Goal: Task Accomplishment & Management: Manage account settings

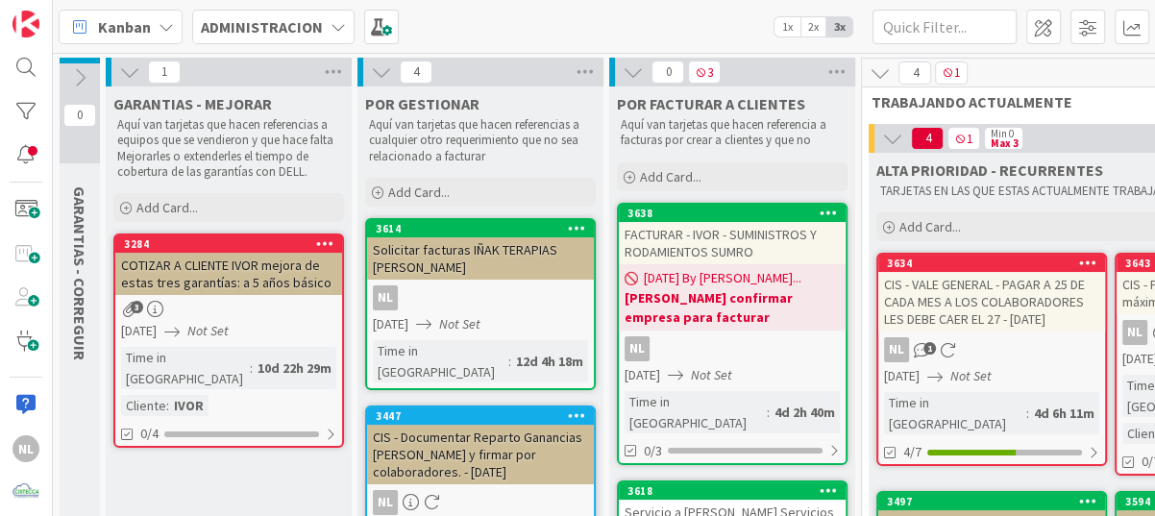
click at [1000, 360] on div "NL 1" at bounding box center [991, 349] width 227 height 25
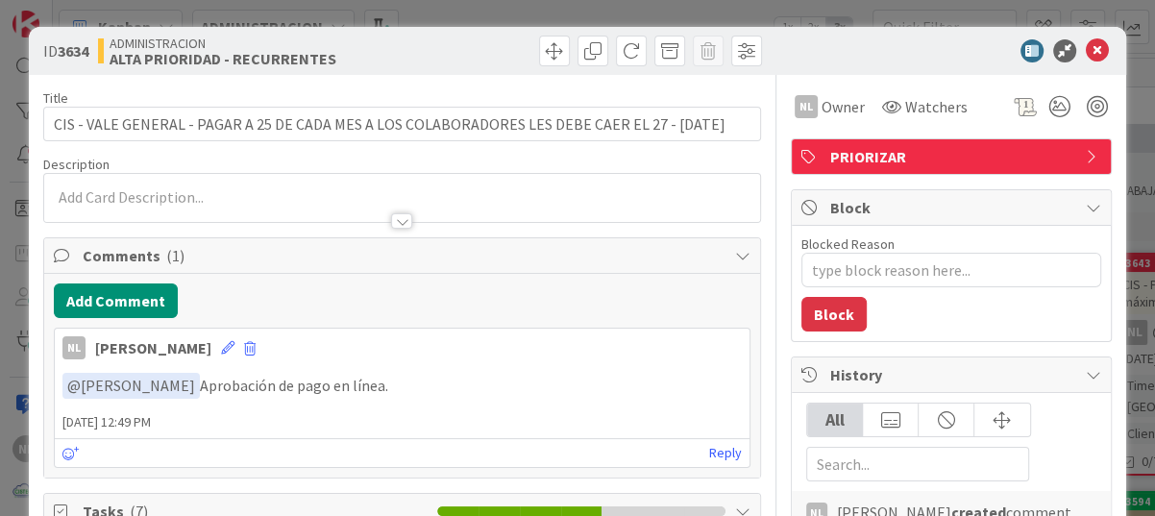
type textarea "x"
click at [1086, 40] on icon at bounding box center [1097, 50] width 23 height 23
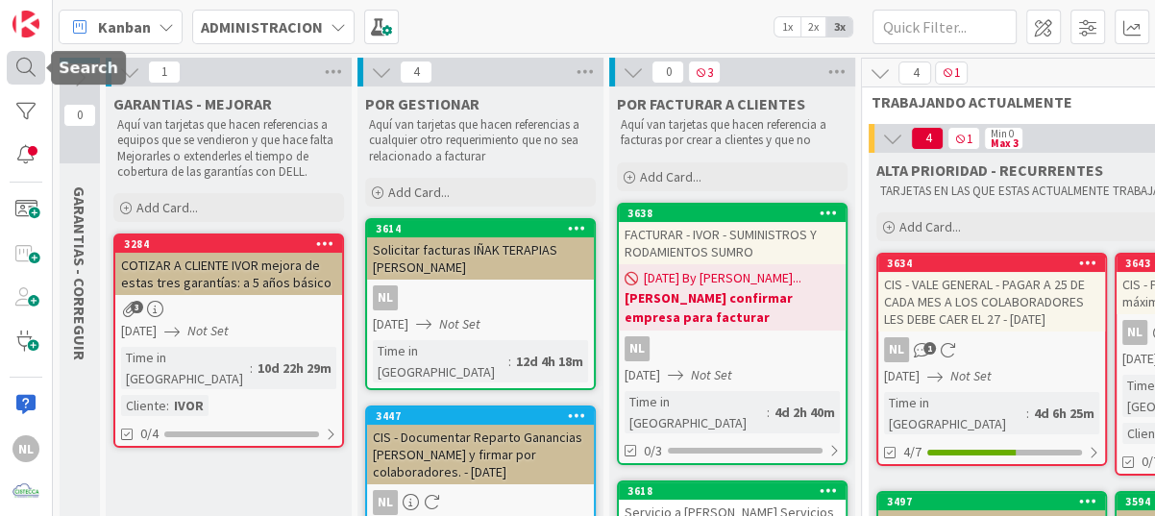
click at [17, 59] on div at bounding box center [26, 68] width 38 height 35
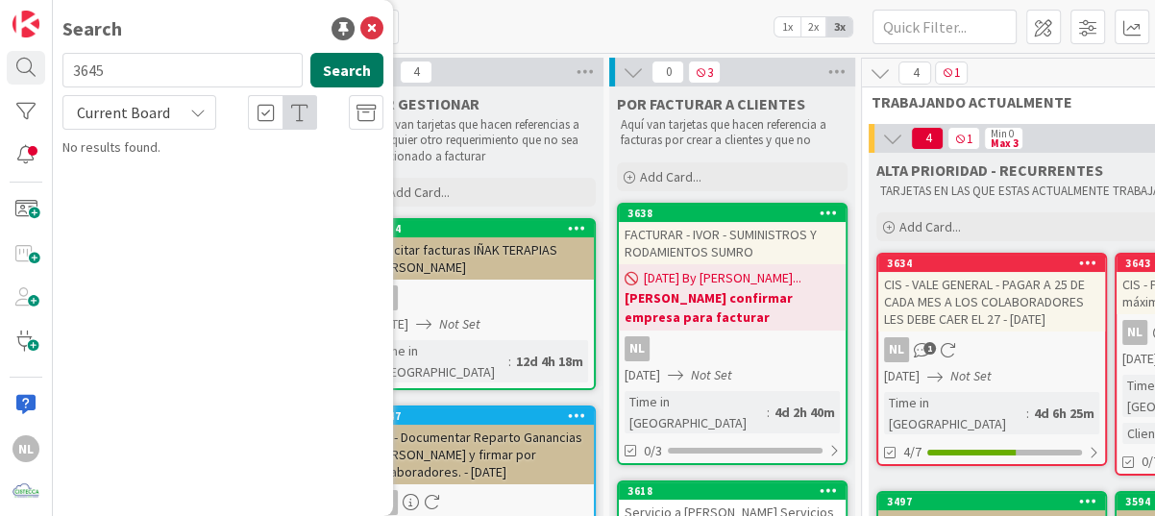
type input "3645"
click at [326, 66] on button "Search" at bounding box center [346, 70] width 73 height 35
click at [343, 75] on button "Search" at bounding box center [346, 70] width 73 height 35
click at [595, 36] on div "Kanban ADMINISTRACION 1x 2x 3x" at bounding box center [604, 26] width 1102 height 53
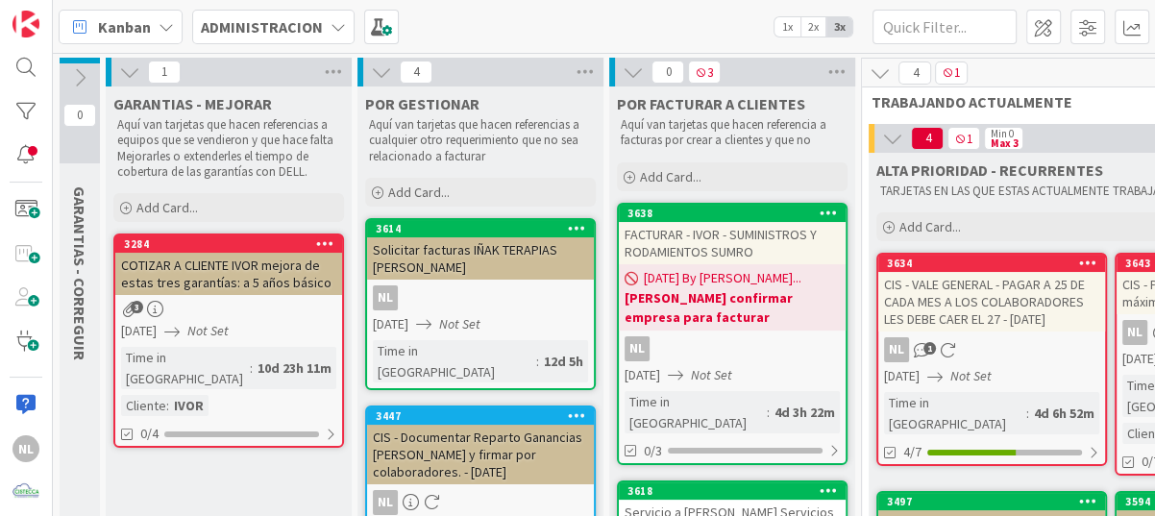
click at [338, 31] on icon at bounding box center [337, 26] width 15 height 15
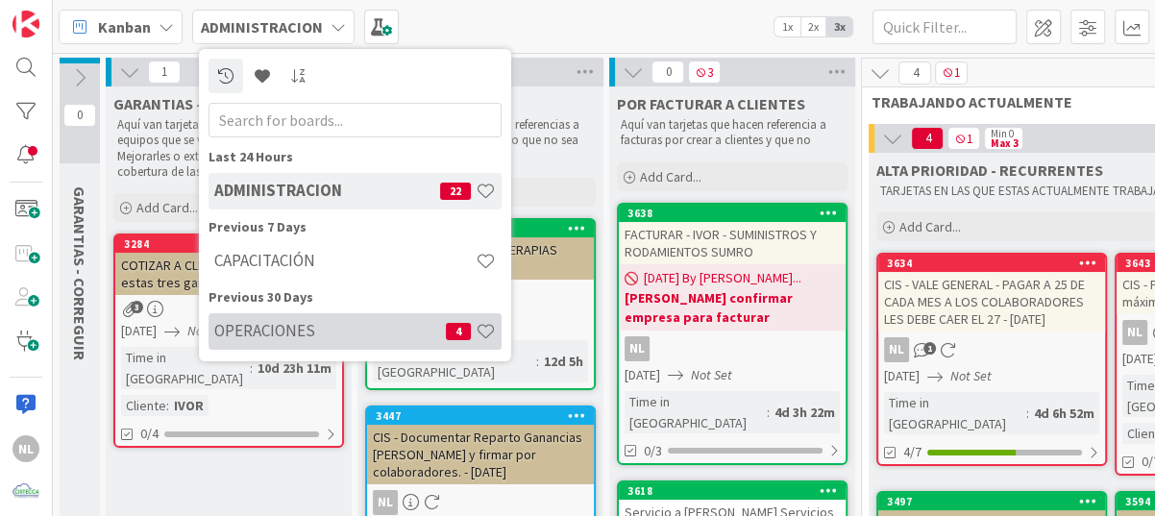
click at [311, 326] on h4 "OPERACIONES" at bounding box center [330, 330] width 232 height 19
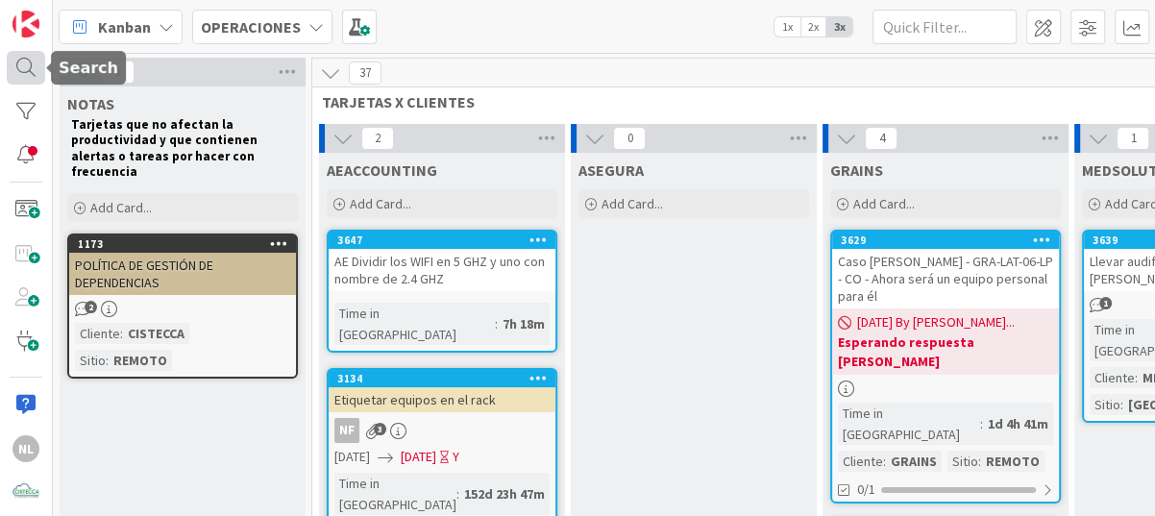
click at [24, 65] on div at bounding box center [26, 68] width 38 height 35
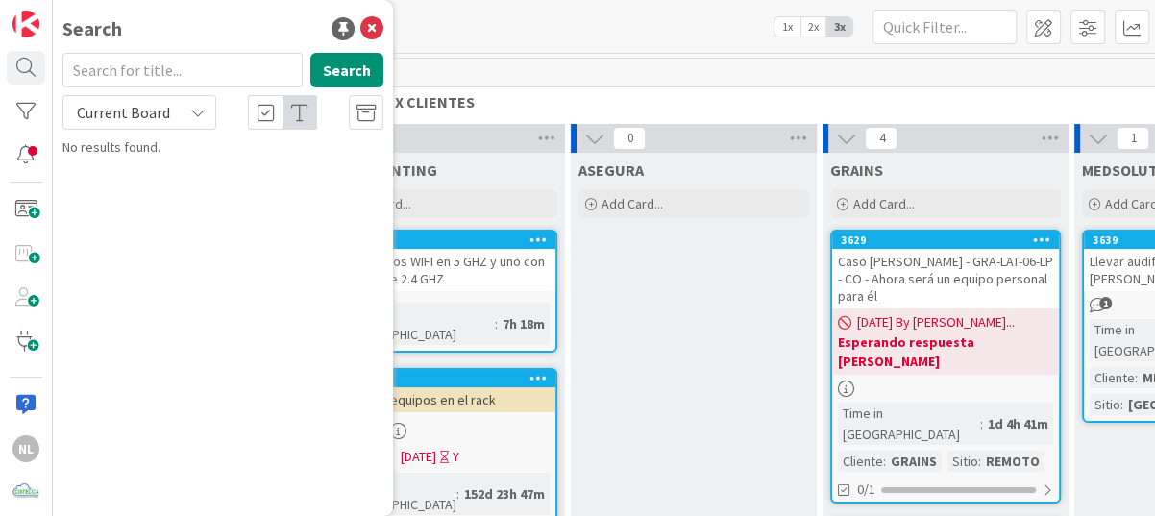
click at [155, 58] on input "text" at bounding box center [182, 70] width 240 height 35
click at [156, 71] on input "text" at bounding box center [182, 70] width 240 height 35
type input "3645"
click at [336, 72] on button "Search" at bounding box center [346, 70] width 73 height 35
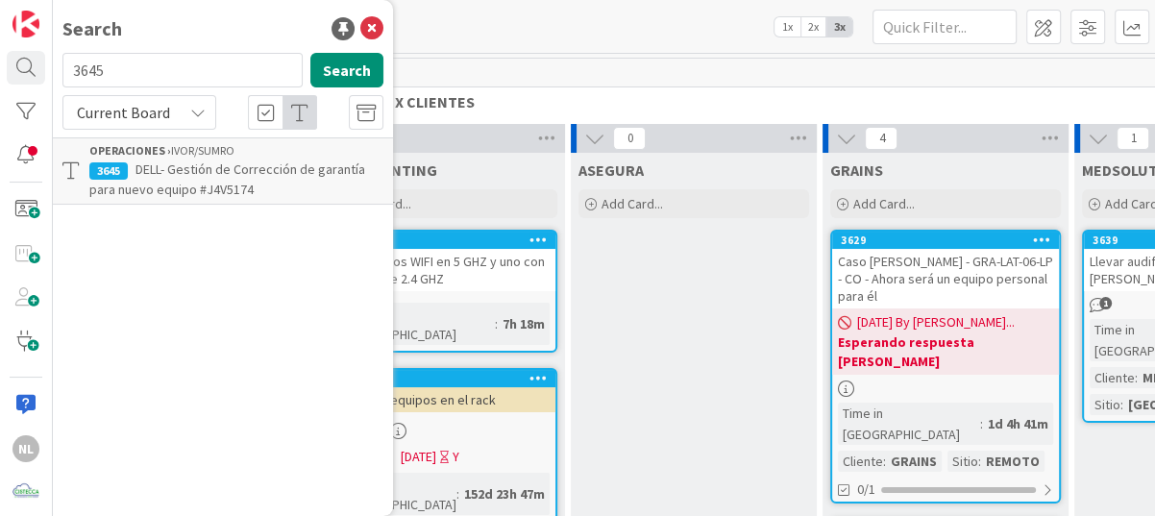
click at [269, 166] on span "DELL- Gestión de Corrección de garantía para nuevo equipo #J4V5174" at bounding box center [227, 178] width 276 height 37
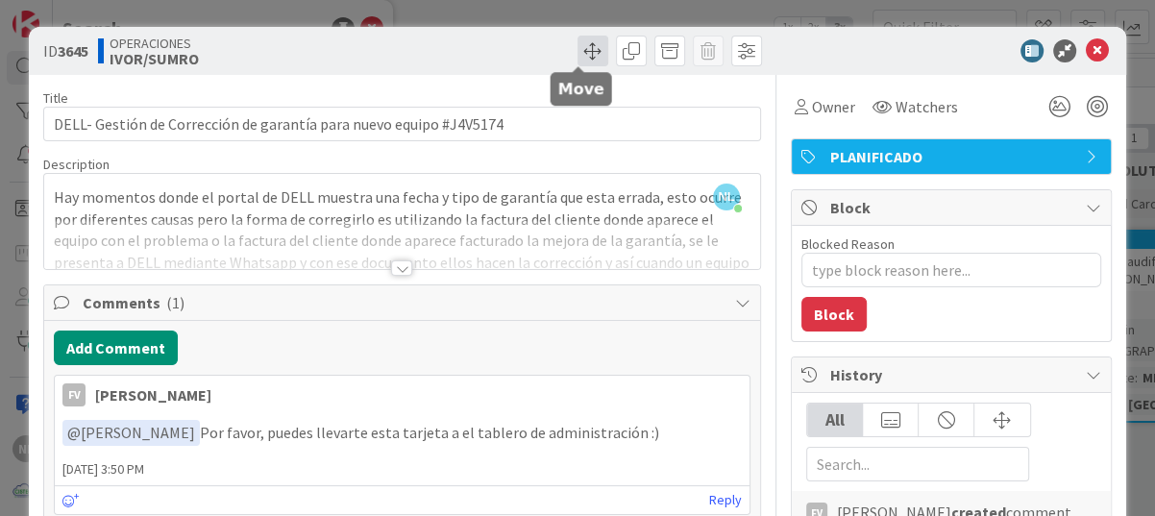
click at [579, 59] on span at bounding box center [592, 51] width 31 height 31
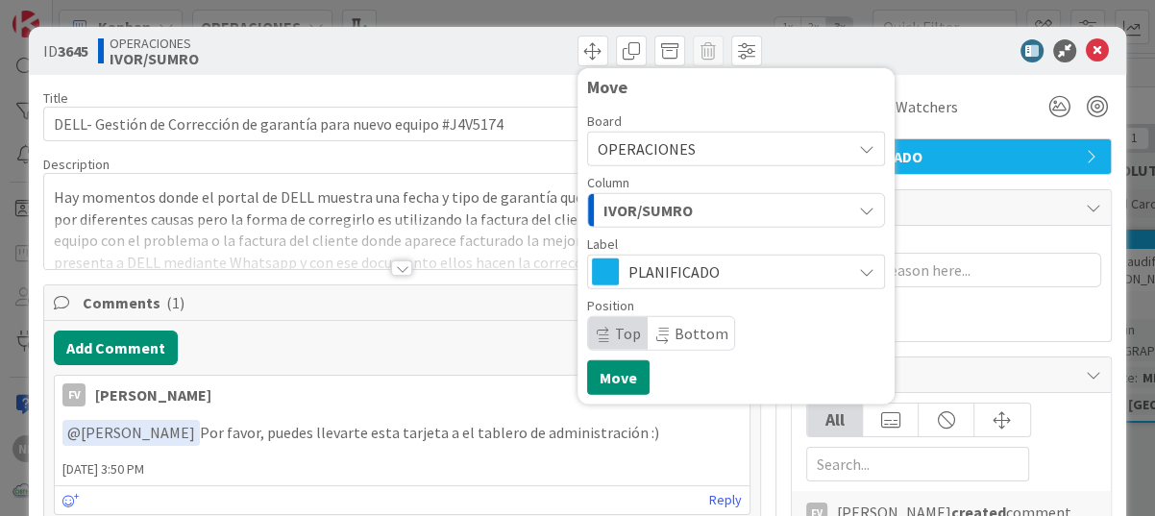
click at [861, 153] on div "OPERACIONES" at bounding box center [736, 149] width 298 height 35
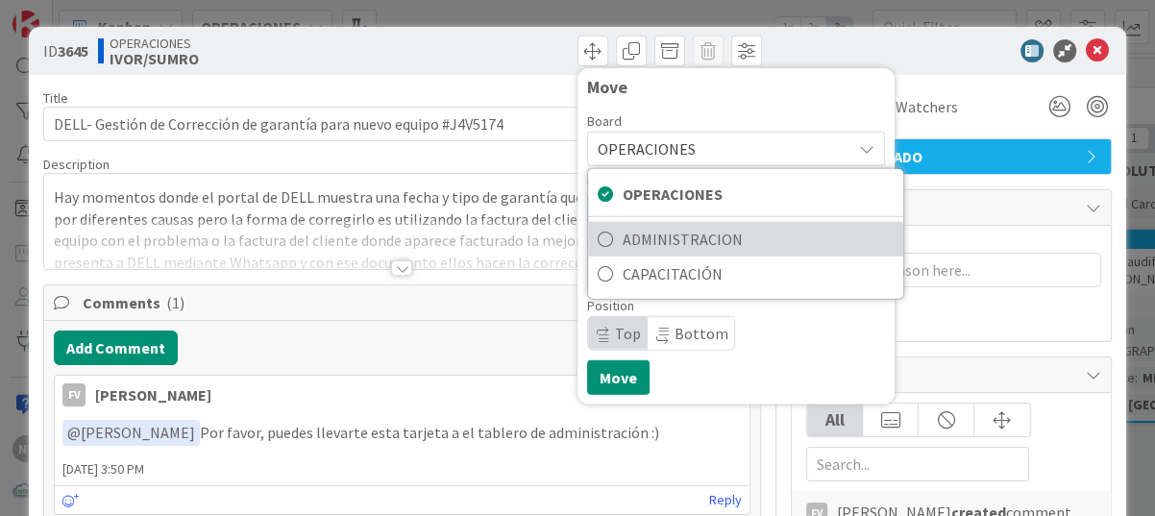
click at [718, 233] on span "ADMINISTRACION" at bounding box center [758, 239] width 271 height 29
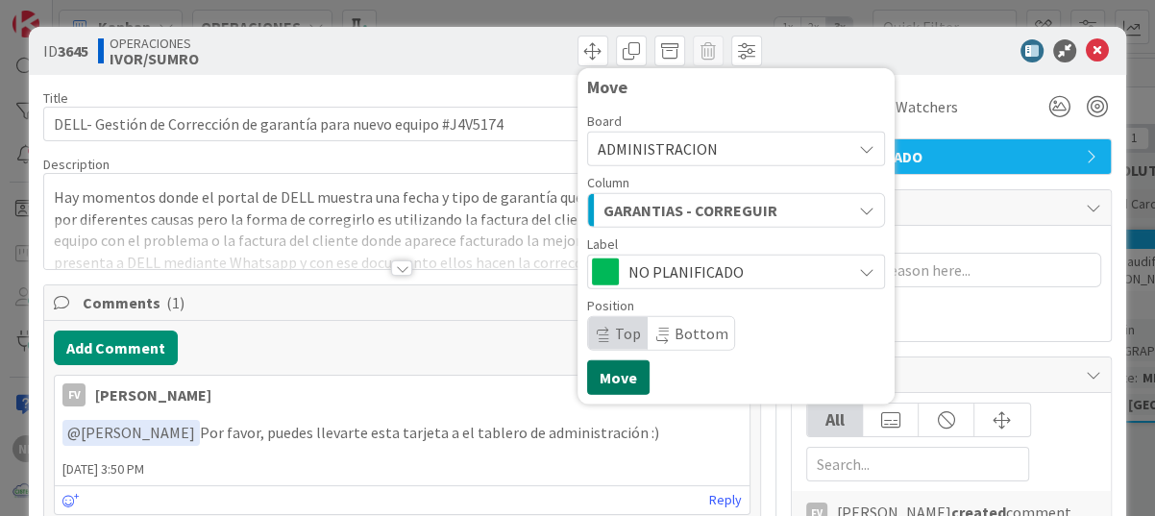
click at [599, 374] on button "Move" at bounding box center [618, 377] width 62 height 35
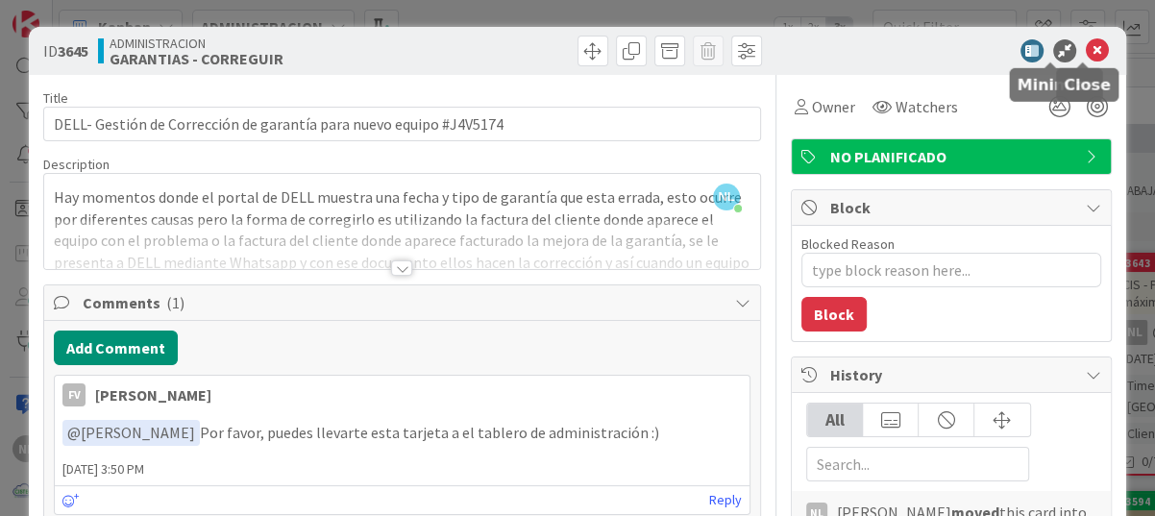
click at [1086, 47] on icon at bounding box center [1097, 50] width 23 height 23
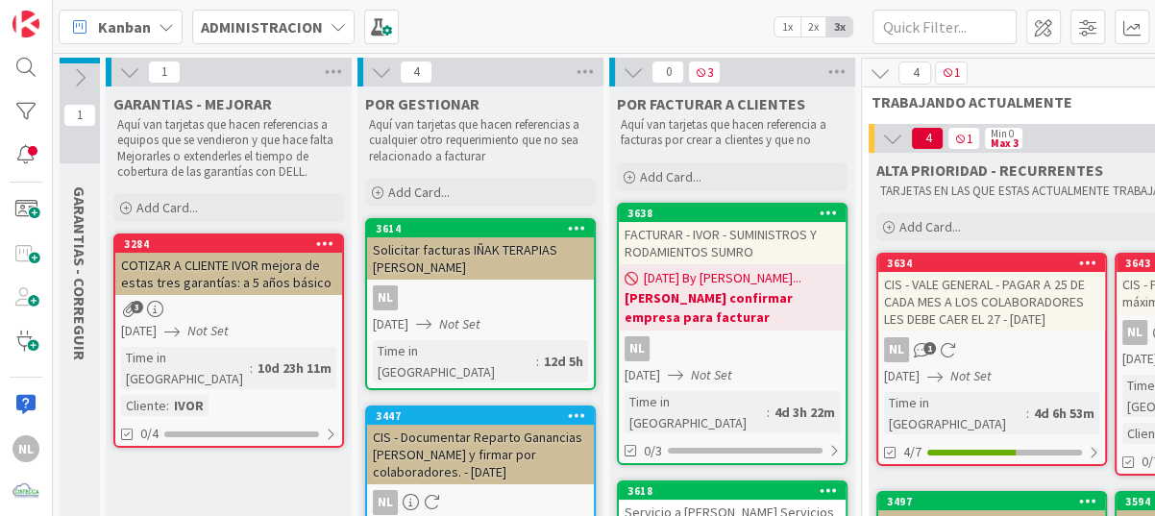
click at [76, 72] on icon at bounding box center [79, 77] width 21 height 21
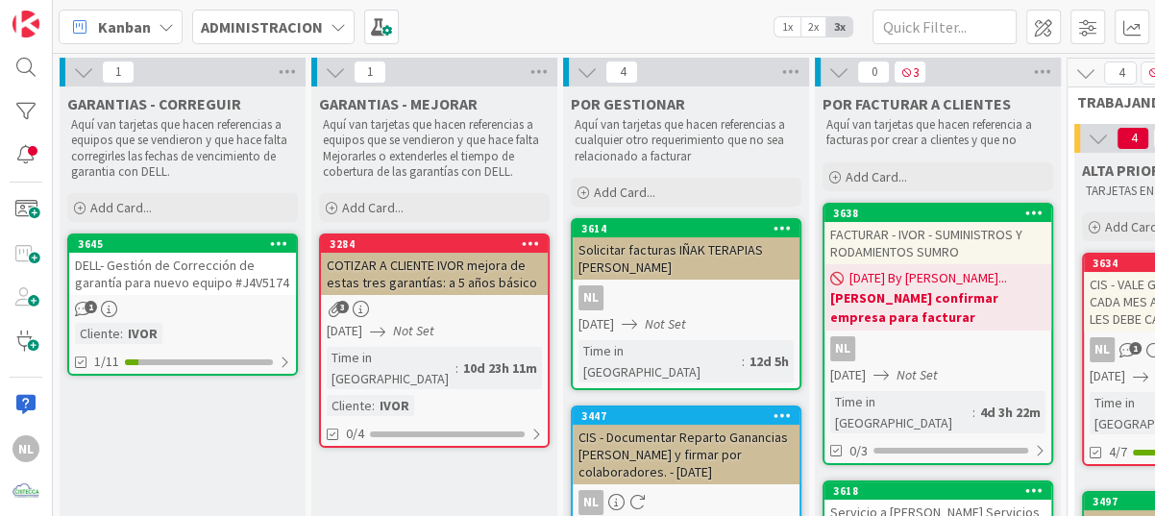
click at [85, 75] on icon at bounding box center [83, 71] width 21 height 21
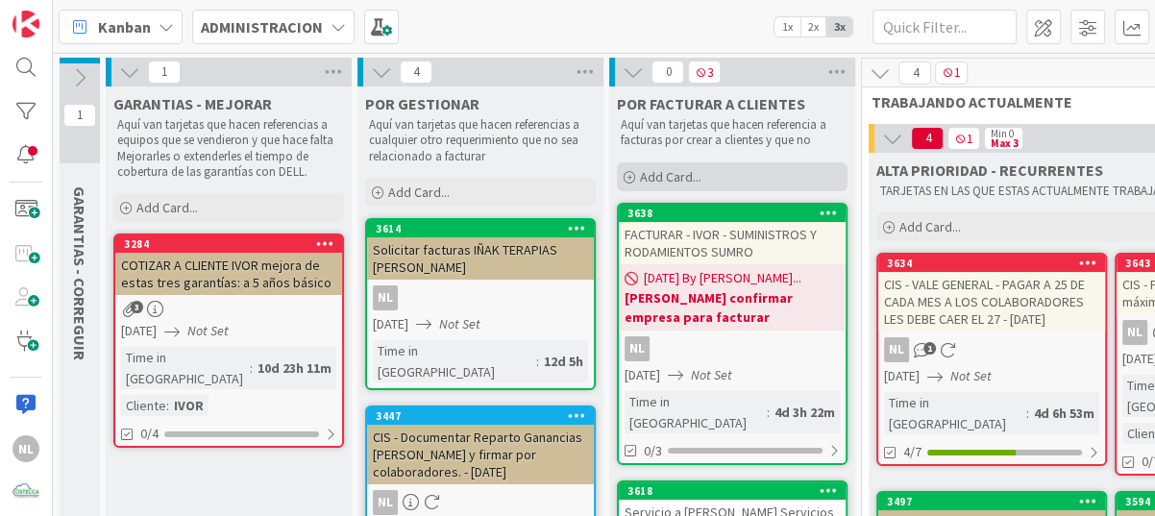
click at [631, 172] on icon at bounding box center [629, 178] width 12 height 12
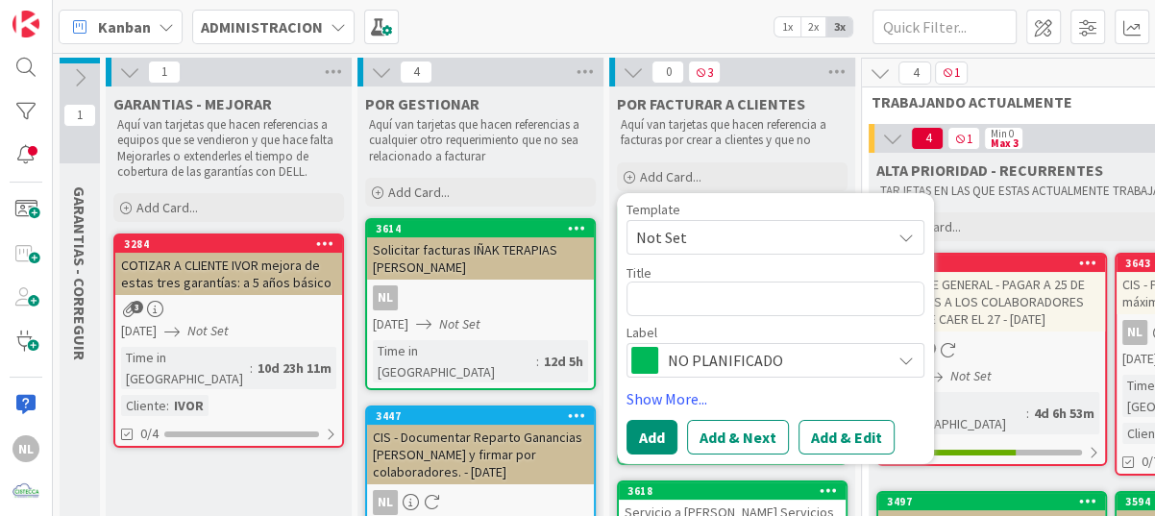
click at [658, 301] on textarea at bounding box center [775, 298] width 298 height 35
type textarea "x"
type textarea "Instalación de monitor - entrega de routers - instalación de cable de red"
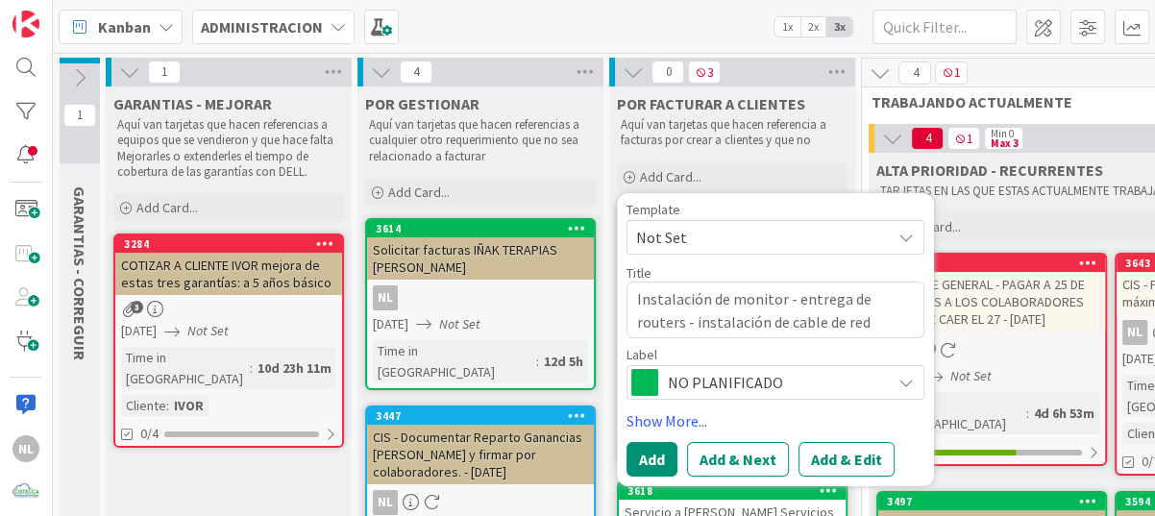
drag, startPoint x: 842, startPoint y: 321, endPoint x: 631, endPoint y: 284, distance: 213.5
click at [631, 284] on textarea "Instalación de monitor - entrega de routers - instalación de cable de red" at bounding box center [775, 310] width 298 height 58
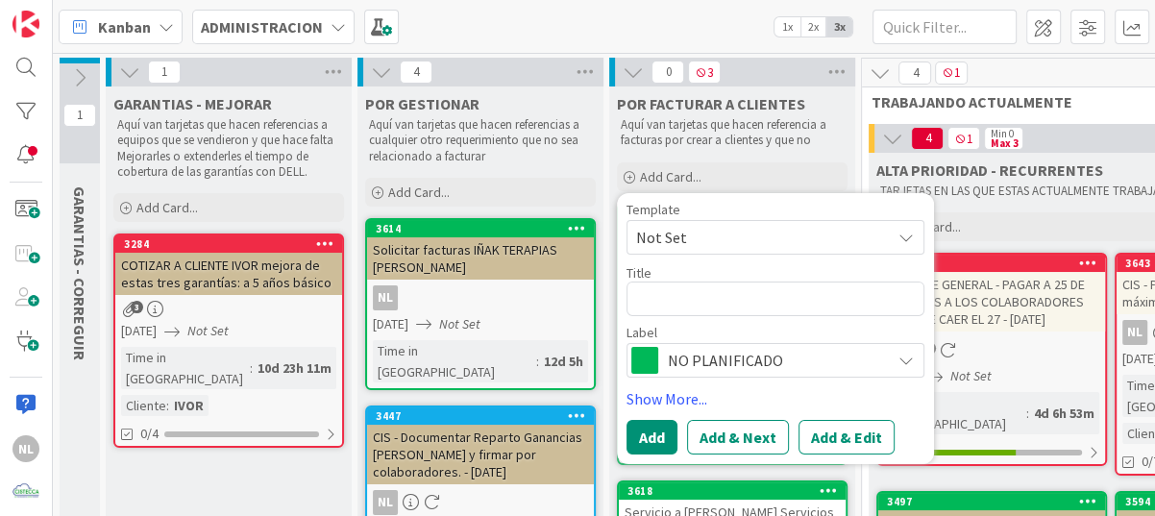
type textarea "x"
type textarea "F"
type textarea "x"
type textarea "FA"
type textarea "x"
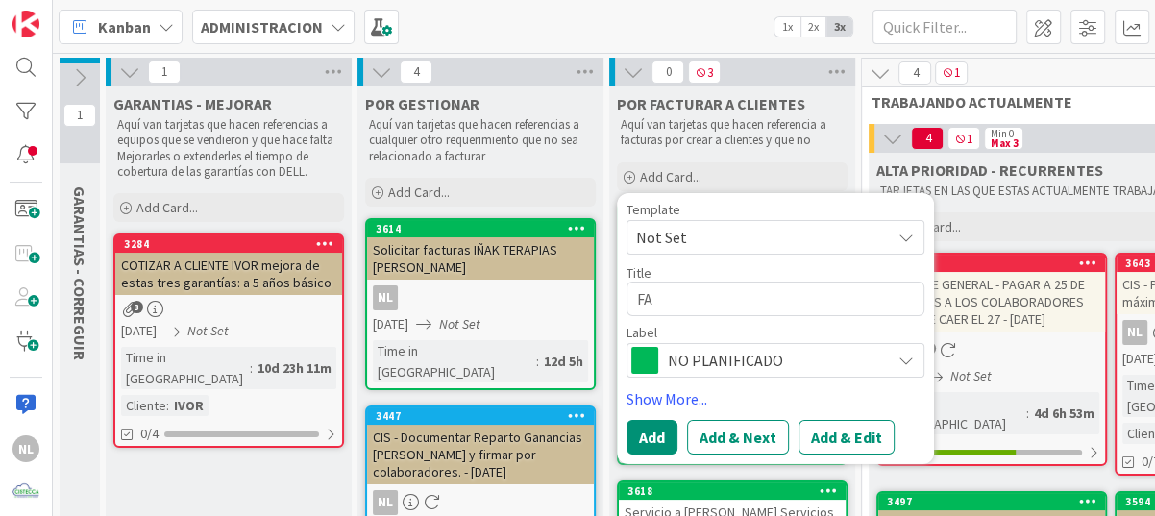
type textarea "FAC"
type textarea "x"
type textarea "FA"
type textarea "x"
type textarea "F"
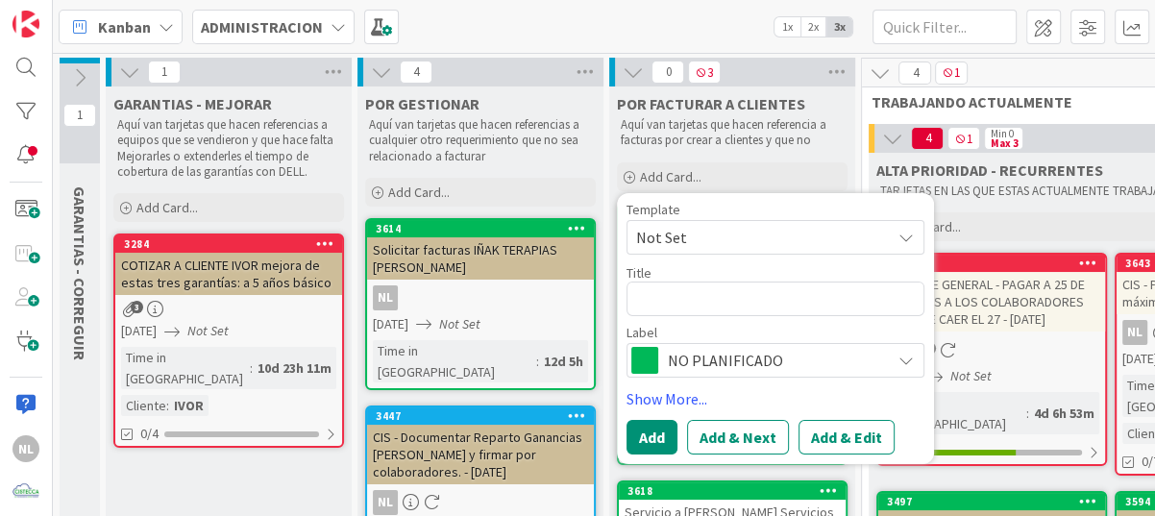
click at [1072, 65] on div "4 1" at bounding box center [1111, 73] width 498 height 29
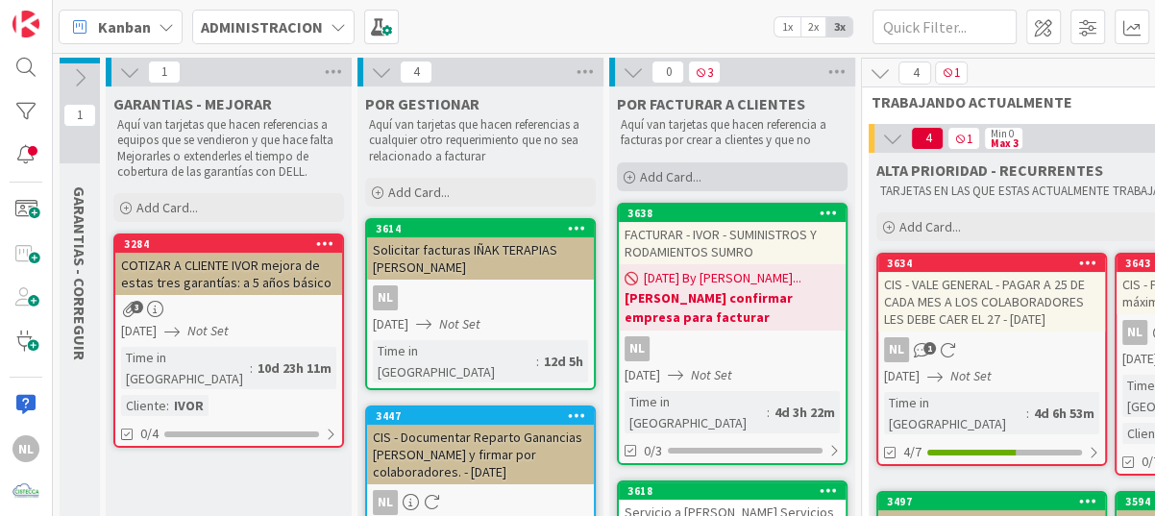
click at [629, 175] on icon at bounding box center [629, 178] width 12 height 12
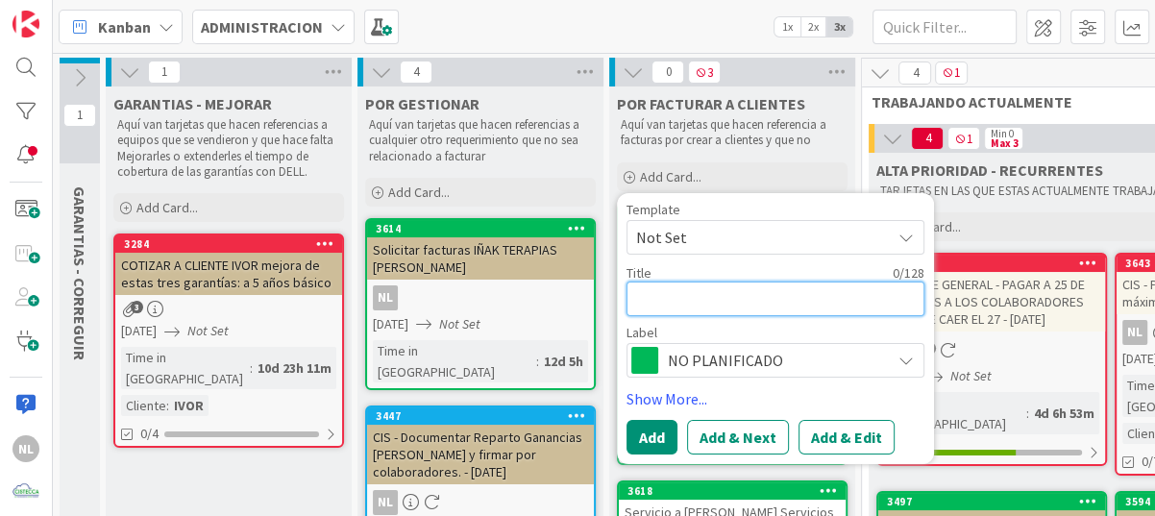
click at [697, 306] on textarea at bounding box center [775, 298] width 298 height 35
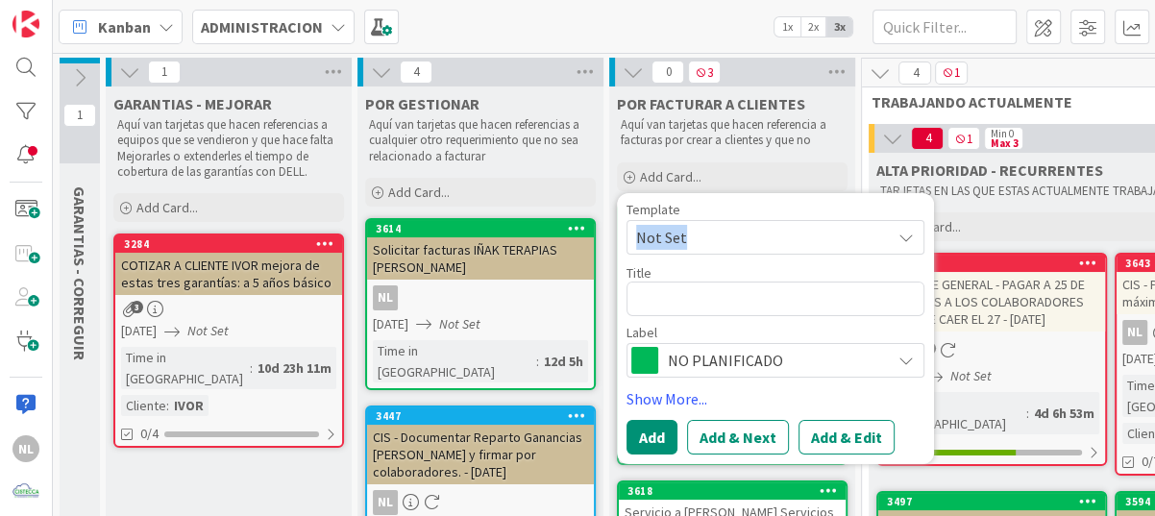
drag, startPoint x: 749, startPoint y: 202, endPoint x: 858, endPoint y: 252, distance: 119.5
click at [858, 252] on div "Template Not Set" at bounding box center [775, 228] width 298 height 52
drag, startPoint x: 858, startPoint y: 252, endPoint x: 727, endPoint y: 231, distance: 132.4
click at [727, 231] on span "Not Set" at bounding box center [756, 236] width 240 height 25
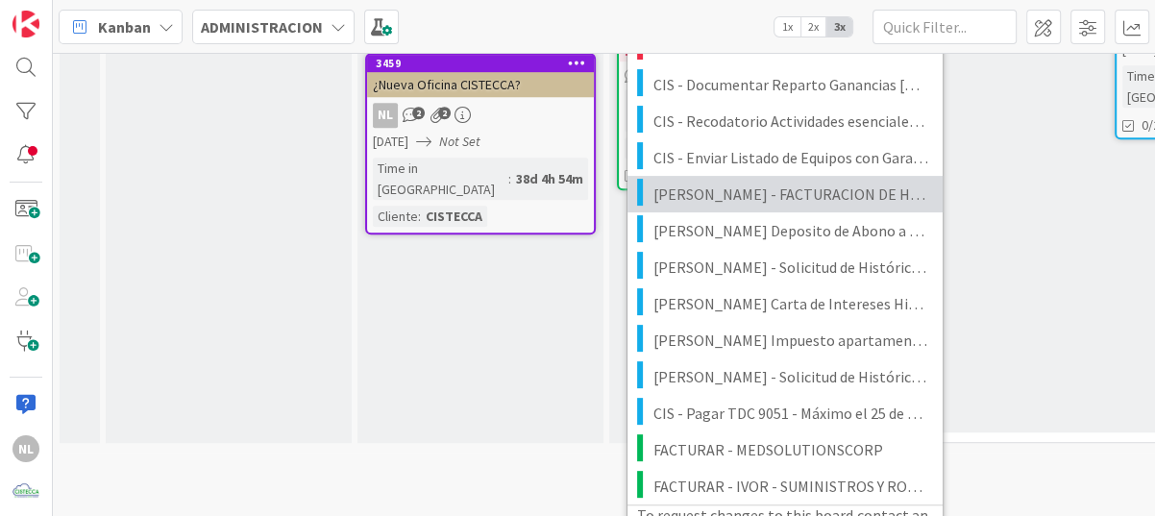
scroll to position [865, 0]
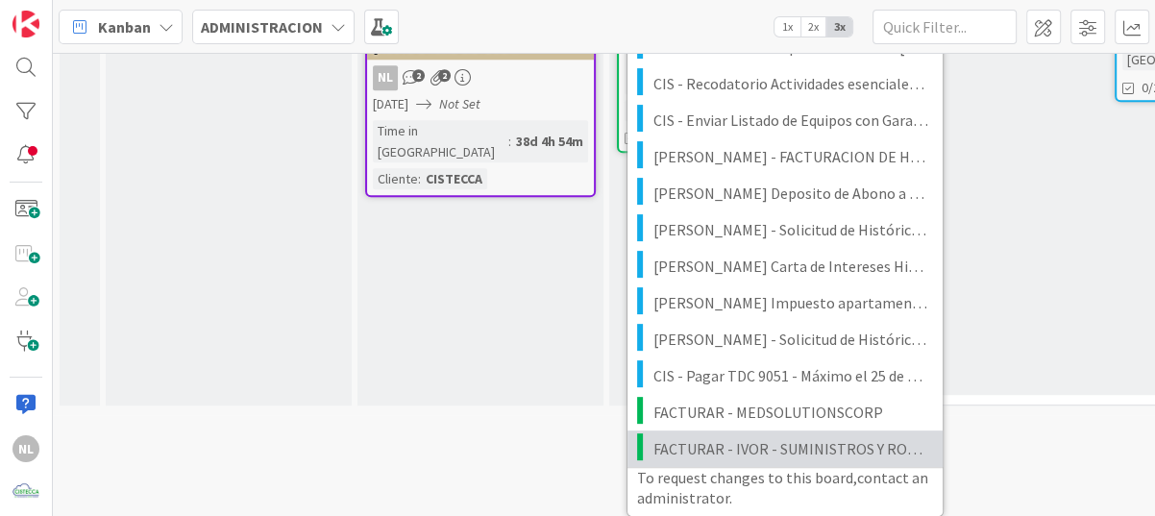
click at [745, 436] on span "FACTURAR - IVOR - SUMINISTROS Y RODAMIENTOS SUMRO" at bounding box center [790, 447] width 275 height 25
type textarea "x"
type textarea "FACTURAR - IVOR - SUMINISTROS Y RODAMIENTOS SUMRO"
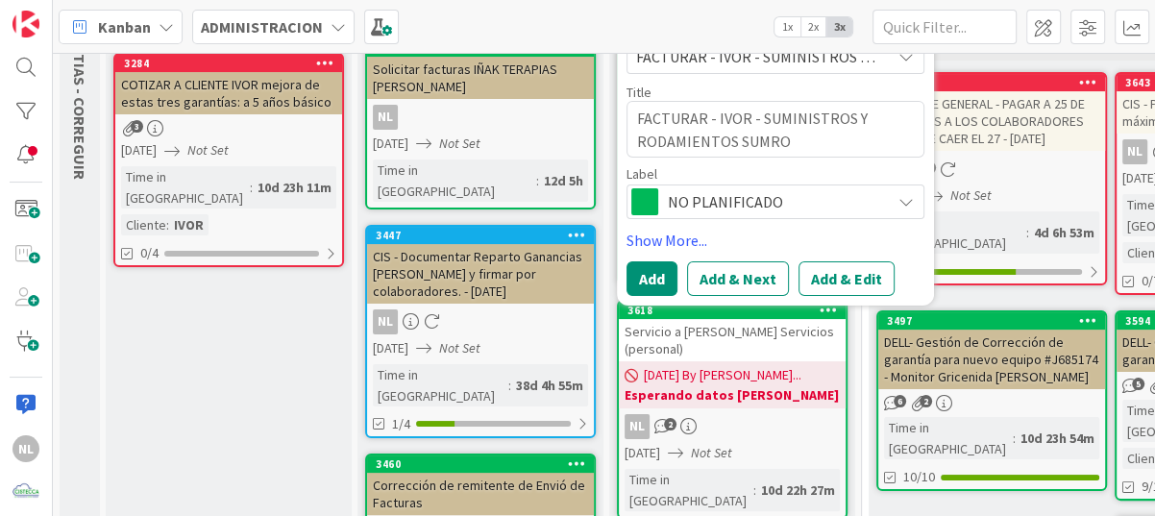
scroll to position [85, 0]
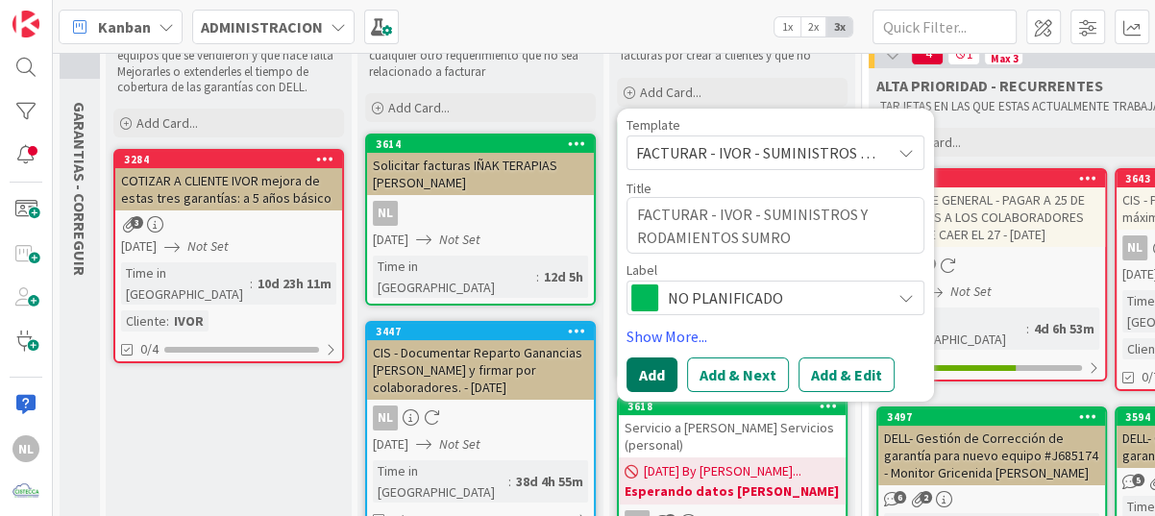
click at [648, 365] on button "Add" at bounding box center [651, 374] width 51 height 35
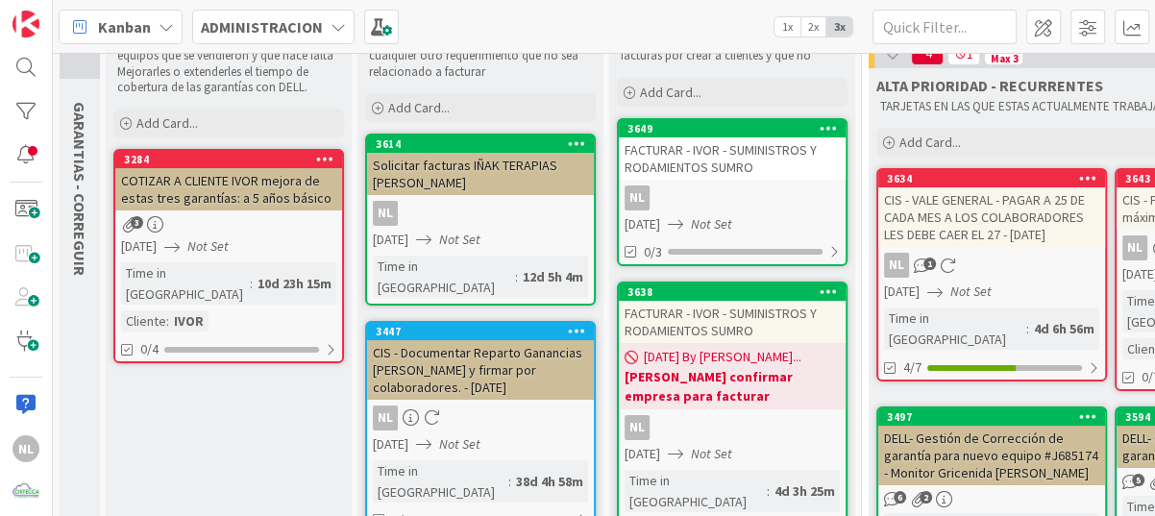
click at [741, 182] on link "3649 FACTURAR - [PERSON_NAME] - SUMINISTROS Y RODAMIENTOS SUMRO NL [DATE] Not S…" at bounding box center [732, 192] width 231 height 148
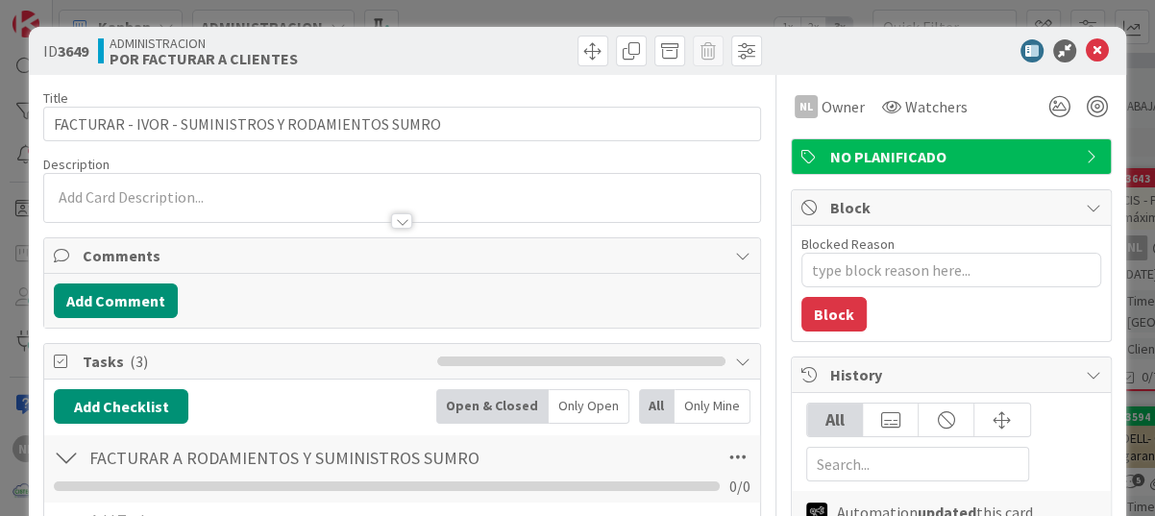
click at [143, 185] on div at bounding box center [402, 198] width 716 height 48
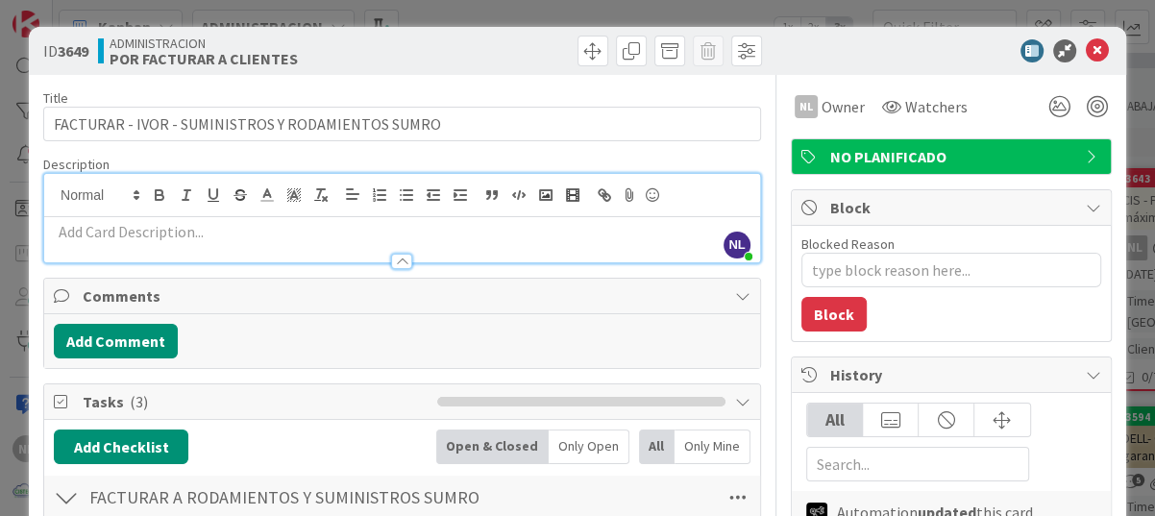
click at [61, 227] on p at bounding box center [402, 232] width 696 height 22
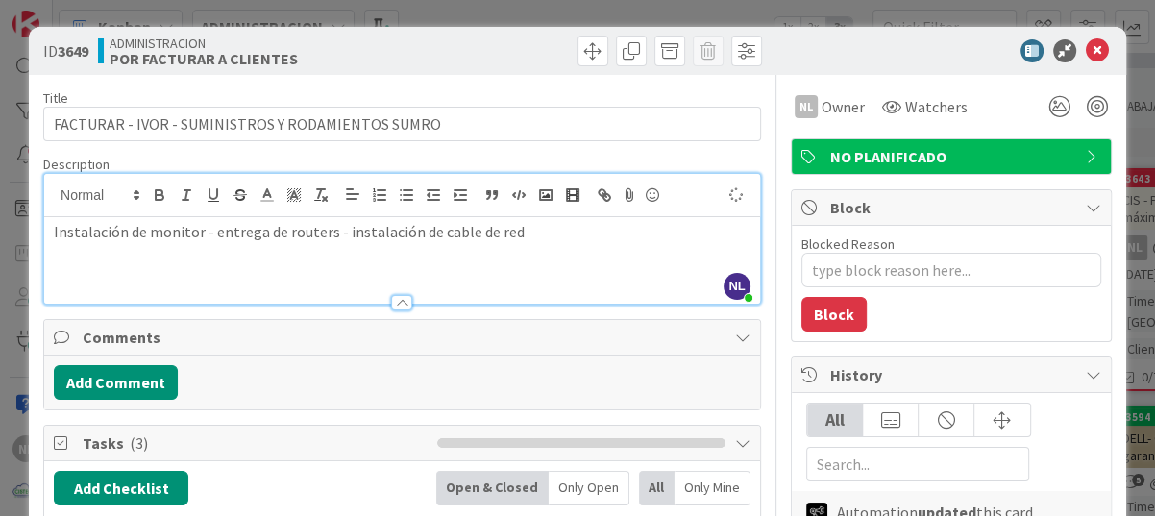
click at [552, 239] on p "Instalación de monitor - entrega de routers - instalación de cable de red" at bounding box center [402, 232] width 696 height 22
click at [109, 375] on button "Add Comment" at bounding box center [116, 382] width 124 height 35
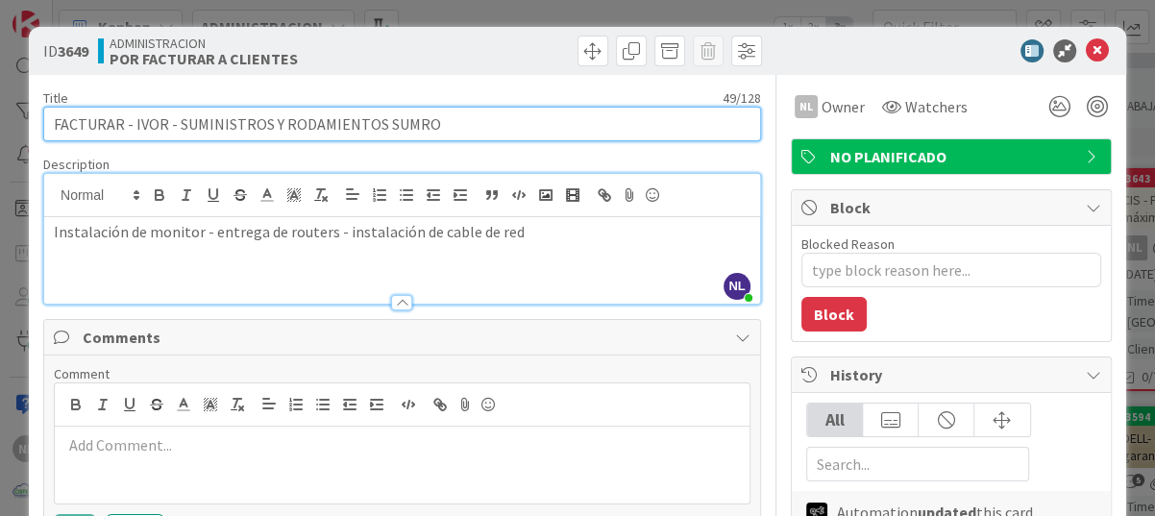
click at [685, 139] on input "FACTURAR - IVOR - SUMINISTROS Y RODAMIENTOS SUMRO" at bounding box center [402, 124] width 718 height 35
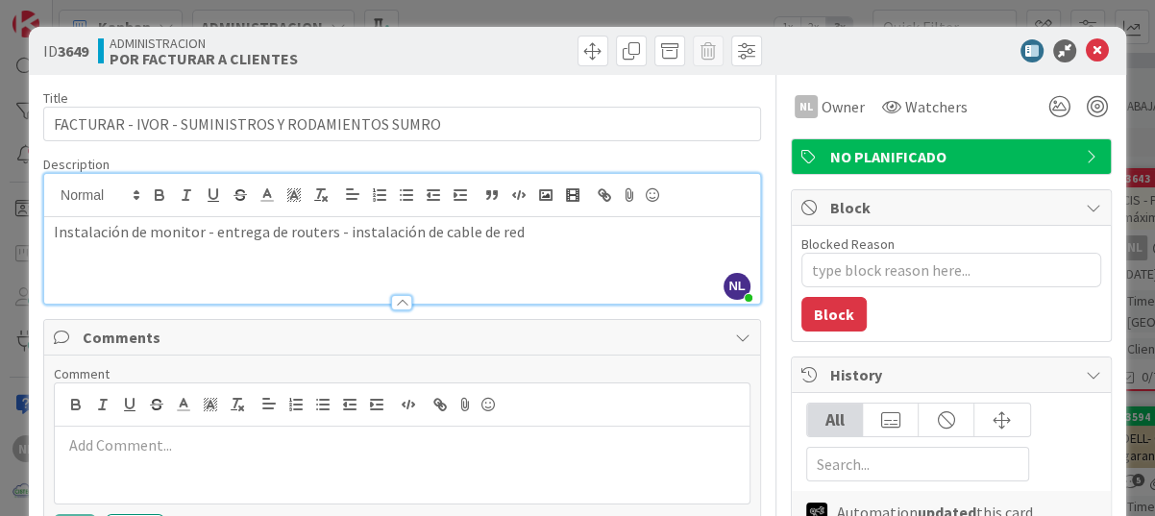
click at [136, 157] on div "Description" at bounding box center [402, 164] width 718 height 17
click at [99, 345] on span "Comments" at bounding box center [404, 337] width 643 height 23
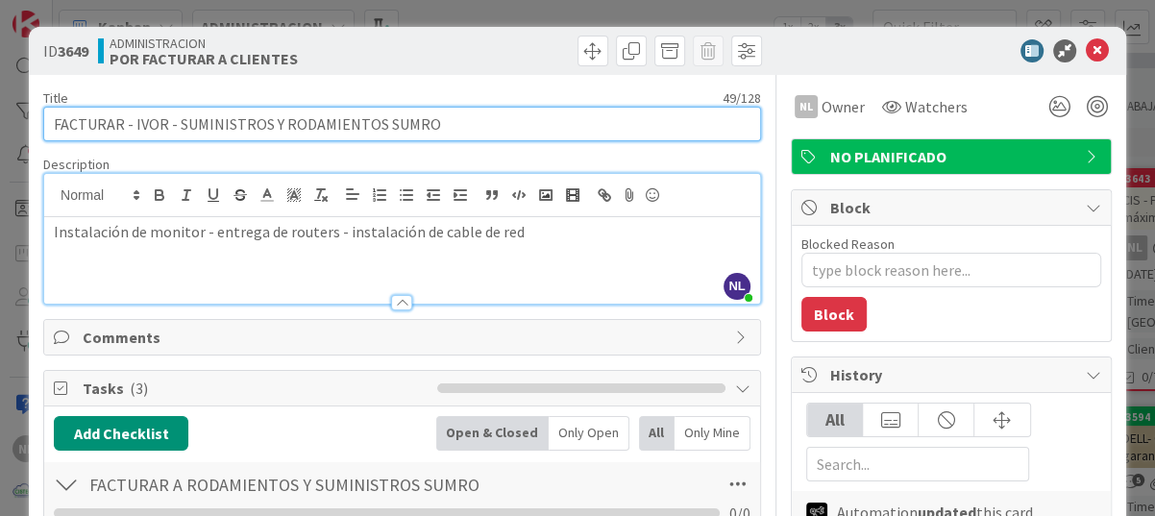
click at [531, 126] on input "FACTURAR - IVOR - SUMINISTROS Y RODAMIENTOS SUMRO" at bounding box center [402, 124] width 718 height 35
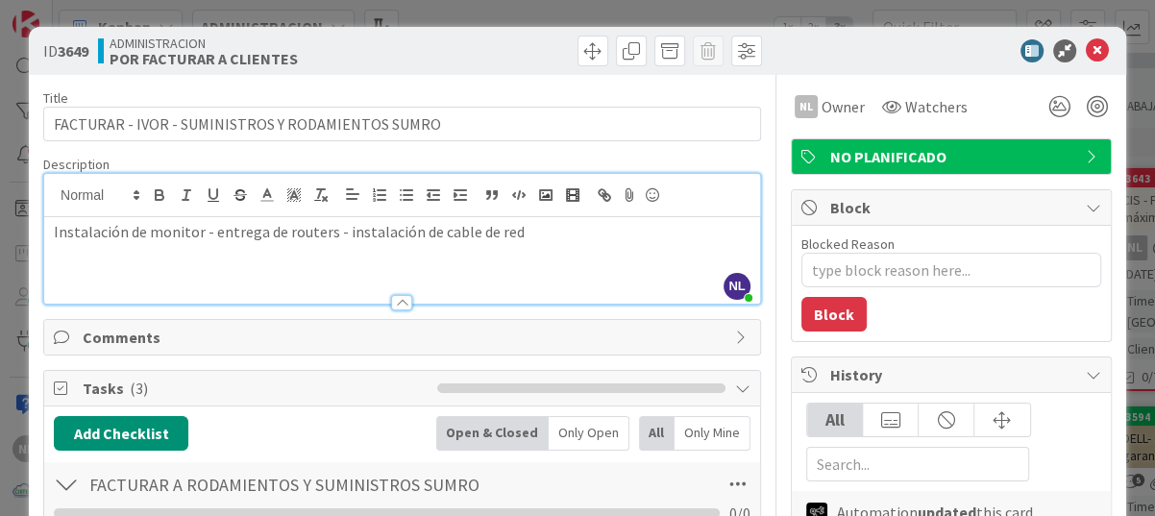
click at [399, 291] on div at bounding box center [402, 293] width 716 height 20
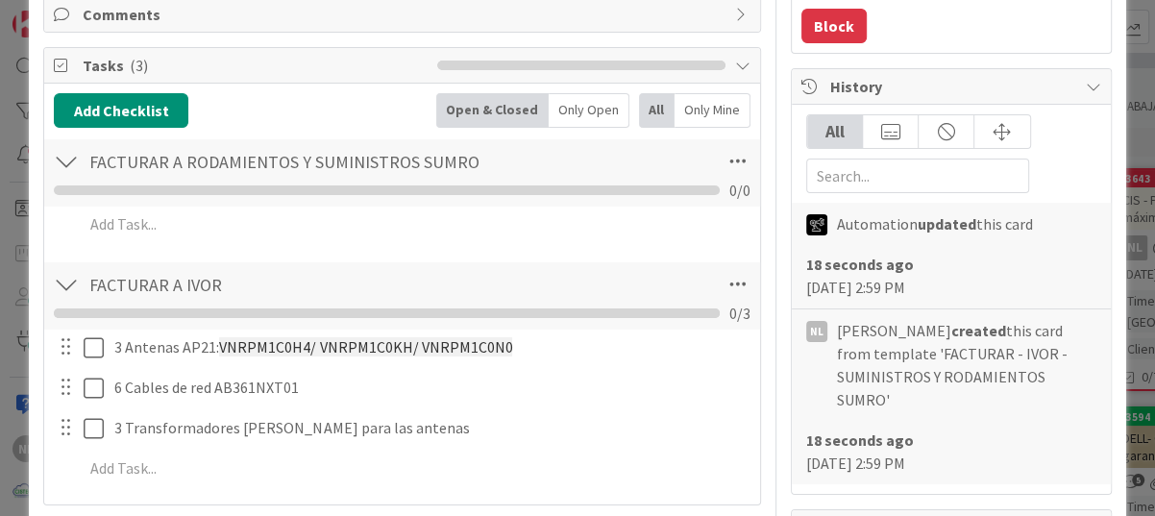
scroll to position [384, 0]
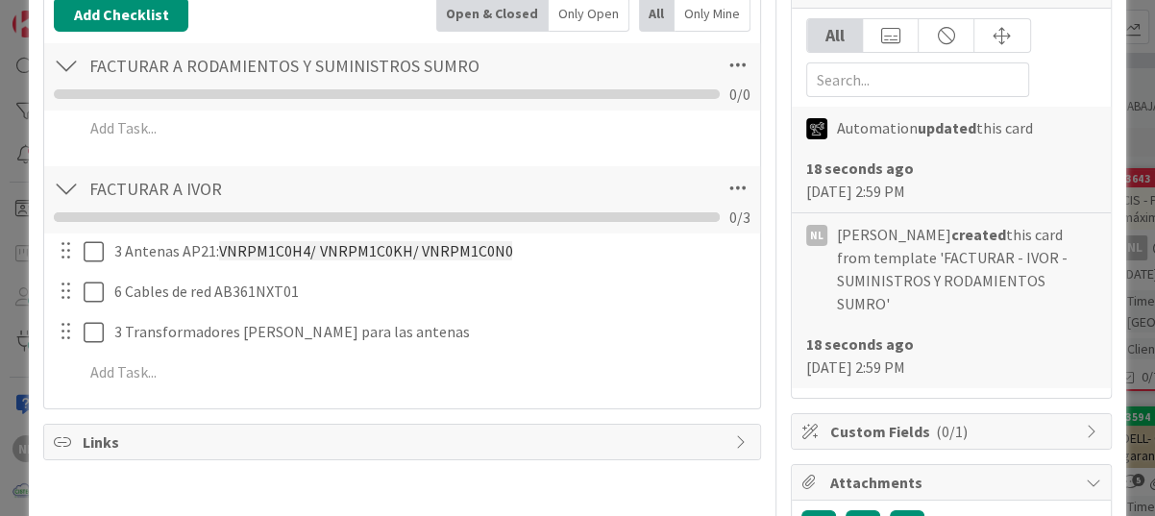
click at [80, 72] on div "FACTURAR A RODAMIENTOS Y SUMINISTROS SUMRO Checklist Name 42 / 64 FACTURAR A RO…" at bounding box center [402, 76] width 716 height 67
click at [70, 61] on div at bounding box center [66, 65] width 25 height 35
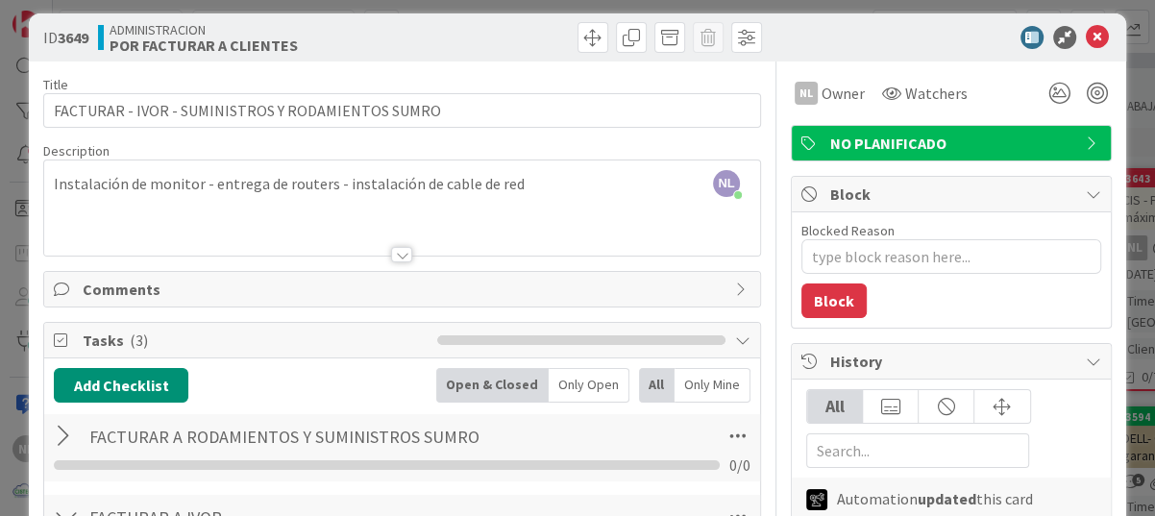
scroll to position [0, 0]
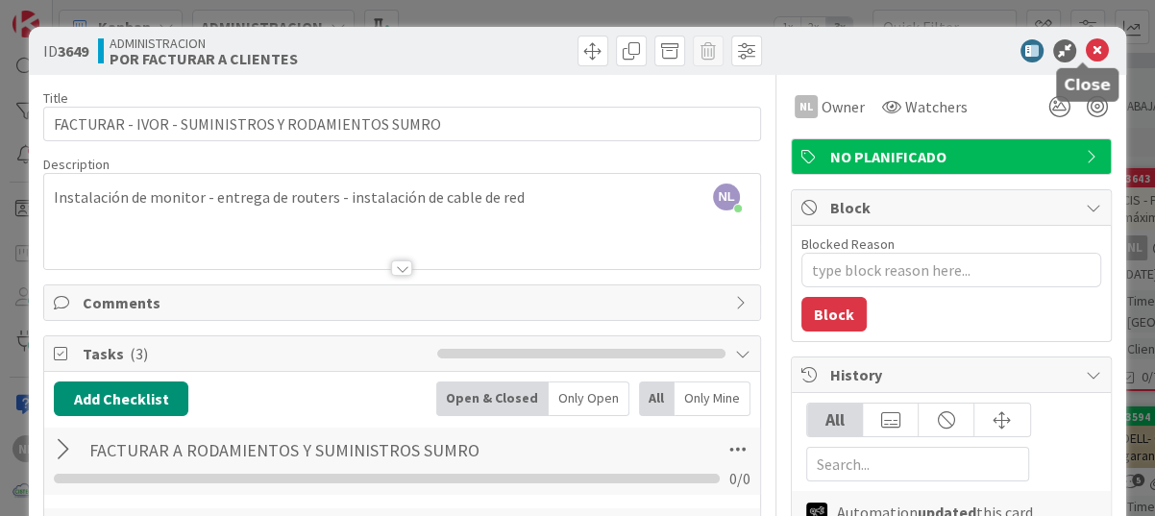
click at [1086, 55] on icon at bounding box center [1097, 50] width 23 height 23
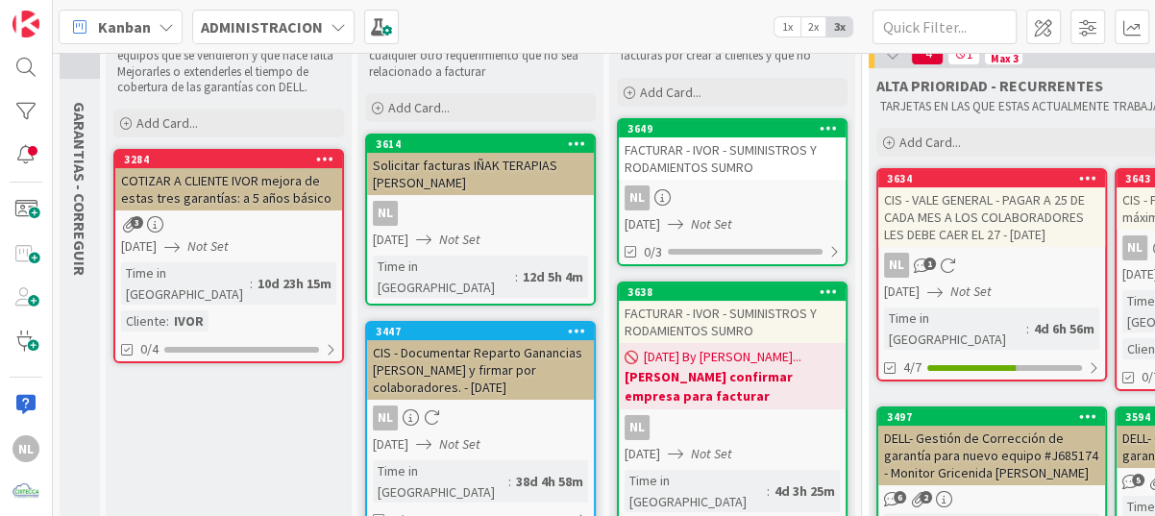
click at [735, 354] on span "[DATE] By [PERSON_NAME]..." at bounding box center [723, 357] width 158 height 20
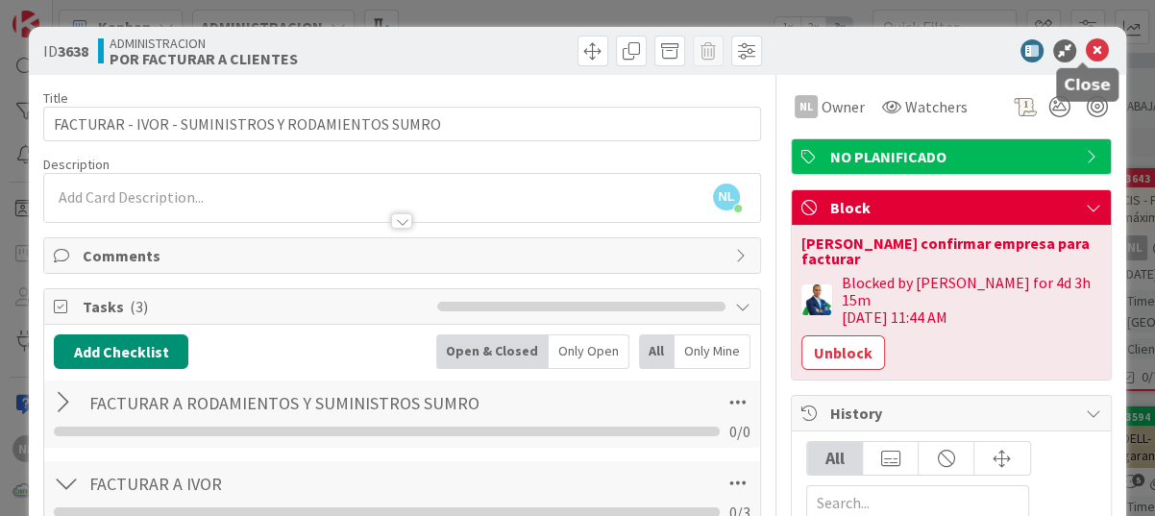
click at [1089, 43] on icon at bounding box center [1097, 50] width 23 height 23
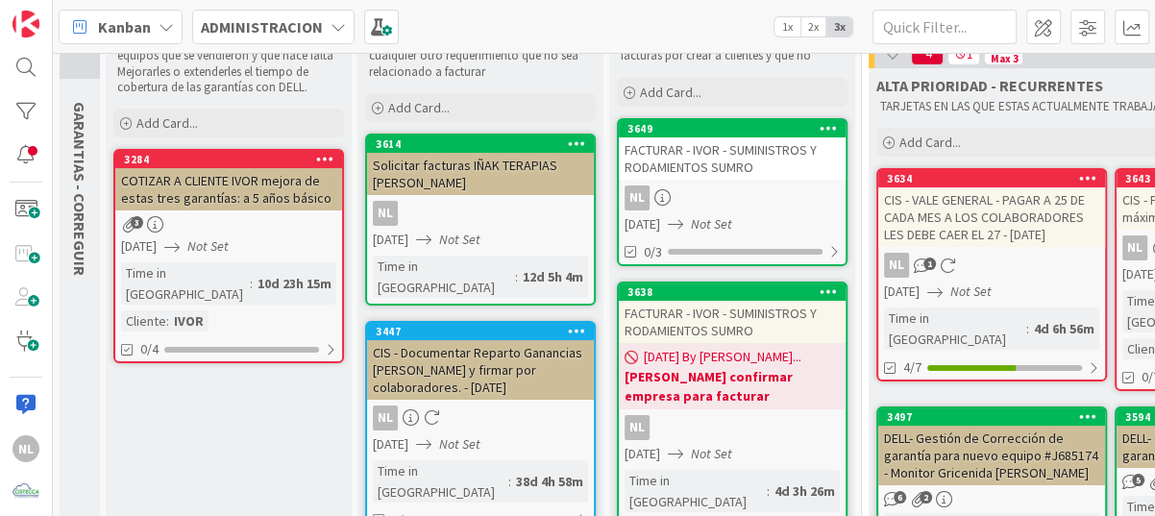
scroll to position [103, 0]
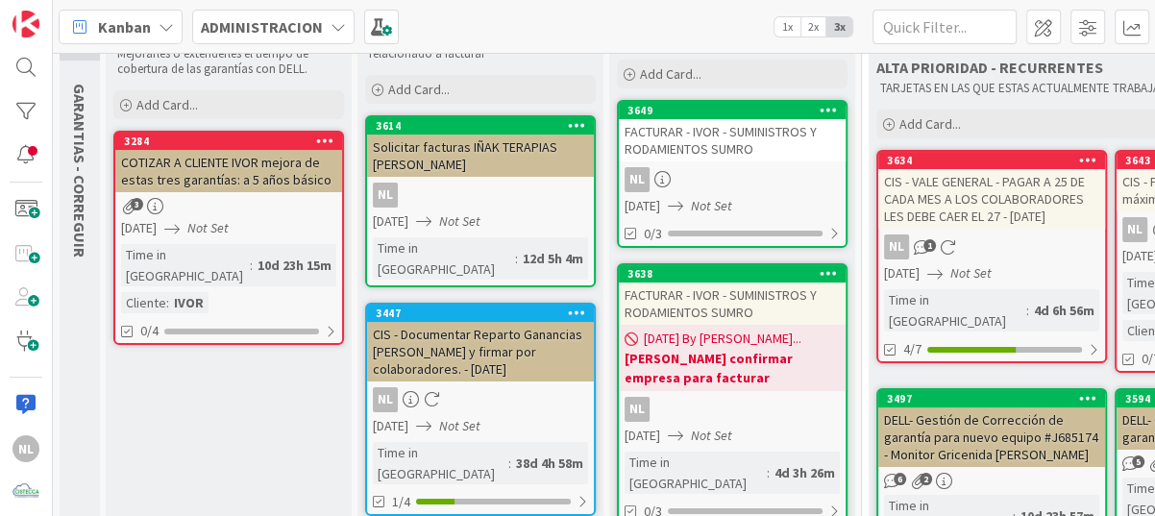
click at [778, 197] on div "[DATE] Not Set" at bounding box center [734, 206] width 221 height 20
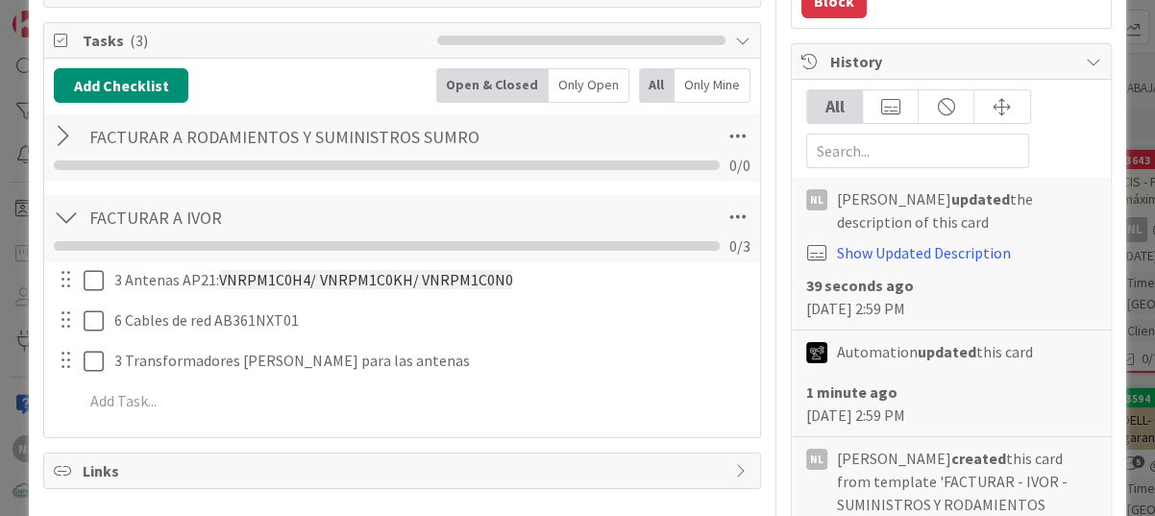
scroll to position [384, 0]
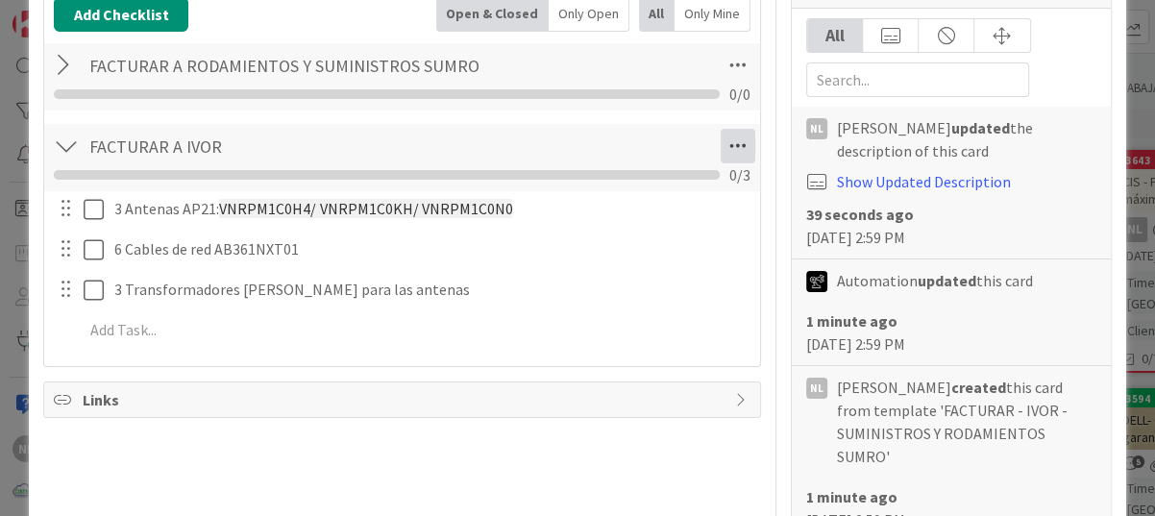
click at [729, 139] on icon at bounding box center [738, 146] width 35 height 35
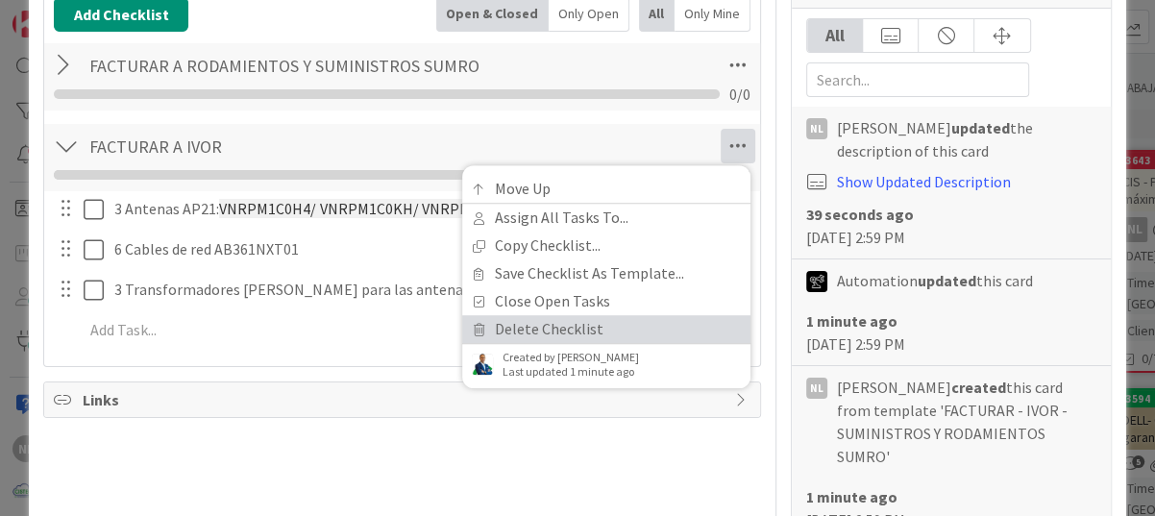
click at [515, 329] on link "Delete Checklist" at bounding box center [606, 329] width 288 height 28
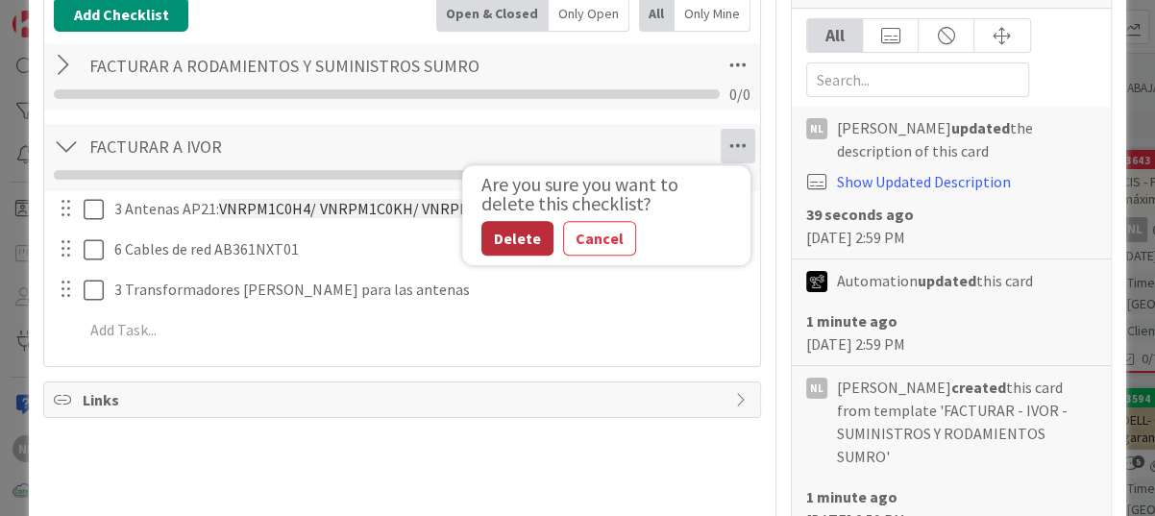
click at [502, 236] on button "Delete" at bounding box center [517, 238] width 72 height 35
type textarea "x"
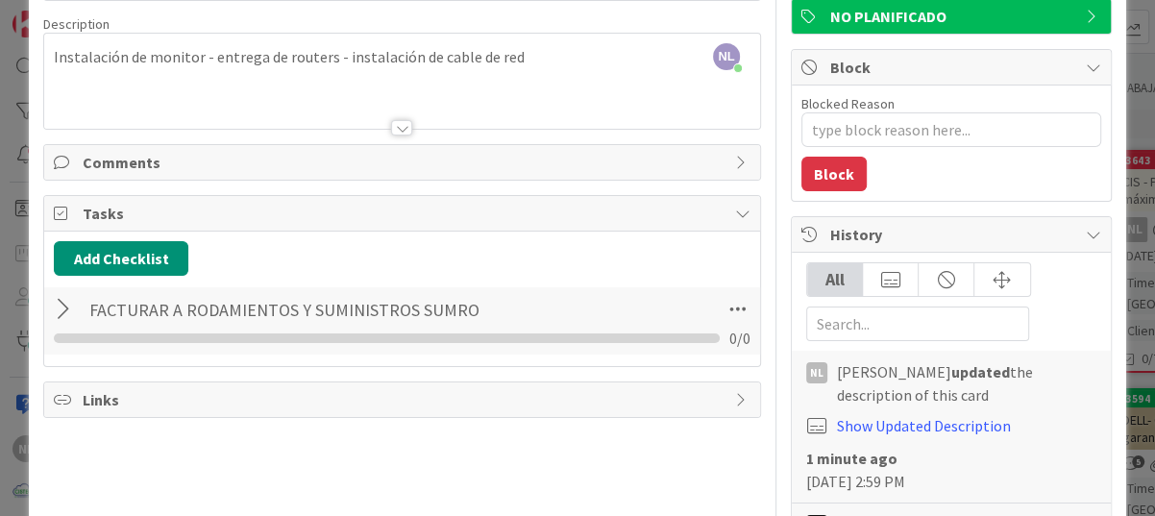
scroll to position [96, 0]
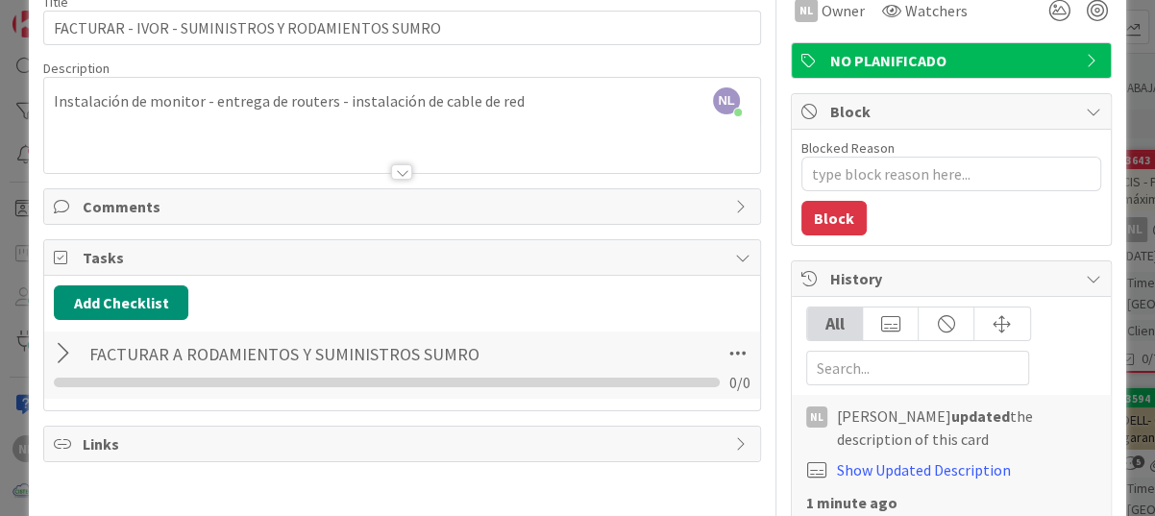
click at [63, 356] on div at bounding box center [66, 353] width 25 height 35
click at [721, 356] on icon at bounding box center [738, 353] width 35 height 35
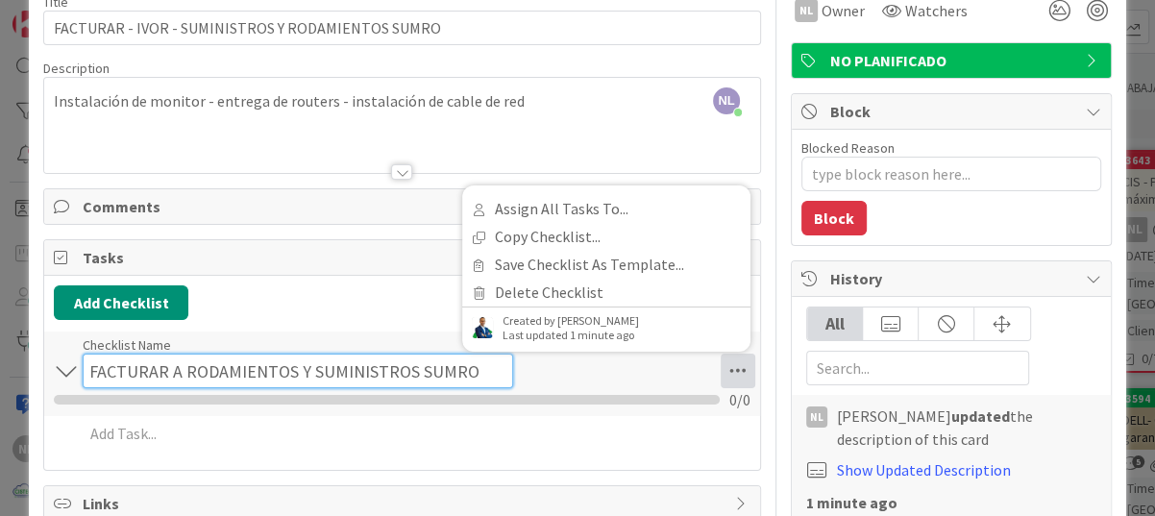
click at [171, 359] on input "FACTURAR A RODAMIENTOS Y SUMINISTROS SUMRO" at bounding box center [298, 371] width 430 height 35
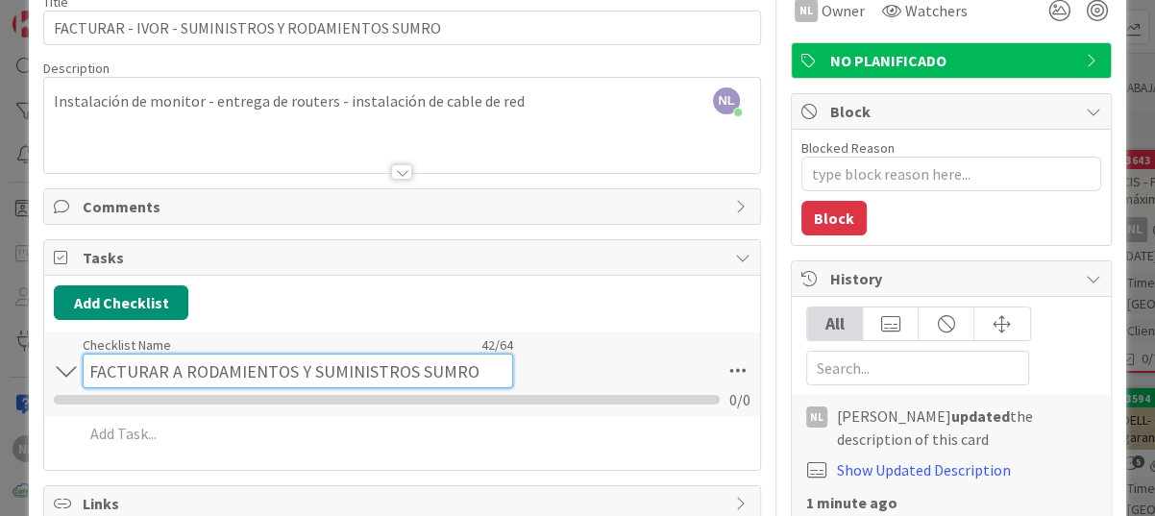
drag, startPoint x: 183, startPoint y: 372, endPoint x: 586, endPoint y: 387, distance: 403.8
click at [586, 387] on div "FACTURAR A RODAMIENTOS Y SUMINISTROS SUMRO Checklist Name 42 / 64 FACTURAR A RO…" at bounding box center [402, 373] width 716 height 85
type input "FACTURAR IVOR"
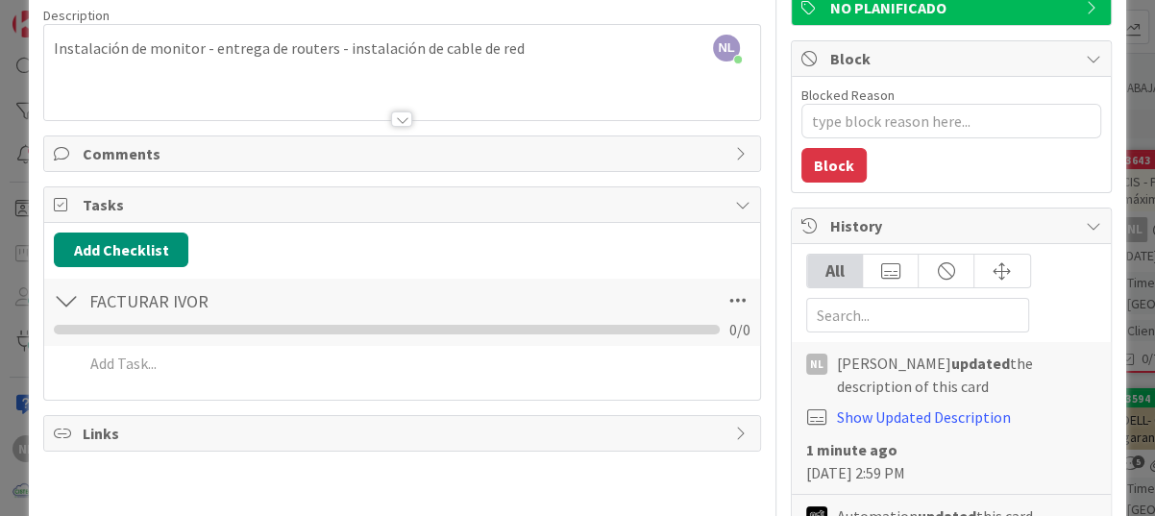
scroll to position [192, 0]
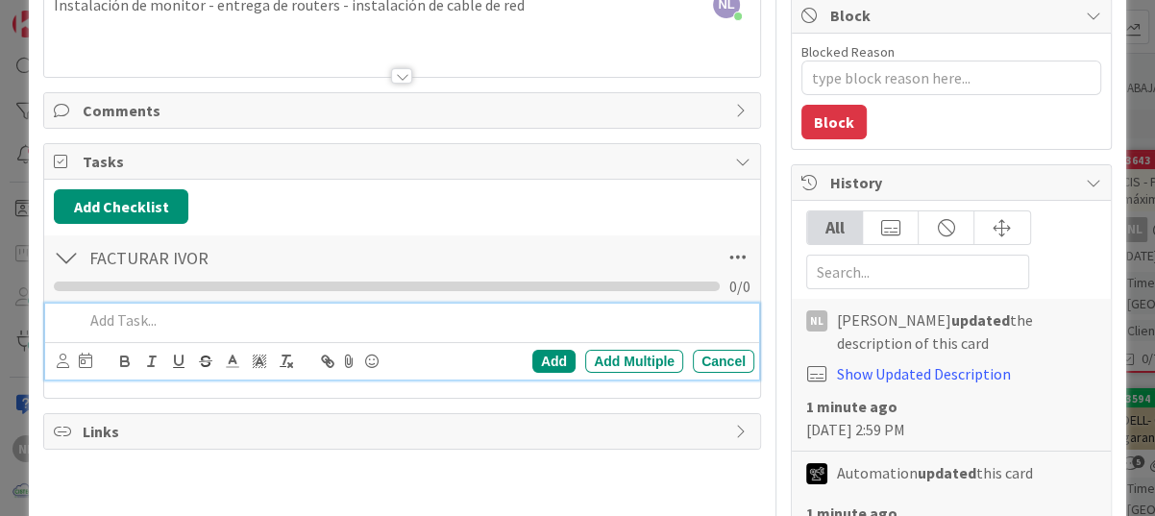
click at [111, 313] on p at bounding box center [415, 320] width 663 height 22
click at [605, 183] on div "Add Checklist FACTURAR [PERSON_NAME] Checklist Name 14 / 64 FACTURAR [PERSON_NA…" at bounding box center [402, 289] width 716 height 218
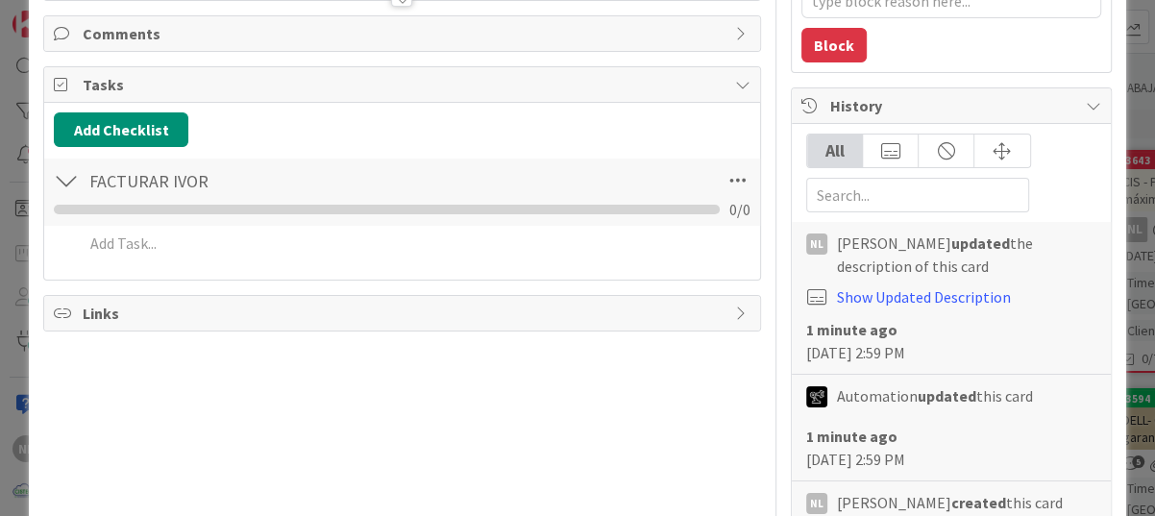
scroll to position [384, 0]
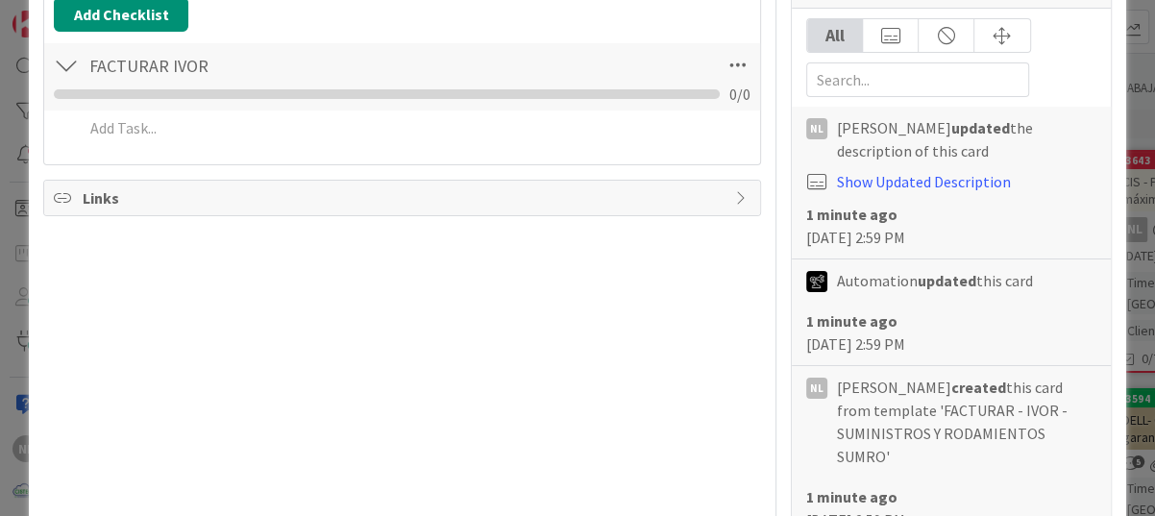
click at [71, 141] on div at bounding box center [64, 128] width 23 height 34
click at [67, 132] on div at bounding box center [64, 128] width 23 height 34
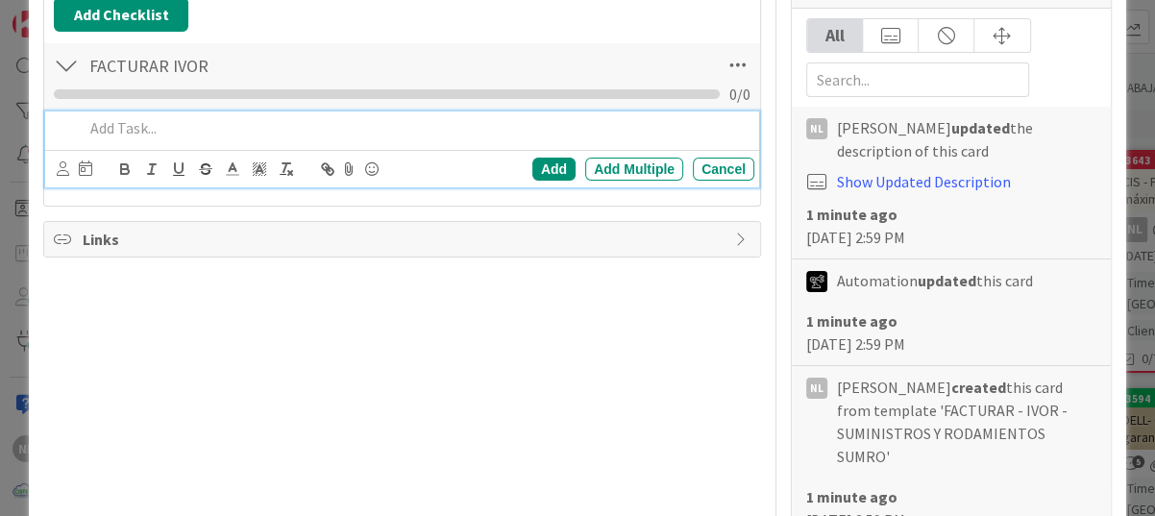
click at [103, 127] on p at bounding box center [415, 128] width 663 height 22
click at [487, 365] on div "Title 49 / 128 FACTURAR - [PERSON_NAME] - SUMINISTROS Y RODAMIENTOS SUMRO Descr…" at bounding box center [402, 422] width 718 height 1462
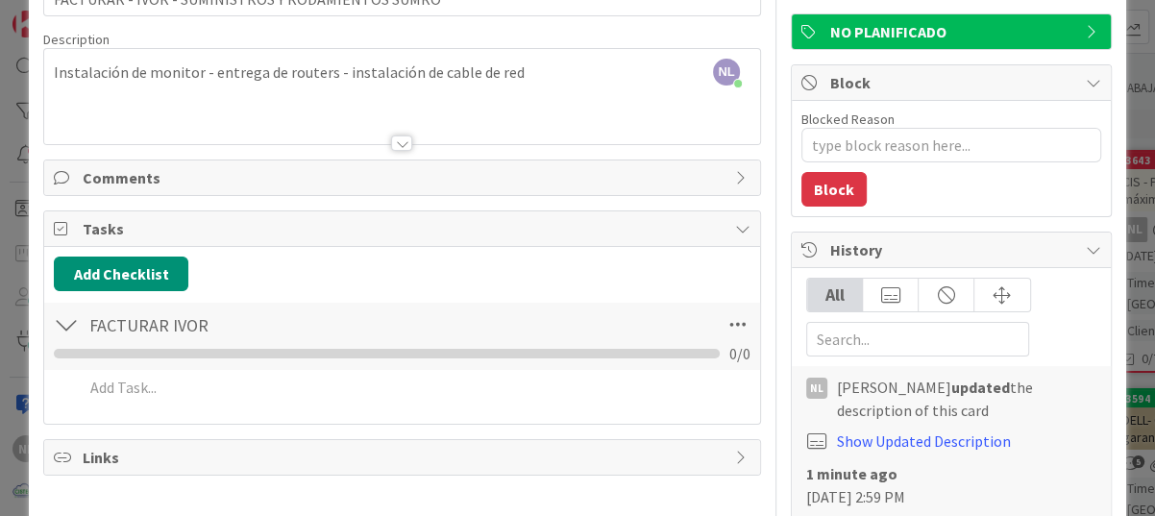
scroll to position [96, 0]
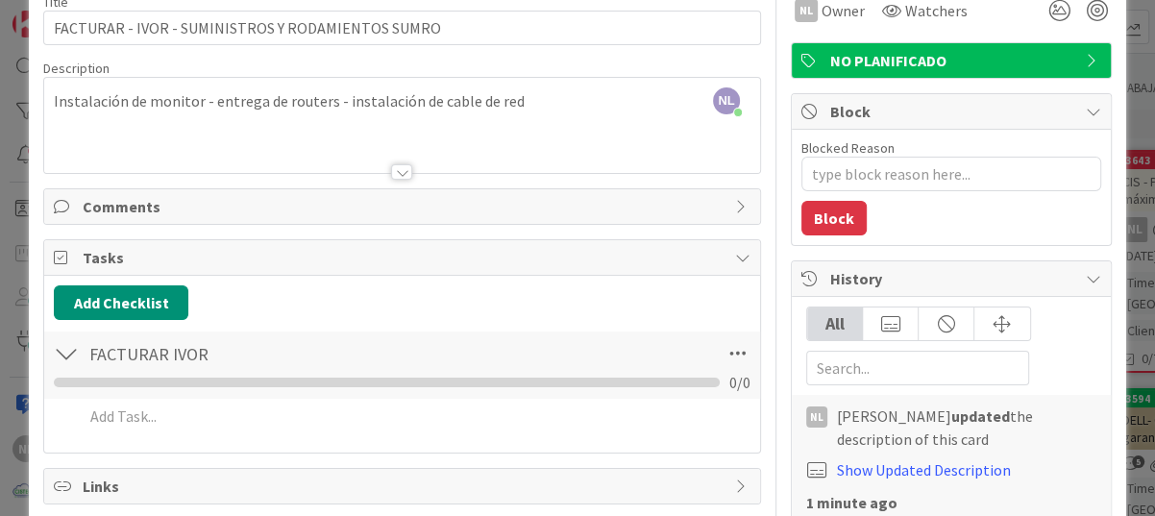
click at [542, 99] on div "NL [PERSON_NAME] just joined Instalación de monitor - entrega de routers - inst…" at bounding box center [402, 125] width 716 height 95
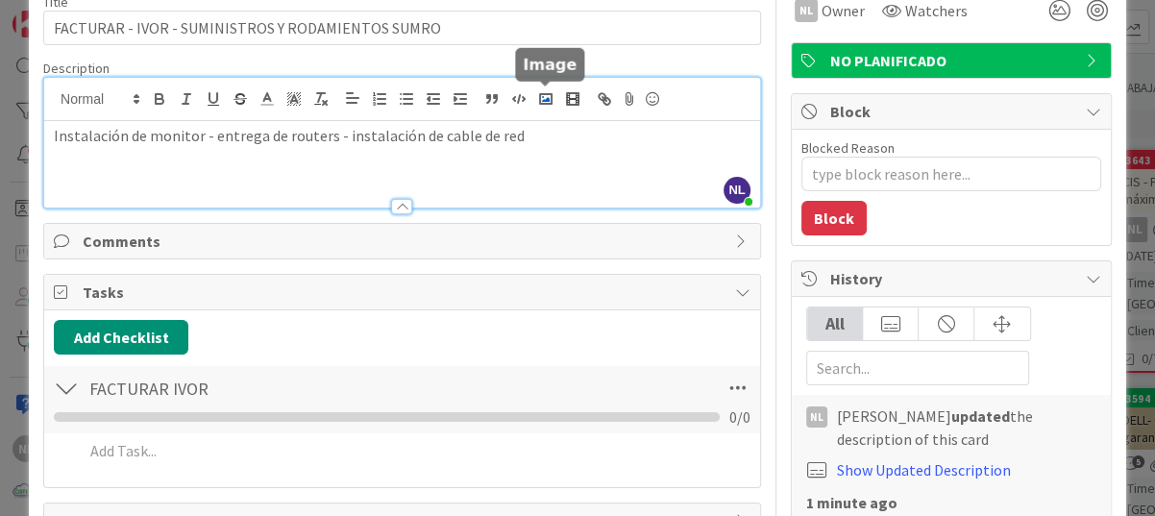
click at [545, 95] on icon "button" at bounding box center [545, 98] width 17 height 17
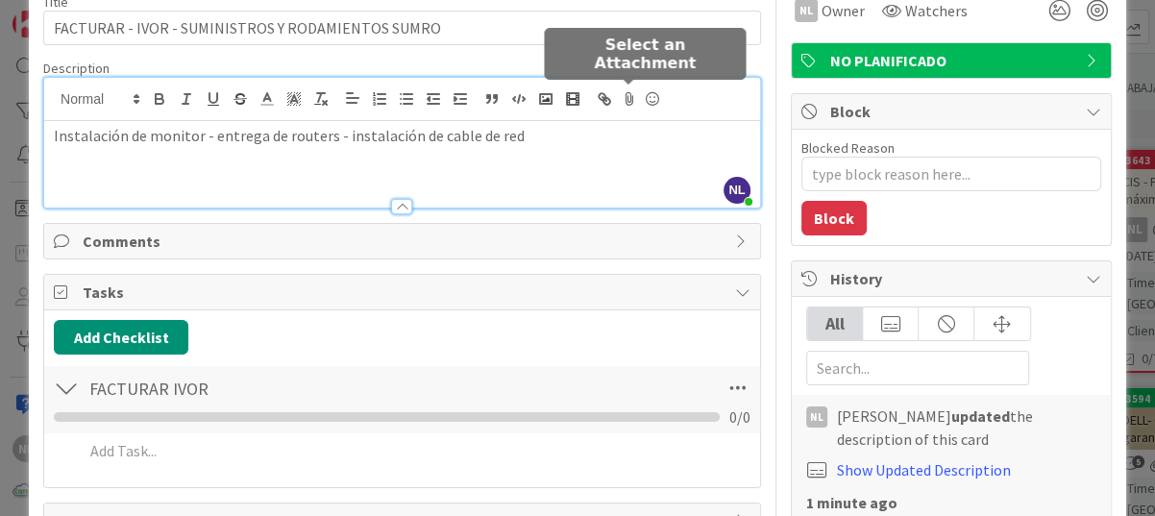
click at [634, 97] on icon at bounding box center [629, 99] width 23 height 27
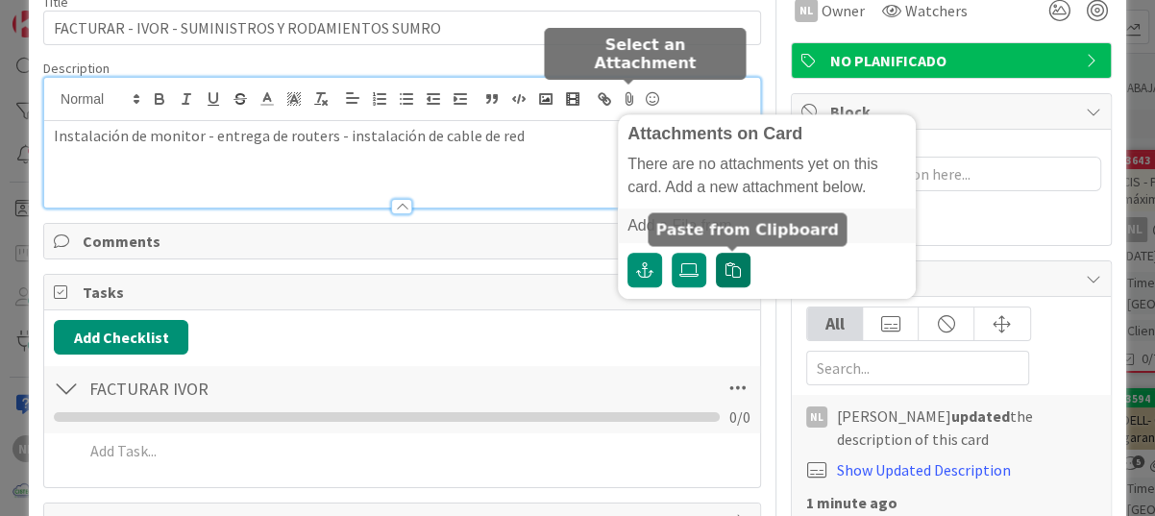
click at [727, 275] on icon "button" at bounding box center [732, 269] width 15 height 15
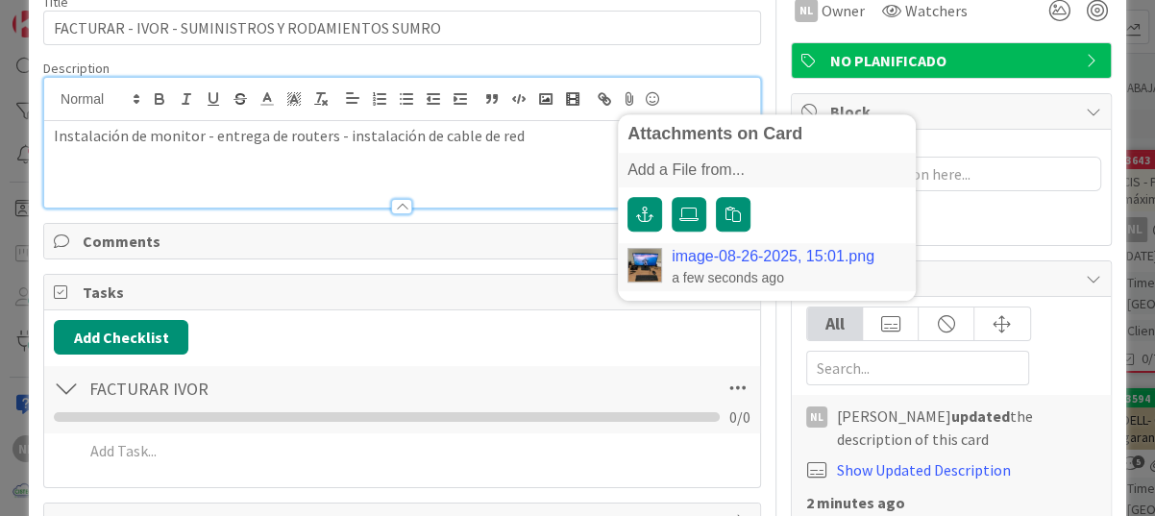
click at [502, 169] on div "Instalación de monitor - entrega de routers - instalación de cable de red" at bounding box center [402, 164] width 716 height 86
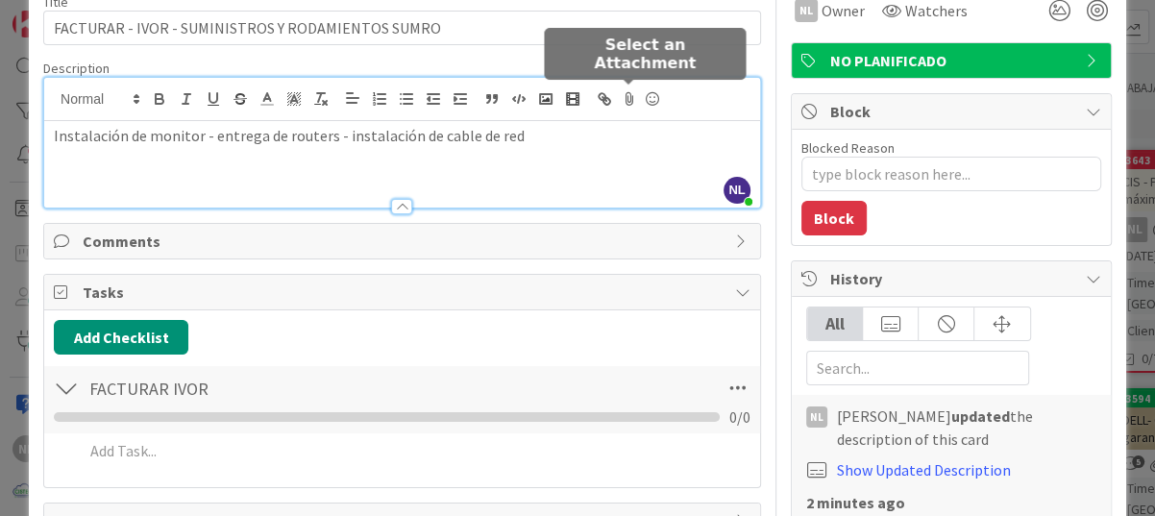
click at [627, 99] on icon at bounding box center [629, 99] width 23 height 27
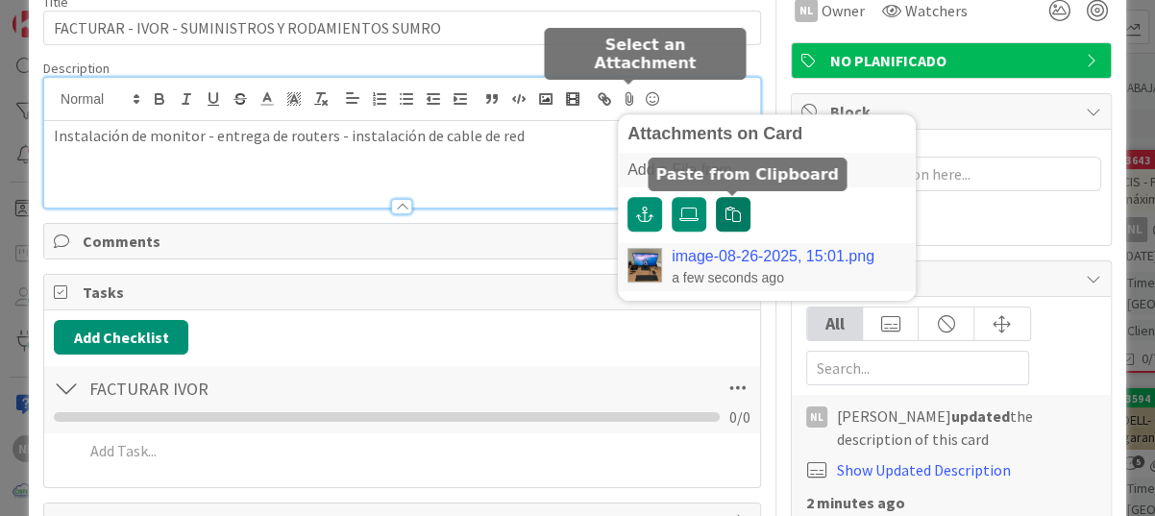
click at [739, 223] on button "button" at bounding box center [733, 214] width 35 height 35
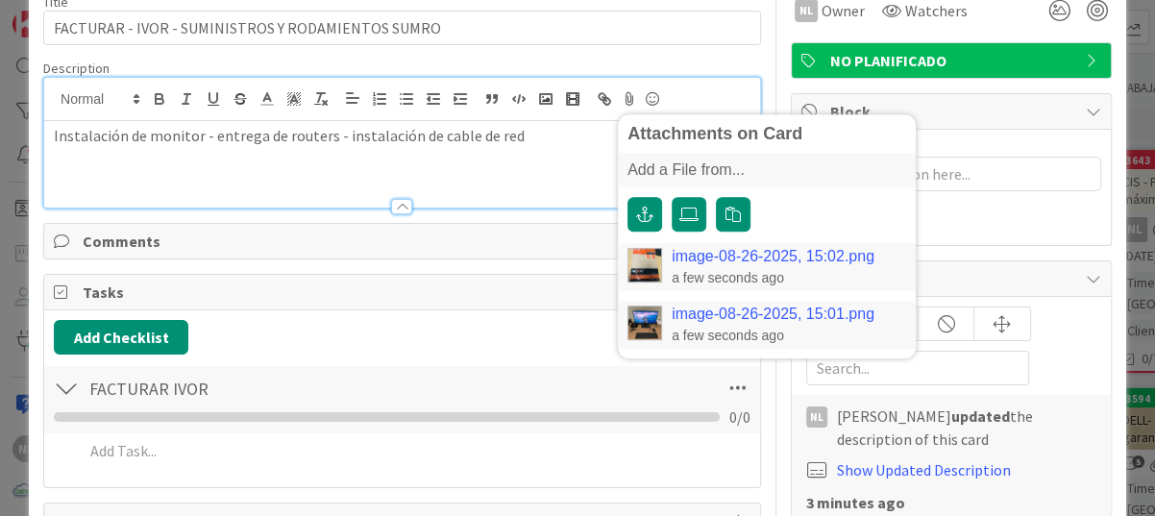
click at [114, 169] on div "Instalación de monitor - entrega de routers - instalación de cable de red" at bounding box center [402, 164] width 716 height 86
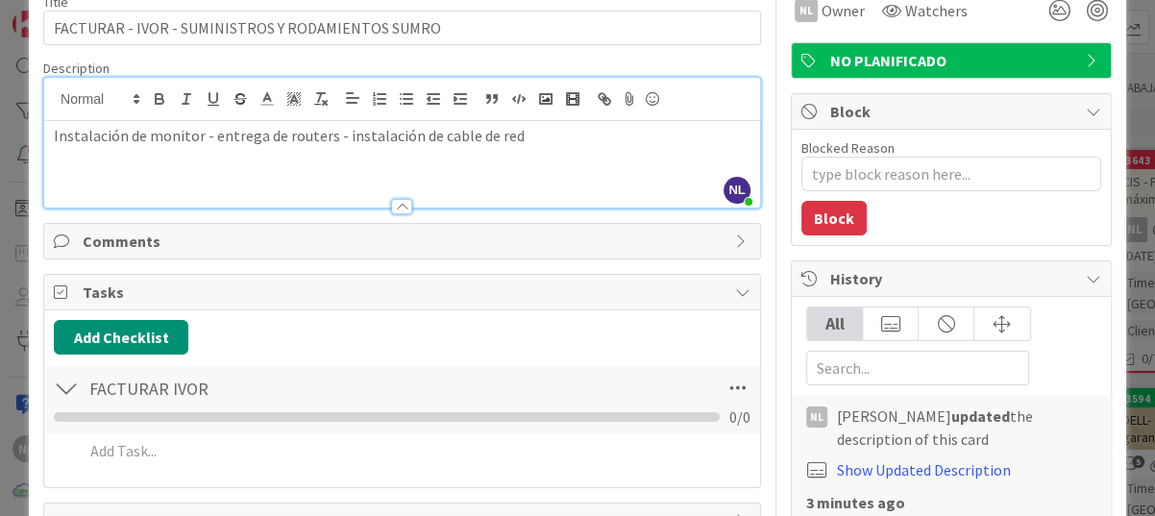
click at [532, 136] on p "Instalación de monitor - entrega de routers - instalación de cable de red" at bounding box center [402, 136] width 696 height 22
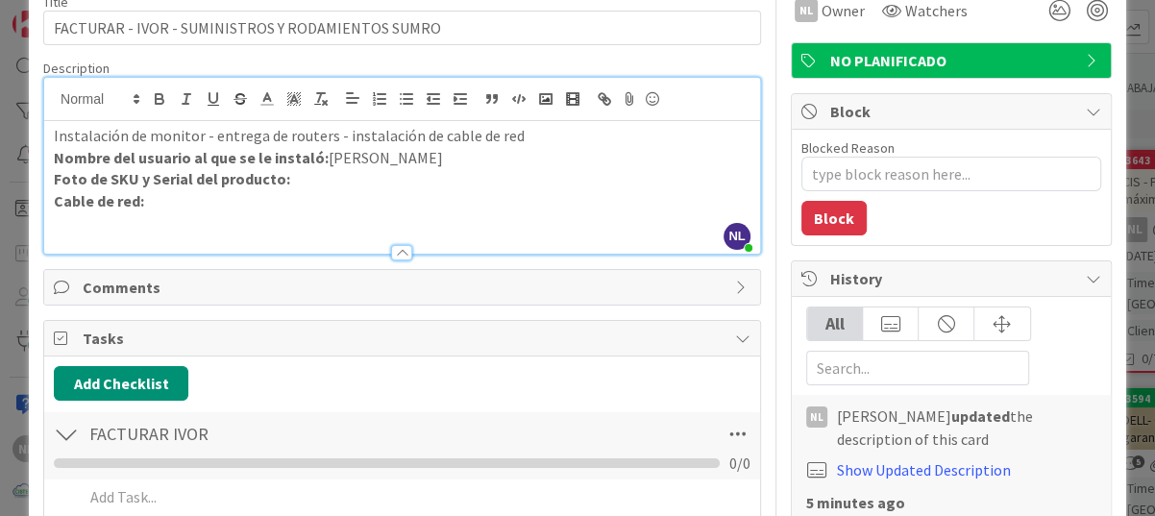
click at [61, 222] on p at bounding box center [402, 223] width 696 height 22
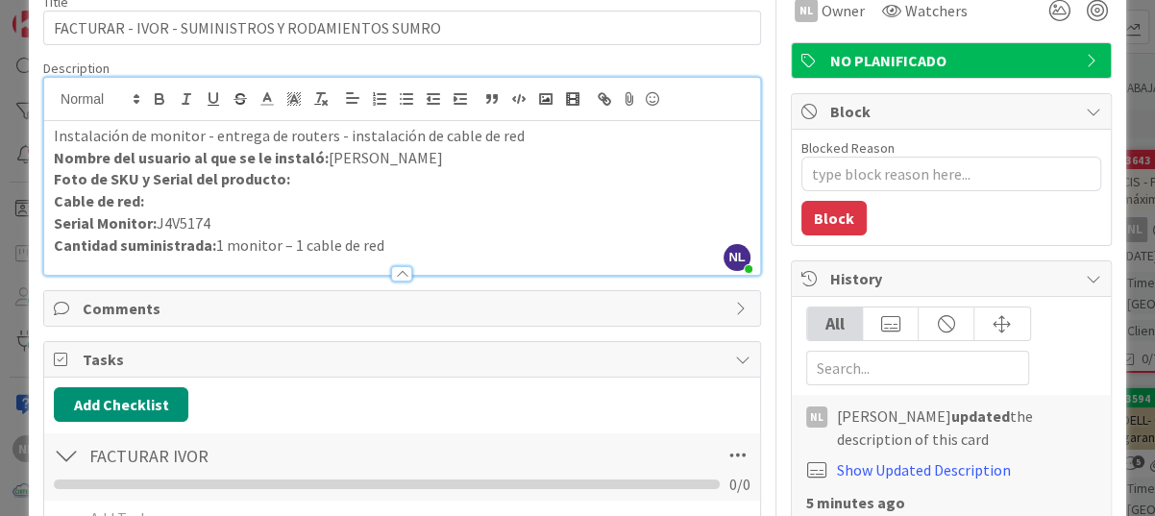
click at [397, 431] on div "FACTURAR [PERSON_NAME] Checklist Name 14 / 64 FACTURAR [PERSON_NAME] Assign All…" at bounding box center [402, 487] width 716 height 113
click at [93, 404] on button "Add Checklist" at bounding box center [121, 404] width 134 height 35
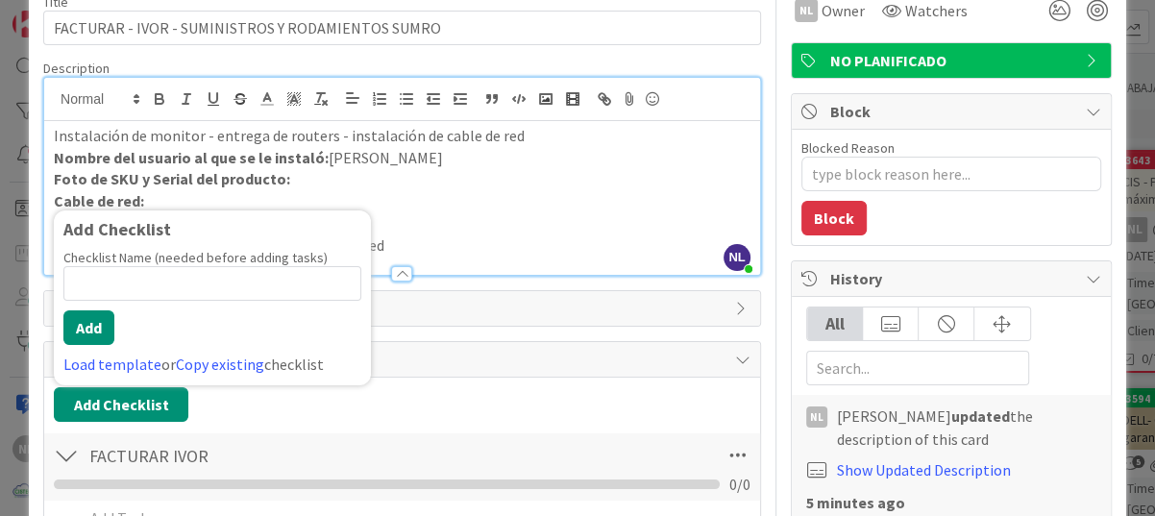
click at [477, 404] on div "Add Checklist Add Checklist Checklist Name (needed before adding tasks) 0 / 64 …" at bounding box center [402, 404] width 696 height 35
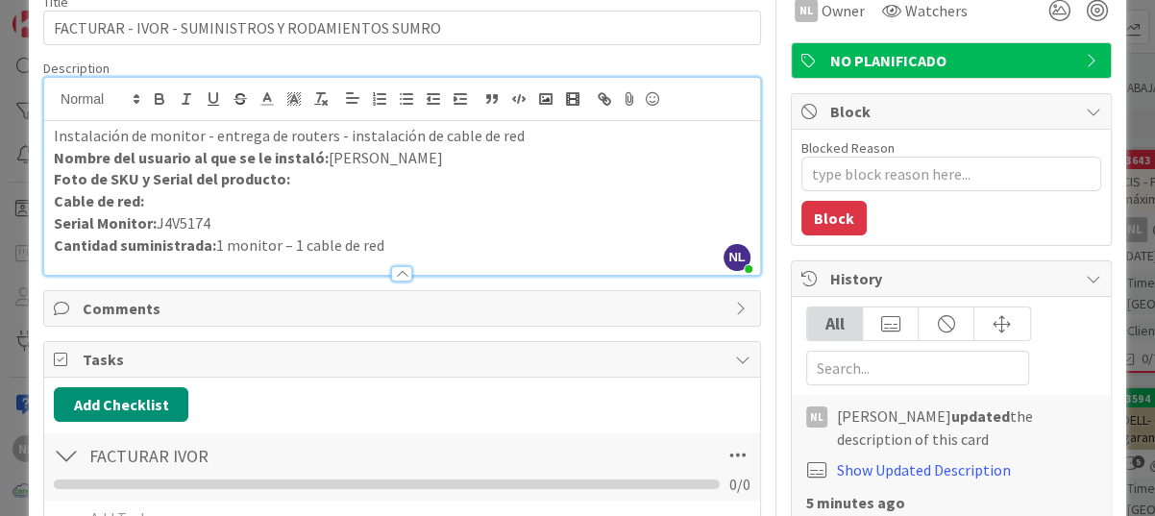
scroll to position [0, 0]
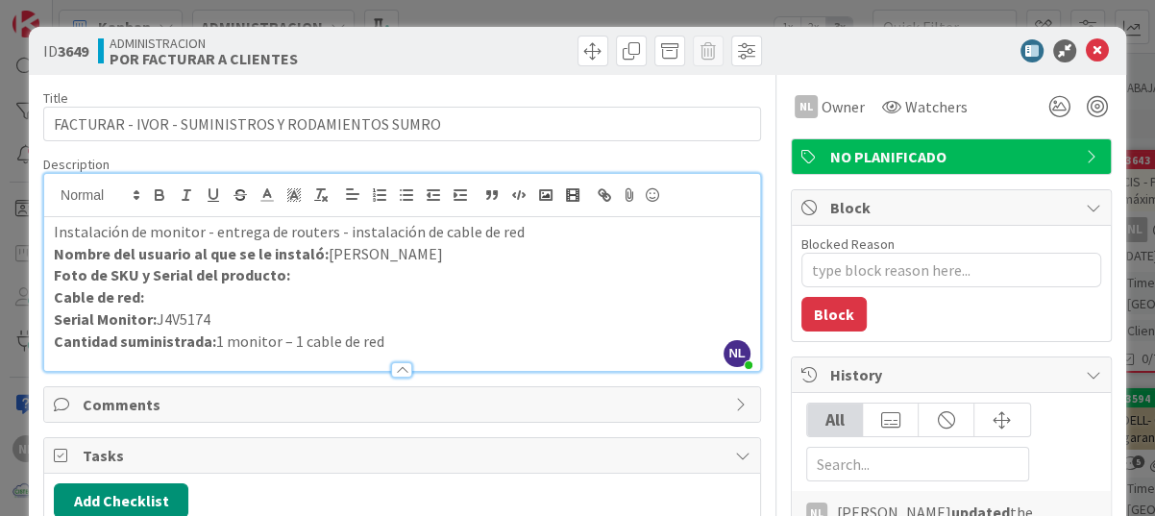
click at [395, 370] on div at bounding box center [401, 369] width 21 height 15
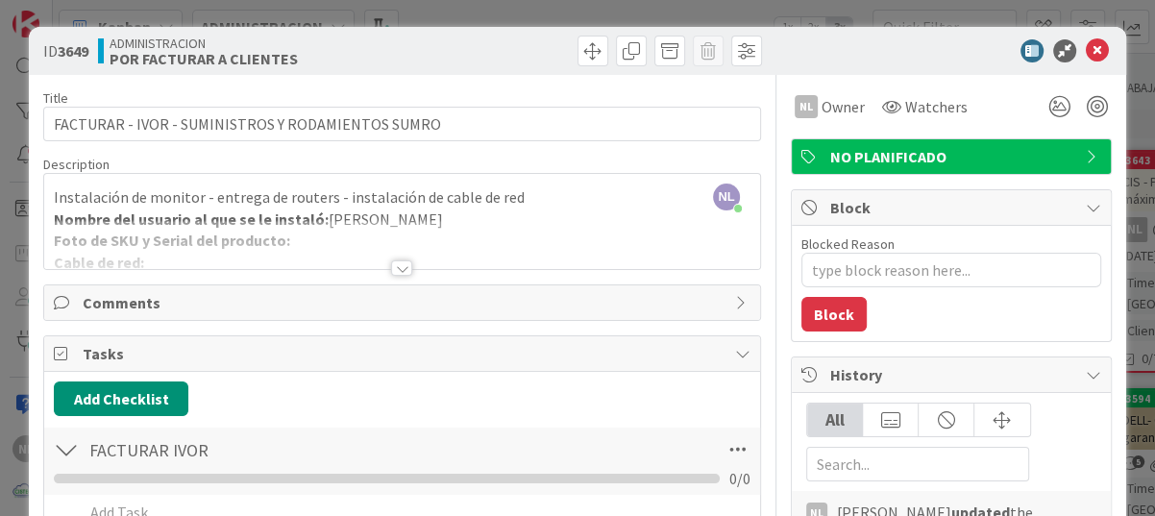
click at [401, 273] on div at bounding box center [401, 267] width 21 height 15
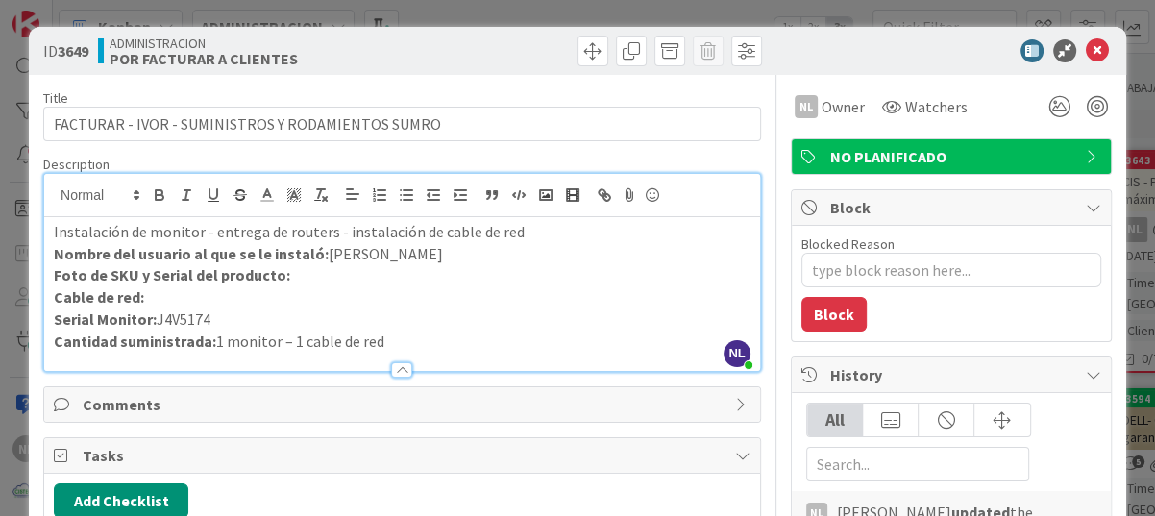
click at [381, 366] on div at bounding box center [402, 361] width 716 height 20
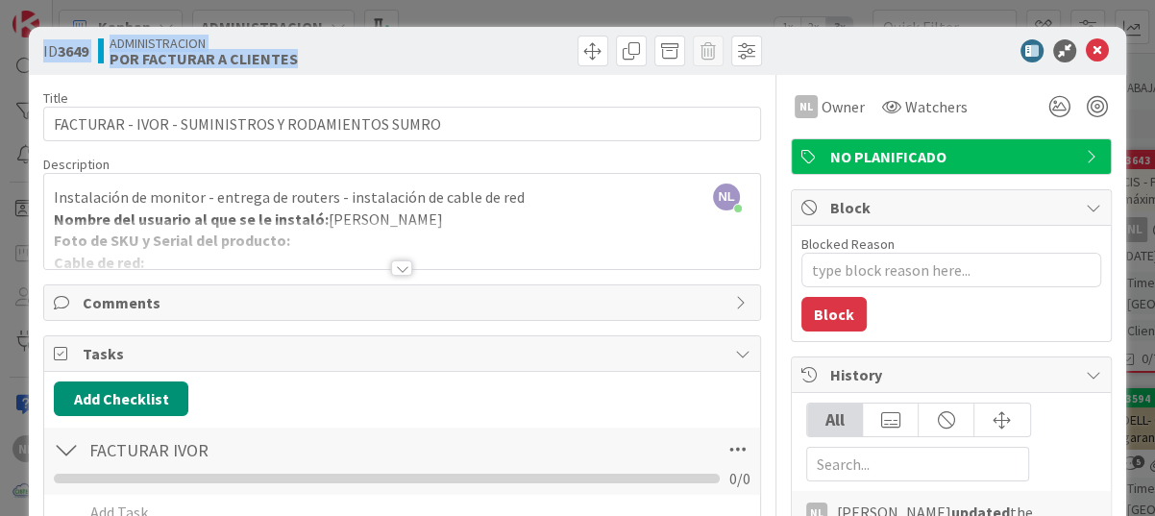
drag, startPoint x: 40, startPoint y: 45, endPoint x: 332, endPoint y: 66, distance: 292.8
click at [332, 66] on div "ID 3649 ADMINISTRACION POR FACTURAR A CLIENTES" at bounding box center [577, 51] width 1097 height 48
drag, startPoint x: 332, startPoint y: 66, endPoint x: 262, endPoint y: 55, distance: 71.1
copy div "ID 3649 ADMINISTRACION POR FACTURAR A CLIENTES"
click at [632, 247] on div at bounding box center [402, 244] width 716 height 49
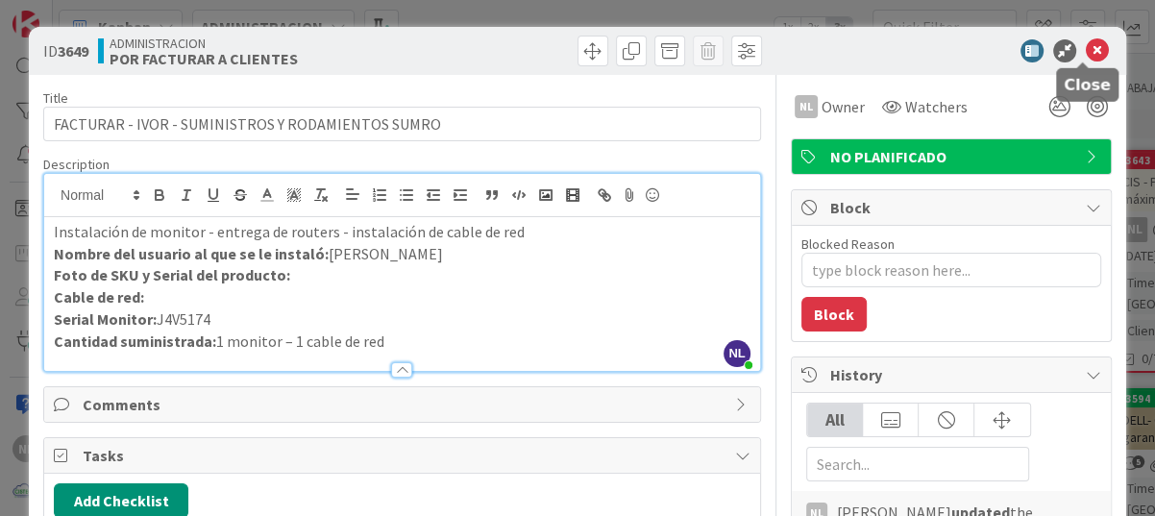
click at [1086, 52] on icon at bounding box center [1097, 50] width 23 height 23
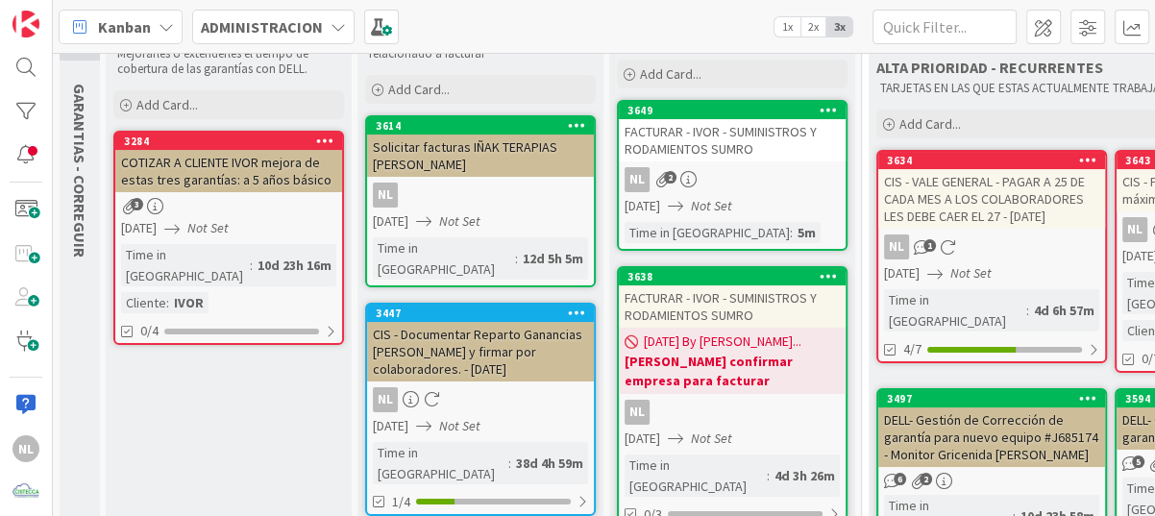
click at [1002, 247] on div "NL 1" at bounding box center [991, 246] width 227 height 25
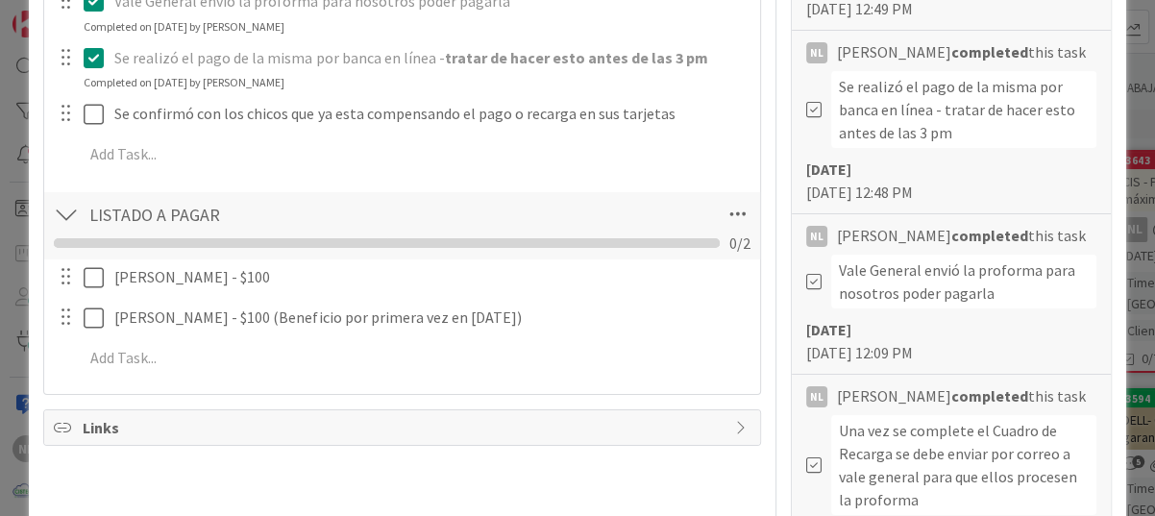
scroll to position [672, 0]
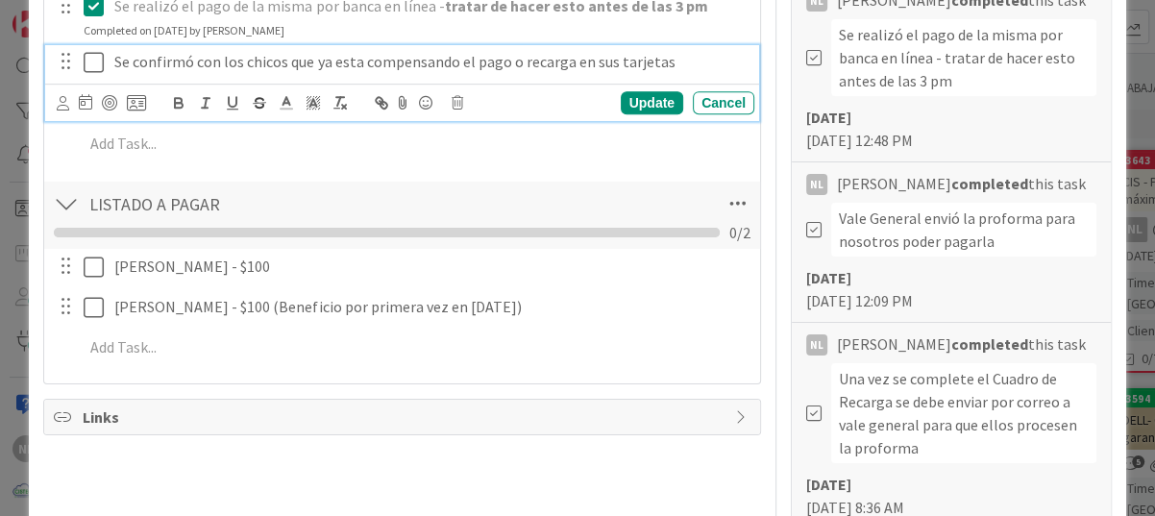
click at [87, 67] on icon at bounding box center [98, 62] width 29 height 23
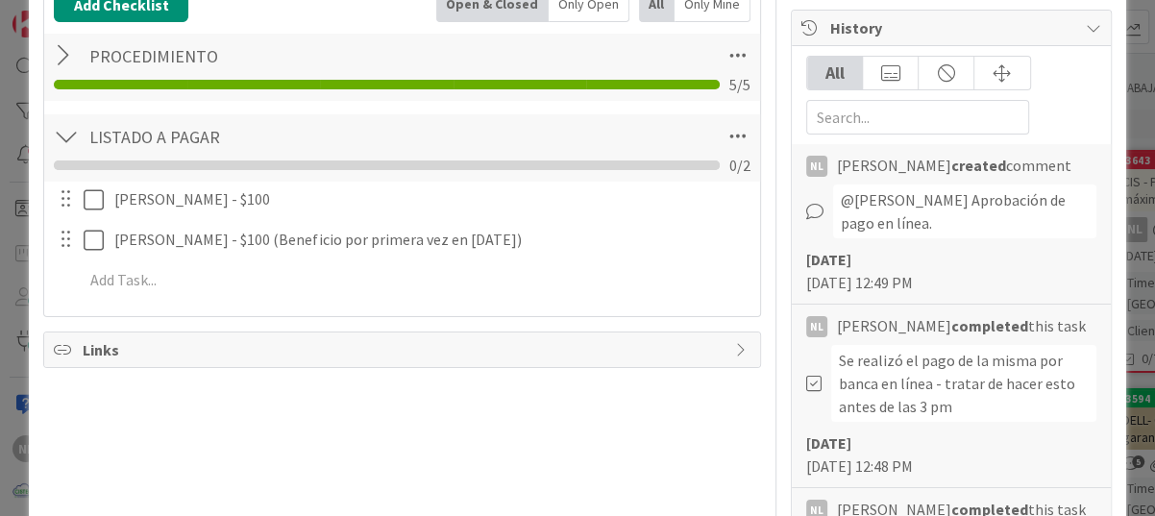
scroll to position [288, 0]
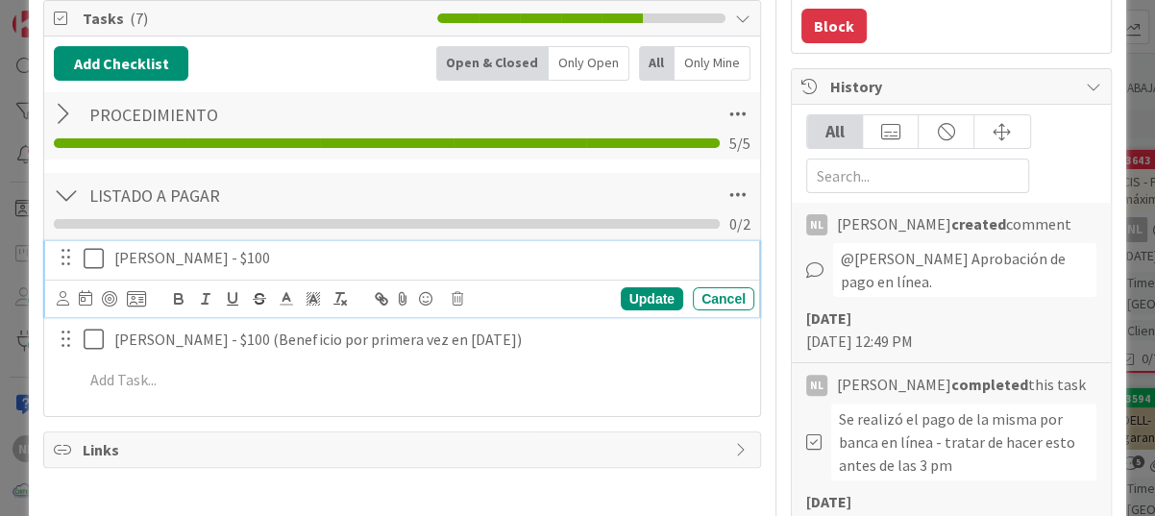
click at [97, 261] on icon at bounding box center [98, 258] width 29 height 23
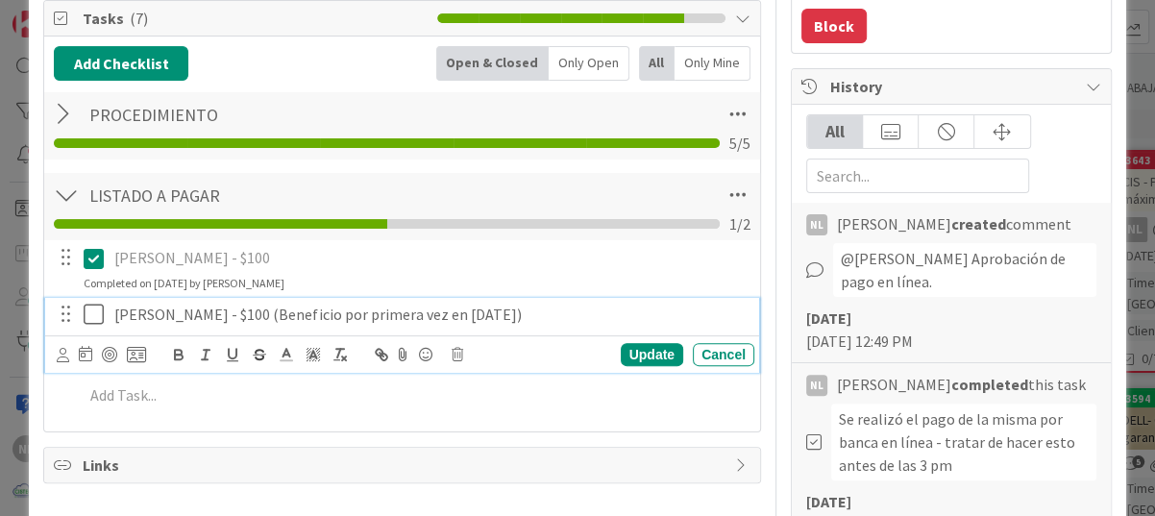
click at [101, 313] on icon at bounding box center [98, 314] width 29 height 23
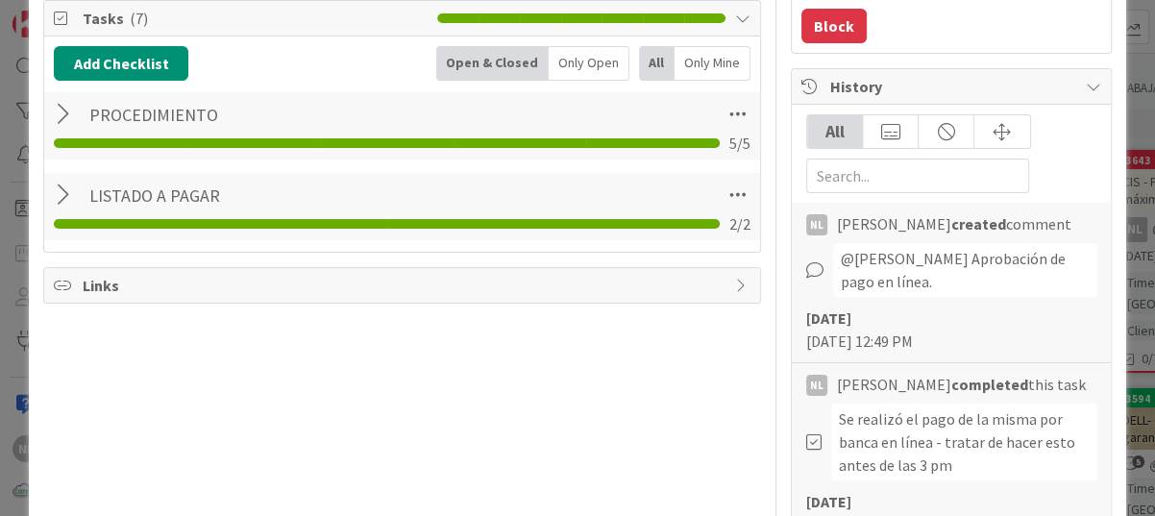
click at [62, 191] on div at bounding box center [66, 195] width 25 height 35
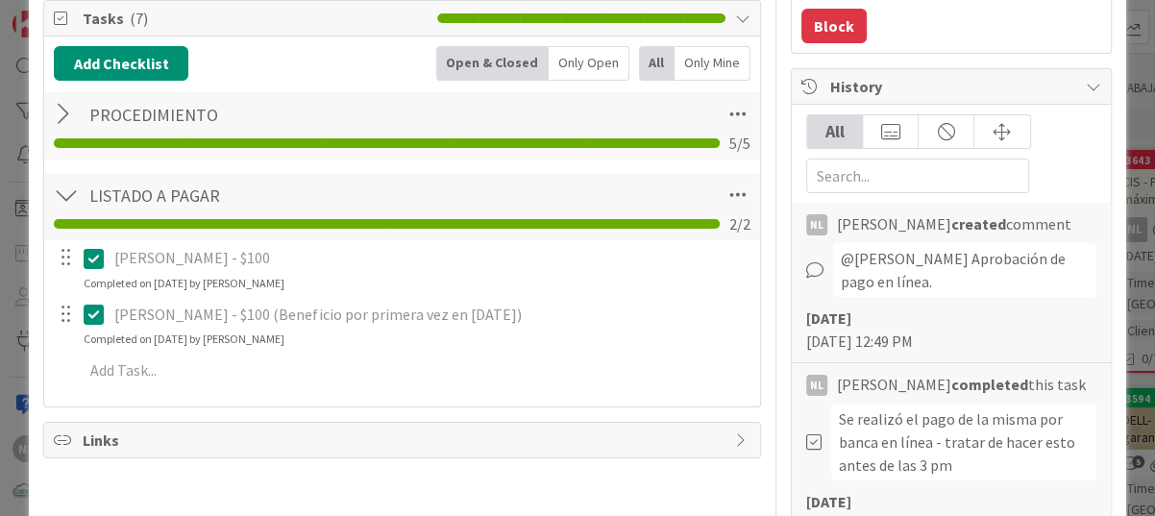
scroll to position [0, 0]
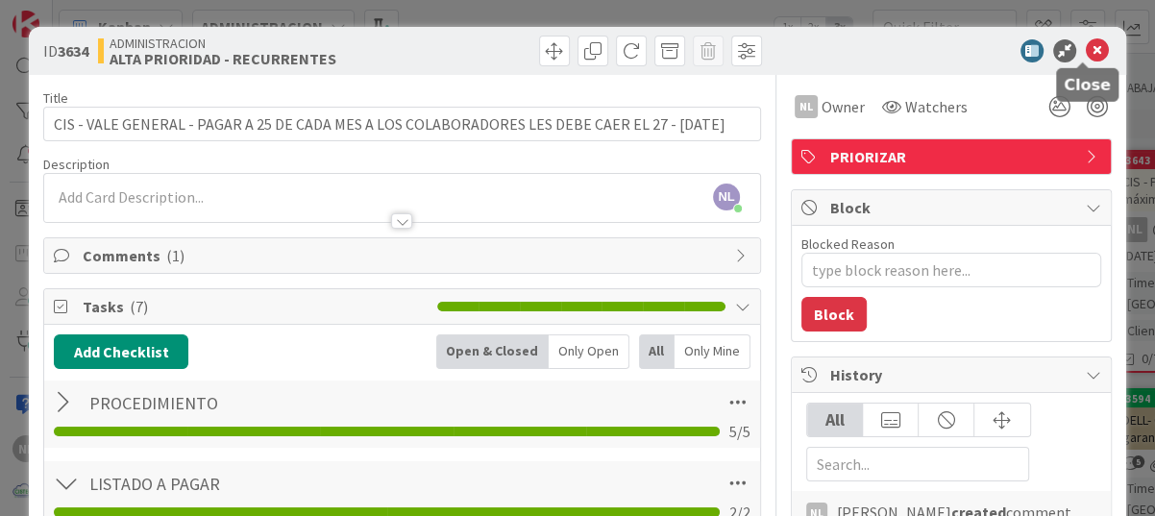
click at [1086, 53] on icon at bounding box center [1097, 50] width 23 height 23
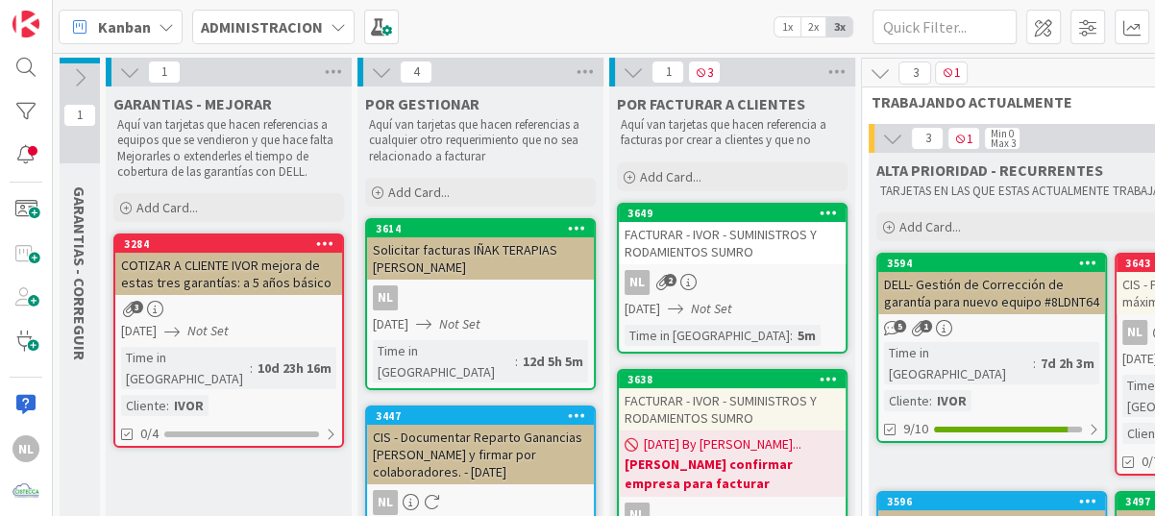
click at [82, 67] on icon at bounding box center [79, 77] width 21 height 21
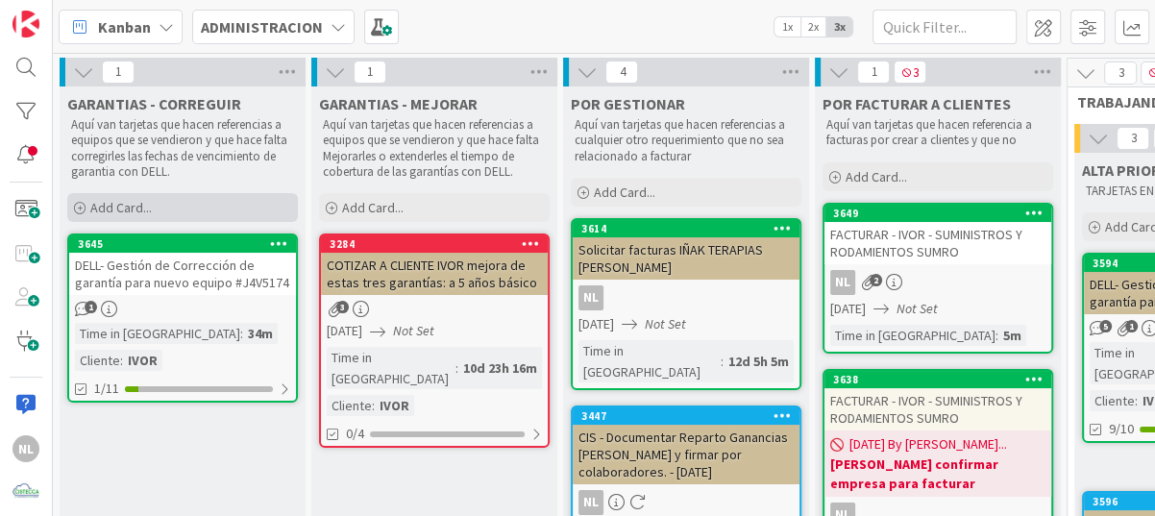
click at [78, 195] on div "Add Card..." at bounding box center [182, 207] width 231 height 29
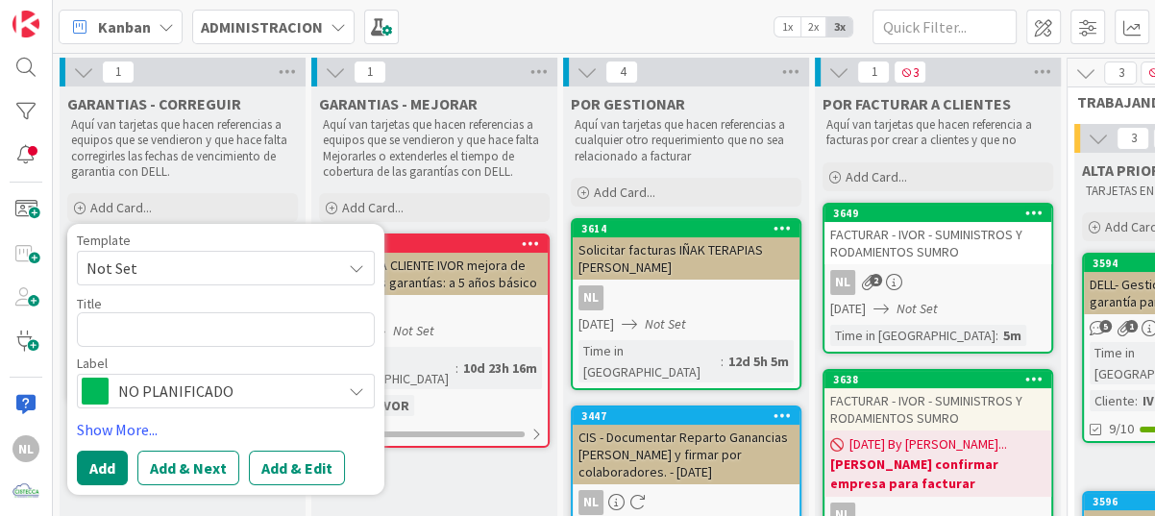
click at [143, 335] on textarea at bounding box center [226, 329] width 298 height 35
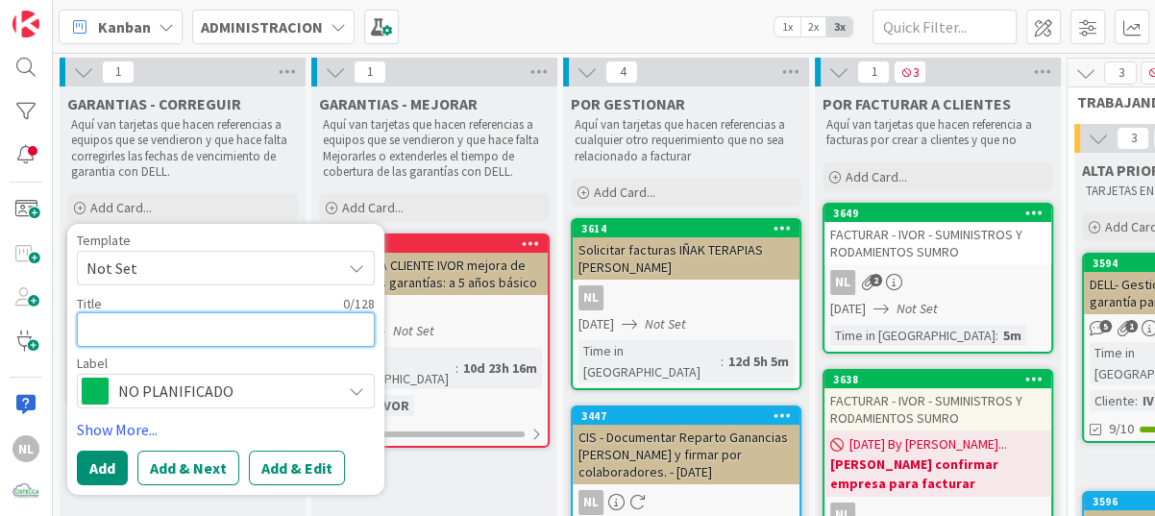
click at [124, 330] on textarea at bounding box center [226, 329] width 298 height 35
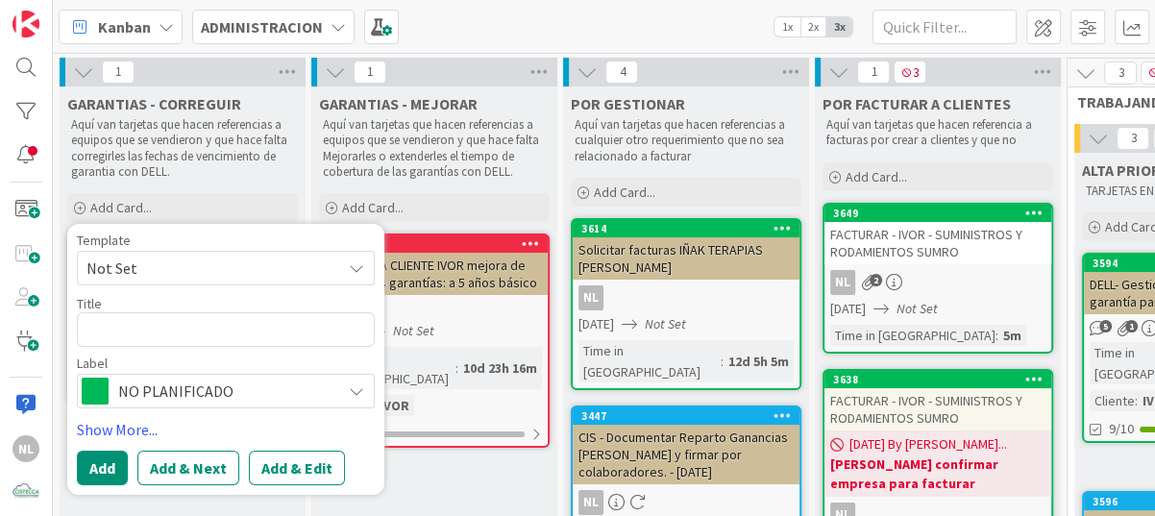
click at [535, 183] on div "Aquí van tarjetas que hacen referencias a equipos que se vendieron y que hace f…" at bounding box center [434, 148] width 231 height 70
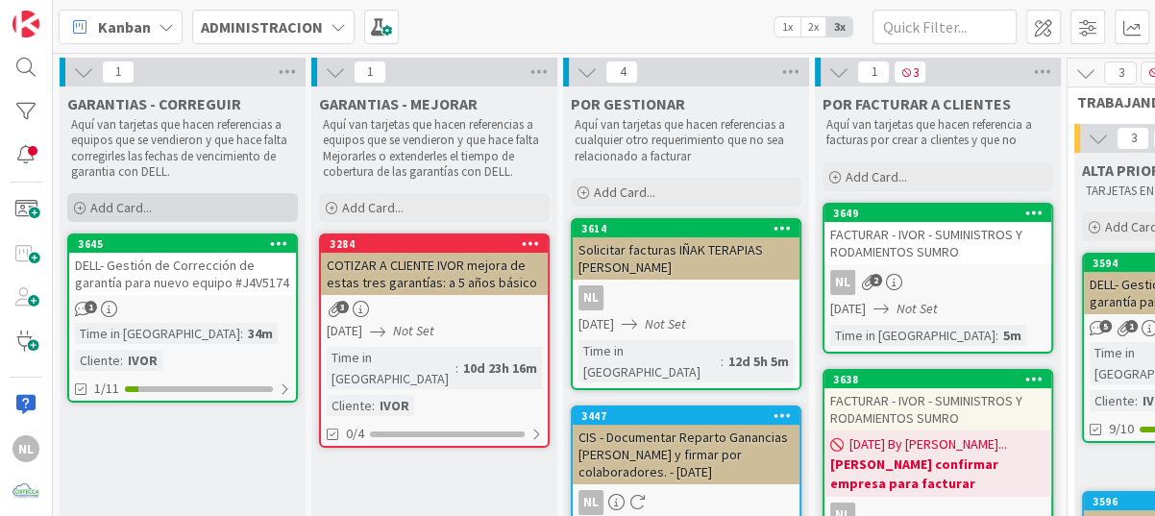
click at [83, 204] on icon at bounding box center [80, 209] width 12 height 12
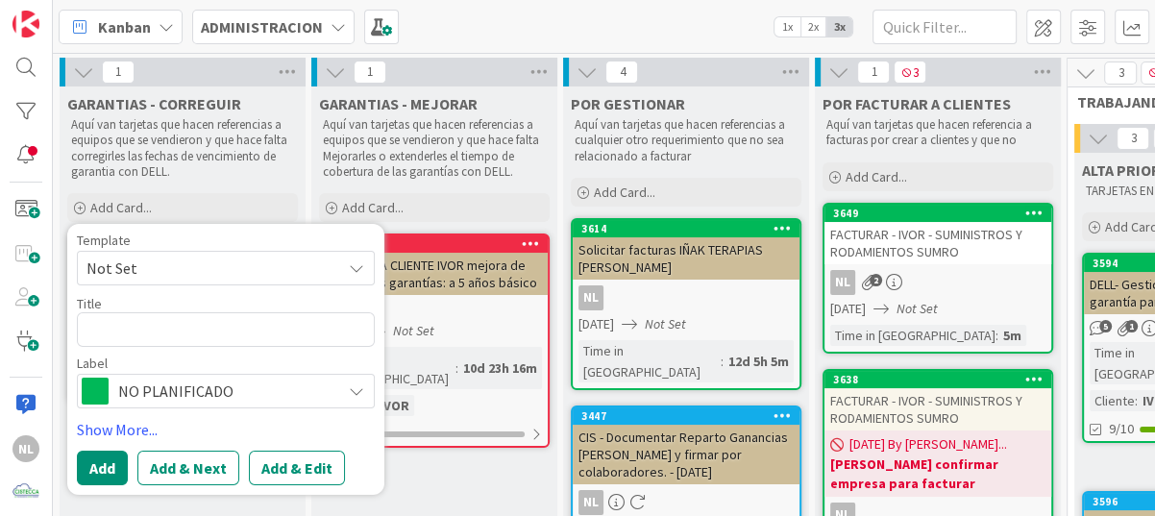
click at [365, 393] on div "NO PLANIFICADO" at bounding box center [226, 391] width 298 height 35
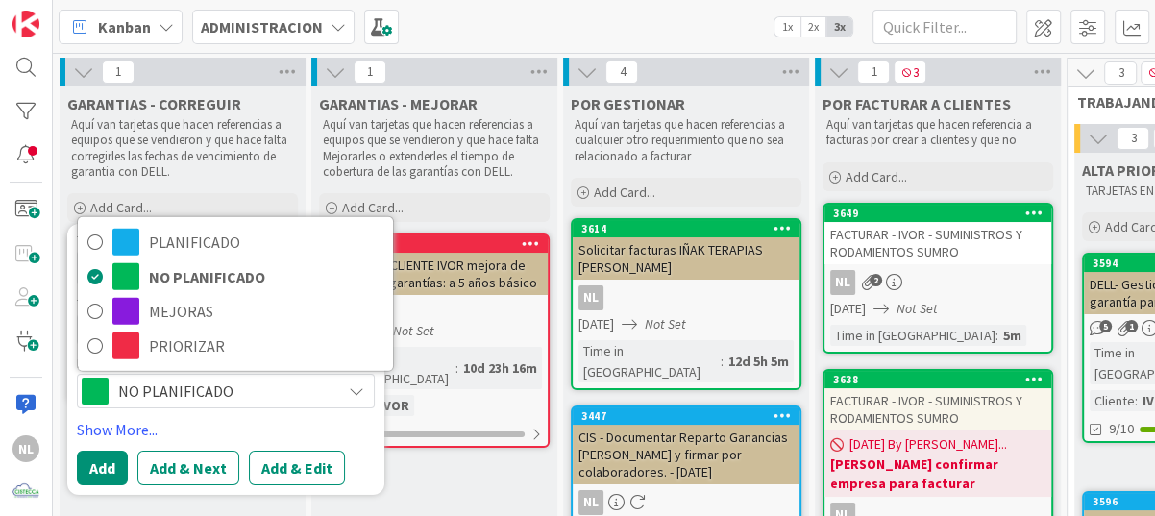
click at [357, 393] on icon at bounding box center [356, 390] width 15 height 15
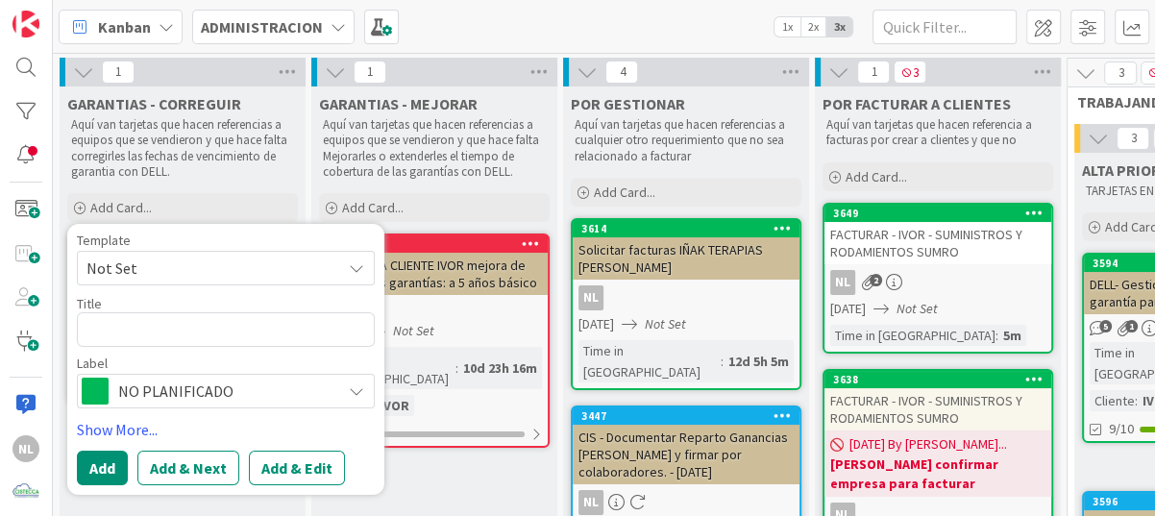
click at [356, 389] on icon at bounding box center [356, 390] width 15 height 15
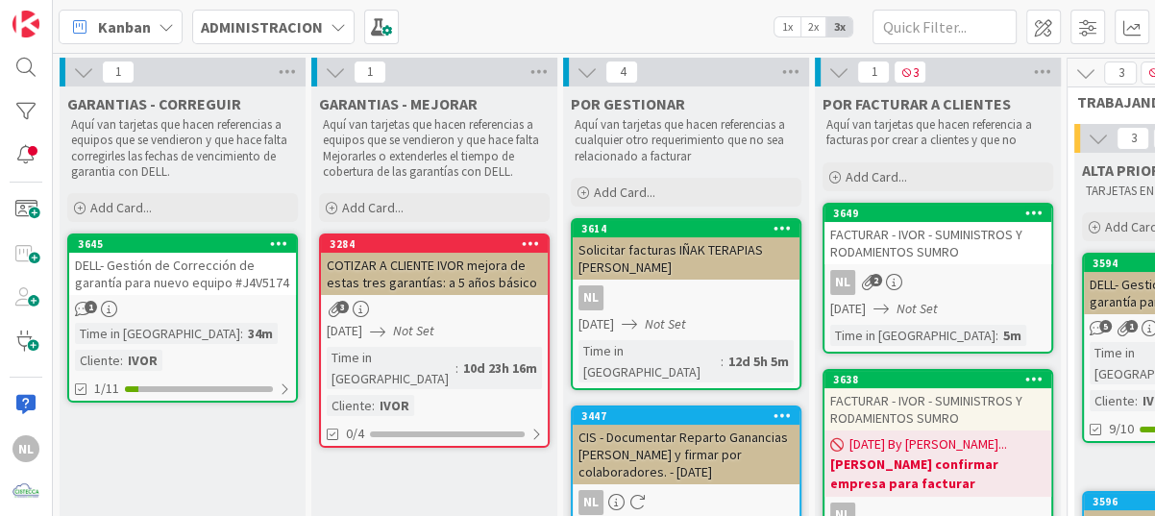
click at [179, 277] on div "DELL- Gestión de Corrección de garantía para nuevo equipo #J4V5174" at bounding box center [182, 274] width 227 height 42
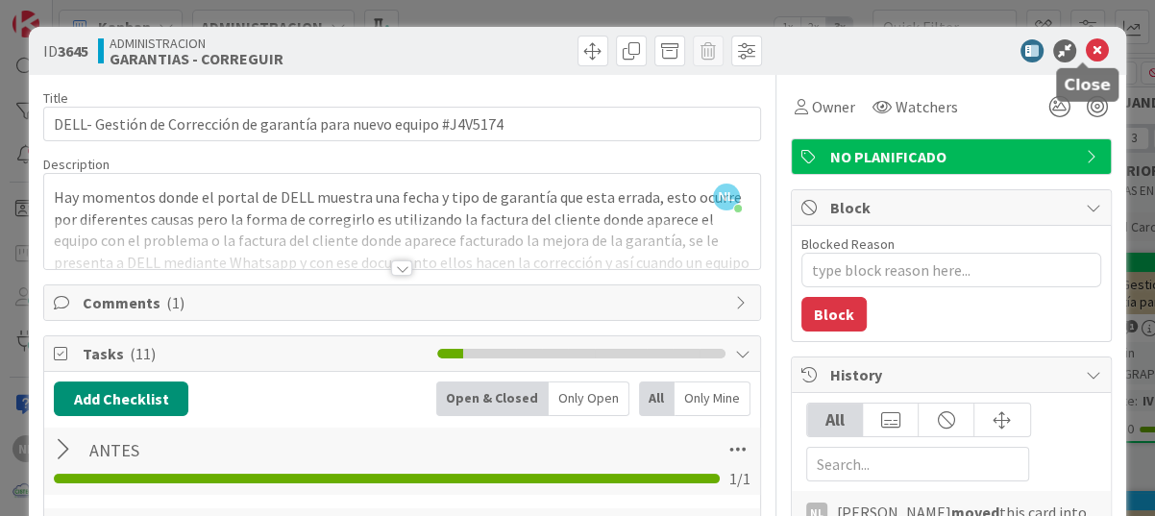
click at [1086, 42] on icon at bounding box center [1097, 50] width 23 height 23
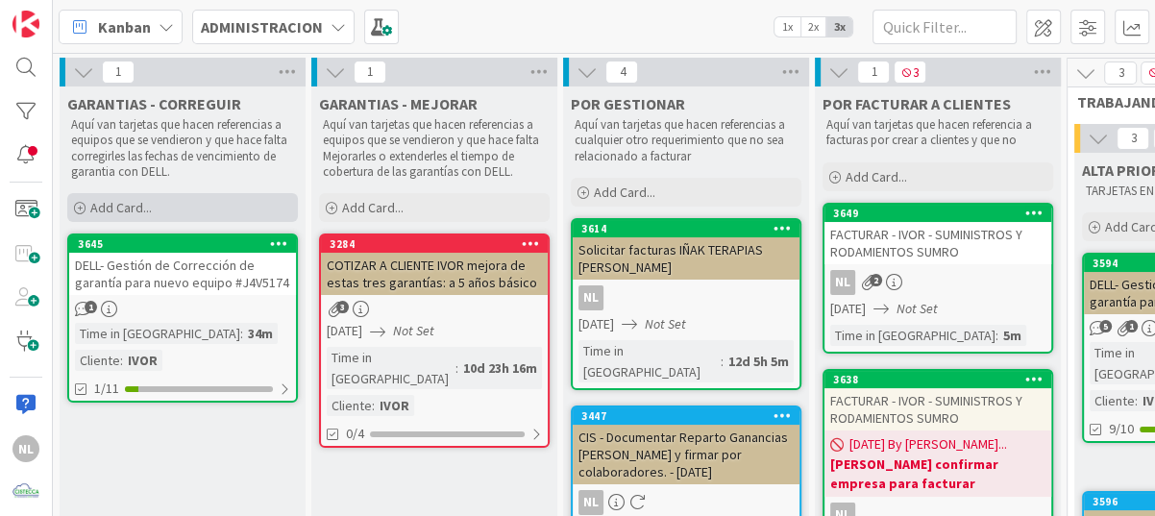
click at [80, 208] on icon at bounding box center [80, 209] width 12 height 12
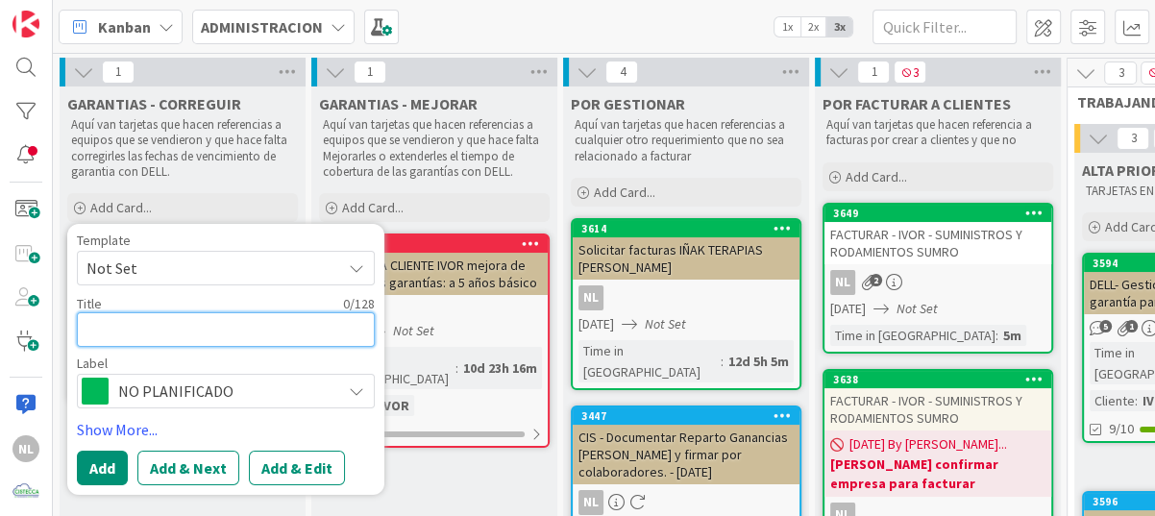
click at [122, 333] on textarea at bounding box center [226, 329] width 298 height 35
paste textarea "corrección de la garantía de este equipo (es marca Lenovo"
type textarea "x"
type textarea "corrección de la garantía de este equipo (es marca Lenovo"
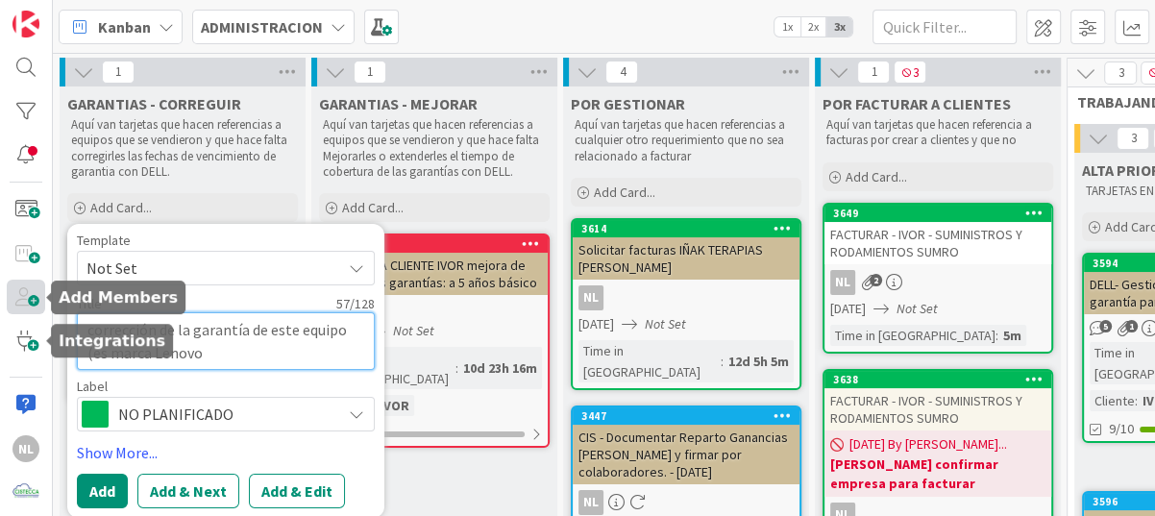
drag, startPoint x: 203, startPoint y: 361, endPoint x: 24, endPoint y: 306, distance: 186.9
click at [24, 306] on div "NL Kanban ADMINISTRACION 1x 2x 3x 1 GARANTIAS - CORREGUIR Aquí van tarjetas que…" at bounding box center [577, 258] width 1155 height 516
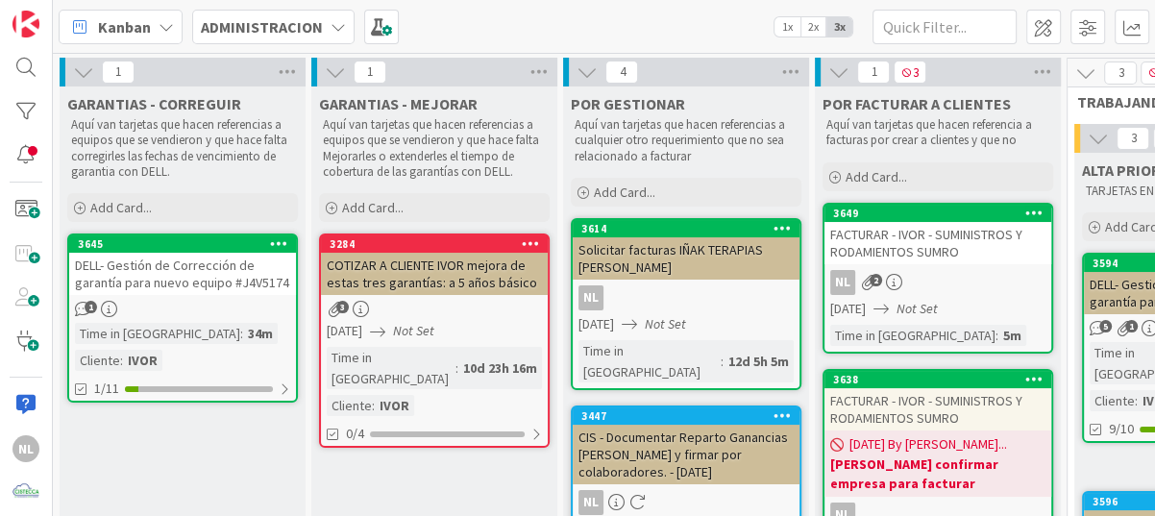
click at [175, 287] on div "DELL- Gestión de Corrección de garantía para nuevo equipo #J4V5174" at bounding box center [182, 274] width 227 height 42
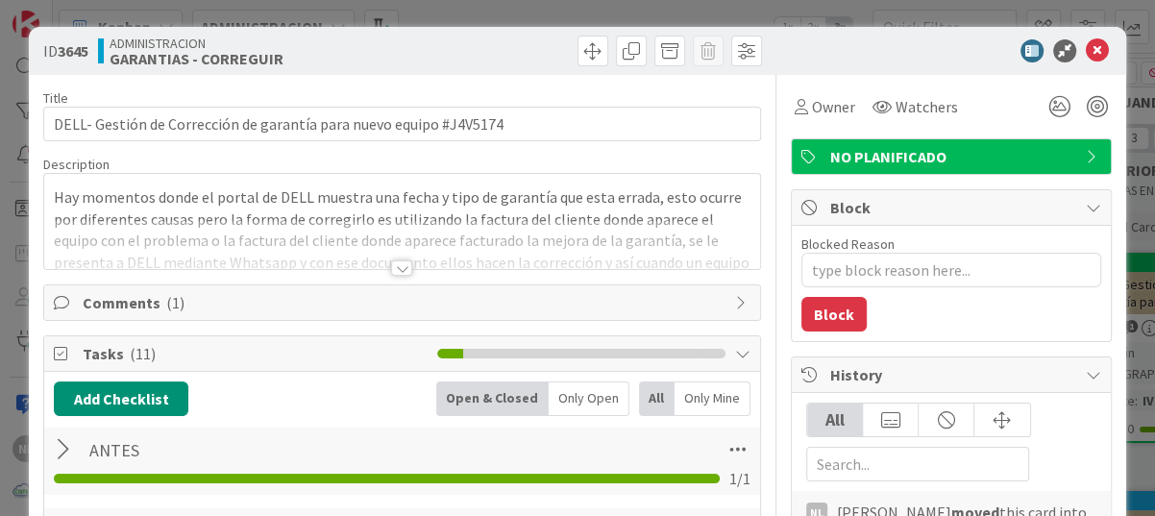
type textarea "x"
click at [1089, 41] on icon at bounding box center [1097, 50] width 23 height 23
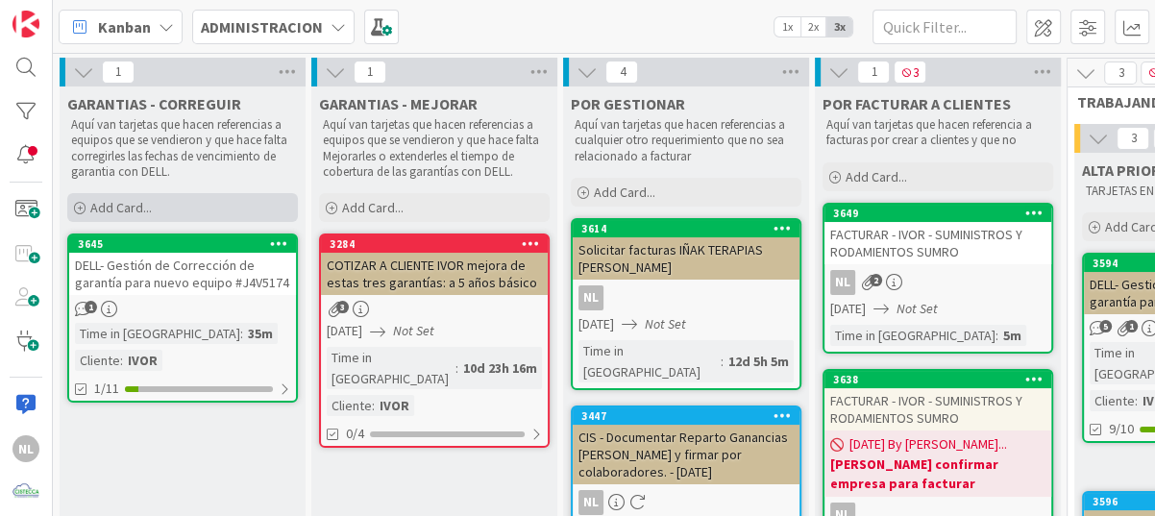
click at [82, 208] on icon at bounding box center [80, 209] width 12 height 12
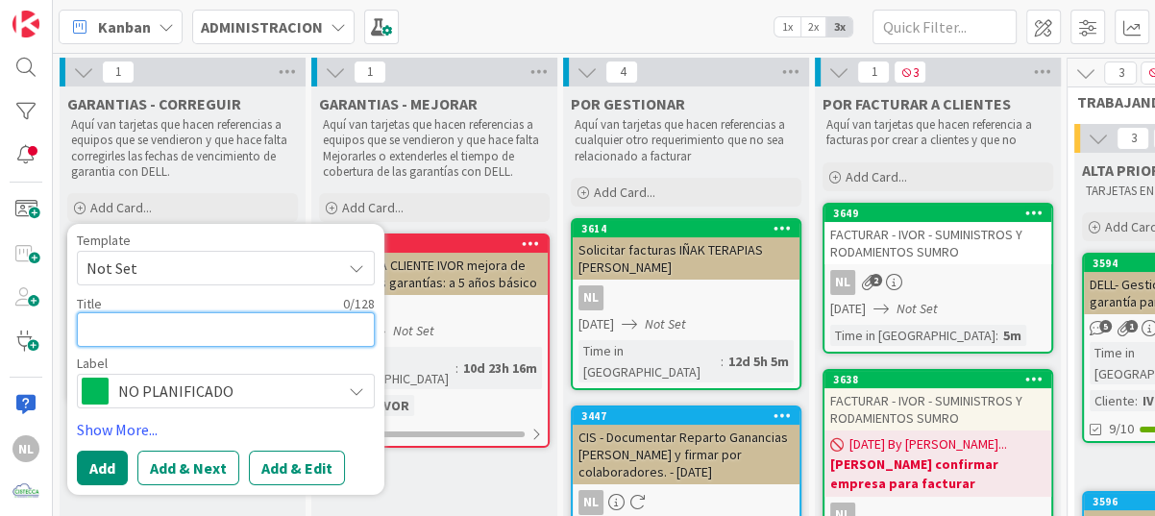
click at [115, 327] on textarea at bounding box center [226, 329] width 298 height 35
type textarea "G"
type textarea "x"
type textarea "Ge"
type textarea "x"
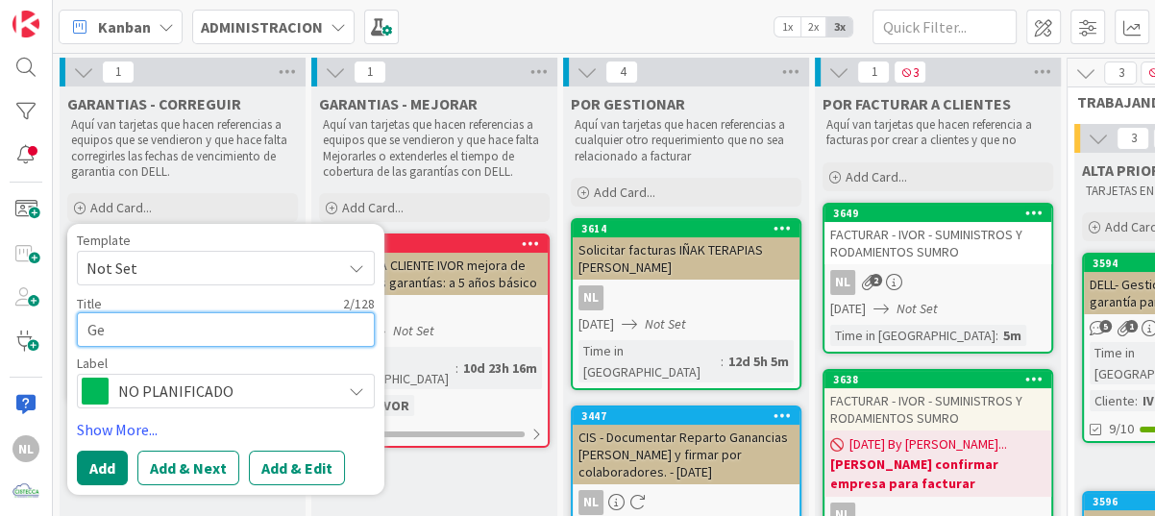
type textarea "Ges"
type textarea "x"
type textarea "Gest"
type textarea "x"
type textarea "Gesti"
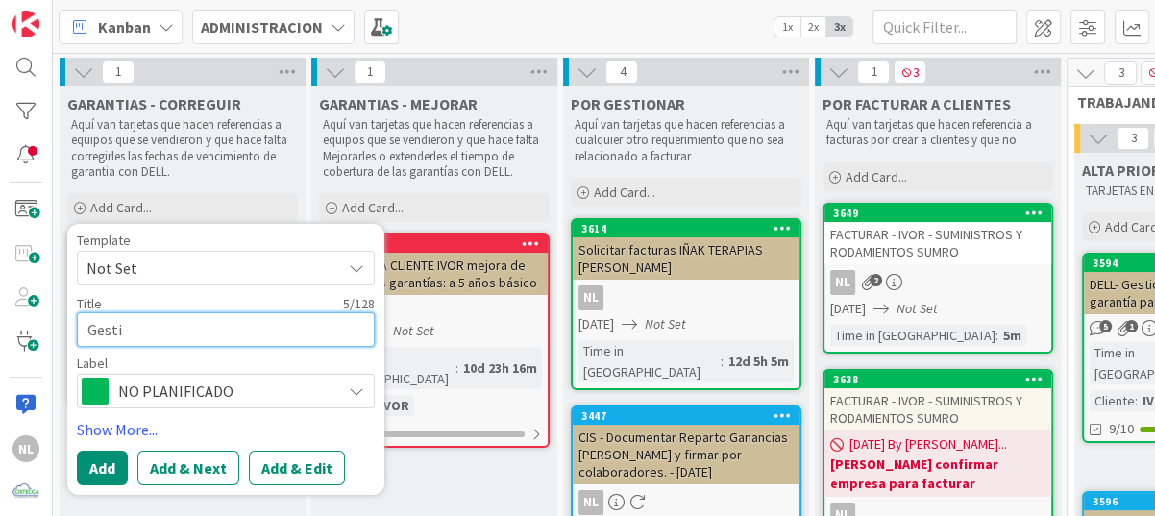
type textarea "x"
type textarea "Gestio"
type textarea "x"
type textarea "Gestion"
type textarea "x"
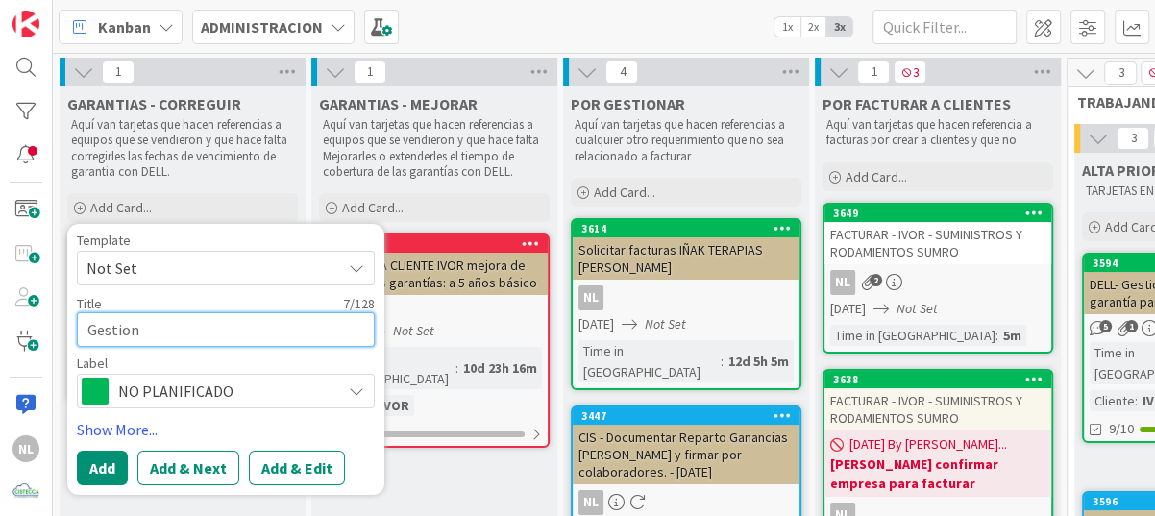
type textarea "Gestion"
type textarea "x"
type textarea "Gestion d"
type textarea "x"
type textarea "Gestion de"
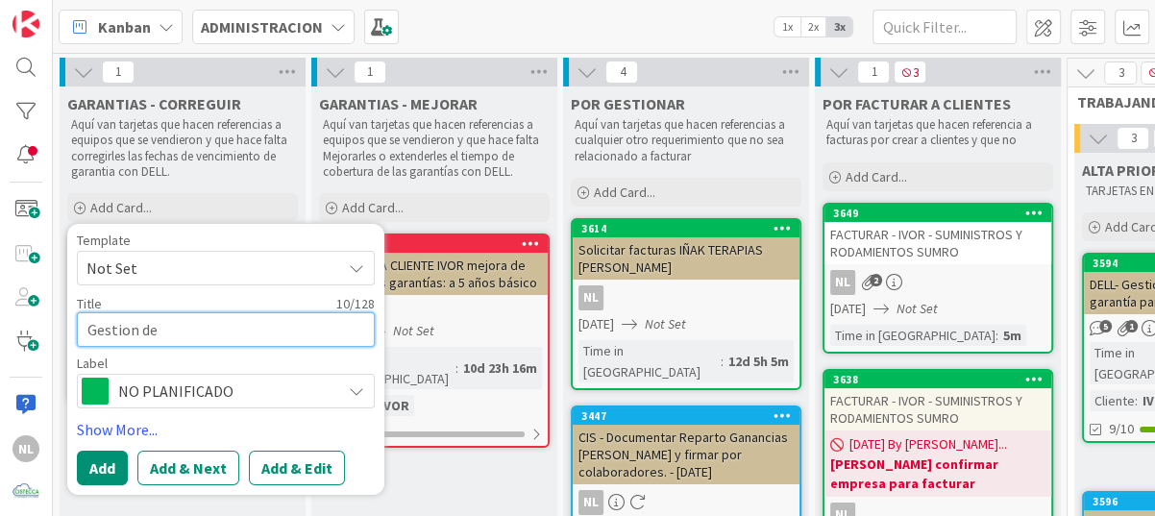
type textarea "x"
type textarea "Gestion de"
type textarea "x"
type textarea "Gestion de c"
type textarea "x"
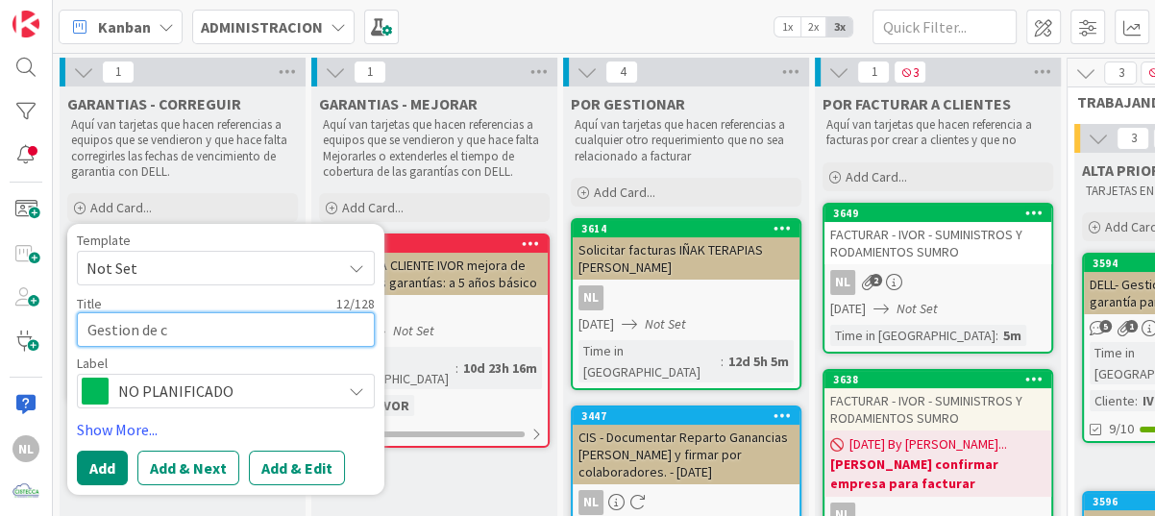
type textarea "Gestion de co"
type textarea "x"
type textarea "Gestion de cor"
type textarea "x"
type textarea "Gestion [PERSON_NAME]"
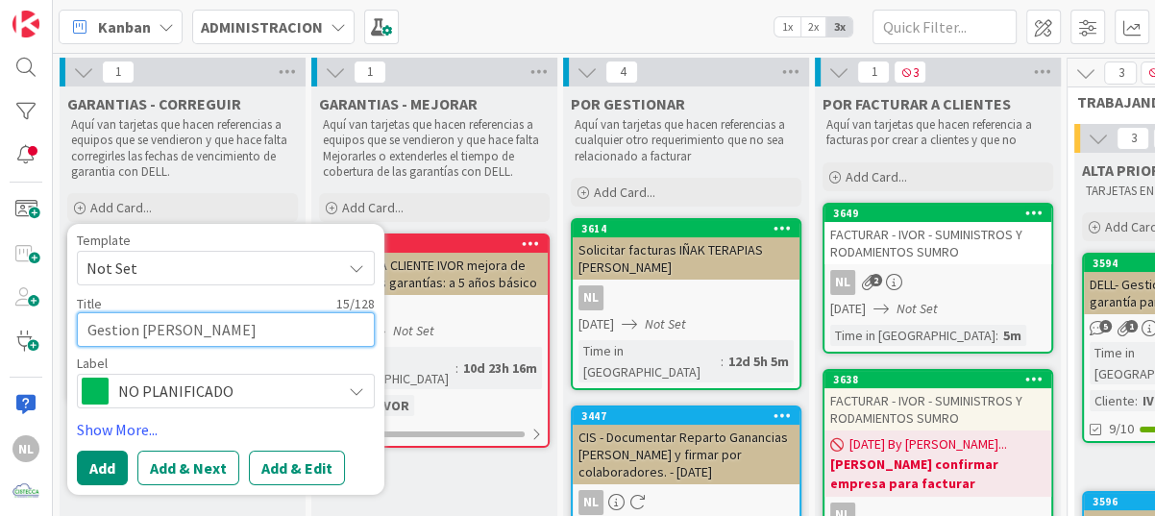
type textarea "x"
type textarea "Gestion de corre"
type textarea "x"
type textarea "Gestion de correc"
type textarea "x"
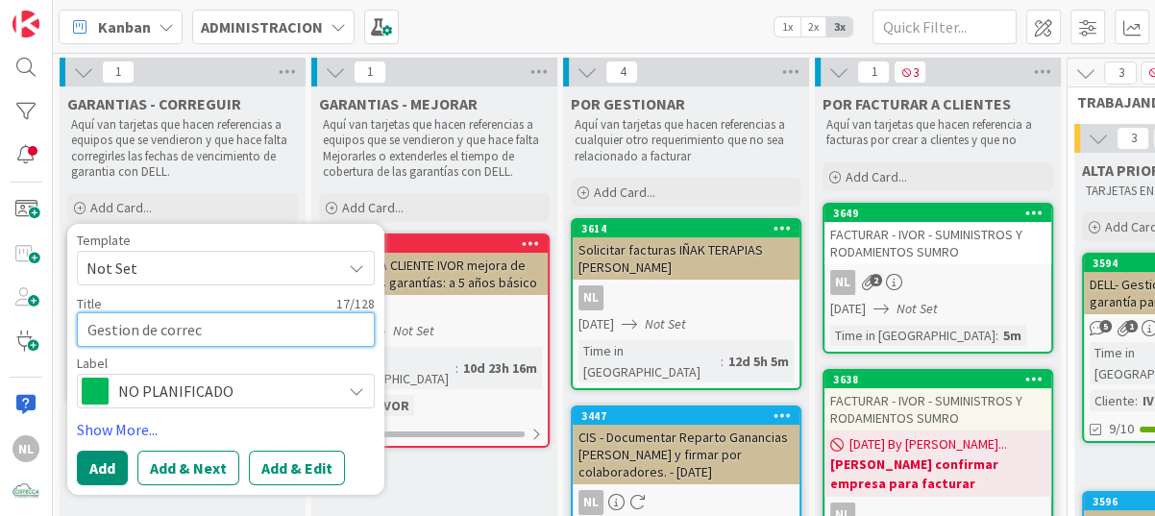
type textarea "Gestion de correci"
type textarea "x"
type textarea "Gestion de correcio"
type textarea "x"
type textarea "Gestion de correcion"
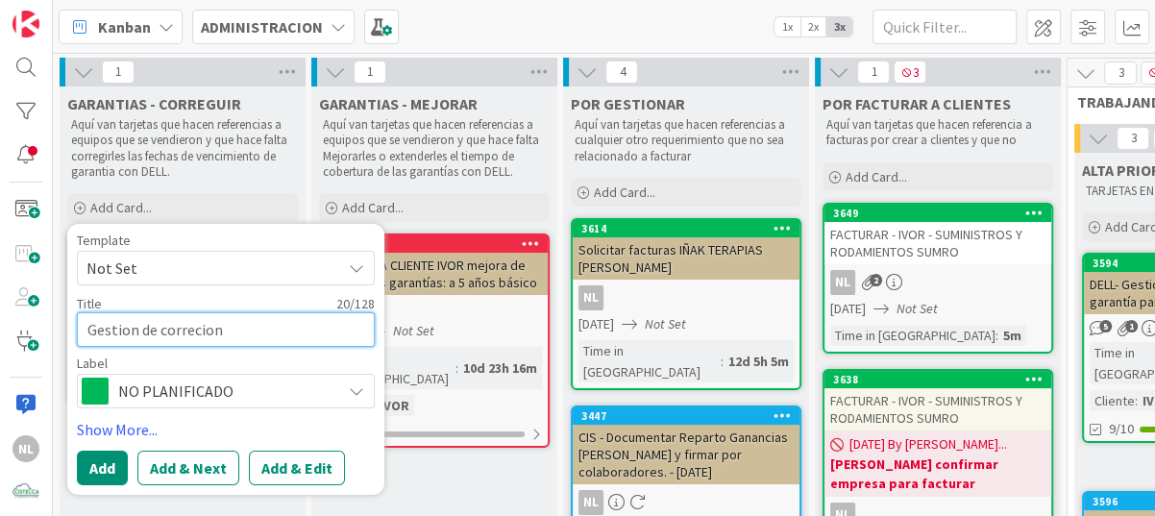
type textarea "x"
type textarea "Gestion de correcion"
type textarea "x"
type textarea "Gestion de correcion d"
type textarea "x"
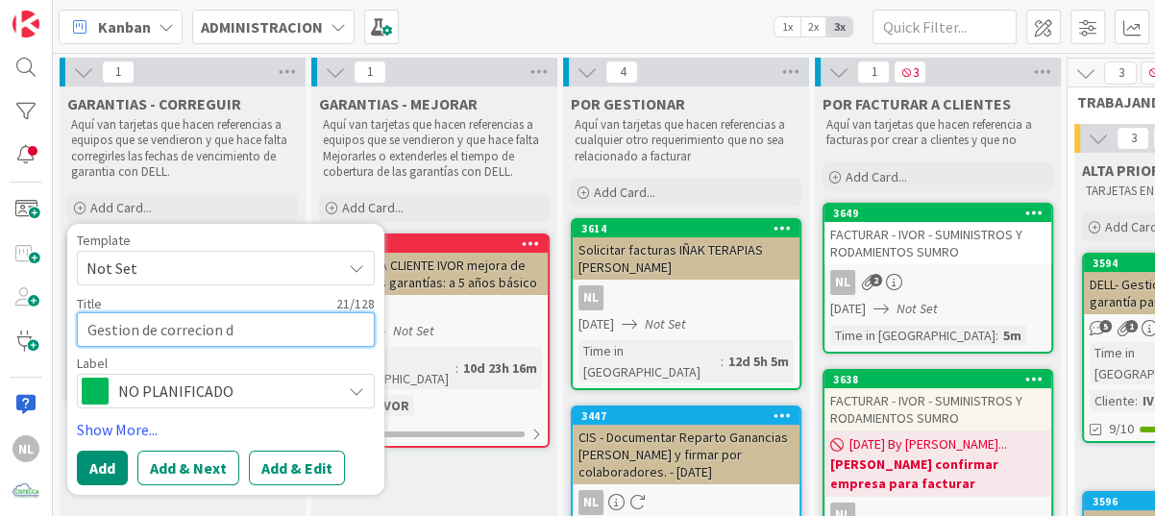
type textarea "Gestion de correcion de"
type textarea "x"
type textarea "Gestion de correcion de"
type textarea "x"
type textarea "Gestion de correcion de b"
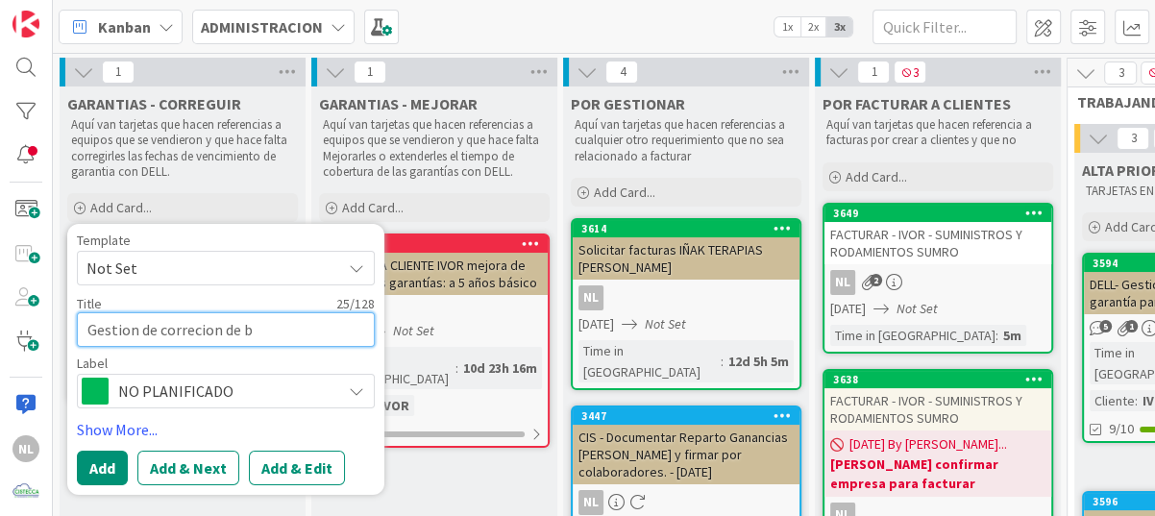
type textarea "x"
type textarea "Gestion de correcion de ba"
type textarea "x"
type textarea "Gestion de correcion de bar"
type textarea "x"
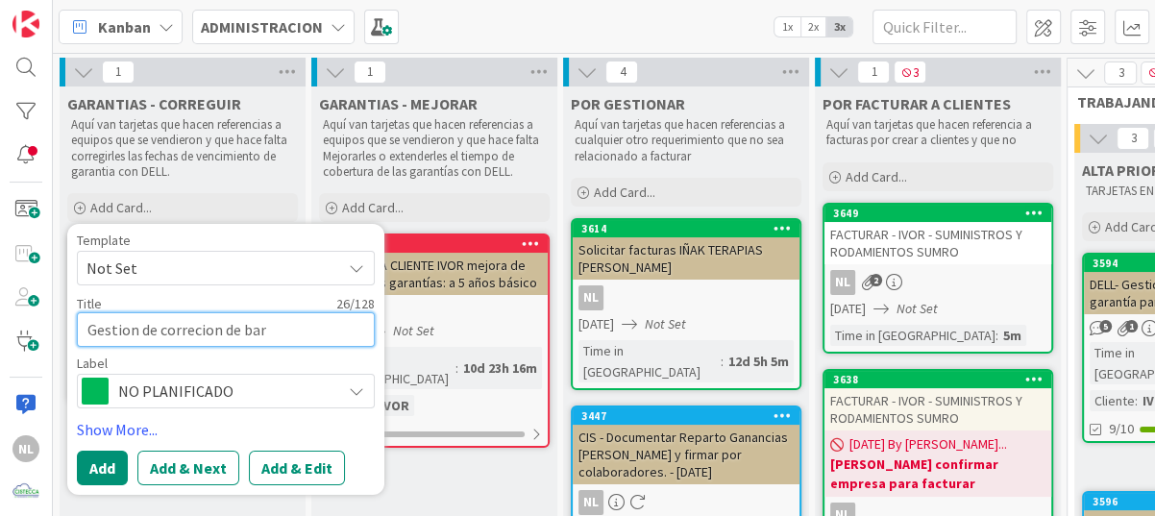
type textarea "Gestion de correcion [PERSON_NAME]"
type textarea "x"
type textarea "Gestion de correcion [PERSON_NAME]"
type textarea "x"
type textarea "Gestion de correcion [PERSON_NAME]"
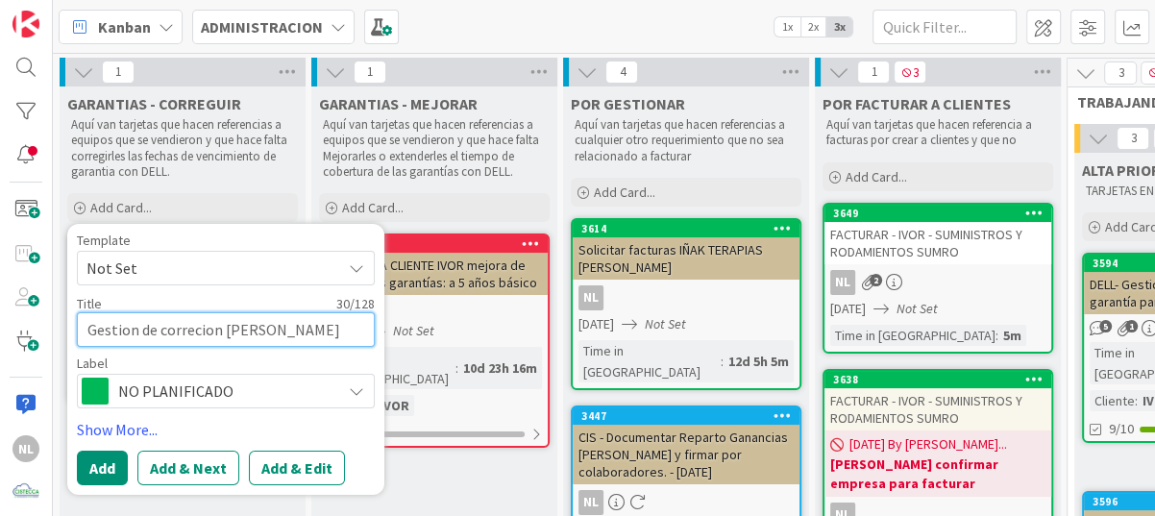
type textarea "x"
type textarea "Gestion de correcion de baranti"
type textarea "x"
type textarea "Gestion de correcion de barantia"
type textarea "x"
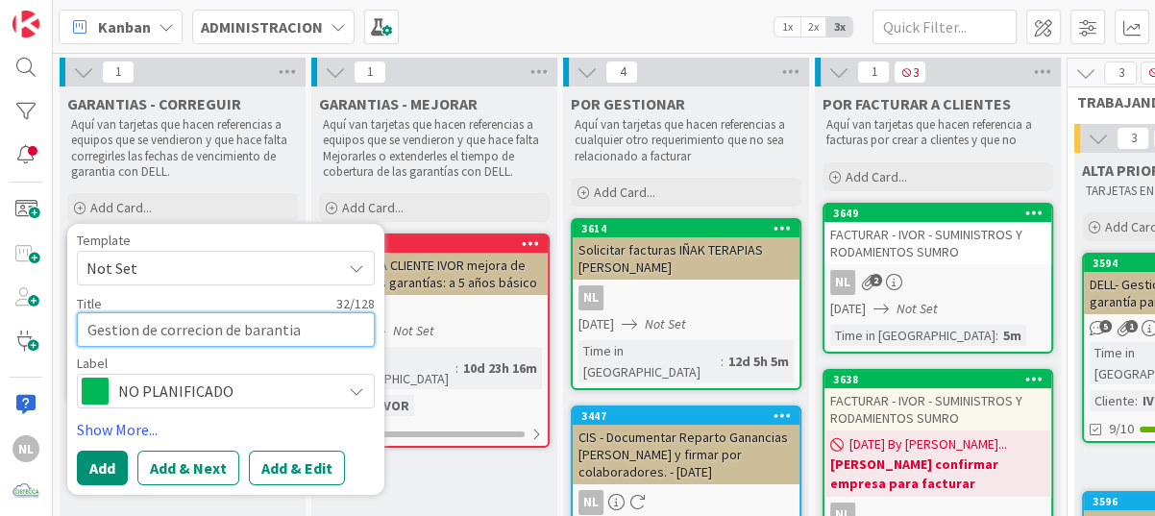
type textarea "Gestion de correcion de barantia"
type textarea "x"
type textarea "Gestión de correcion de barantia"
type textarea "x"
type textarea "Gestión de corrección de barantia"
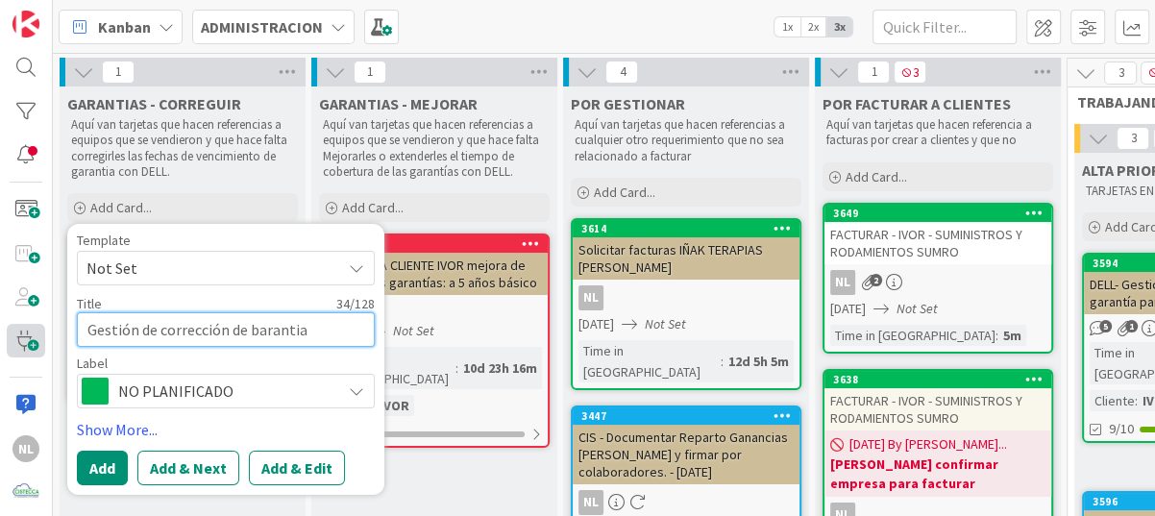
drag, startPoint x: 164, startPoint y: 331, endPoint x: 42, endPoint y: 328, distance: 122.1
click at [42, 328] on div "NL Kanban ADMINISTRACION 1x 2x 3x 1 GARANTIAS - CORREGUIR Aquí van tarjetas que…" at bounding box center [577, 258] width 1155 height 516
type textarea "x"
type textarea "orrección de barantia"
type textarea "x"
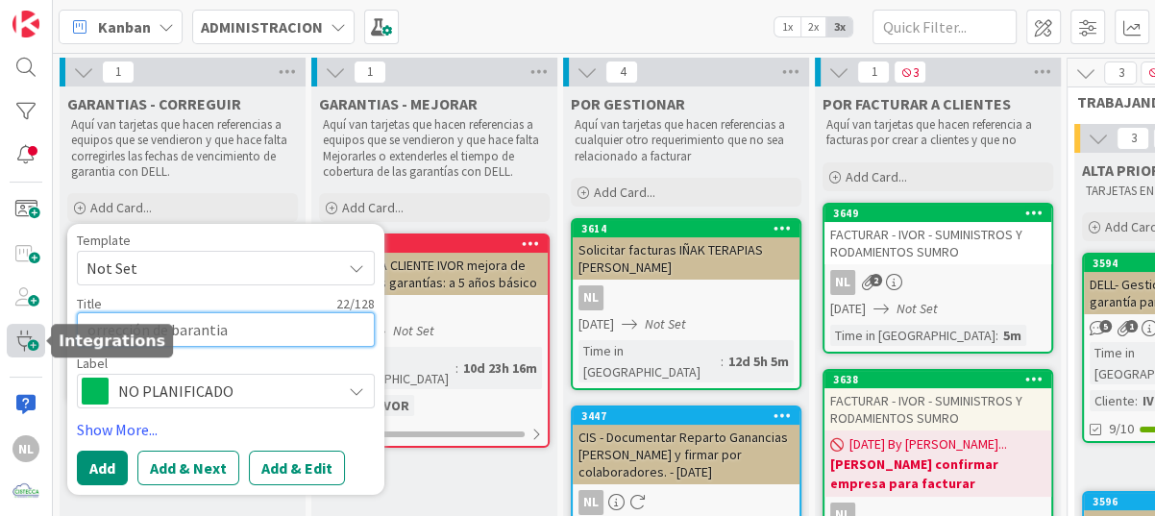
type textarea "rrección de barantia"
type textarea "x"
type textarea "Crrección de barantia"
click at [261, 324] on textarea "Crrección de barantia" at bounding box center [226, 329] width 298 height 35
type textarea "x"
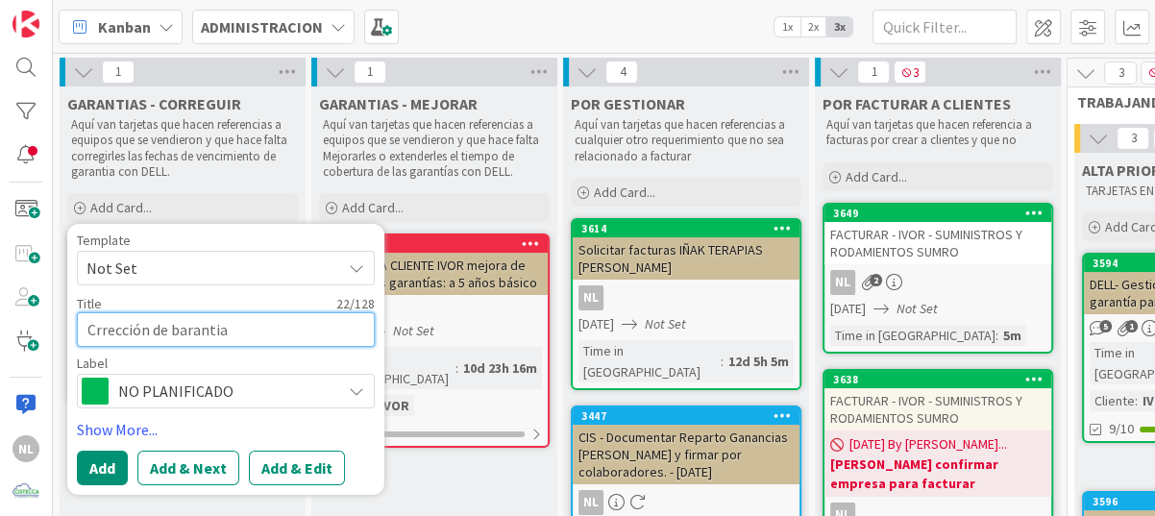
type textarea "Corrección de barantia"
type textarea "x"
type textarea "Corrección de garantía"
type textarea "x"
type textarea "Corrección de garantía"
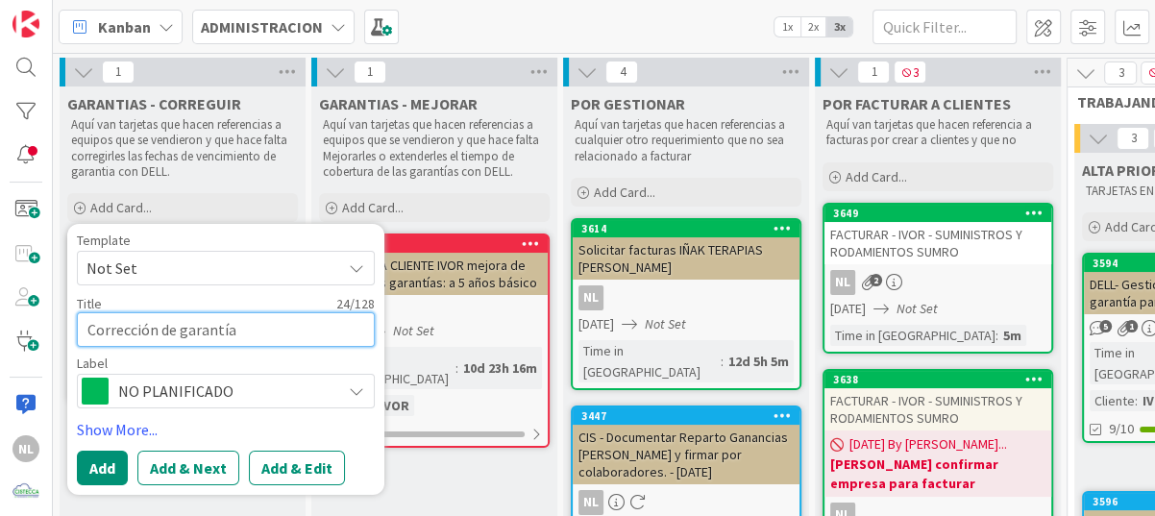
type textarea "x"
type textarea "Corrección de garantía EQ"
type textarea "x"
type textarea "Corrección de garantía EQA"
type textarea "x"
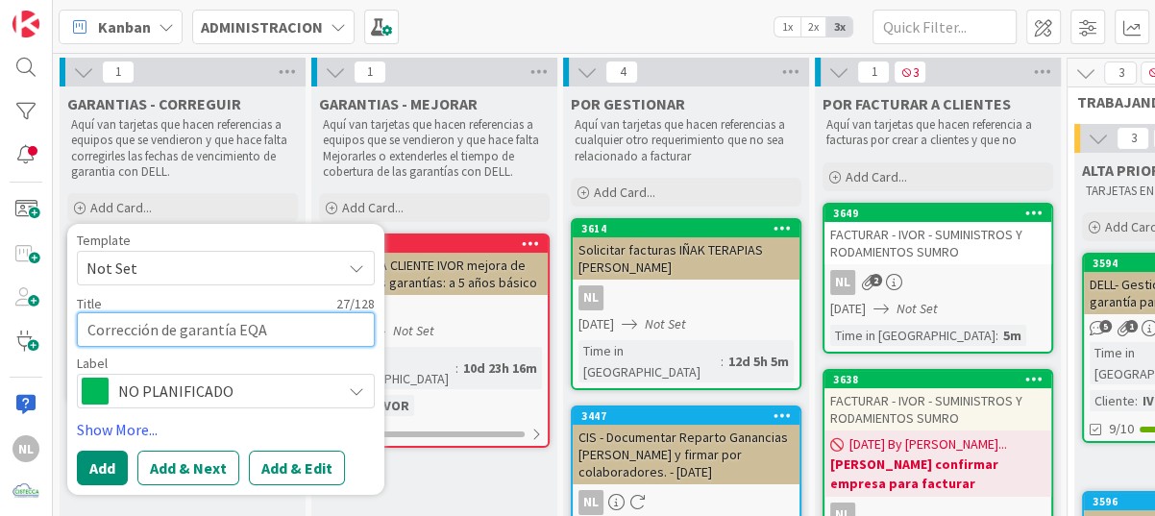
type textarea "Corrección de garantía EQAU"
type textarea "x"
type textarea "Corrección de garantía EQAUI"
type textarea "x"
type textarea "Corrección de garantía EQAUIP"
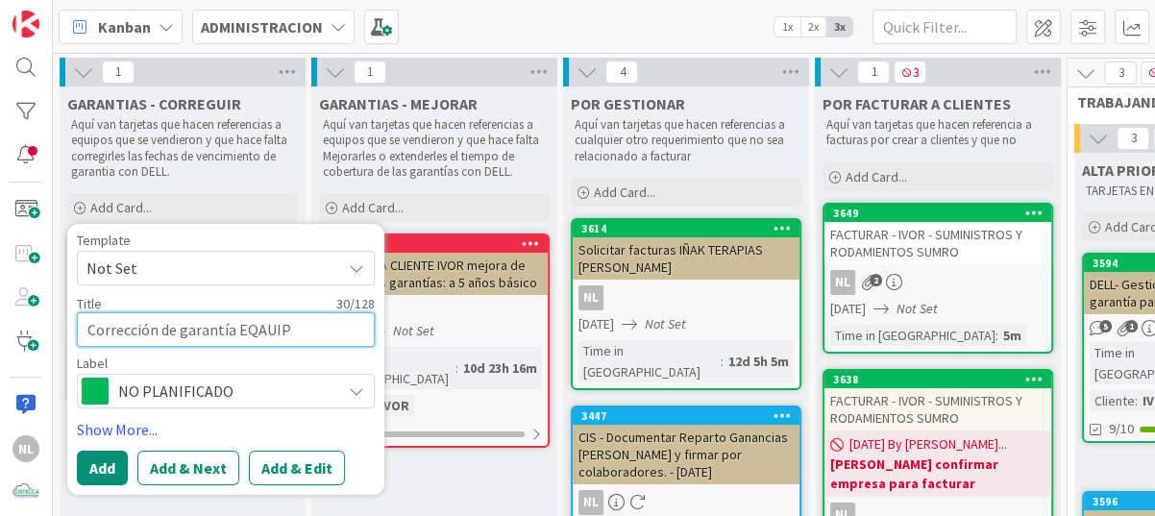
type textarea "x"
type textarea "Corrección de garantía EQAUIPO"
type textarea "x"
type textarea "Corrección de garantía EQAUIO"
type textarea "x"
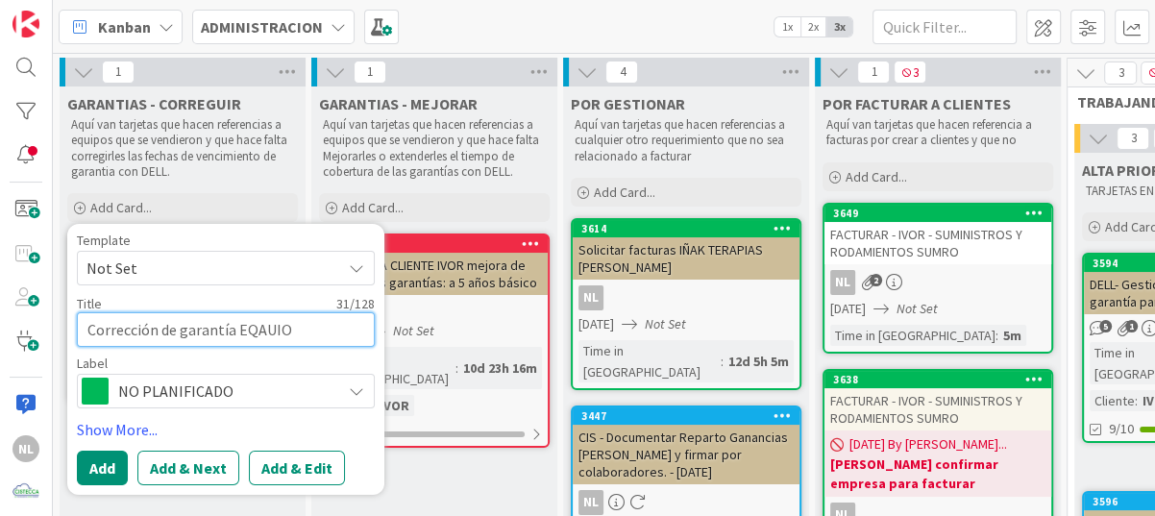
type textarea "Corrección de garantía EQAUI"
type textarea "x"
type textarea "Corrección de garantía EQAU"
type textarea "x"
type textarea "Corrección de garantía EQU"
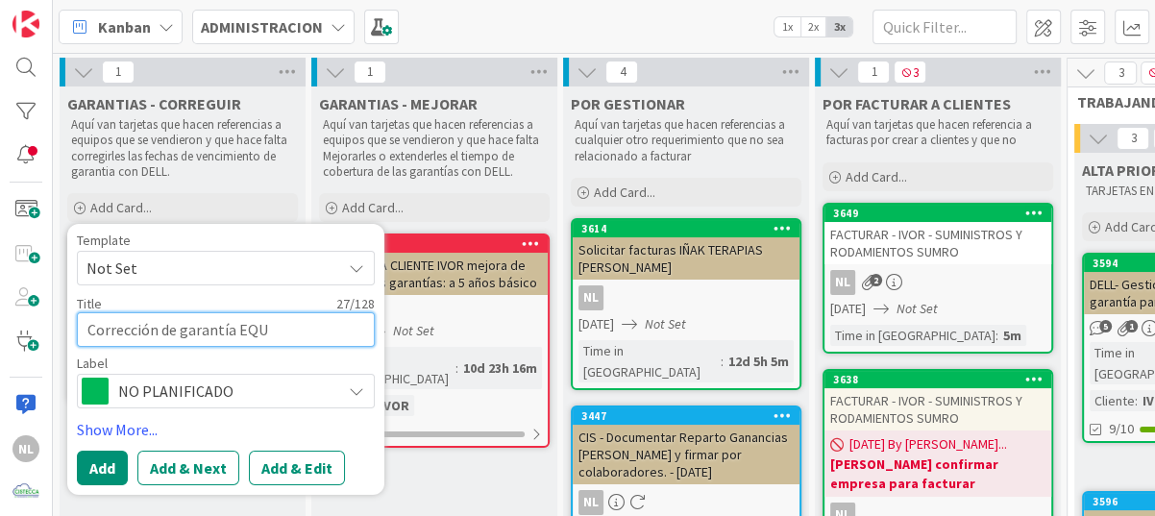
type textarea "x"
type textarea "Corrección de garantía EQ"
type textarea "x"
type textarea "Corrección de garantía EQU"
type textarea "x"
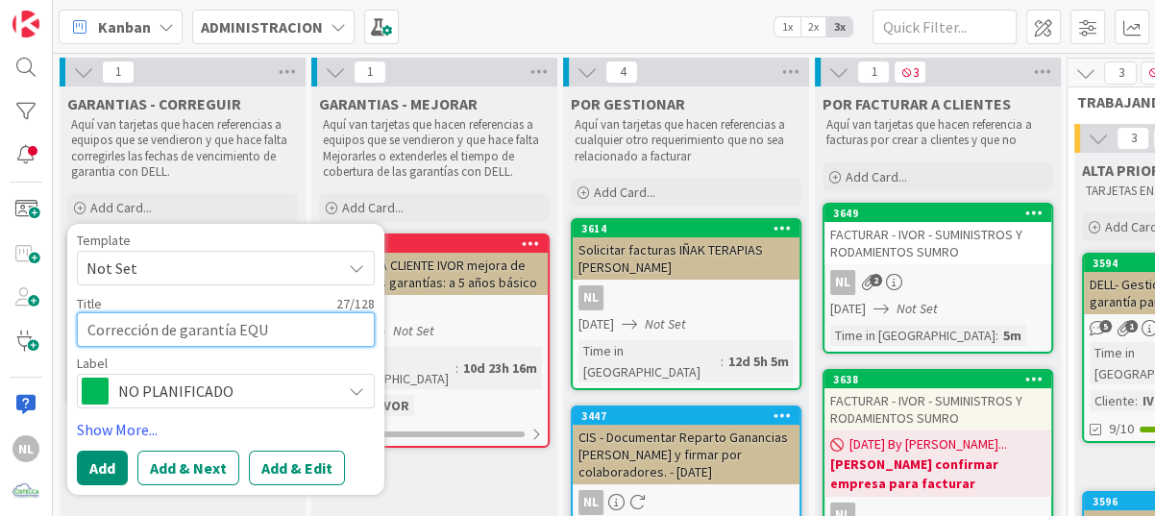
type textarea "Corrección de garantía EQUI"
type textarea "x"
type textarea "Corrección de garantía EQUIP"
type textarea "x"
type textarea "Corrección de garantía EQUIPO"
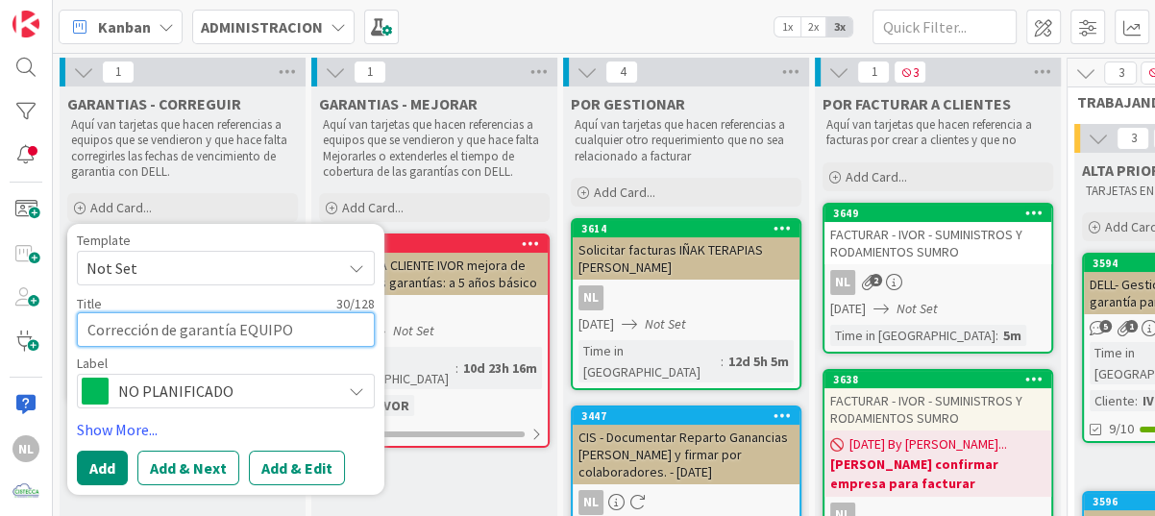
type textarea "x"
type textarea "Corrección de garantía EQUIPO"
paste textarea "marca Lenovo"
type textarea "x"
type textarea "Corrección de garantía EQUIPO marca Lenovo"
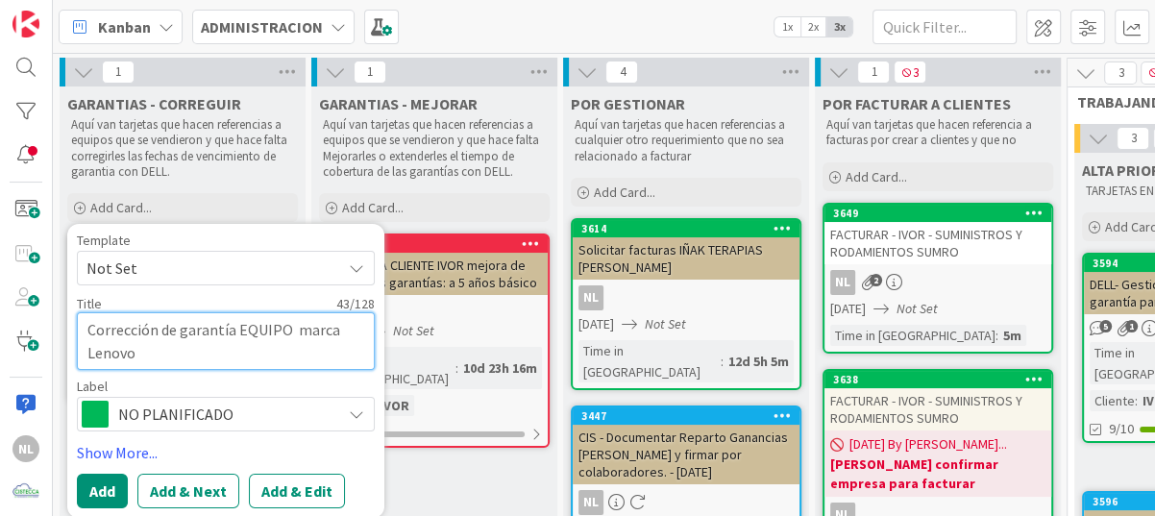
type textarea "x"
type textarea "Corrección de garantía EQUIPO marca Lenovo"
click at [136, 352] on textarea "Corrección de garantía EQUIPO marca Lenovo" at bounding box center [226, 341] width 298 height 58
type textarea "x"
type textarea "Corrección de garantía EQUIPO marca Lenovo."
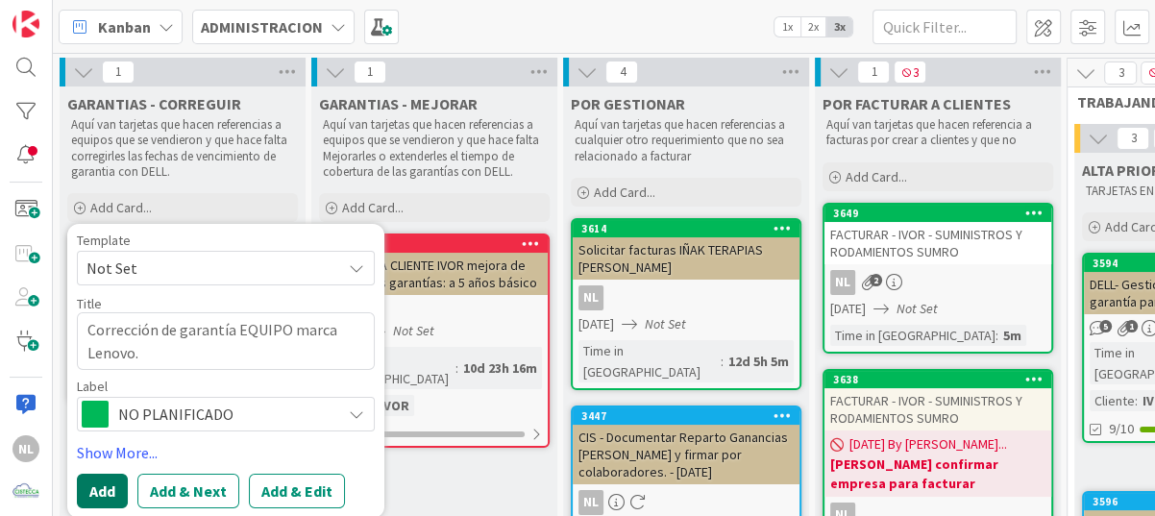
click at [100, 481] on button "Add" at bounding box center [102, 491] width 51 height 35
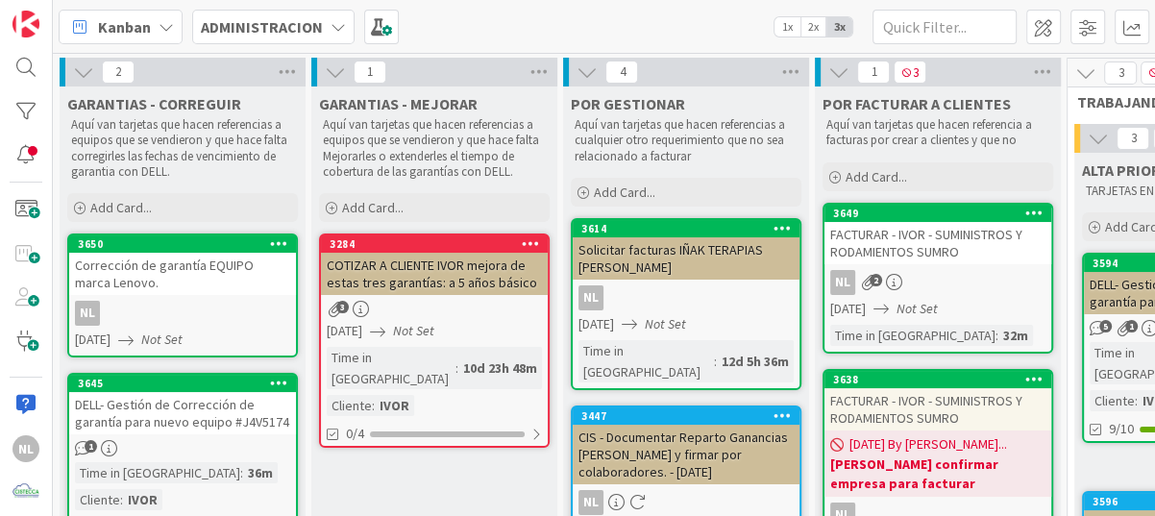
click at [136, 257] on div "Corrección de garantía EQUIPO marca Lenovo." at bounding box center [182, 274] width 227 height 42
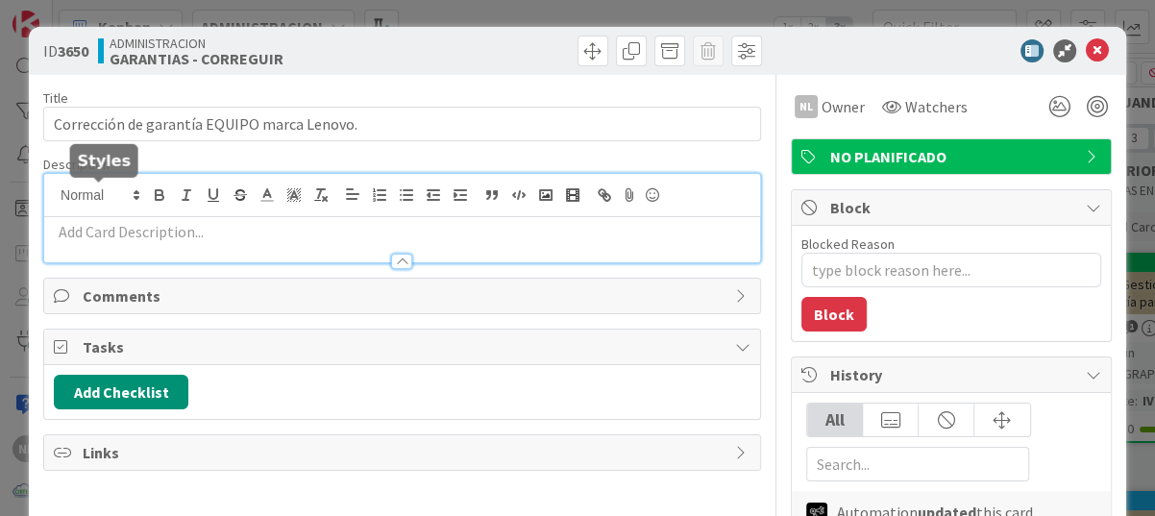
click at [136, 199] on div at bounding box center [402, 218] width 716 height 88
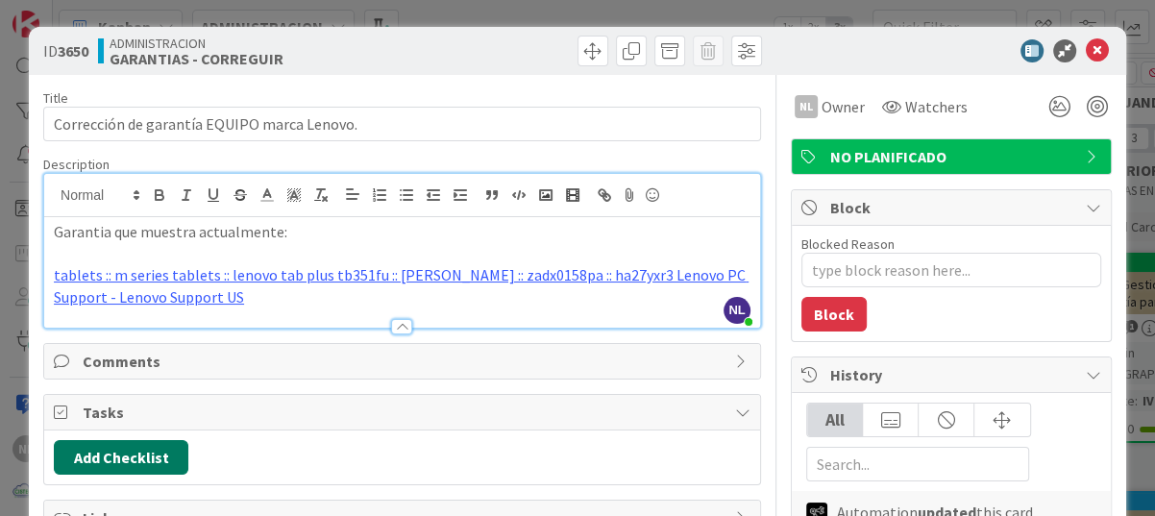
click at [103, 461] on button "Add Checklist" at bounding box center [121, 457] width 134 height 35
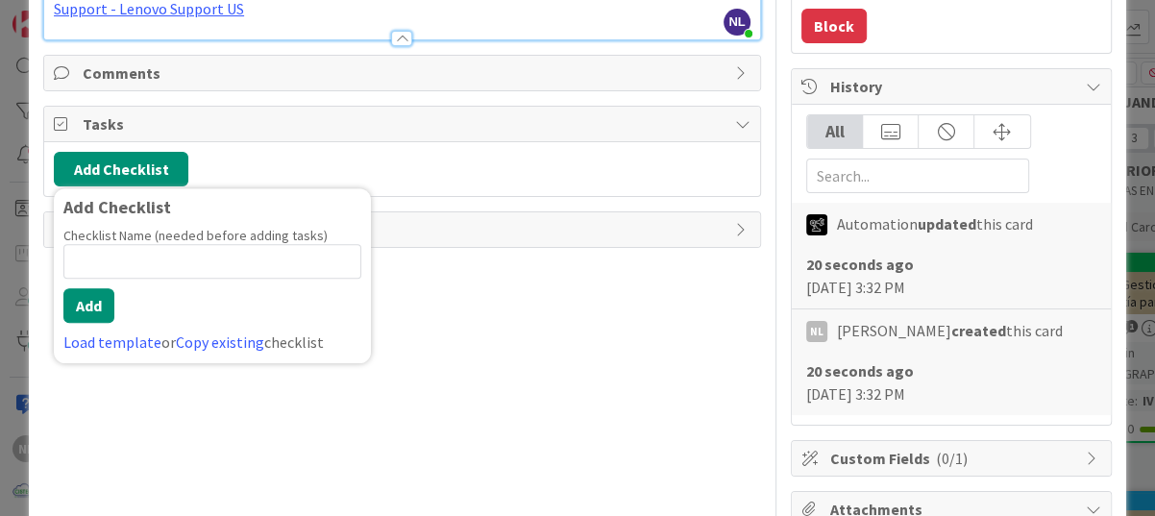
click at [589, 305] on div "Title 43 / 128 Corrección de garantía EQUIPO marca Lenovo. Description NL [PERS…" at bounding box center [402, 407] width 718 height 1240
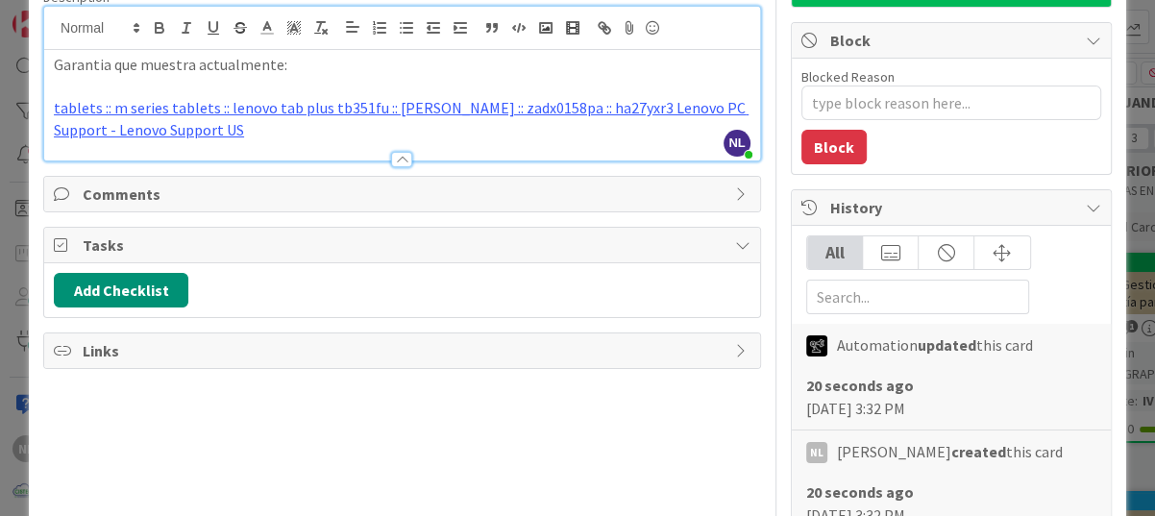
scroll to position [0, 0]
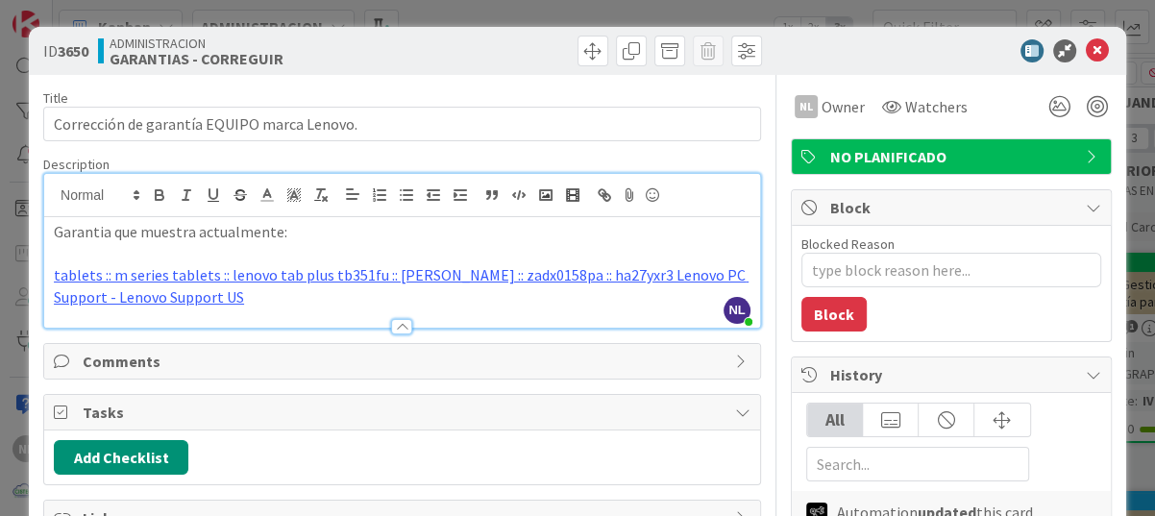
click at [395, 321] on div at bounding box center [401, 326] width 21 height 15
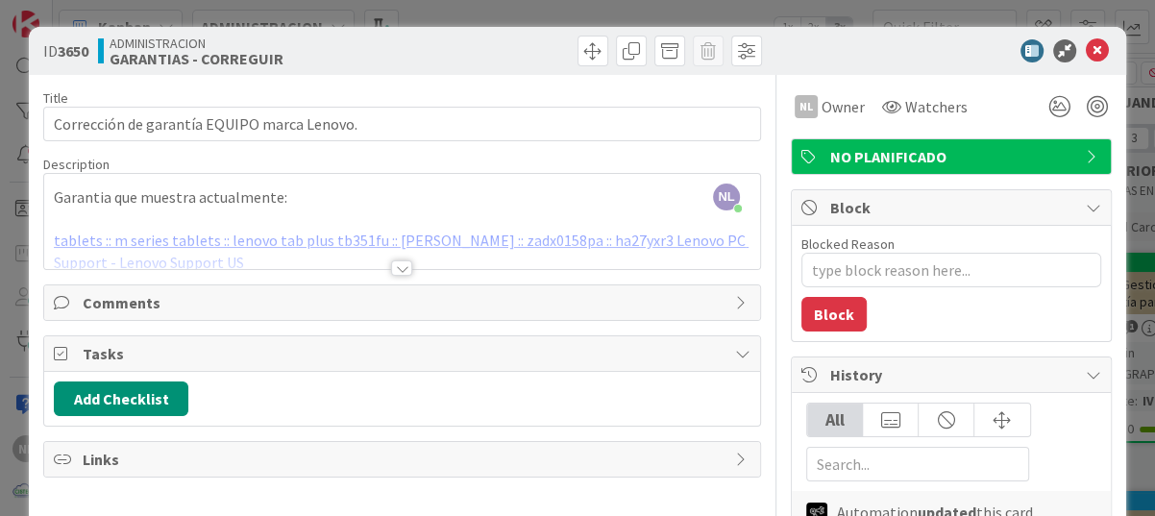
click at [391, 266] on div at bounding box center [401, 267] width 21 height 15
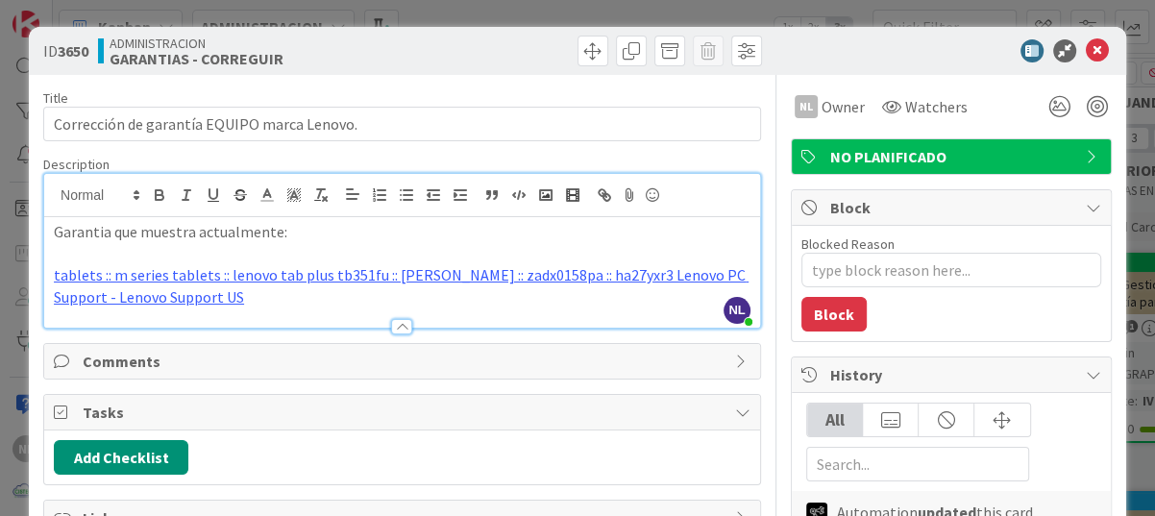
click at [201, 297] on p "tablets :: m series tablets :: lenovo tab plus tb351fu :: [PERSON_NAME] :: zadx…" at bounding box center [402, 285] width 696 height 43
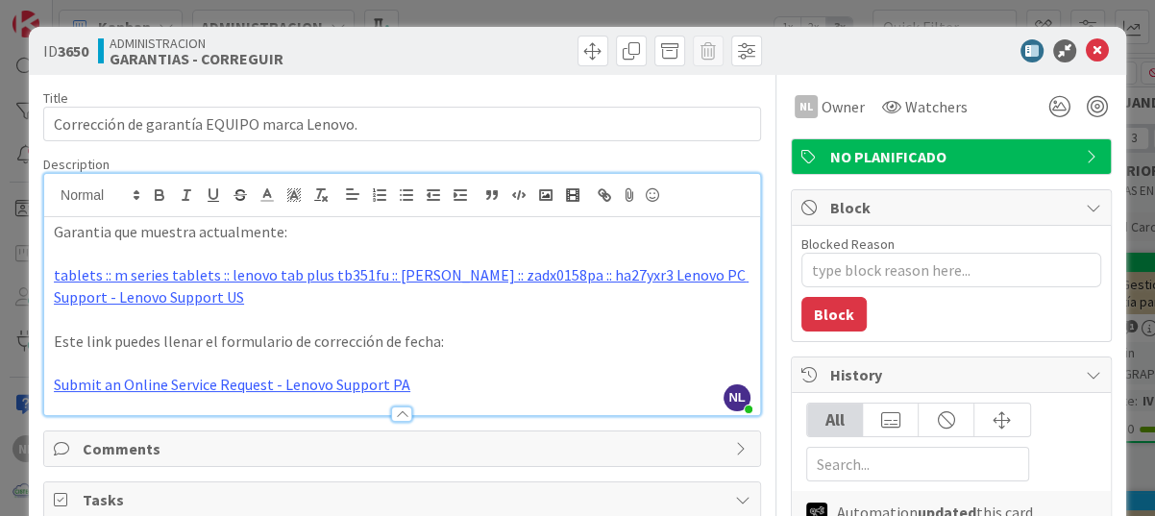
scroll to position [96, 0]
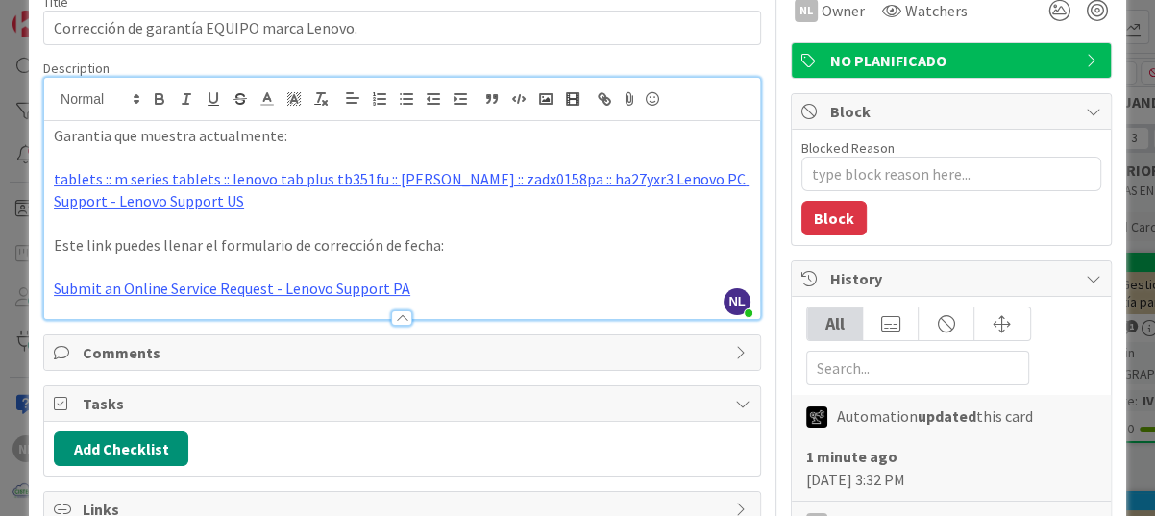
click at [396, 313] on div at bounding box center [401, 317] width 21 height 15
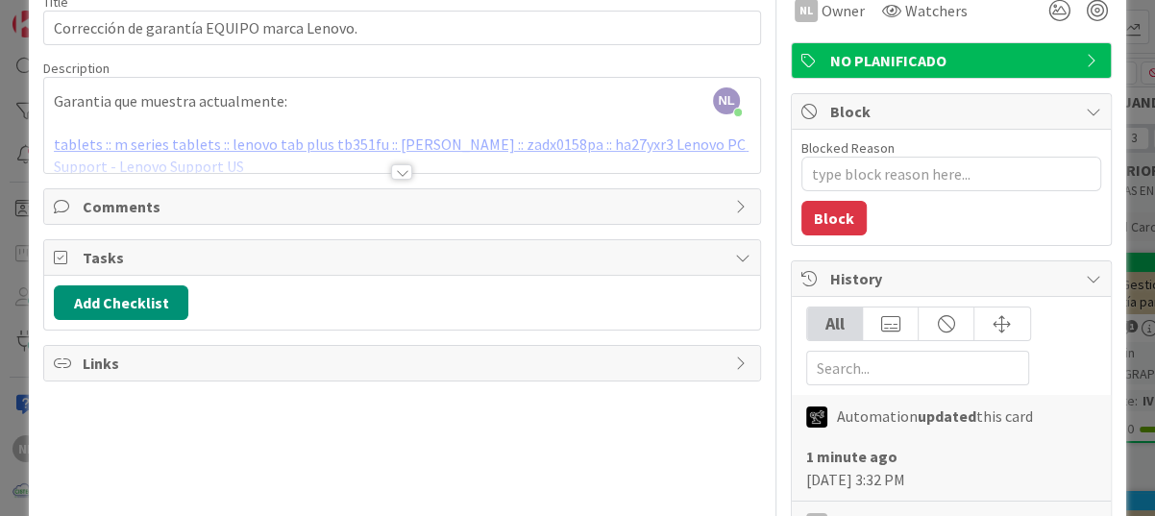
scroll to position [0, 0]
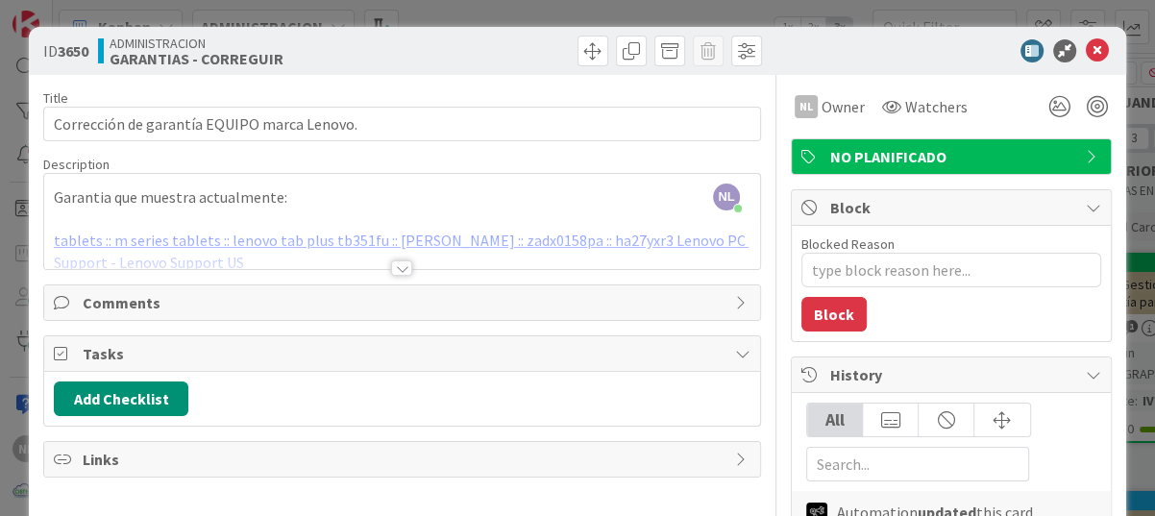
click at [54, 299] on icon at bounding box center [63, 302] width 19 height 15
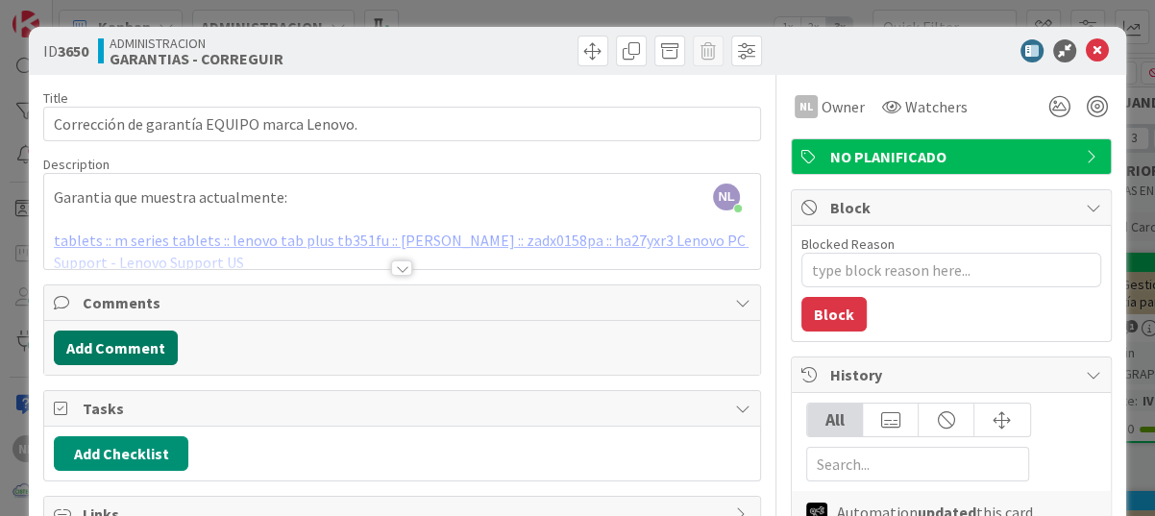
click at [86, 351] on button "Add Comment" at bounding box center [116, 347] width 124 height 35
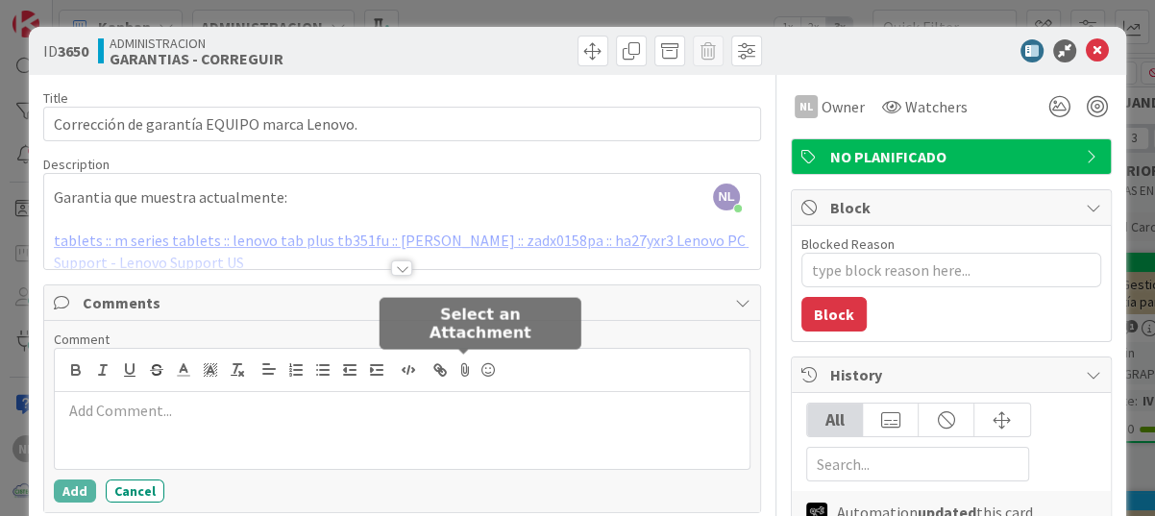
click at [461, 370] on icon at bounding box center [464, 369] width 23 height 27
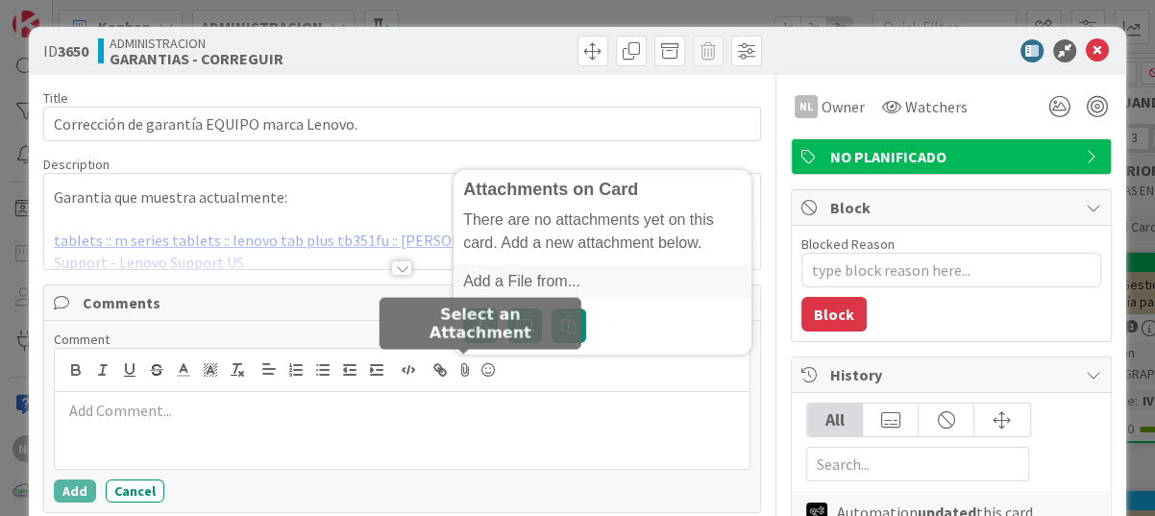
click at [457, 370] on icon at bounding box center [464, 369] width 23 height 27
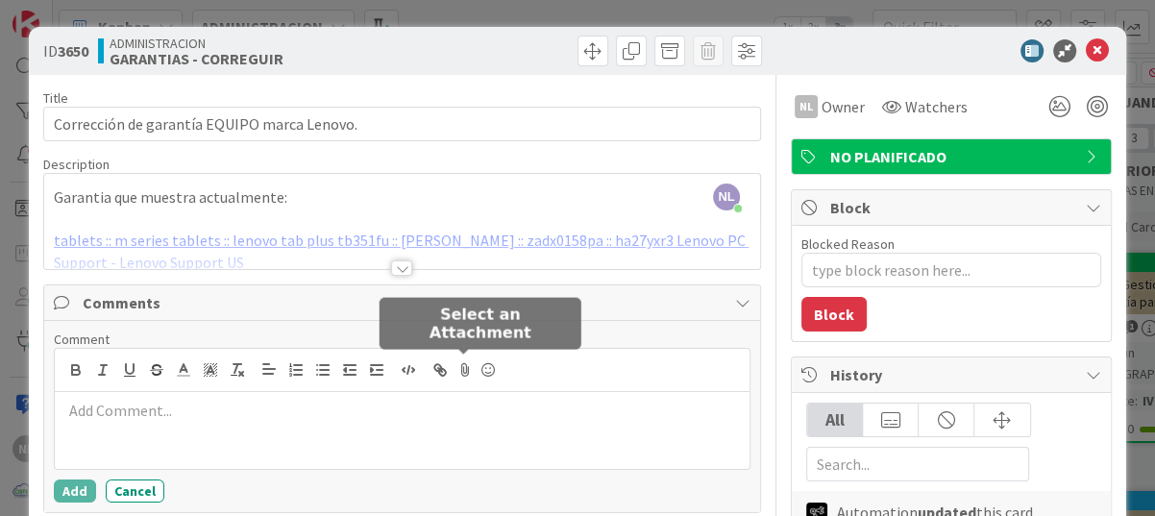
click at [460, 365] on icon at bounding box center [464, 369] width 23 height 27
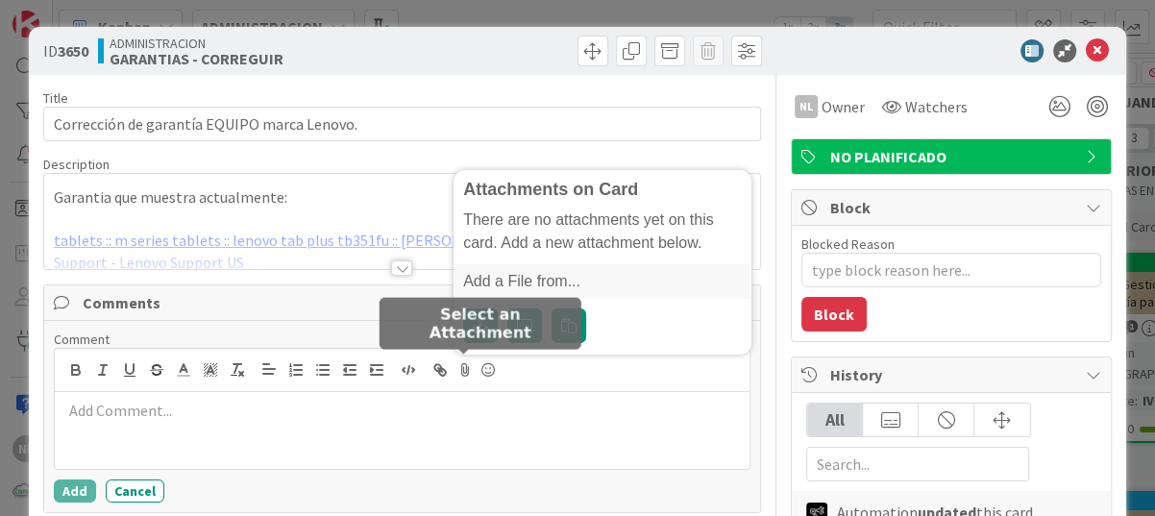
click at [460, 365] on icon at bounding box center [464, 369] width 23 height 27
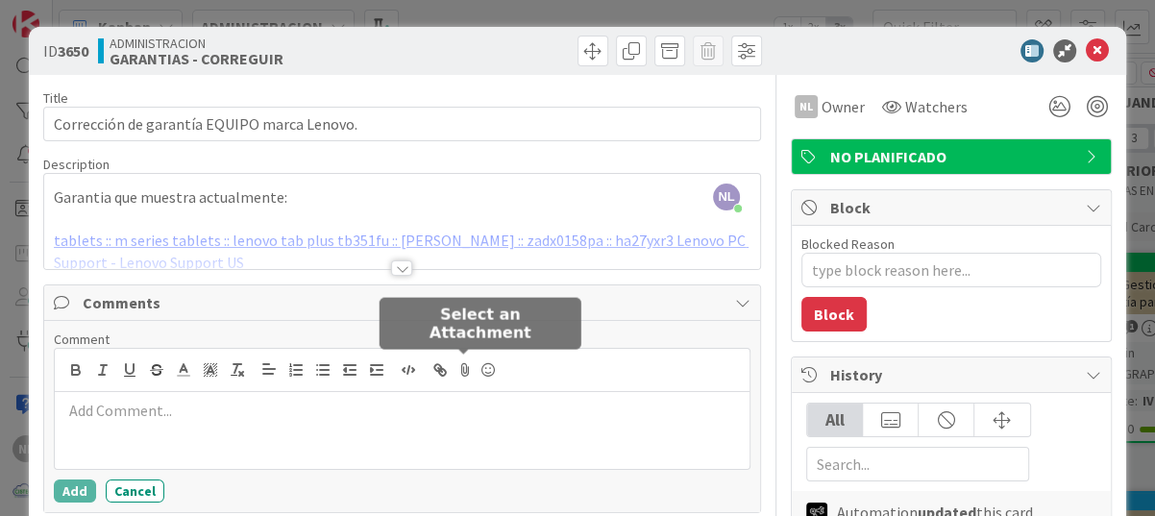
click at [460, 365] on icon at bounding box center [464, 369] width 23 height 27
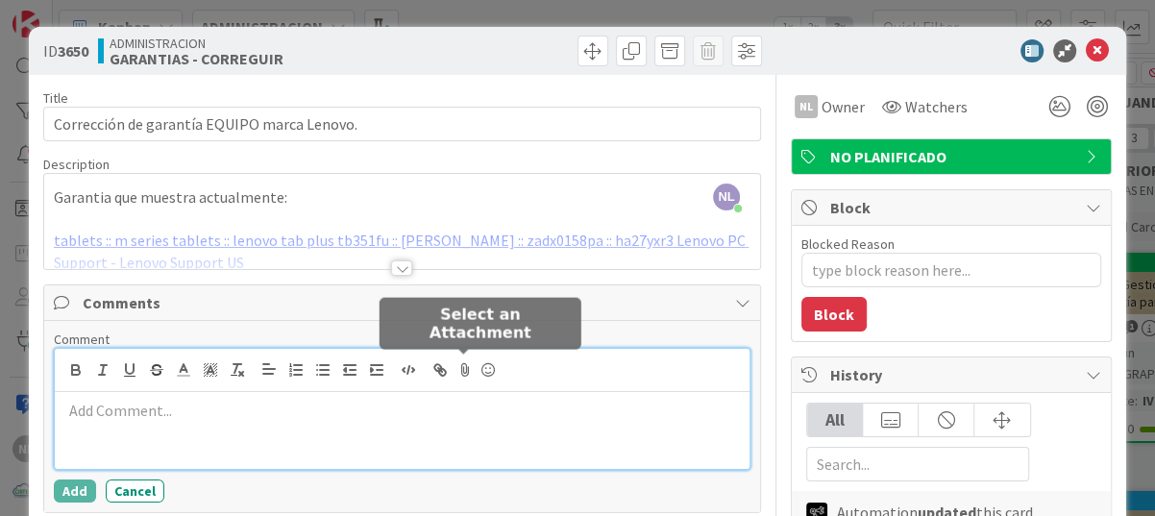
click at [460, 362] on icon at bounding box center [464, 369] width 23 height 27
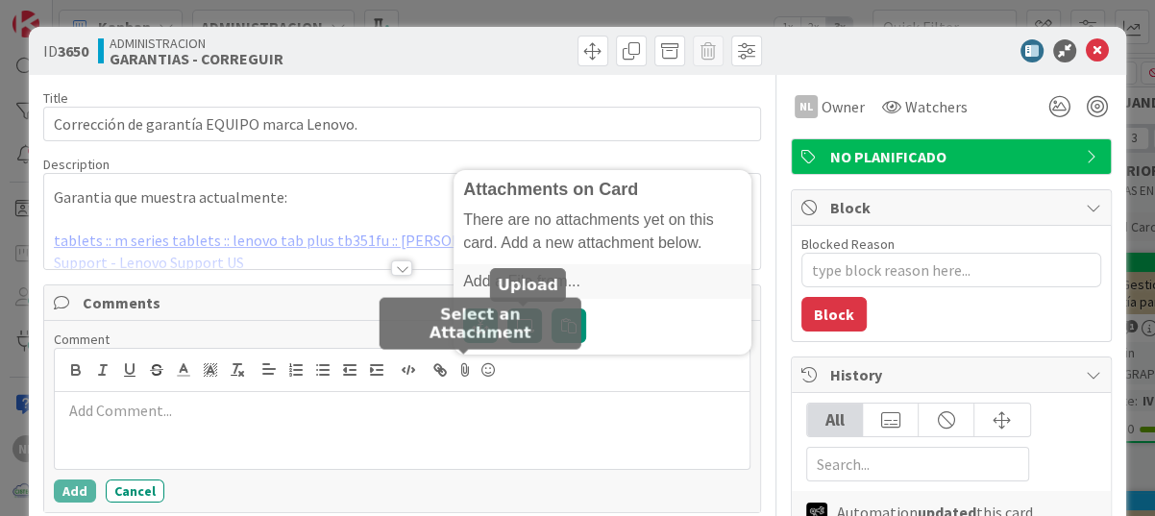
click at [524, 313] on label at bounding box center [524, 325] width 35 height 35
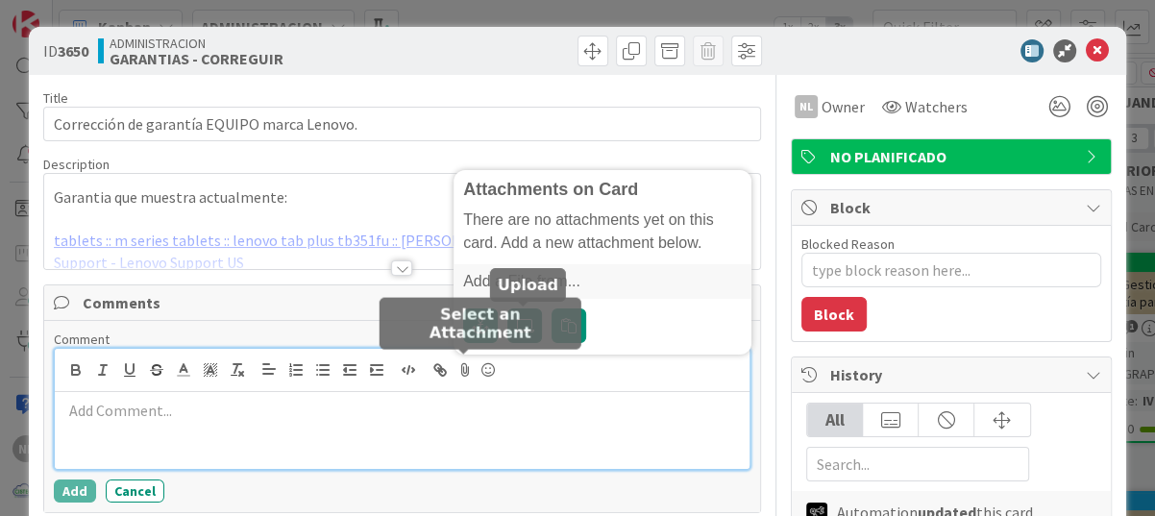
click at [507, 308] on input "file" at bounding box center [507, 308] width 0 height 0
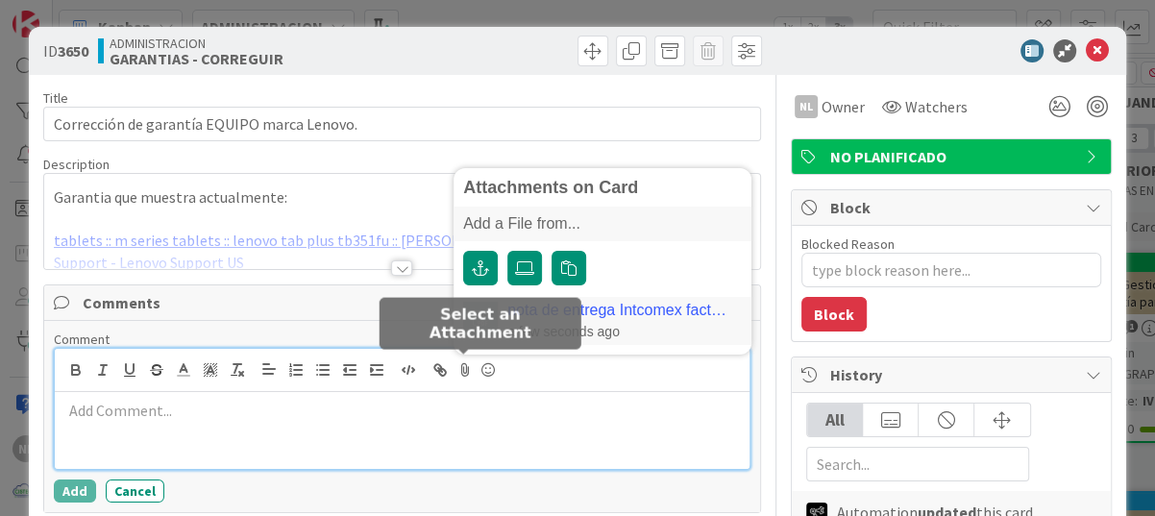
click at [578, 317] on link "nota de entrega Intcomex factura 1159394.pdf" at bounding box center [620, 310] width 226 height 17
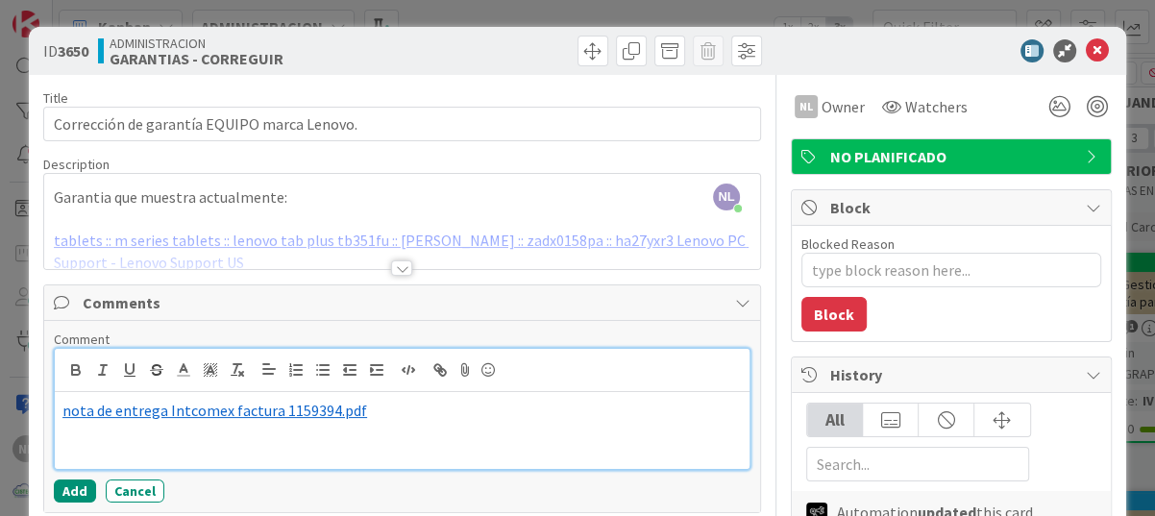
click at [409, 405] on p "﻿ nota de entrega Intcomex factura 1159394.pdf ﻿" at bounding box center [401, 411] width 679 height 22
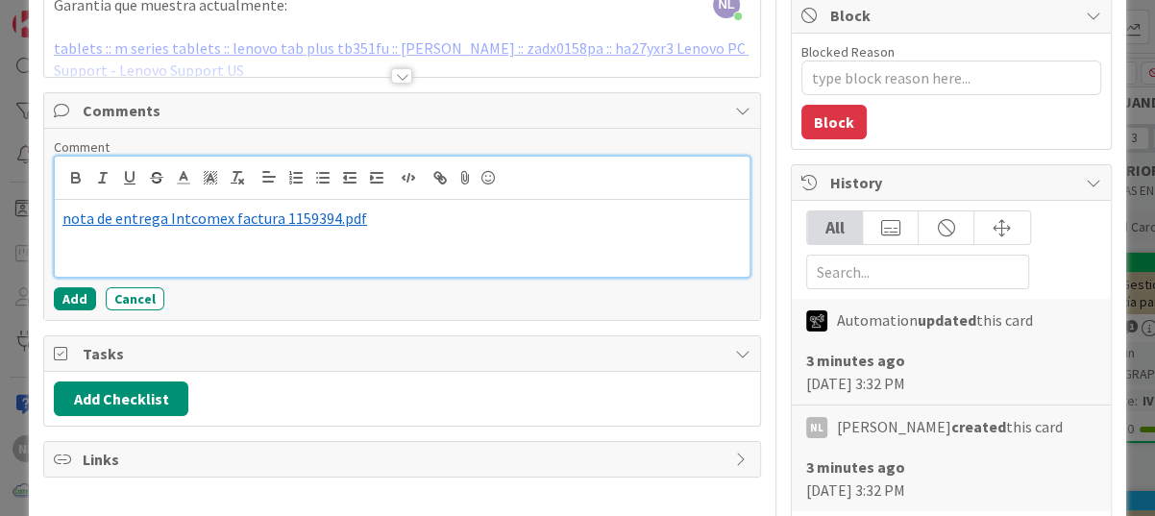
click at [94, 258] on div "﻿ nota de entrega Intcomex factura 1159394.pdf ﻿" at bounding box center [402, 238] width 695 height 77
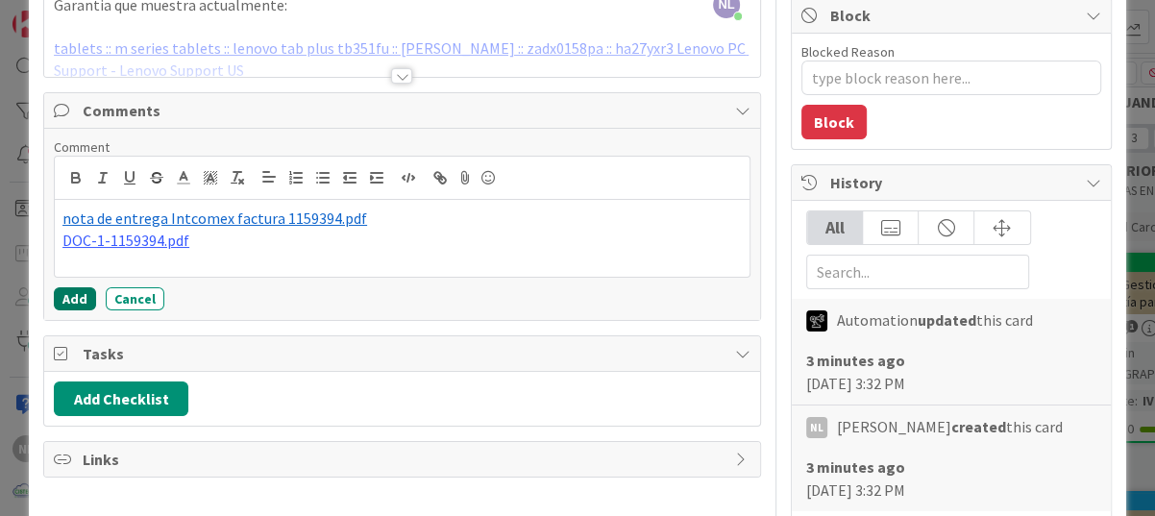
click at [56, 299] on button "Add" at bounding box center [75, 298] width 42 height 23
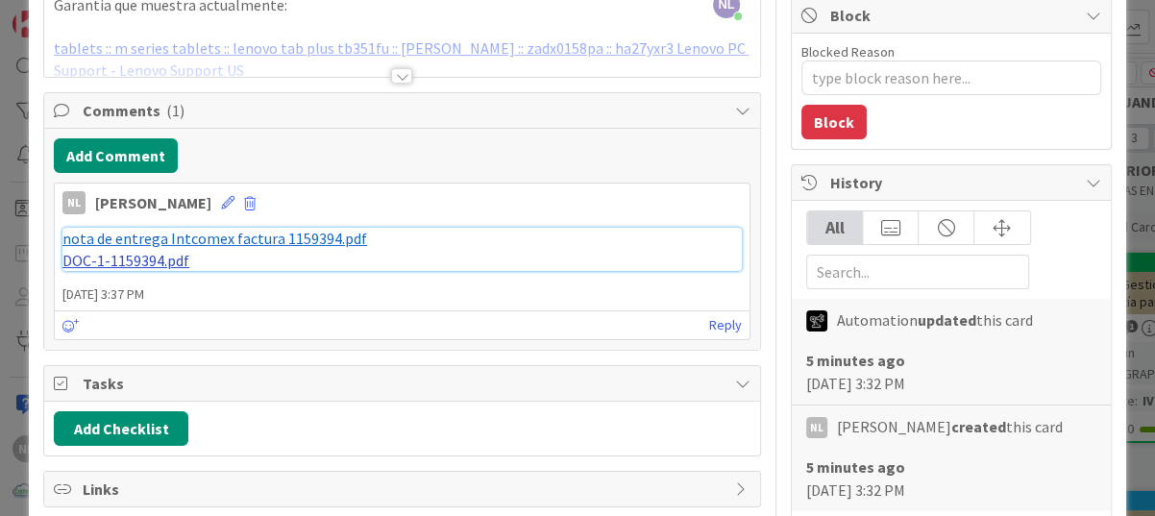
click at [129, 261] on link "DOC-1-1159394.pdf" at bounding box center [125, 260] width 127 height 19
click at [92, 261] on link "DOC-1-1159394.pdf" at bounding box center [125, 260] width 127 height 19
drag, startPoint x: 203, startPoint y: 262, endPoint x: 19, endPoint y: 257, distance: 183.6
click at [19, 257] on div "ID 3650 ADMINISTRACION GARANTIAS - CORREGUIR Title 43 / 128 Corrección de garan…" at bounding box center [577, 258] width 1155 height 516
drag, startPoint x: 19, startPoint y: 257, endPoint x: 219, endPoint y: 202, distance: 207.4
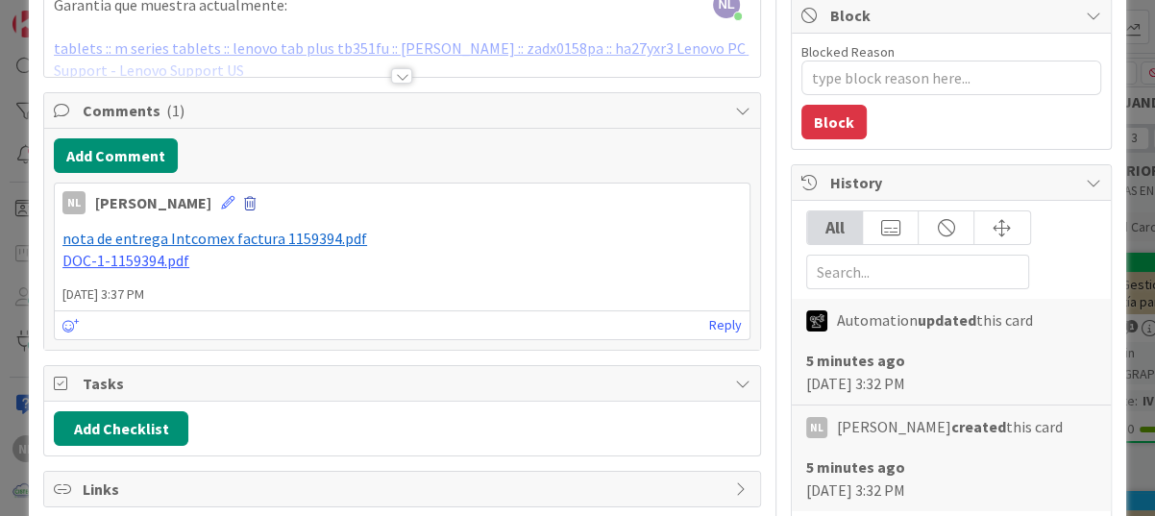
click at [244, 202] on span at bounding box center [250, 203] width 12 height 13
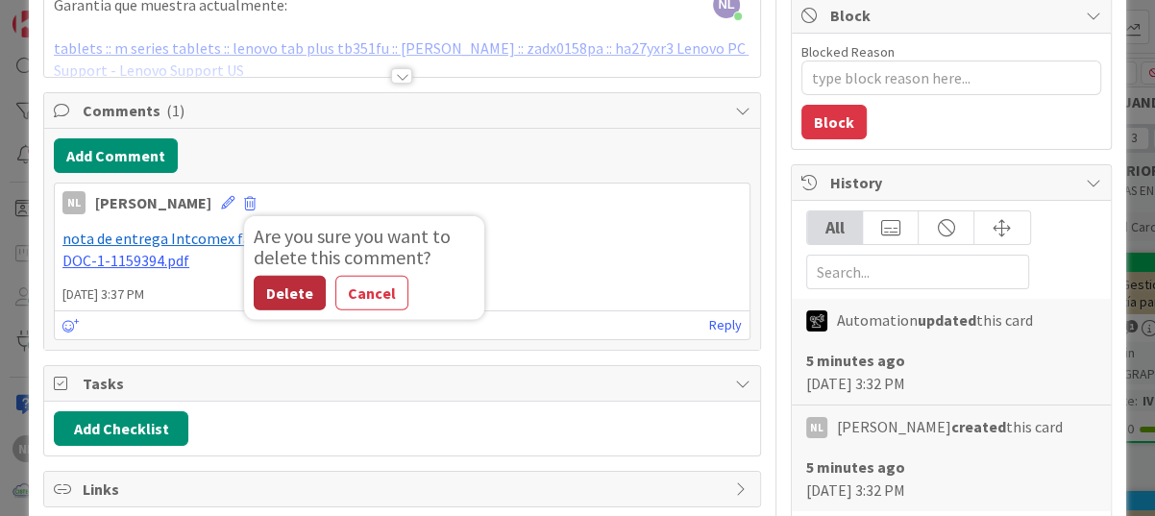
click at [254, 290] on button "Delete" at bounding box center [290, 293] width 72 height 35
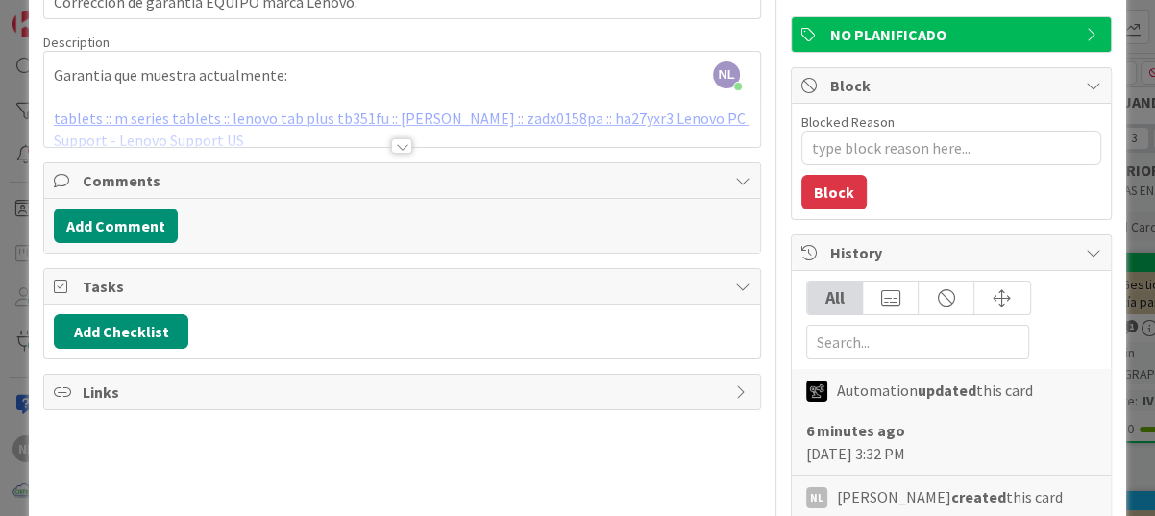
scroll to position [0, 0]
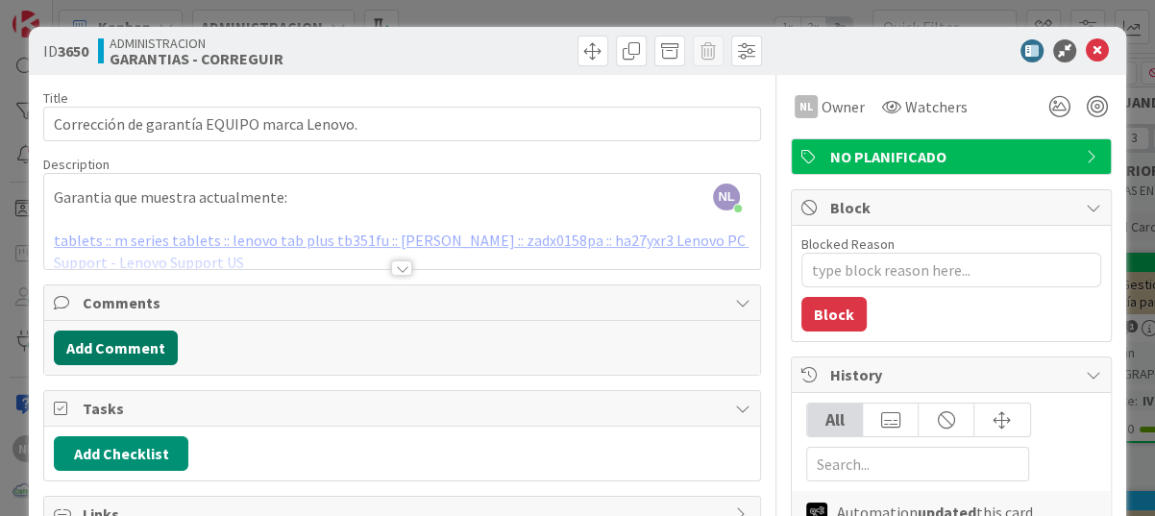
click at [96, 343] on button "Add Comment" at bounding box center [116, 347] width 124 height 35
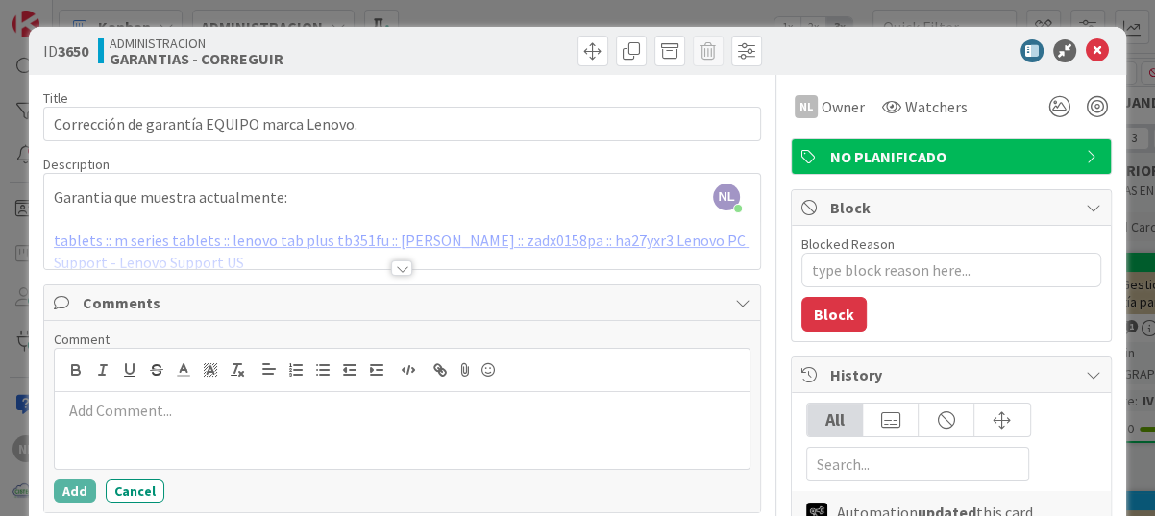
click at [400, 269] on div at bounding box center [401, 267] width 21 height 15
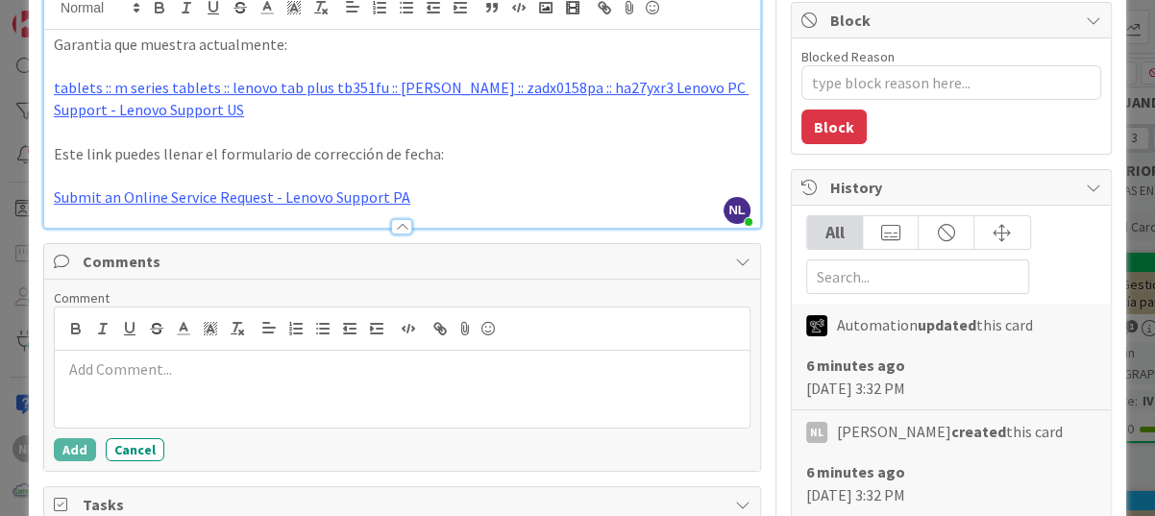
scroll to position [192, 0]
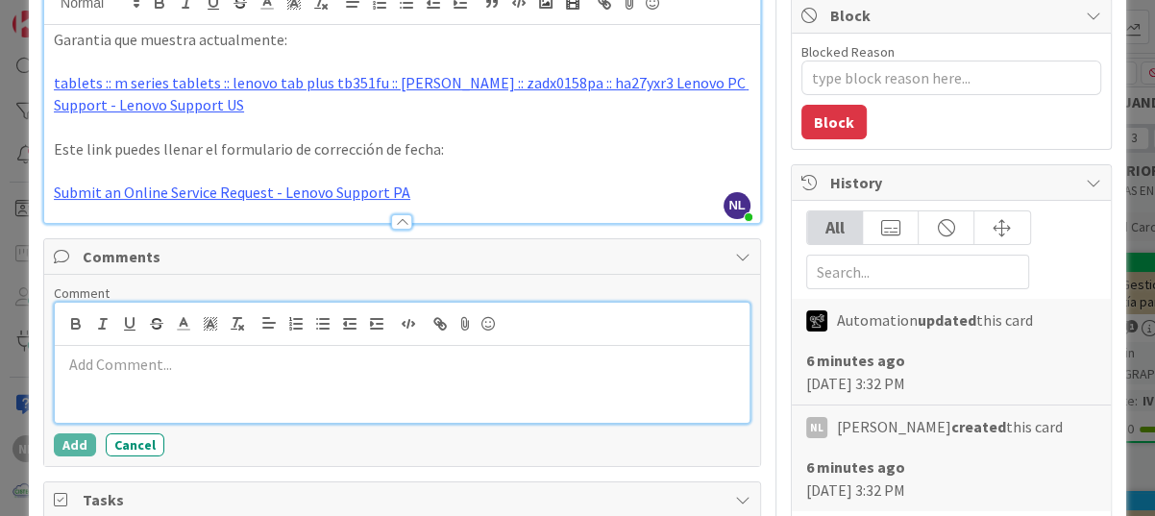
click at [180, 388] on div at bounding box center [402, 384] width 695 height 77
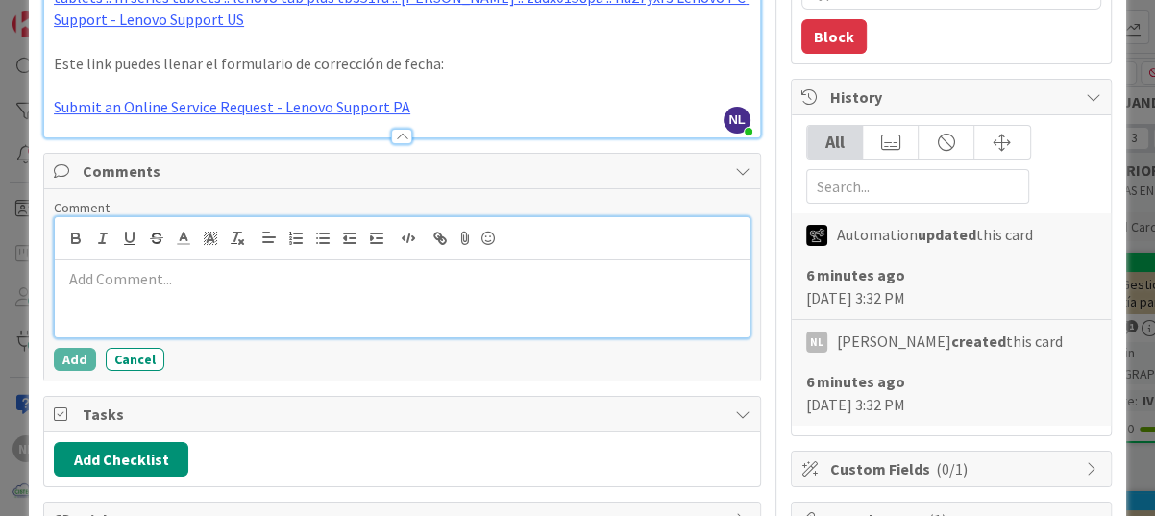
scroll to position [384, 0]
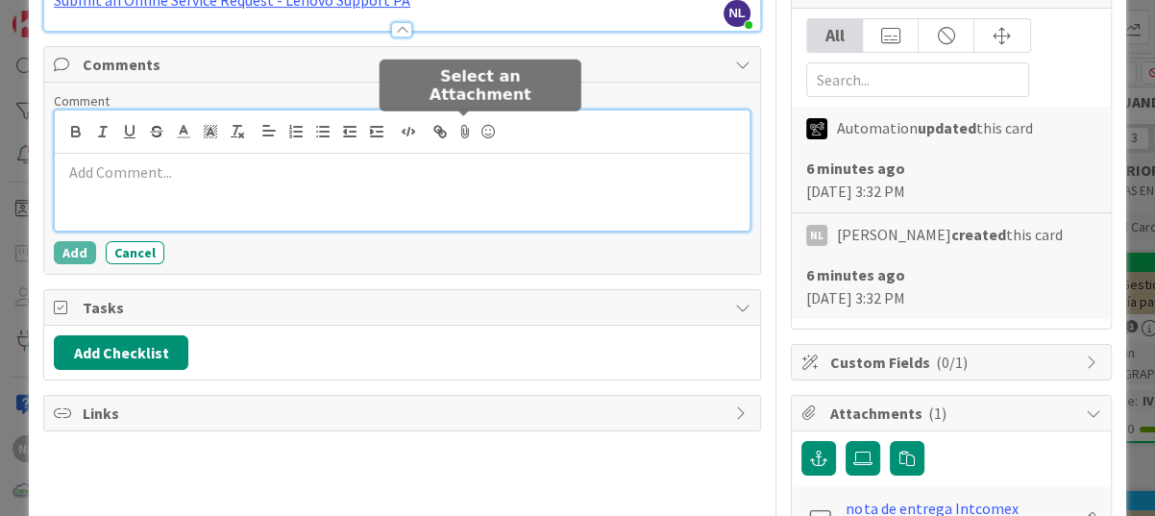
click at [464, 130] on icon at bounding box center [464, 131] width 23 height 27
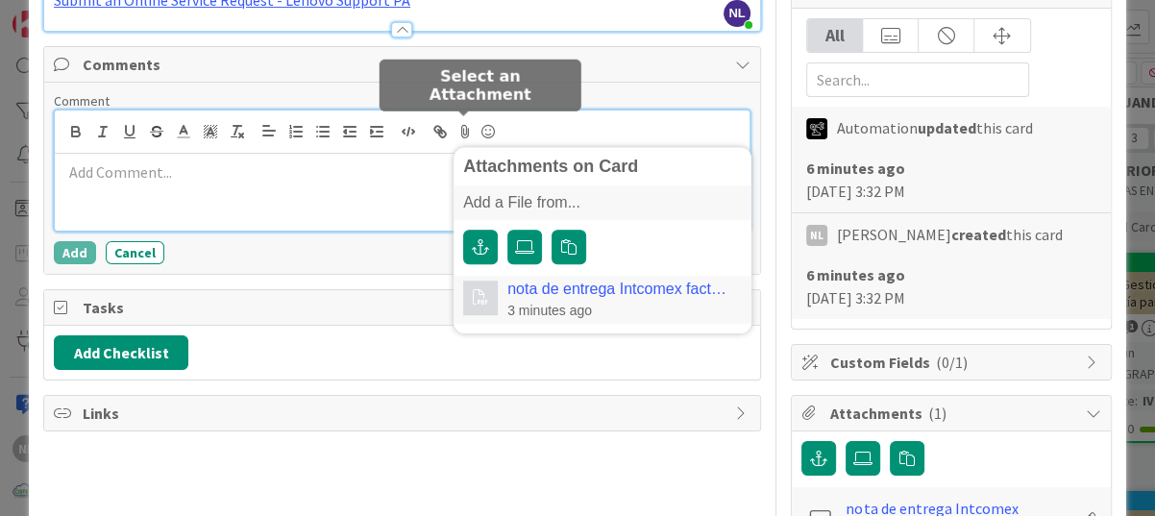
click at [562, 295] on link "nota de entrega Intcomex factura 1159394.pdf" at bounding box center [620, 289] width 226 height 17
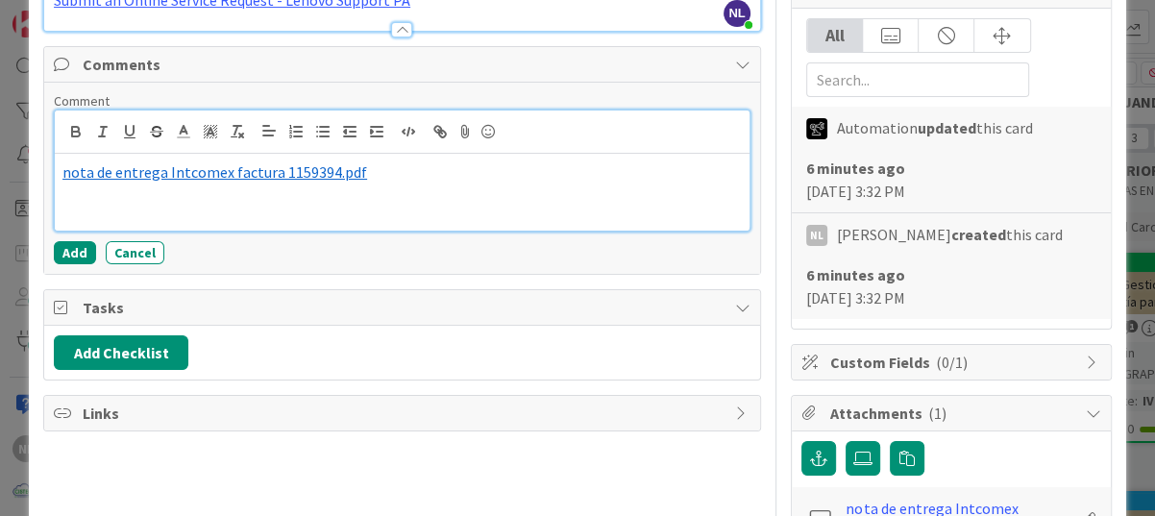
click at [398, 173] on p "﻿ nota de entrega Intcomex factura 1159394.pdf ﻿" at bounding box center [401, 172] width 679 height 22
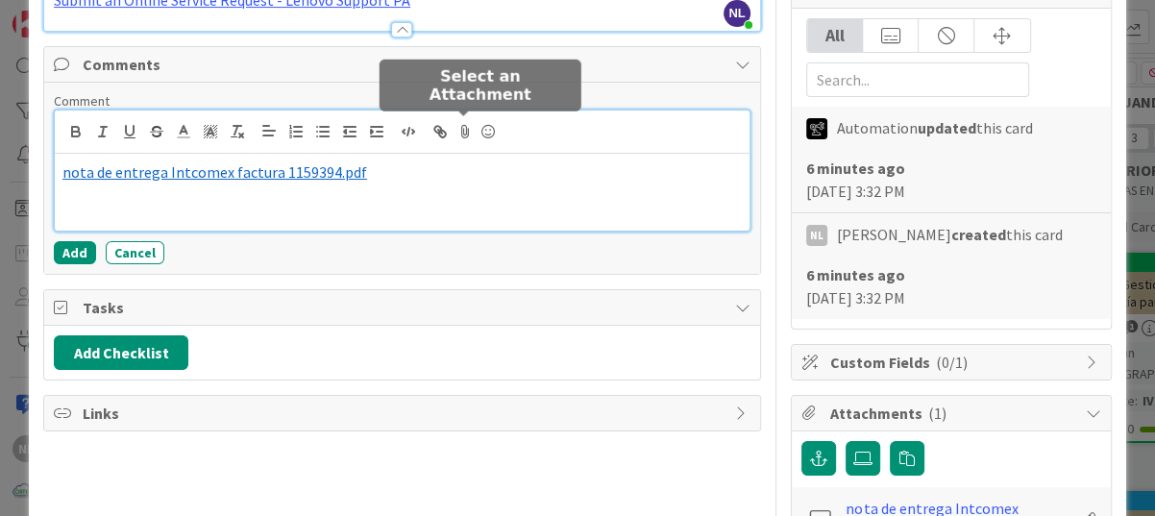
click at [460, 131] on icon at bounding box center [464, 131] width 23 height 27
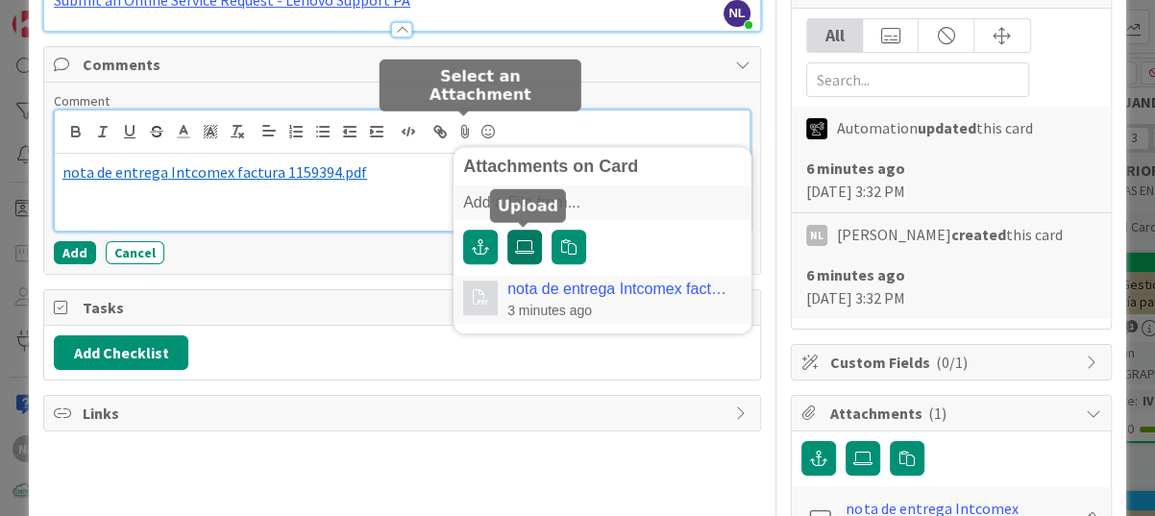
click at [525, 253] on icon at bounding box center [524, 246] width 19 height 15
click at [507, 230] on input "file" at bounding box center [507, 230] width 0 height 0
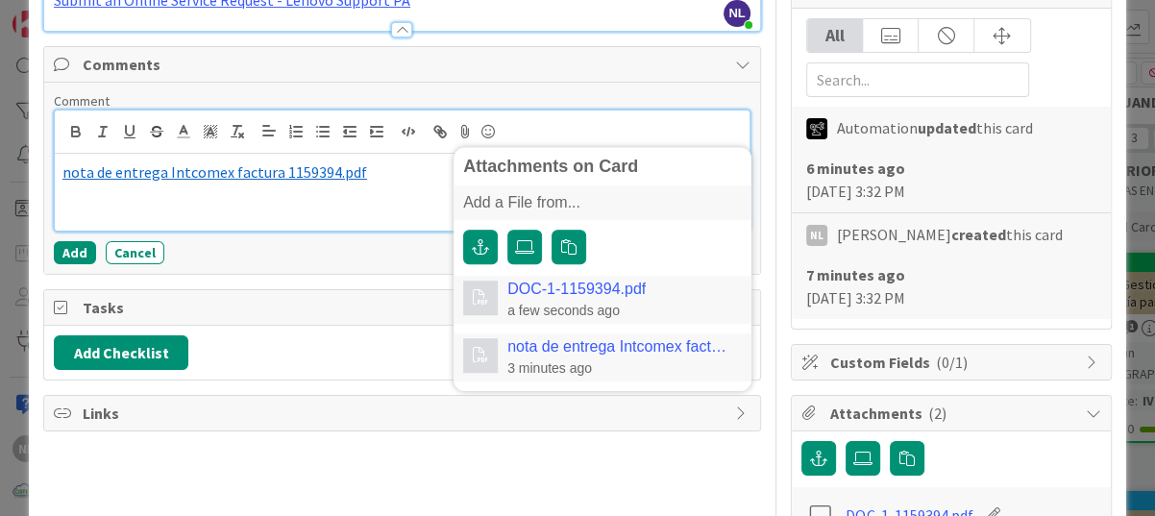
click at [88, 201] on p at bounding box center [401, 194] width 679 height 22
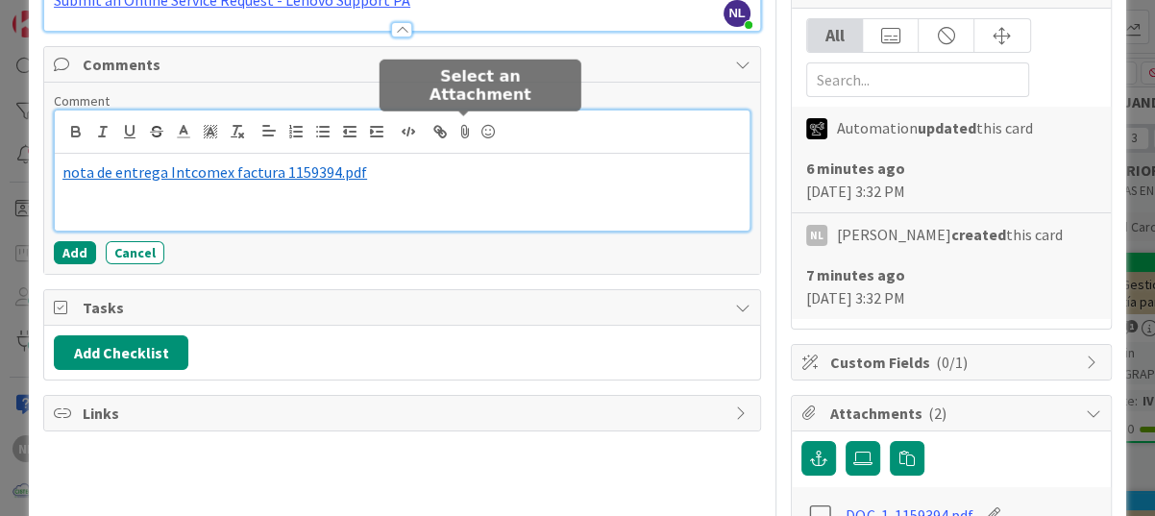
click at [462, 125] on icon at bounding box center [464, 131] width 23 height 27
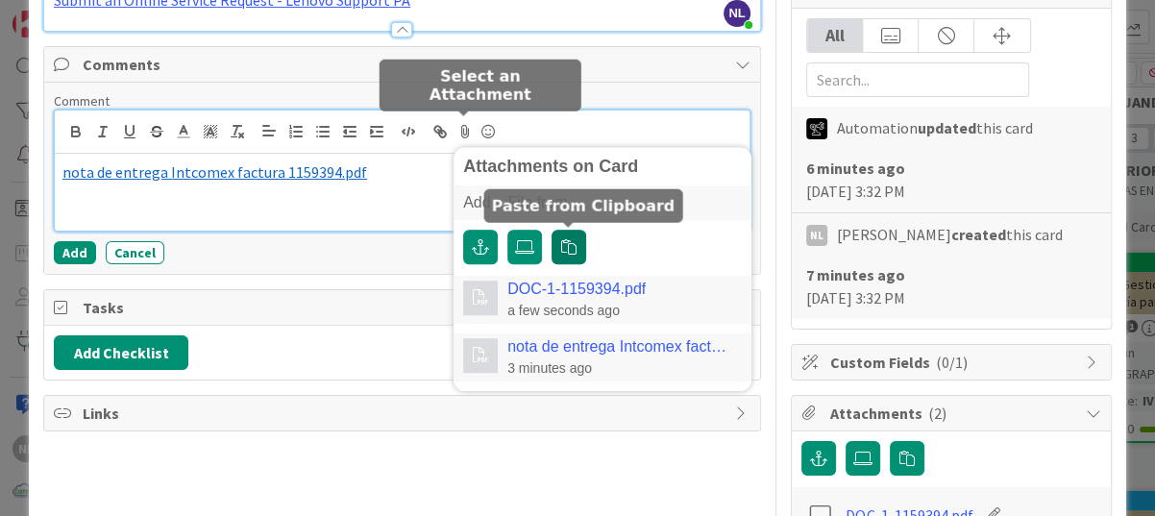
click at [568, 242] on icon "button" at bounding box center [568, 246] width 15 height 15
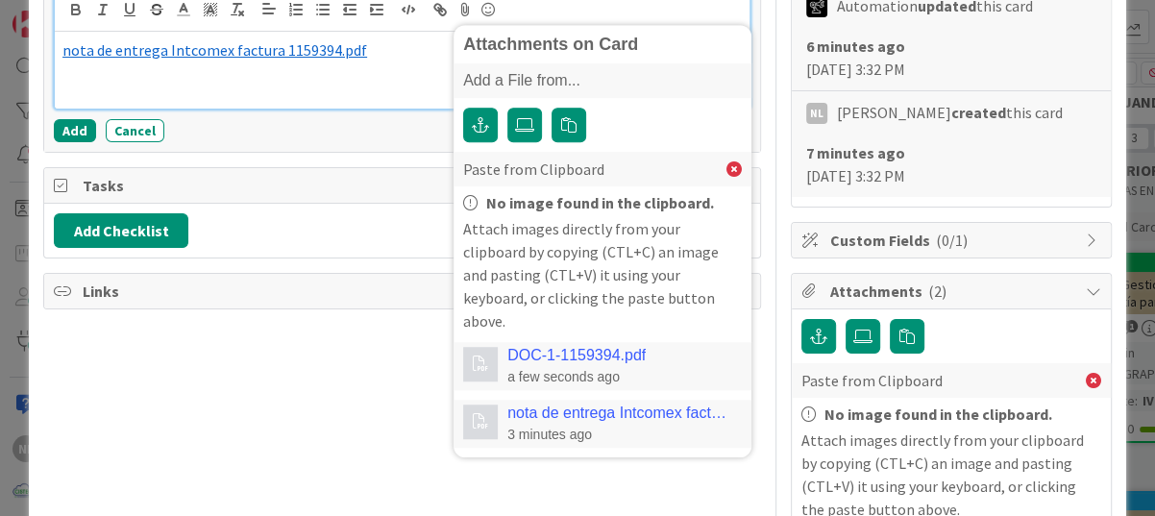
scroll to position [672, 0]
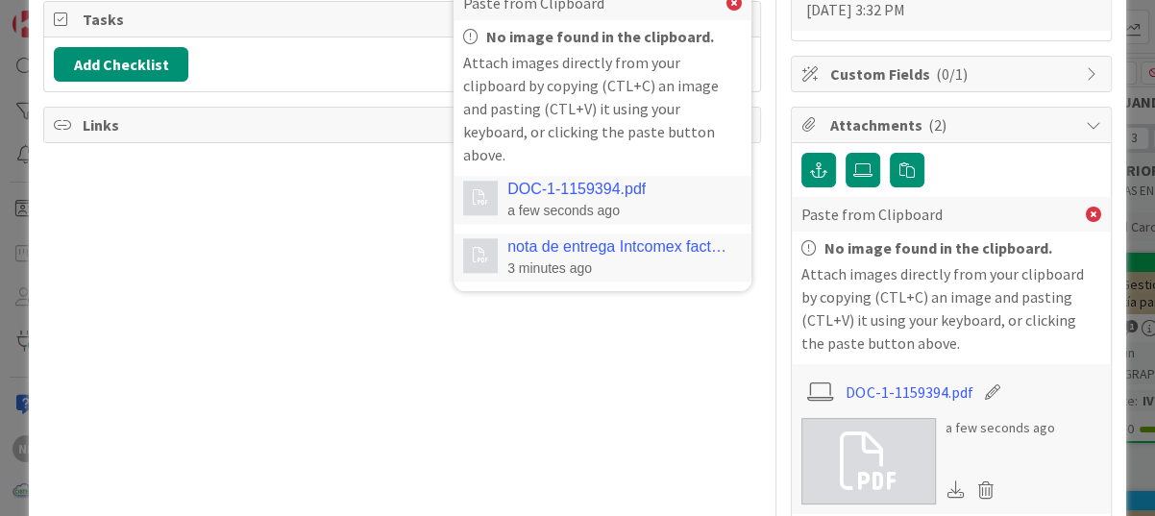
click at [462, 321] on div "Title 43 / 128 Corrección de garantía EQUIPO marca Lenovo. Description NL [PERS…" at bounding box center [402, 264] width 718 height 1724
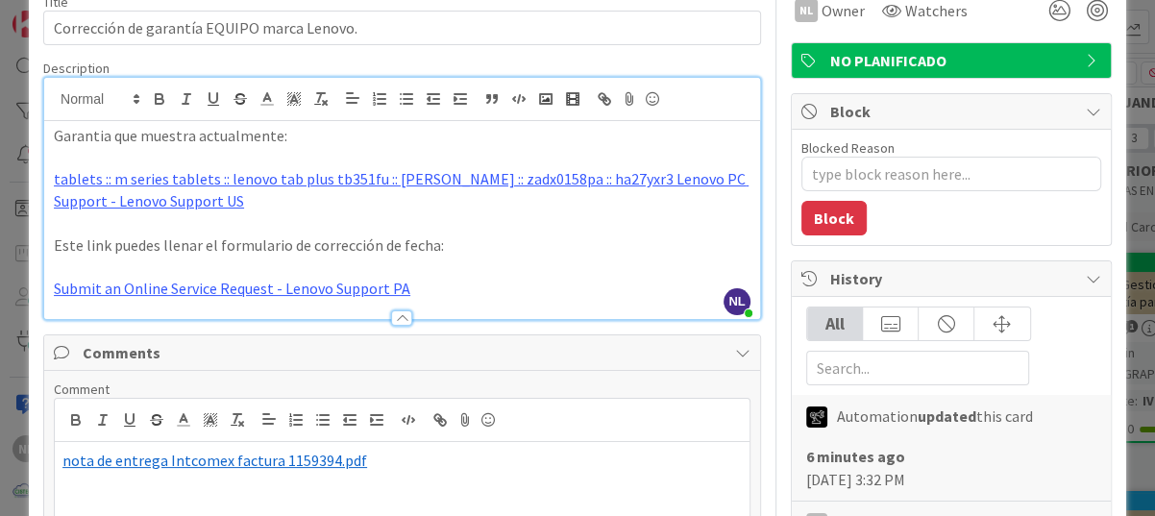
scroll to position [288, 0]
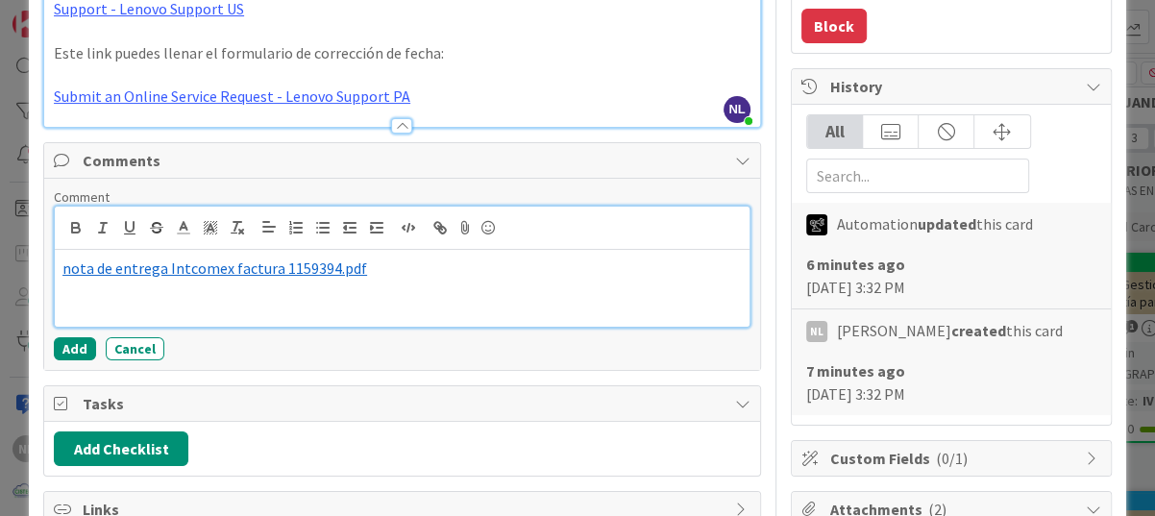
click at [409, 274] on p "﻿ nota de entrega Intcomex factura 1159394.pdf ﻿" at bounding box center [401, 268] width 679 height 22
click at [98, 299] on p at bounding box center [401, 290] width 679 height 22
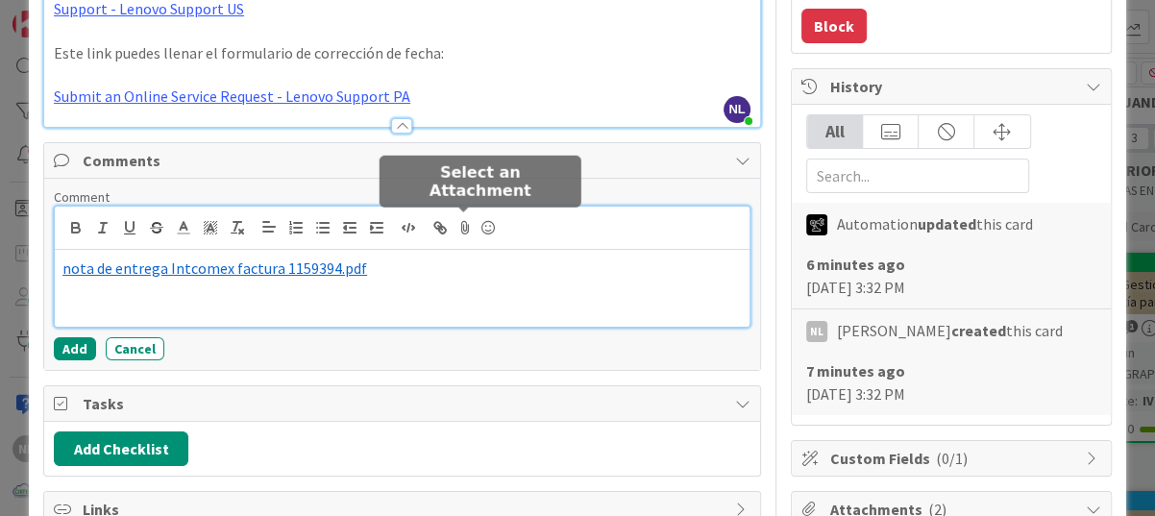
click at [465, 227] on icon at bounding box center [464, 227] width 23 height 27
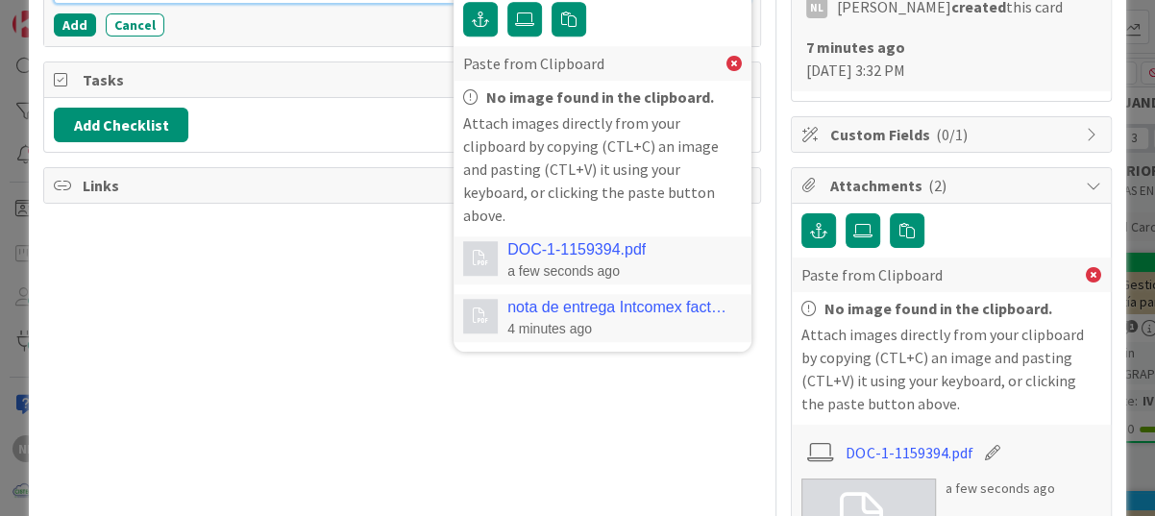
scroll to position [672, 0]
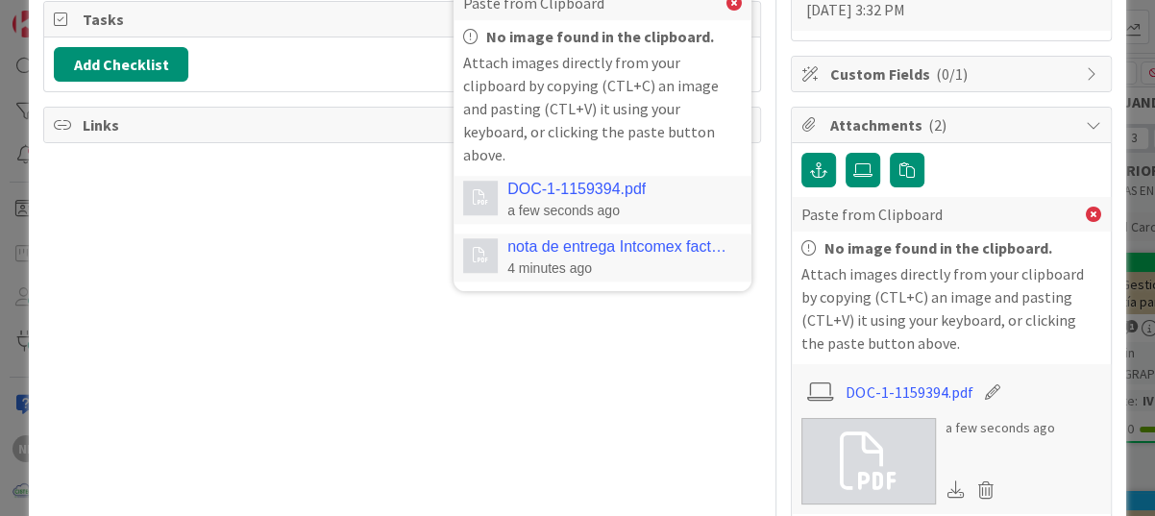
click at [579, 181] on link "DOC-1-1159394.pdf" at bounding box center [576, 189] width 138 height 17
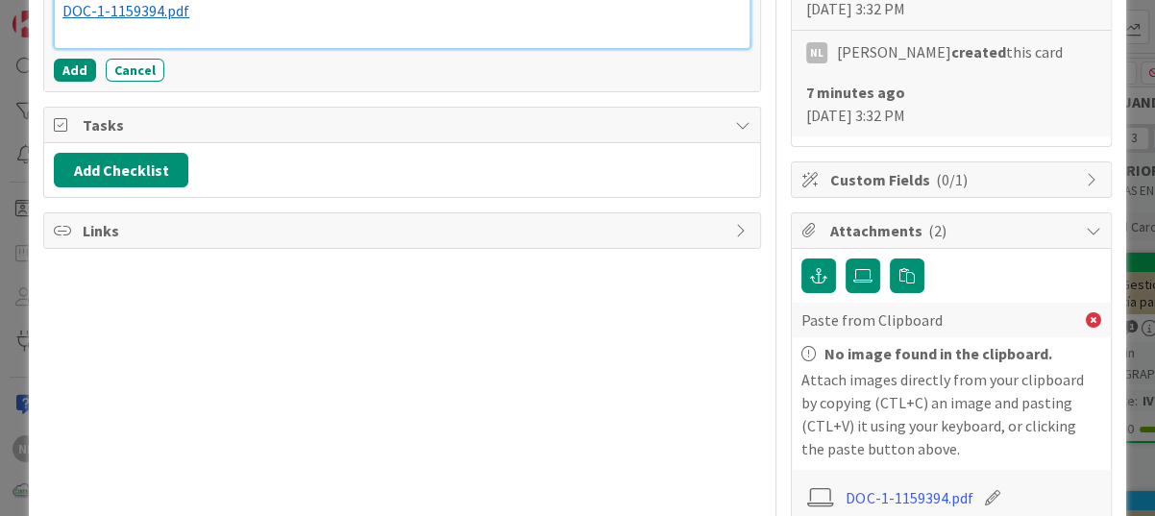
scroll to position [279, 0]
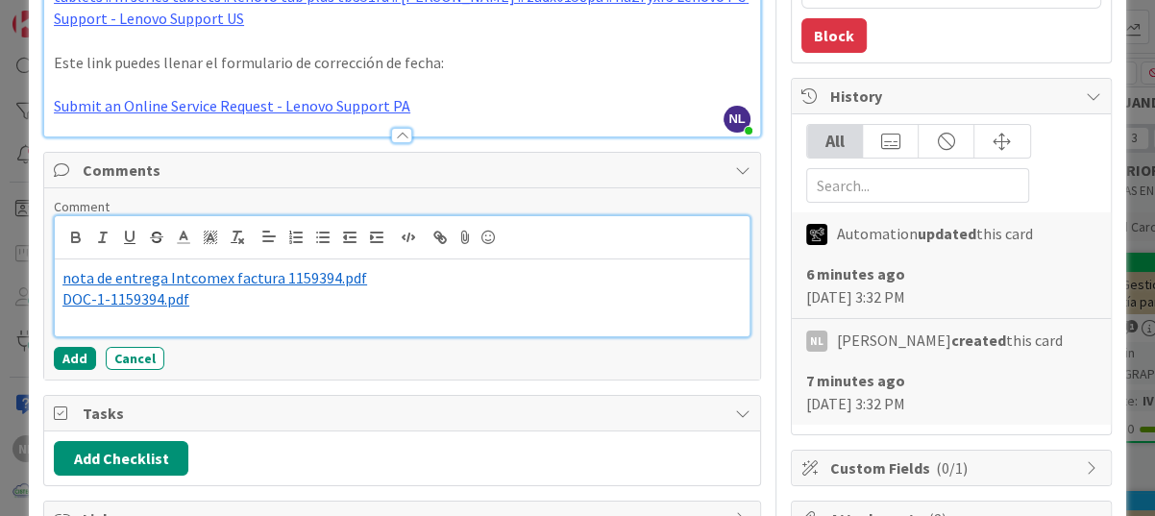
click at [128, 299] on span "DOC-1-1159394.pdf" at bounding box center [125, 298] width 127 height 19
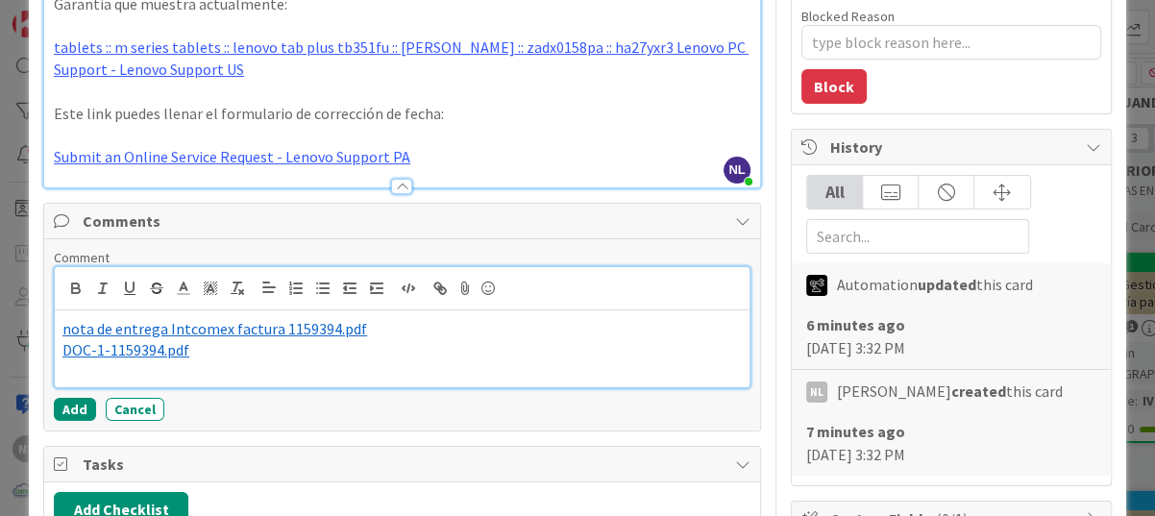
scroll to position [183, 0]
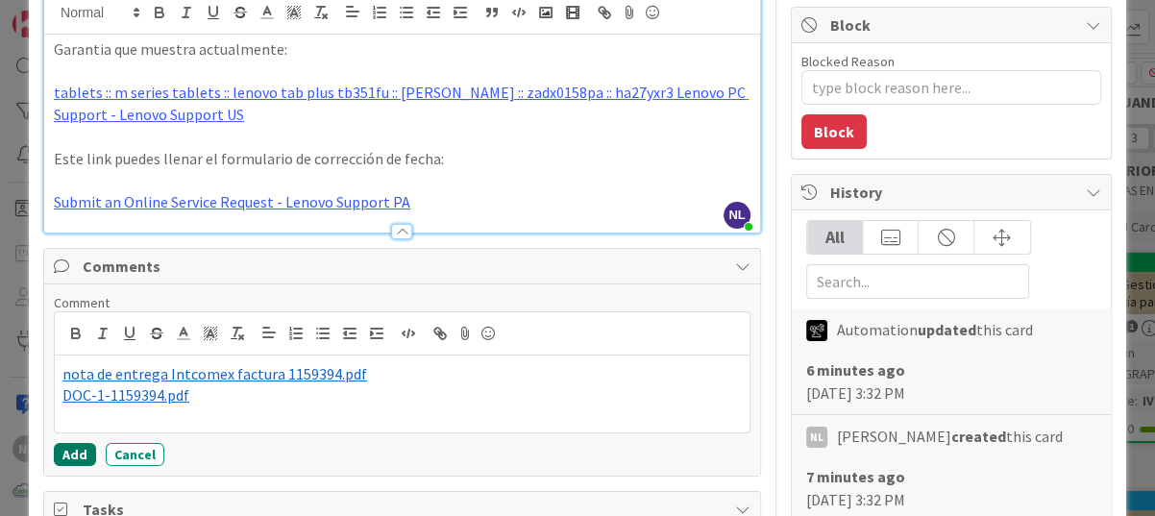
click at [73, 452] on button "Add" at bounding box center [75, 454] width 42 height 23
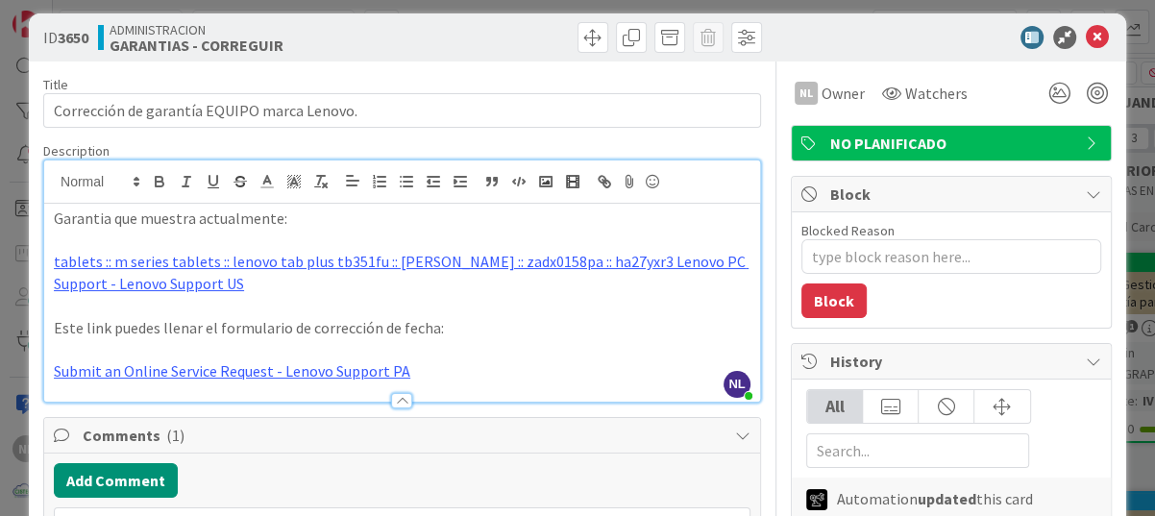
scroll to position [0, 0]
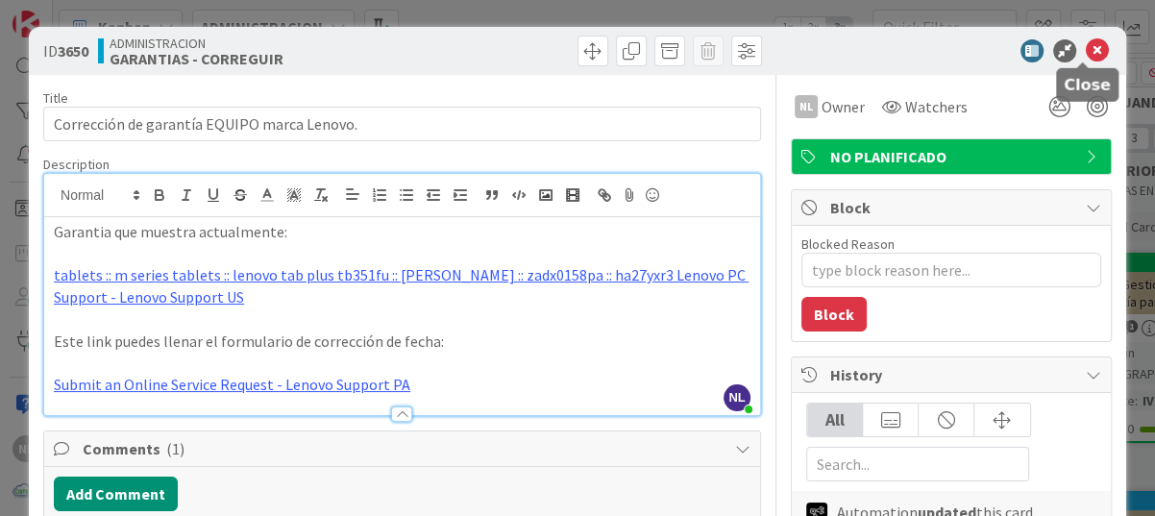
click at [1086, 49] on icon at bounding box center [1097, 50] width 23 height 23
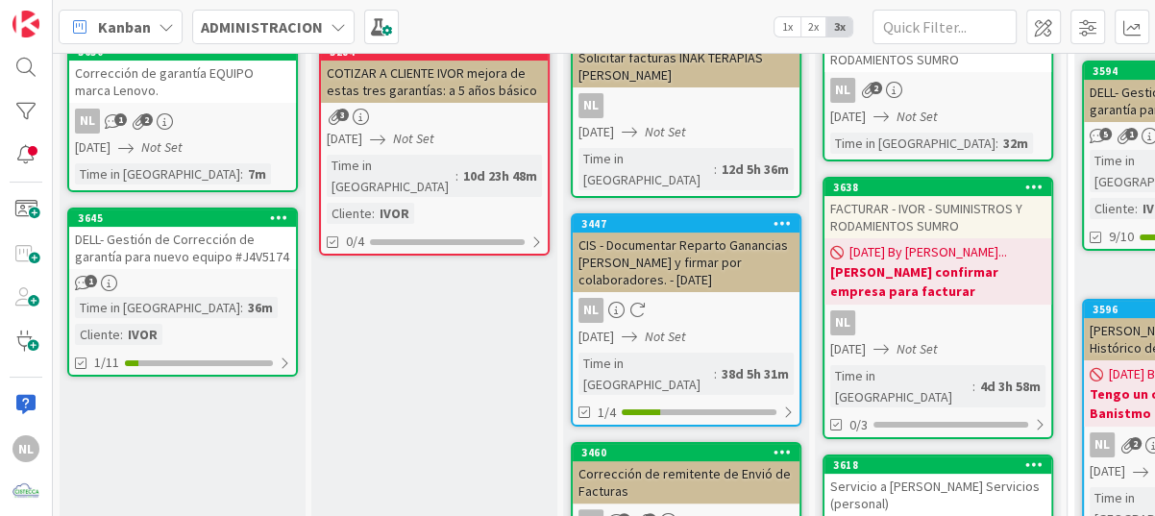
scroll to position [96, 0]
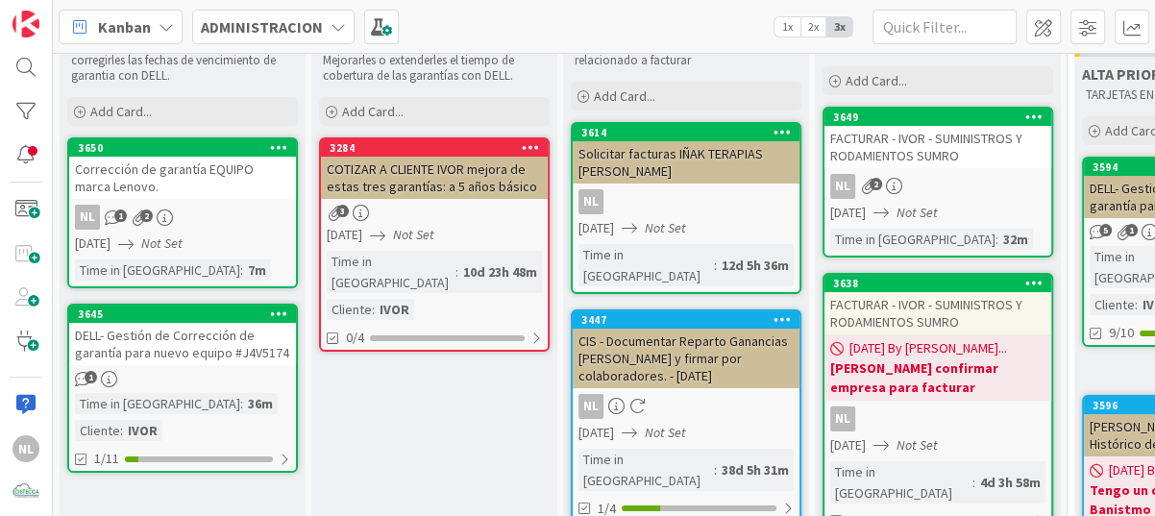
click at [195, 193] on div "Corrección de garantía EQUIPO marca Lenovo." at bounding box center [182, 178] width 227 height 42
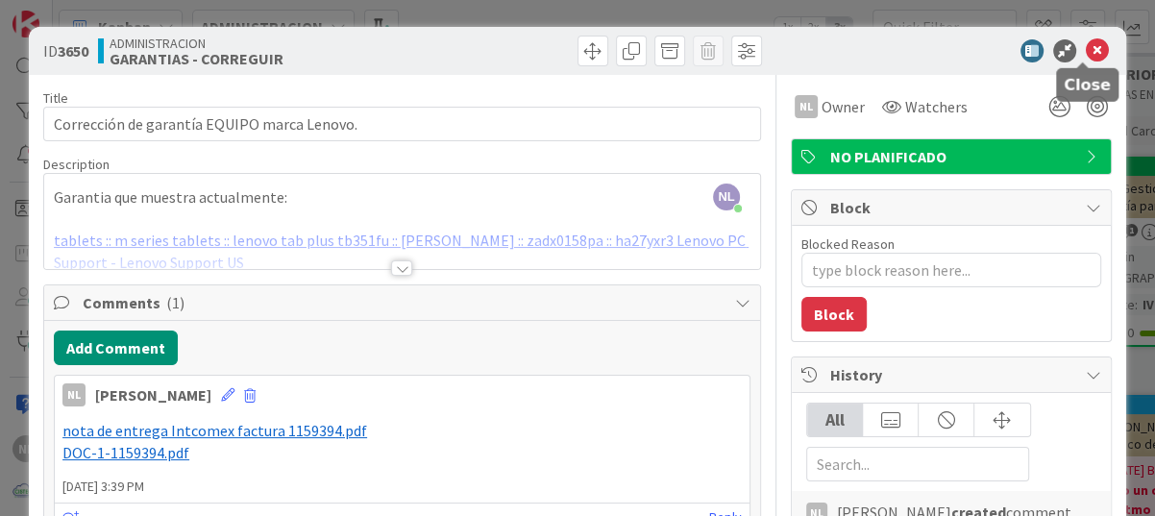
click at [1091, 51] on icon at bounding box center [1097, 50] width 23 height 23
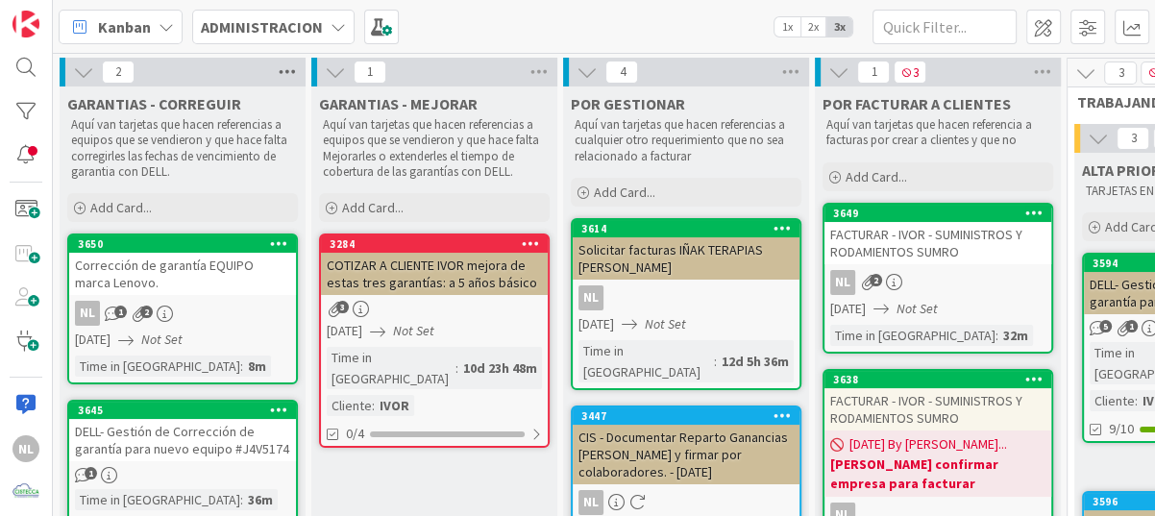
click at [281, 70] on icon at bounding box center [287, 72] width 25 height 29
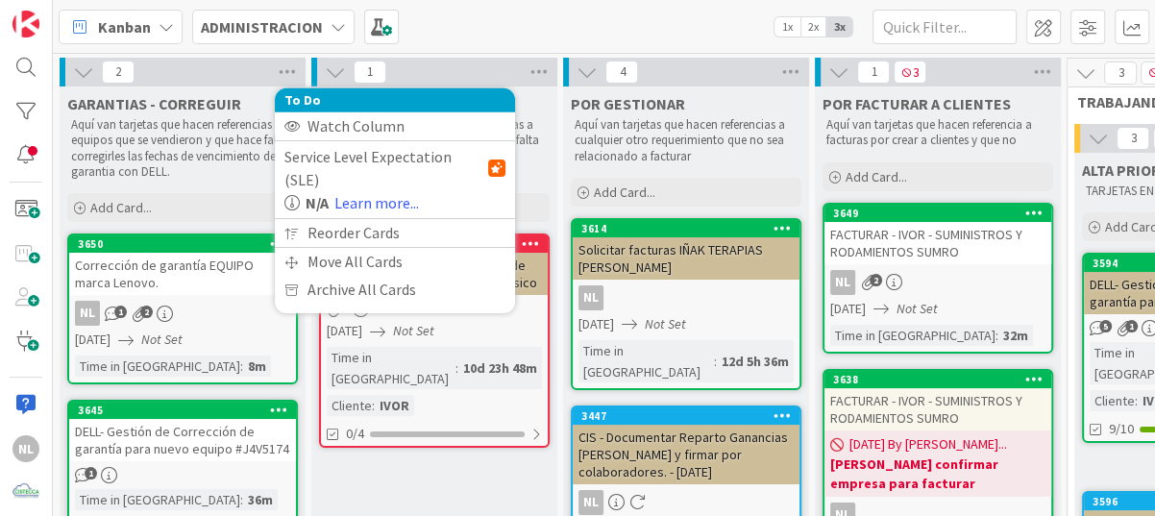
click at [77, 73] on icon at bounding box center [83, 71] width 21 height 21
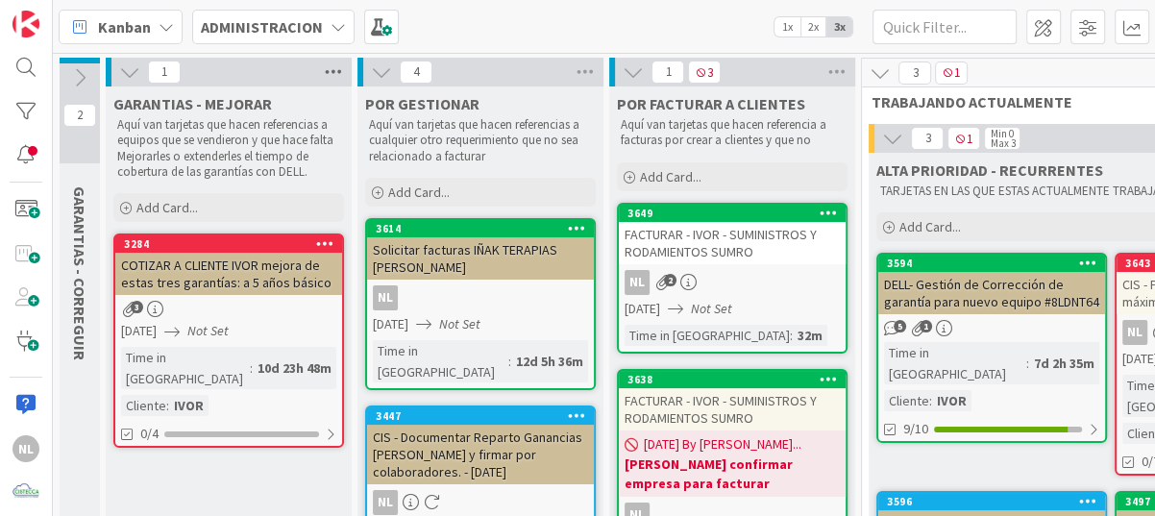
click at [323, 63] on icon at bounding box center [333, 72] width 25 height 29
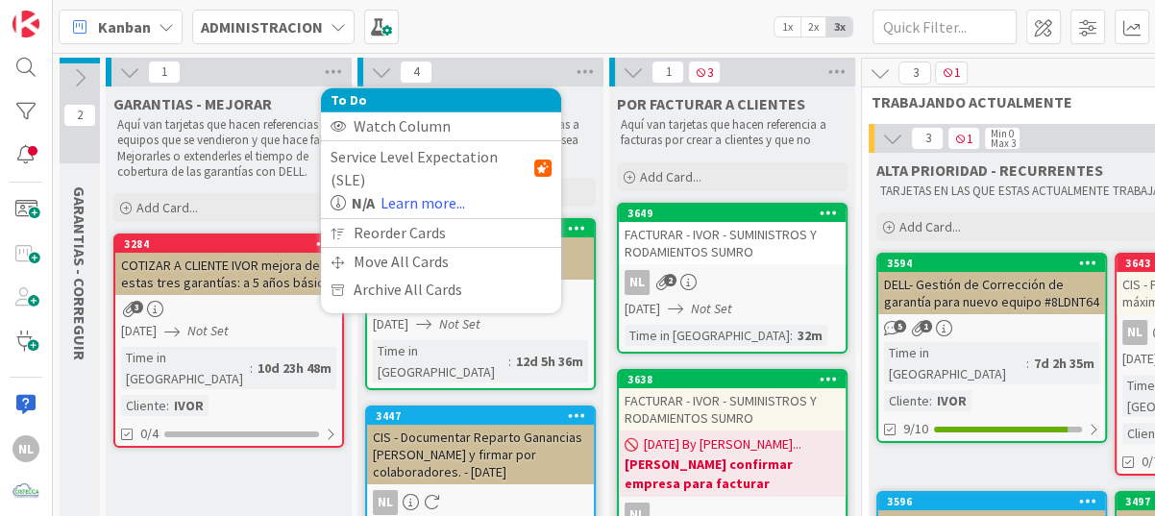
click at [142, 70] on button at bounding box center [129, 72] width 25 height 25
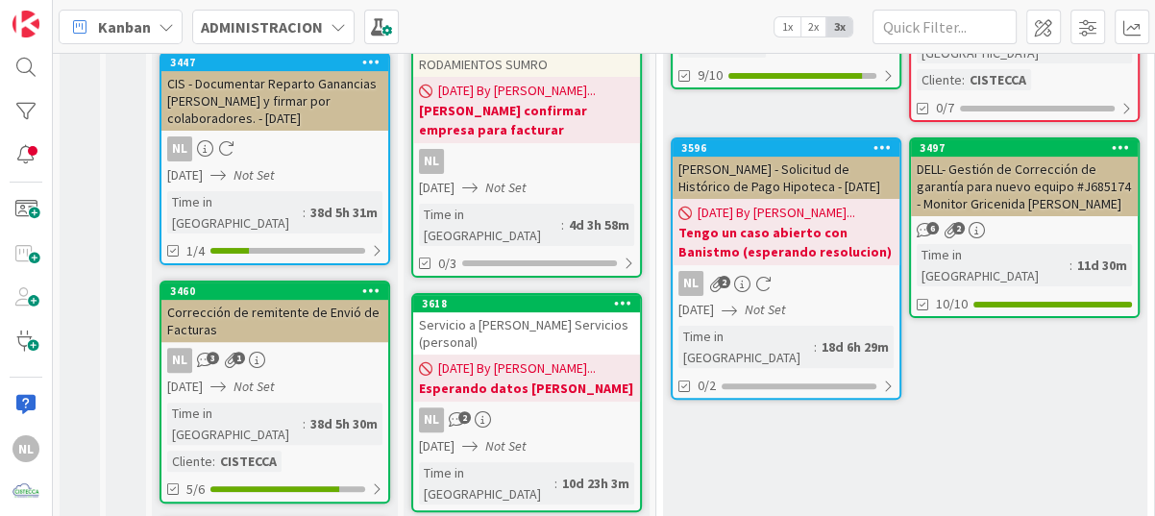
scroll to position [384, 0]
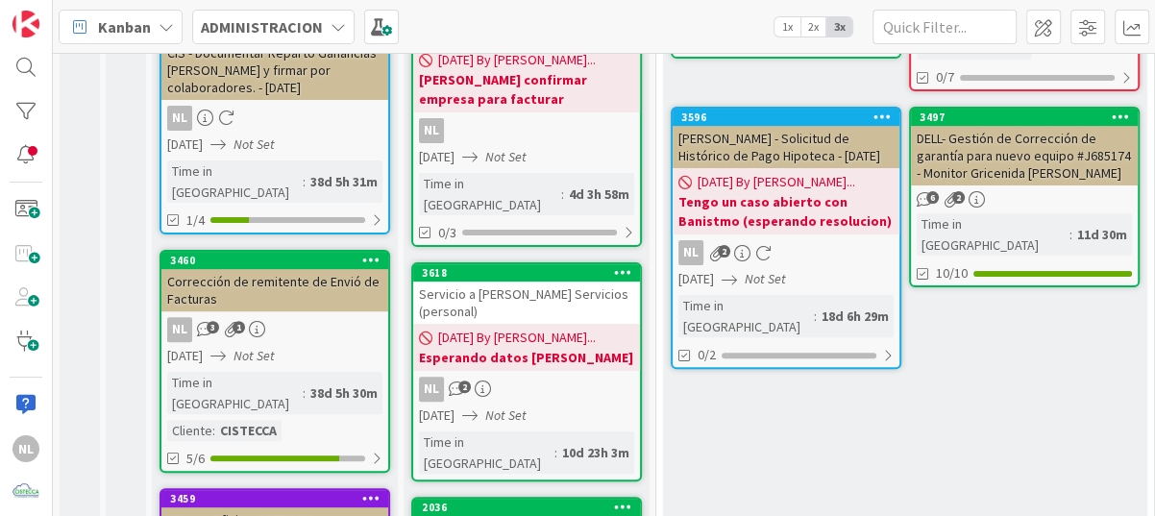
click at [291, 317] on div "NL 3 1" at bounding box center [274, 329] width 227 height 25
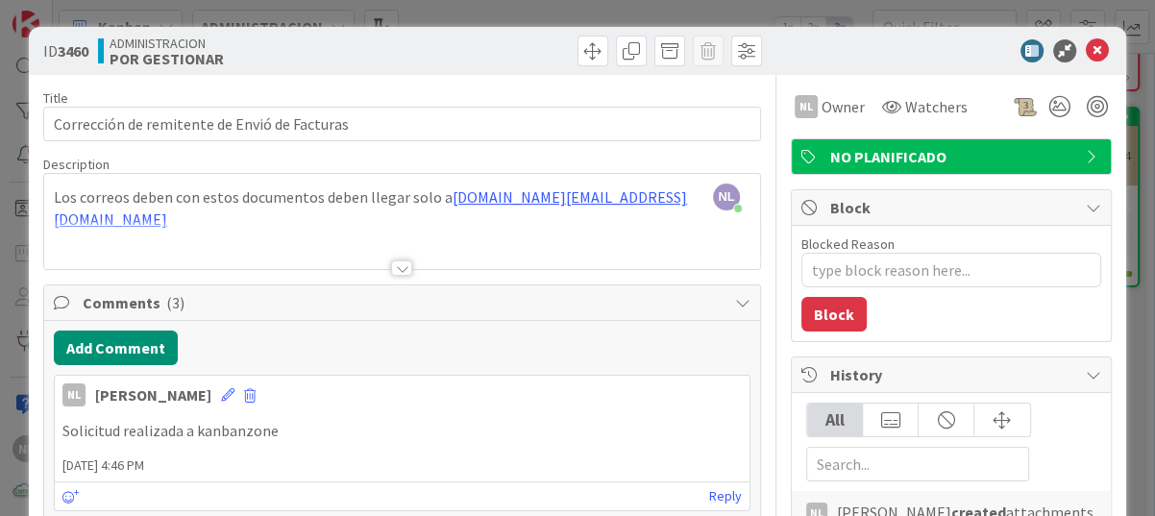
click at [1093, 49] on icon at bounding box center [1097, 50] width 23 height 23
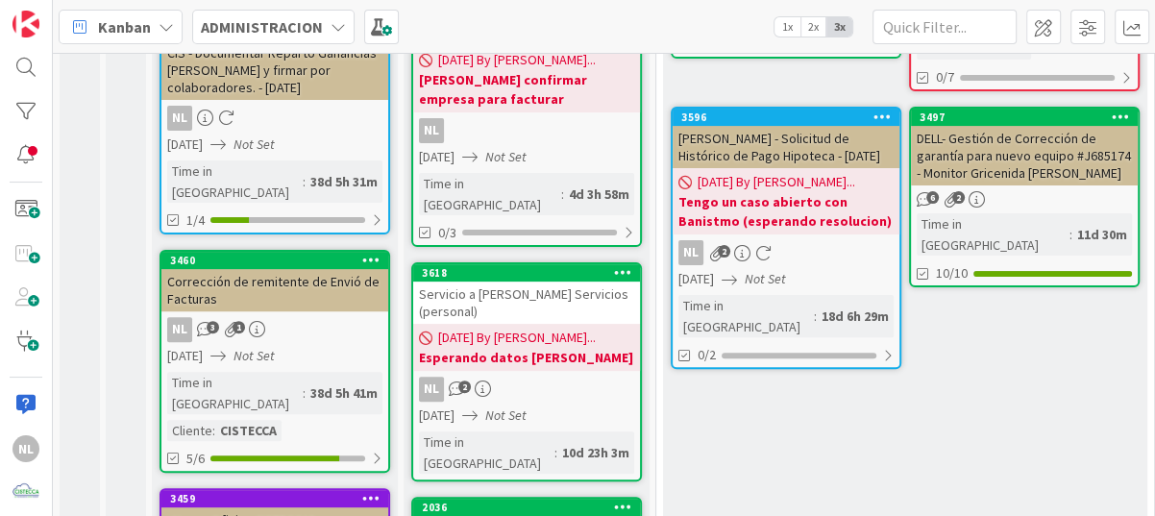
click at [284, 376] on link "3460 Corrección de remitente de Envió de Facturas NL 3 1 [DATE] Not Set Time in…" at bounding box center [274, 361] width 231 height 223
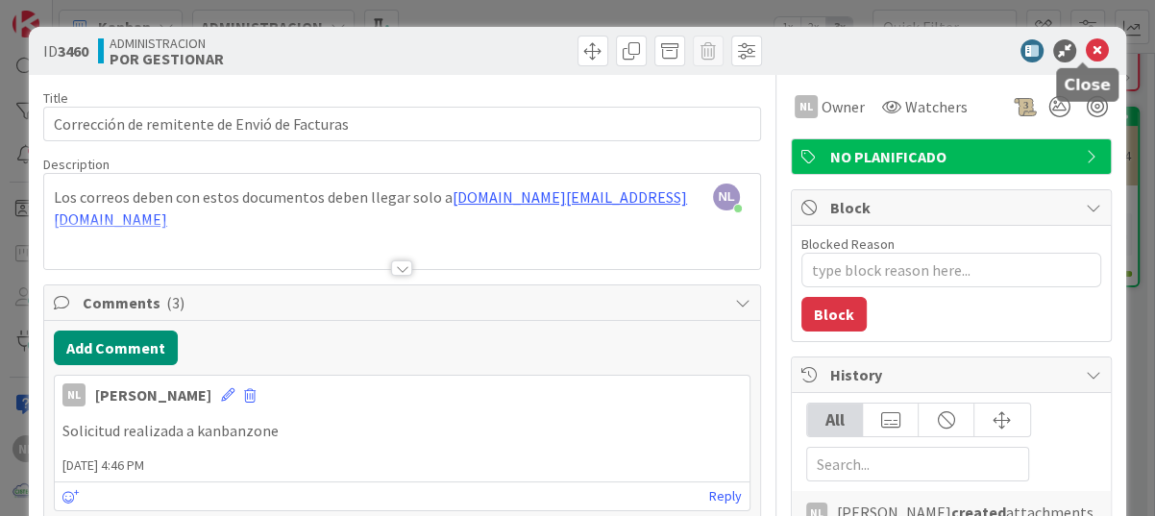
click at [1086, 43] on icon at bounding box center [1097, 50] width 23 height 23
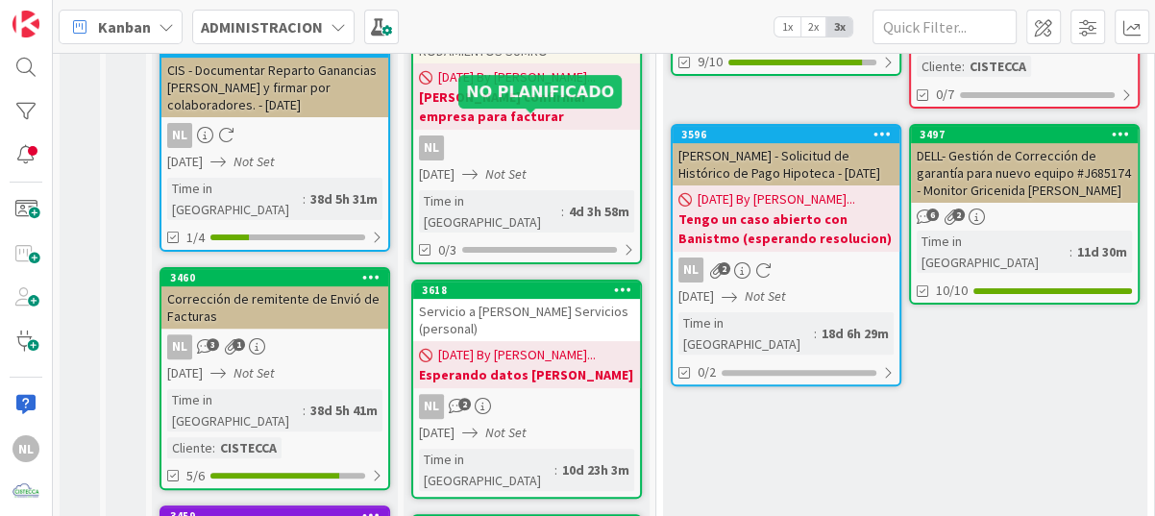
scroll to position [384, 0]
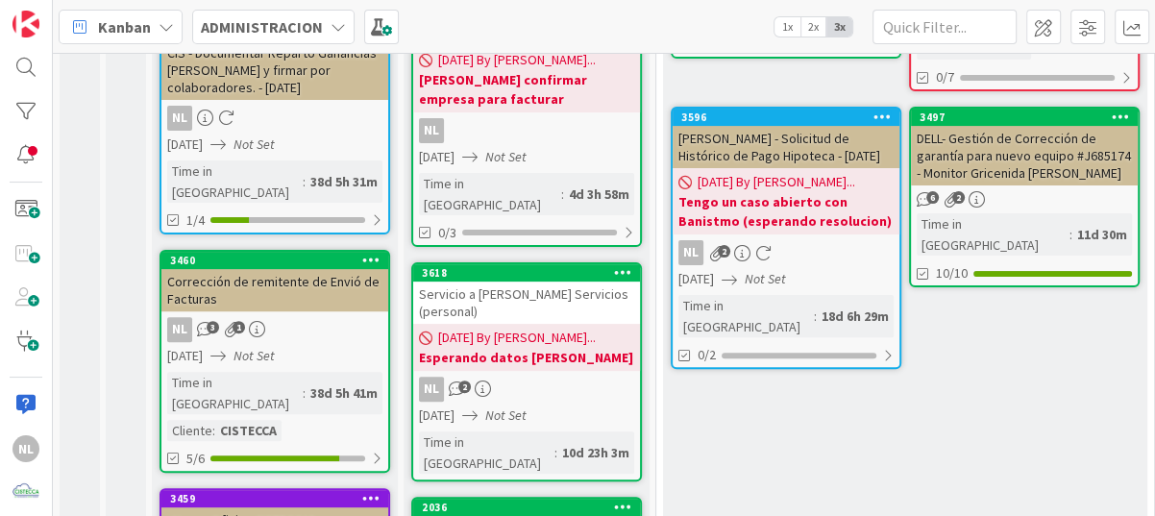
click at [557, 348] on b "Esperando datos [PERSON_NAME]" at bounding box center [526, 357] width 215 height 19
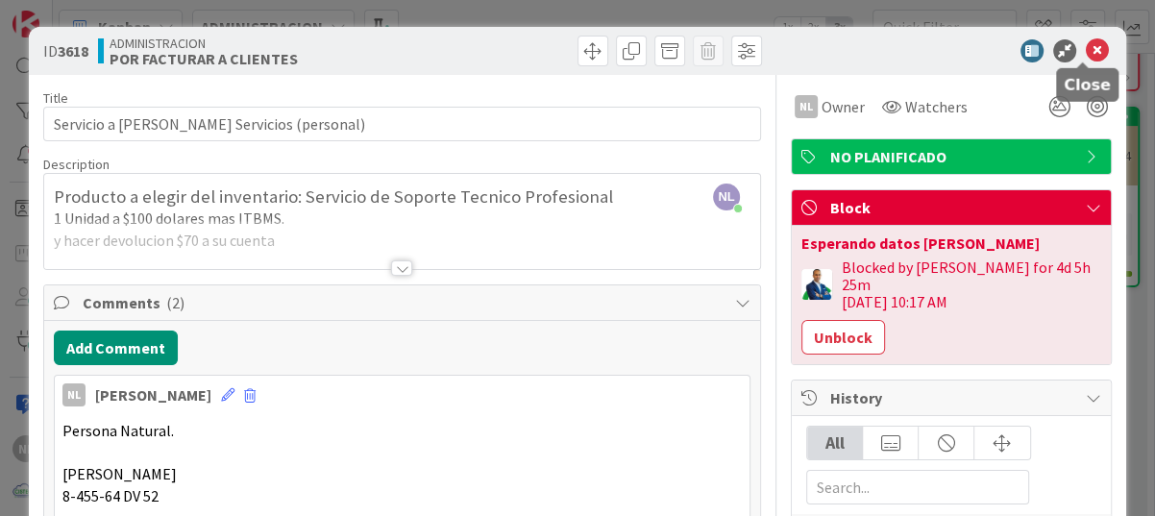
click at [1087, 45] on icon at bounding box center [1097, 50] width 23 height 23
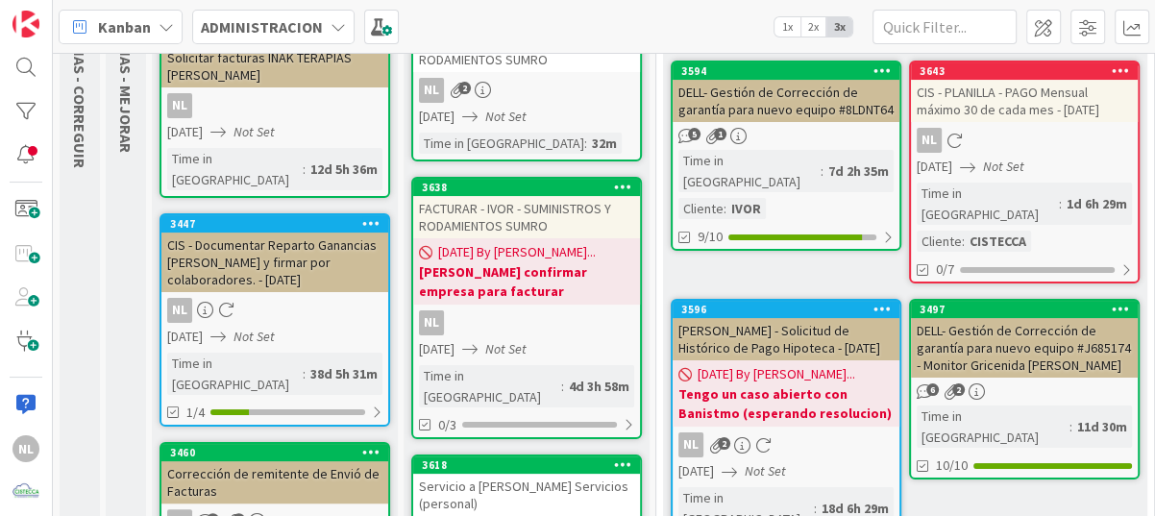
scroll to position [96, 0]
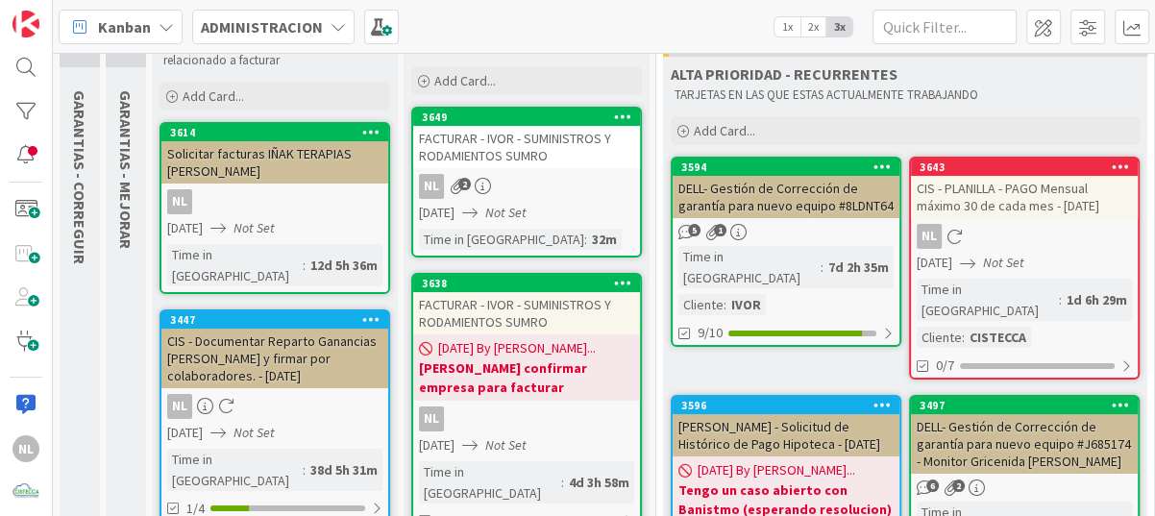
click at [1016, 262] on icon "Not Set" at bounding box center [1003, 262] width 41 height 17
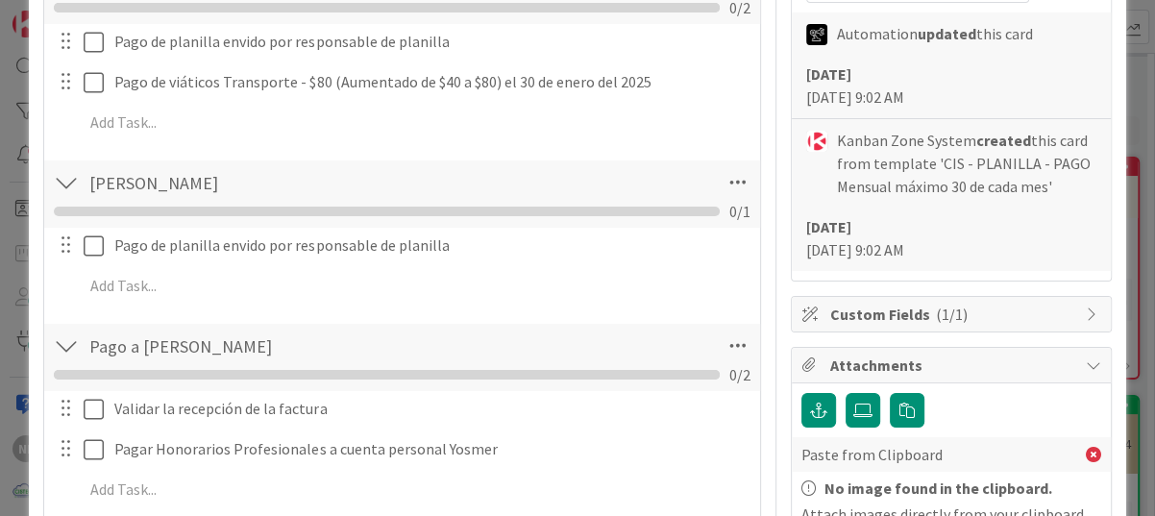
scroll to position [576, 0]
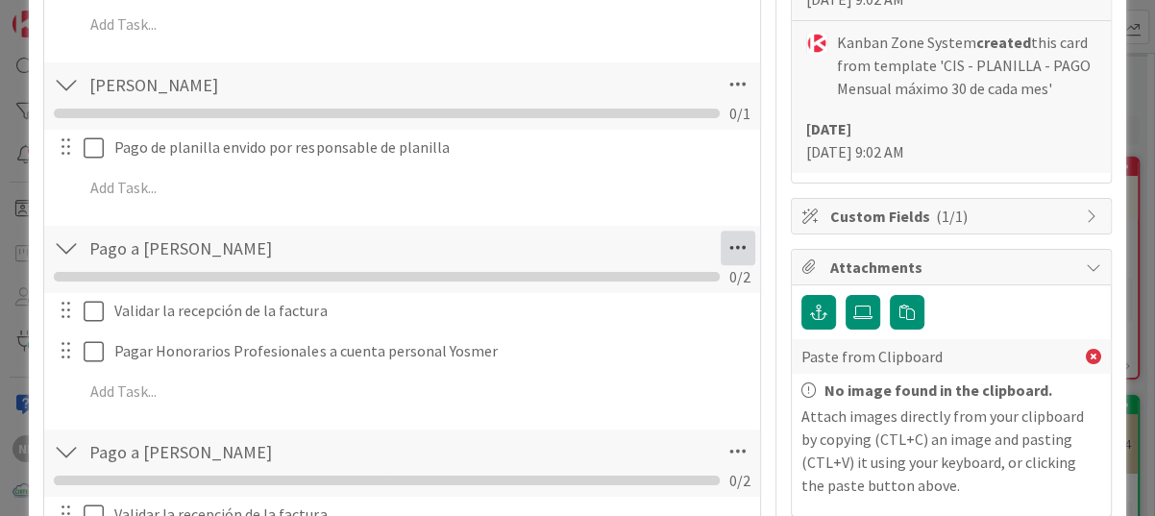
click at [721, 243] on icon at bounding box center [738, 248] width 35 height 35
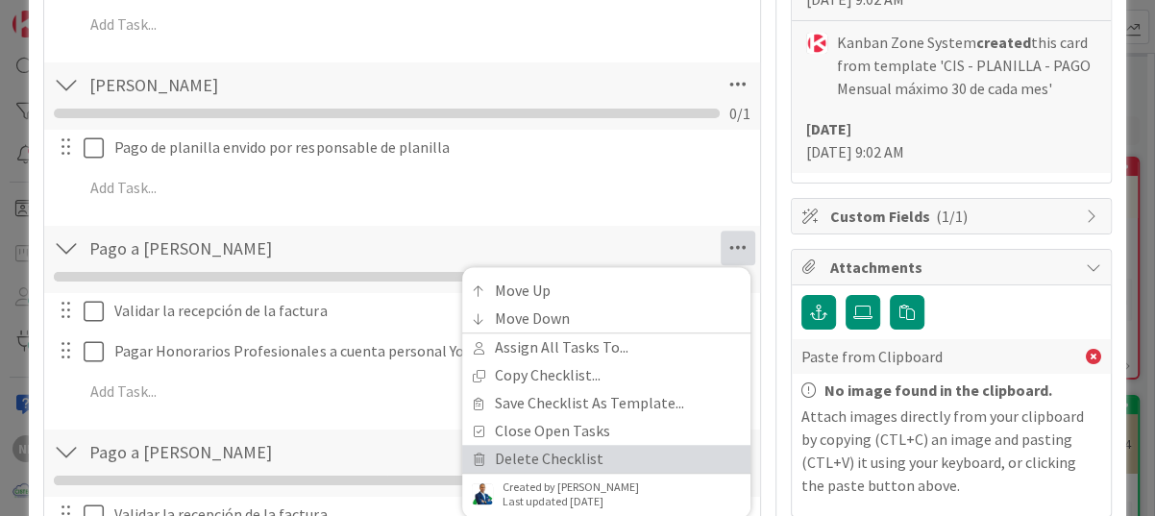
click at [551, 459] on link "Delete Checklist" at bounding box center [606, 459] width 288 height 28
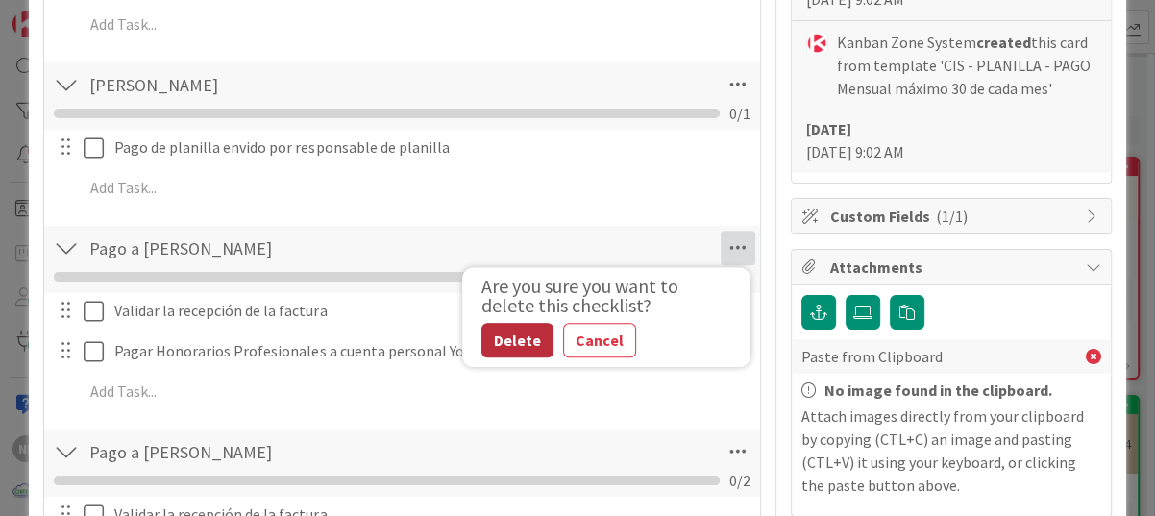
click at [490, 342] on button "Delete" at bounding box center [517, 340] width 72 height 35
type textarea "x"
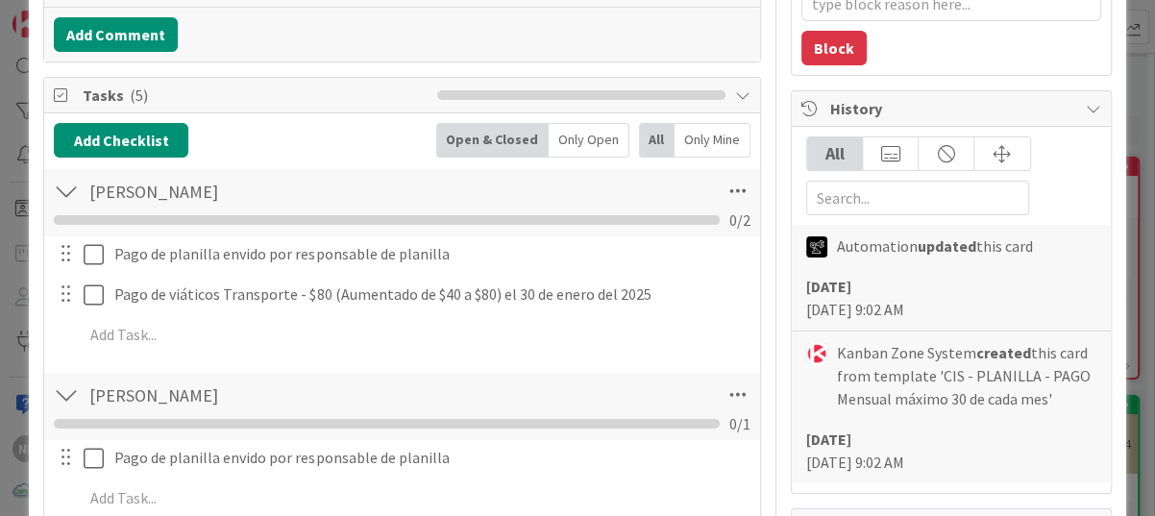
scroll to position [0, 0]
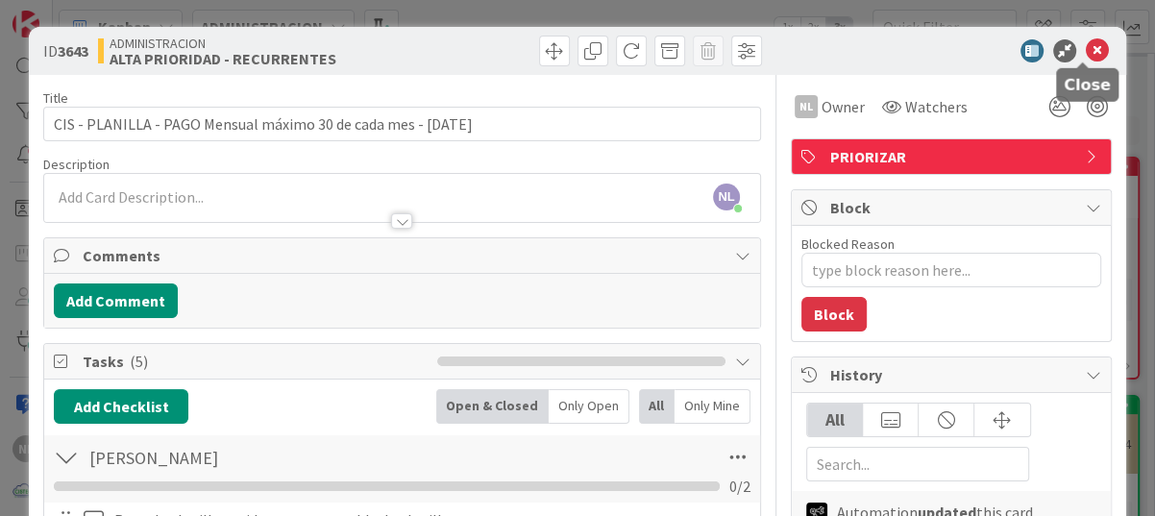
click at [1089, 48] on icon at bounding box center [1097, 50] width 23 height 23
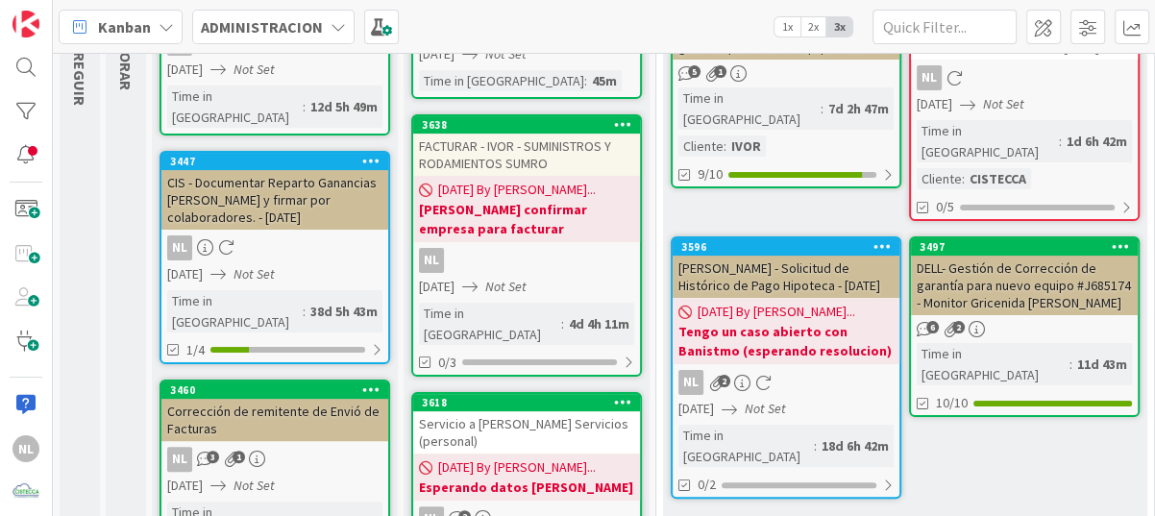
scroll to position [288, 0]
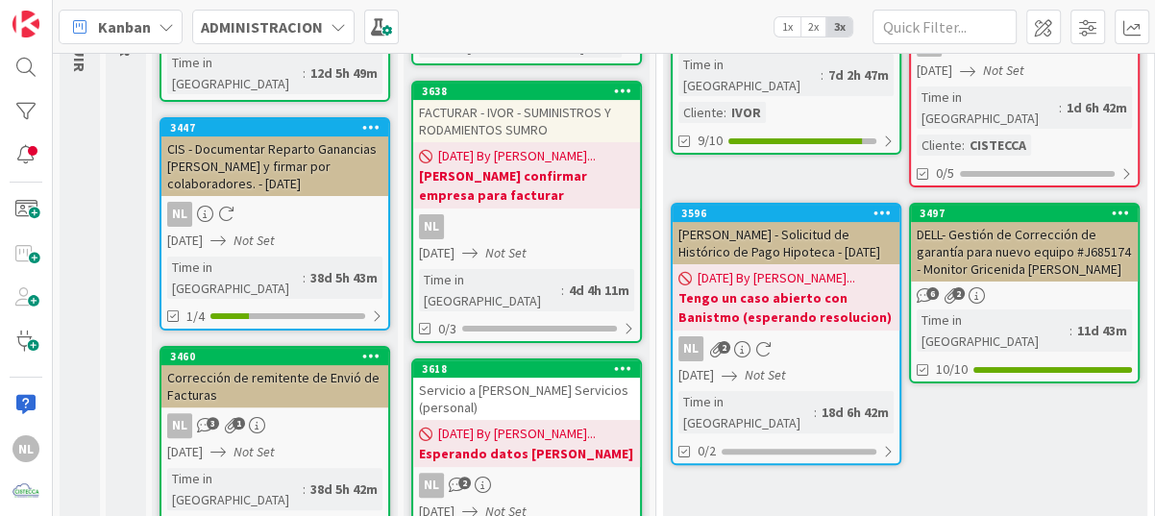
click at [557, 387] on div "Servicio a [PERSON_NAME] Servicios (personal)" at bounding box center [526, 399] width 227 height 42
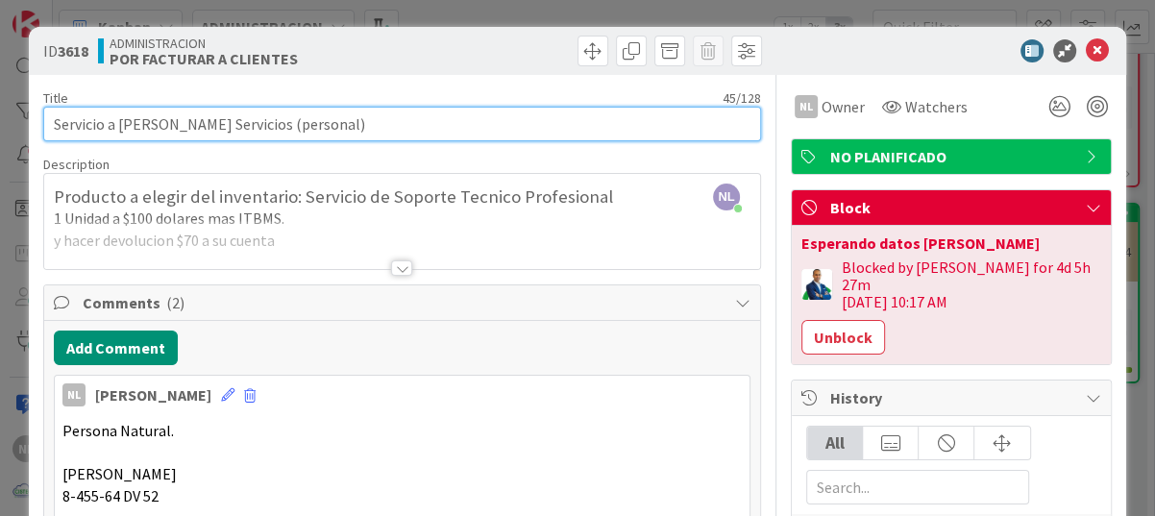
drag, startPoint x: 121, startPoint y: 126, endPoint x: 209, endPoint y: 127, distance: 88.4
click at [209, 127] on input "Servicio a [PERSON_NAME] Servicios (personal)" at bounding box center [402, 124] width 718 height 35
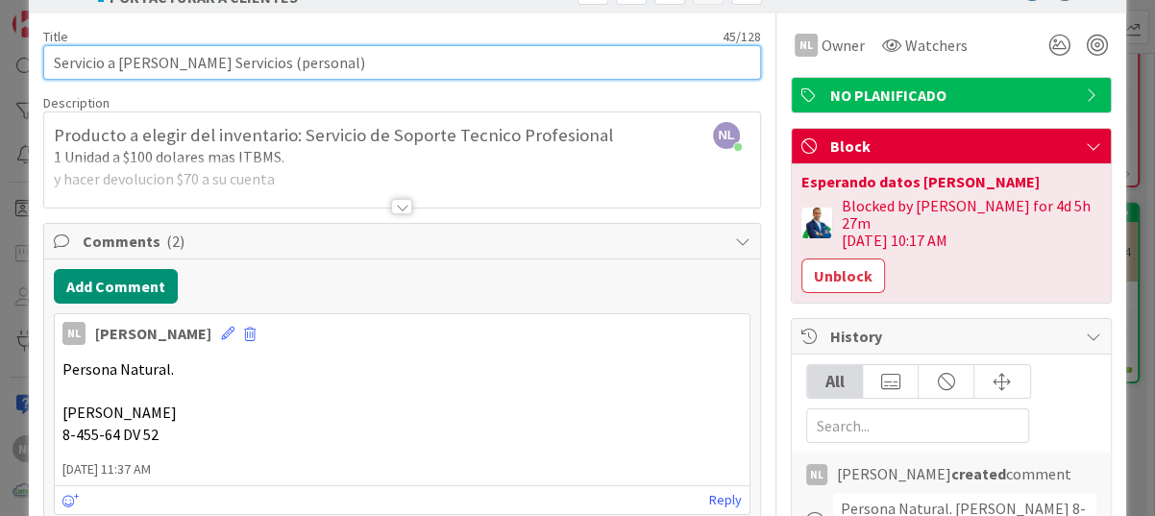
scroll to position [96, 0]
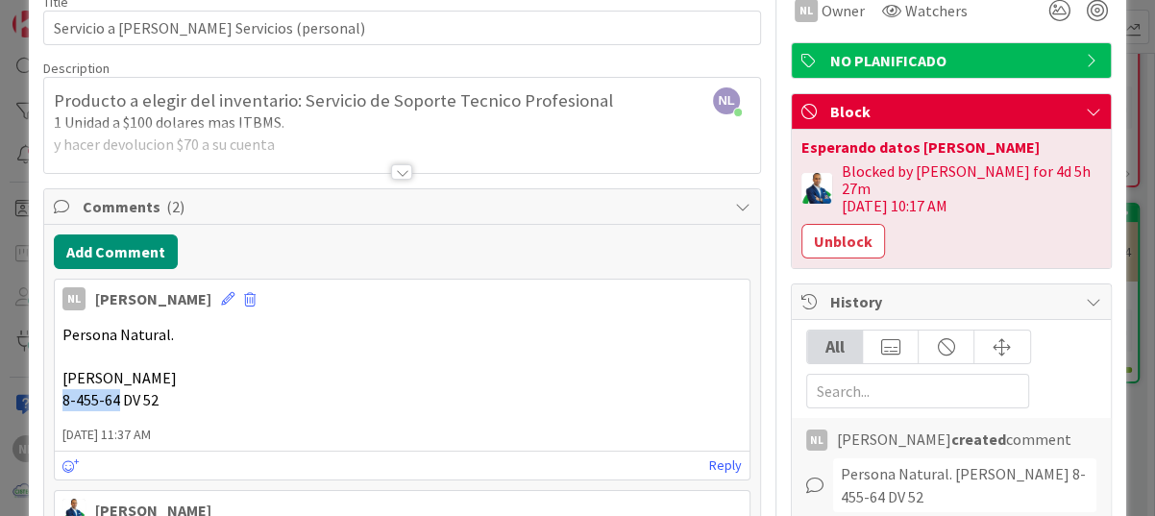
drag, startPoint x: 61, startPoint y: 400, endPoint x: 118, endPoint y: 400, distance: 57.6
click at [118, 400] on div "Persona Natural. [PERSON_NAME] 8-455-64 DV 52" at bounding box center [402, 367] width 695 height 103
drag, startPoint x: 118, startPoint y: 400, endPoint x: 106, endPoint y: 402, distance: 12.6
copy span "8-455-64"
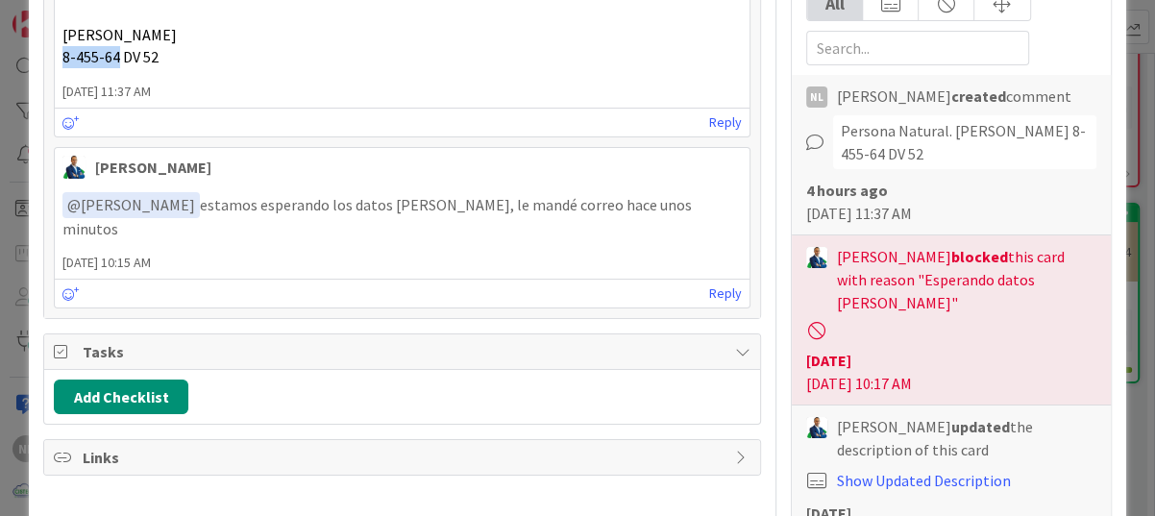
scroll to position [192, 0]
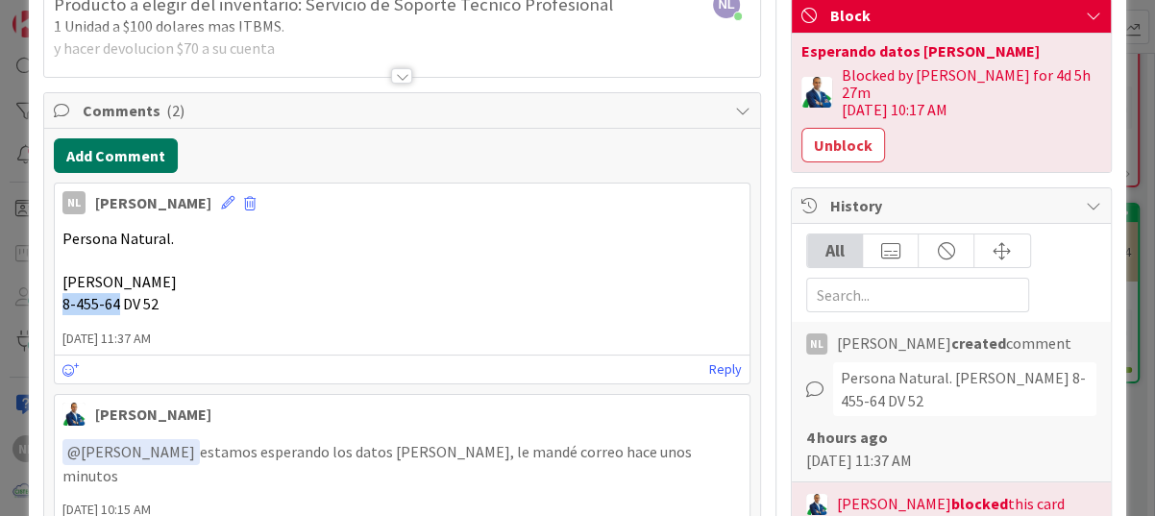
click at [98, 156] on button "Add Comment" at bounding box center [116, 155] width 124 height 35
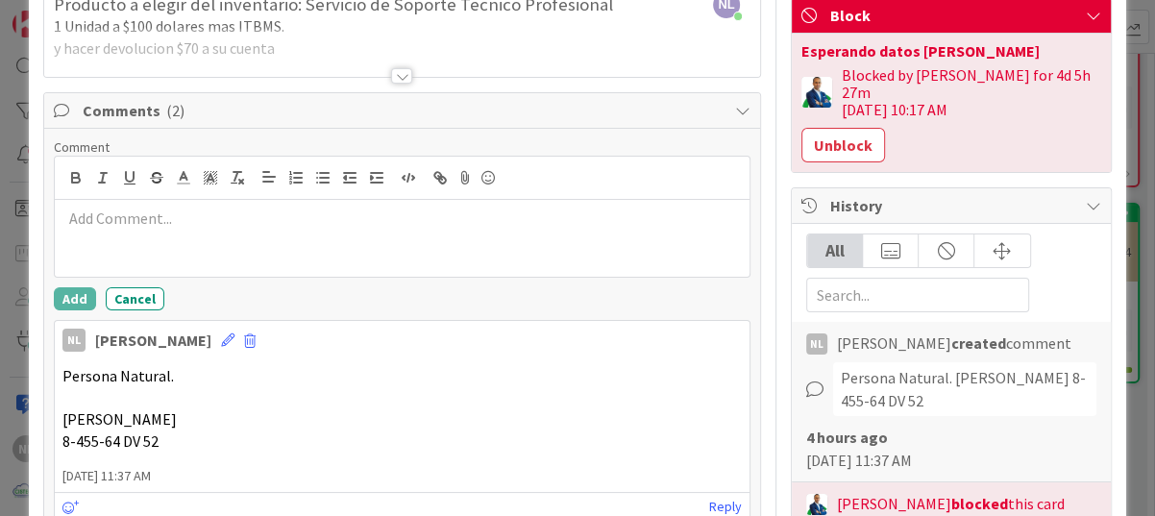
click at [86, 217] on p at bounding box center [401, 219] width 679 height 22
click at [230, 224] on p "Se creo proveedor" at bounding box center [401, 219] width 679 height 22
click at [78, 299] on button "Add" at bounding box center [75, 298] width 42 height 23
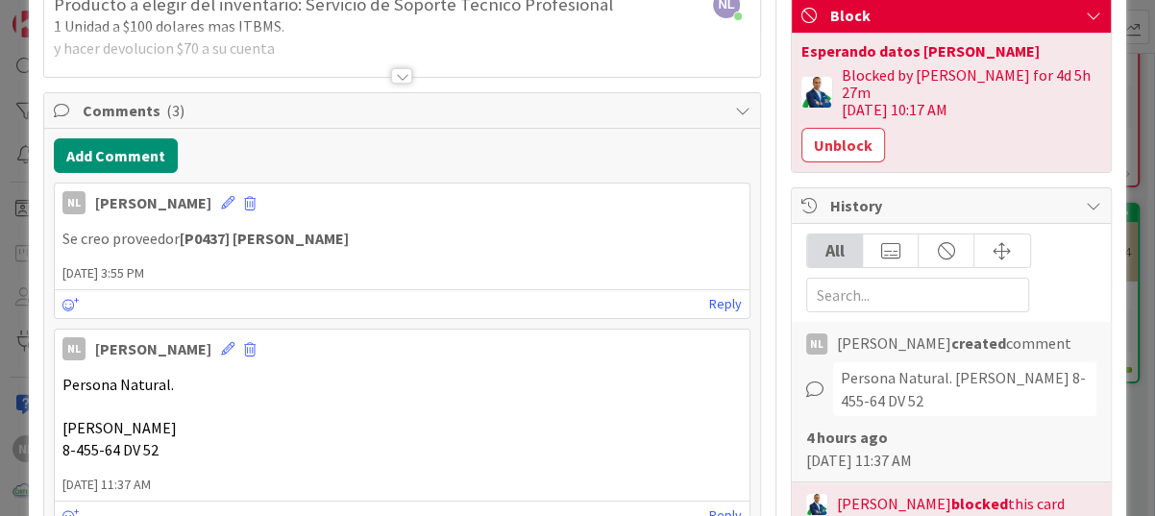
click at [393, 74] on div at bounding box center [401, 75] width 21 height 15
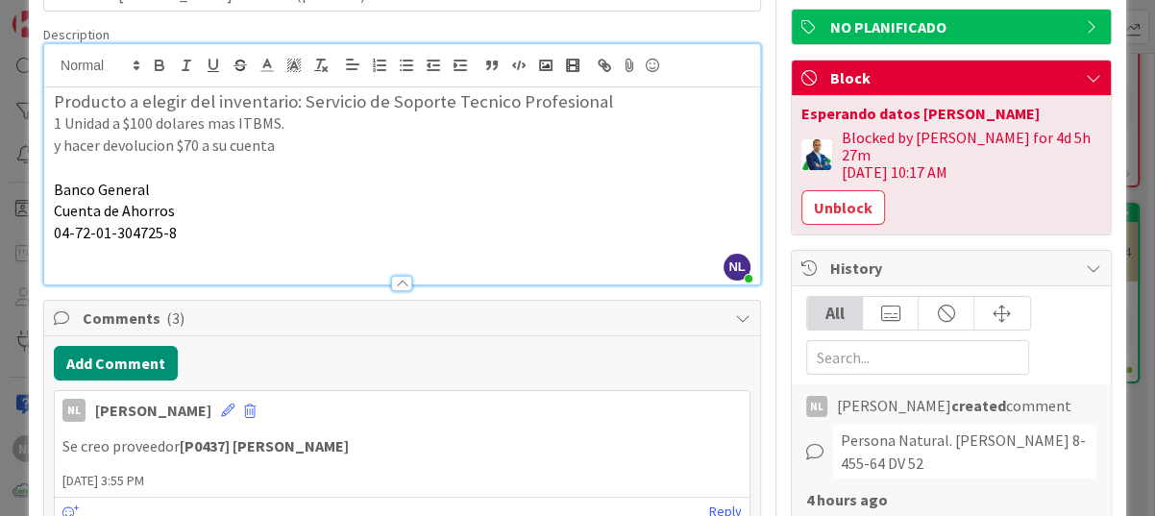
scroll to position [96, 0]
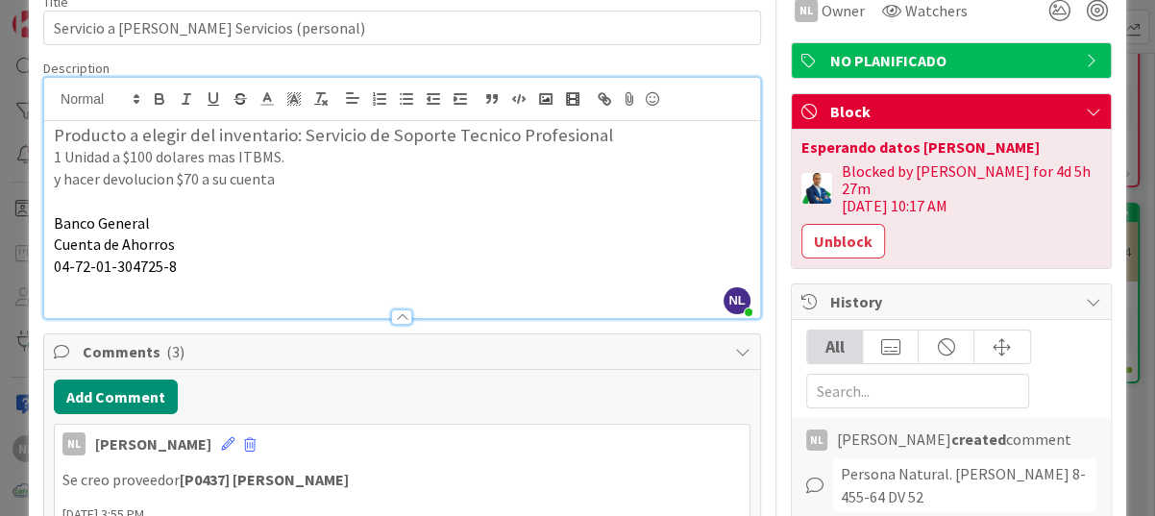
click at [395, 316] on div at bounding box center [401, 316] width 21 height 15
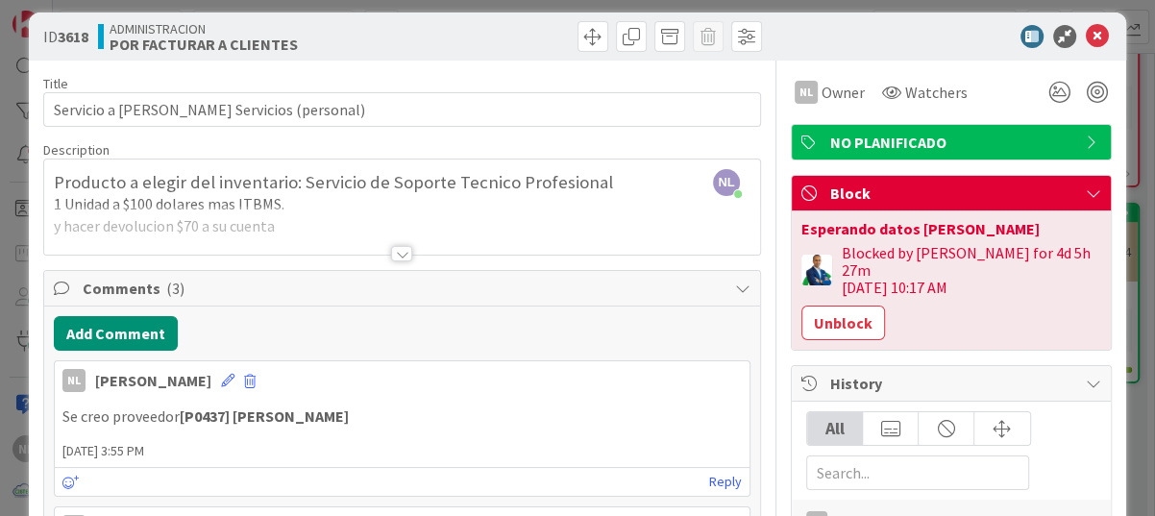
scroll to position [0, 0]
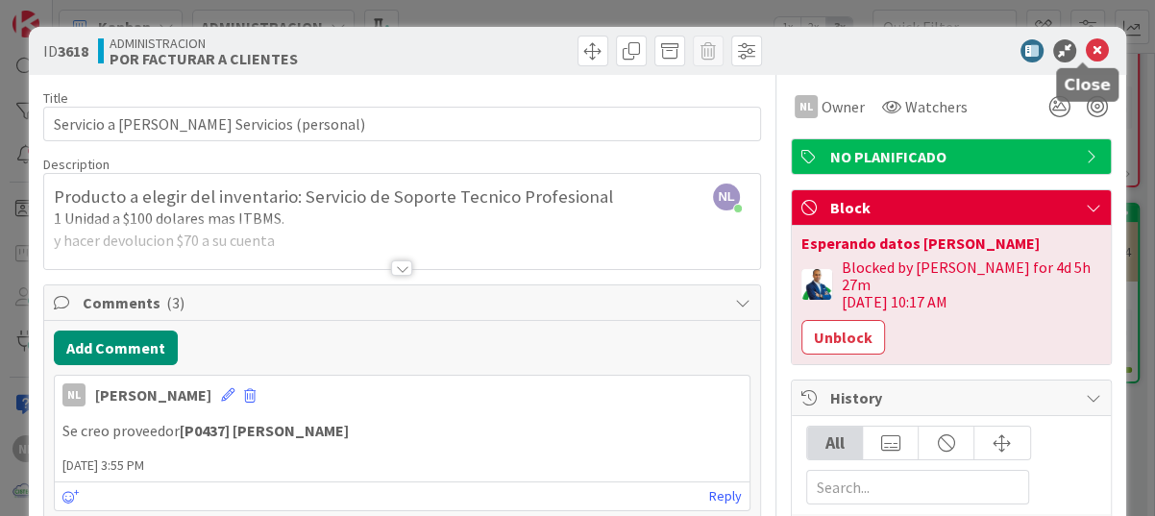
click at [1087, 46] on icon at bounding box center [1097, 50] width 23 height 23
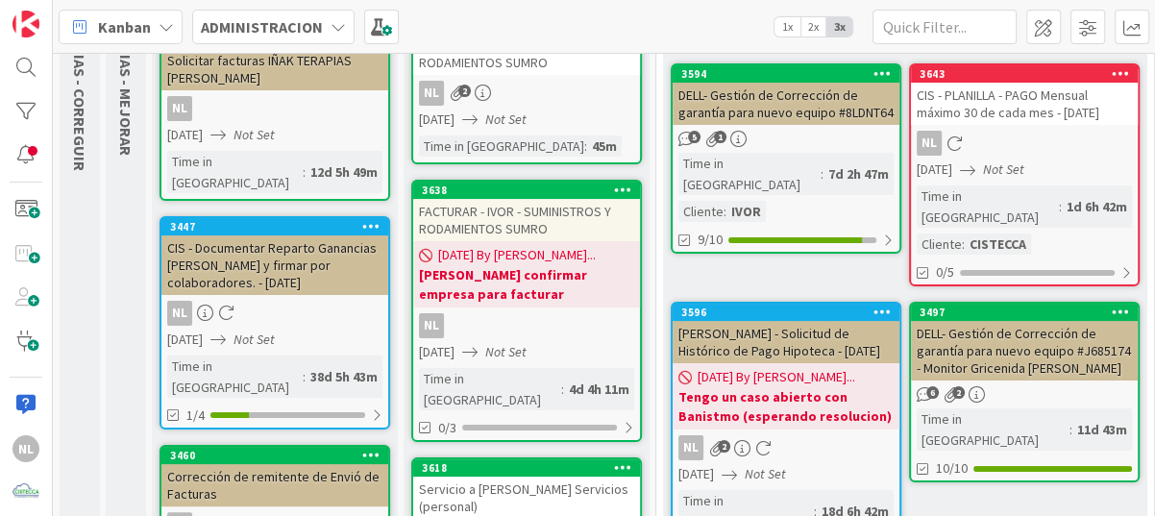
scroll to position [192, 0]
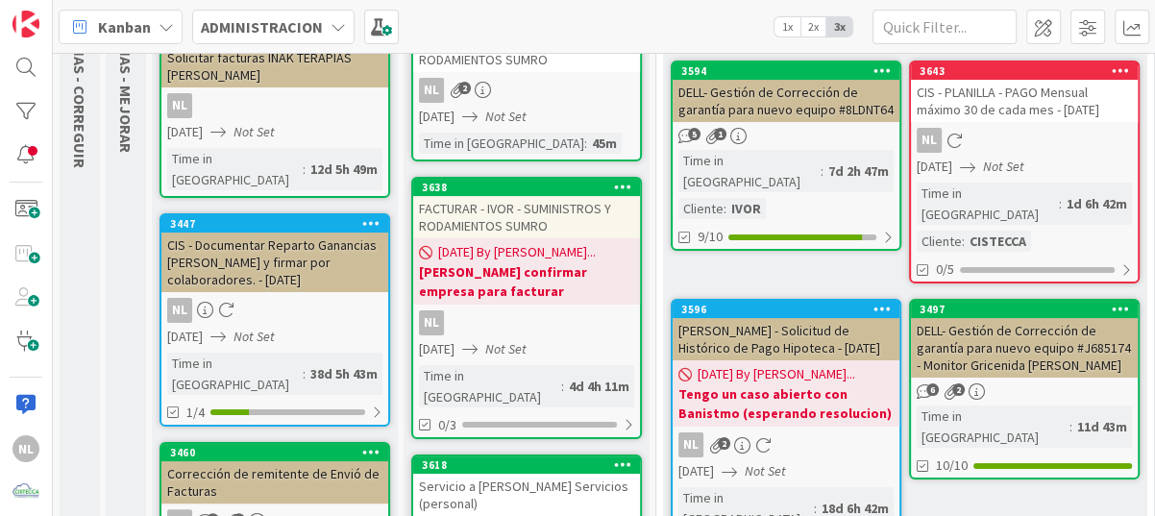
click at [552, 285] on b "[PERSON_NAME] confirmar empresa para facturar" at bounding box center [526, 281] width 215 height 38
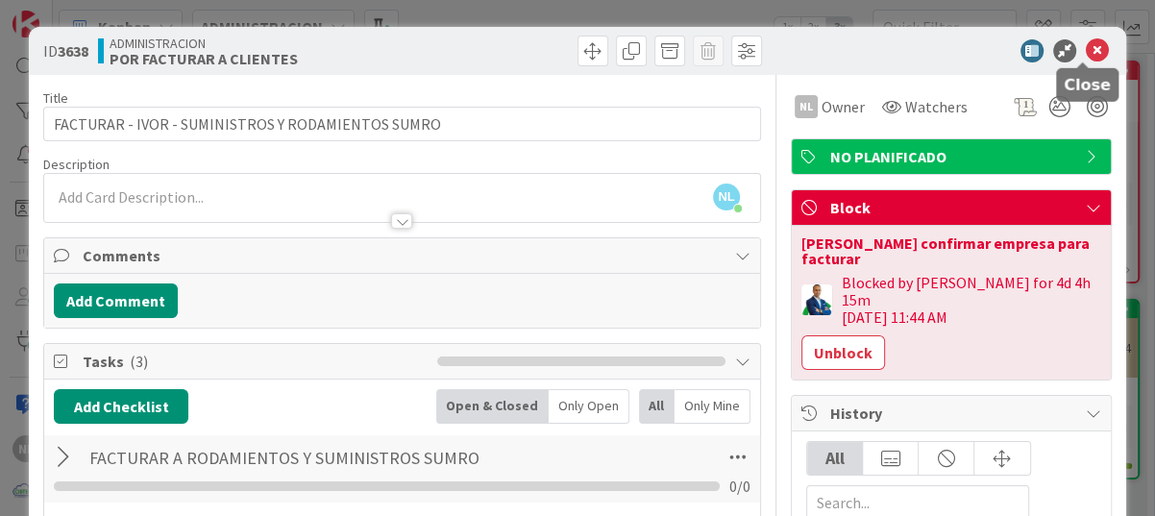
click at [1086, 50] on icon at bounding box center [1097, 50] width 23 height 23
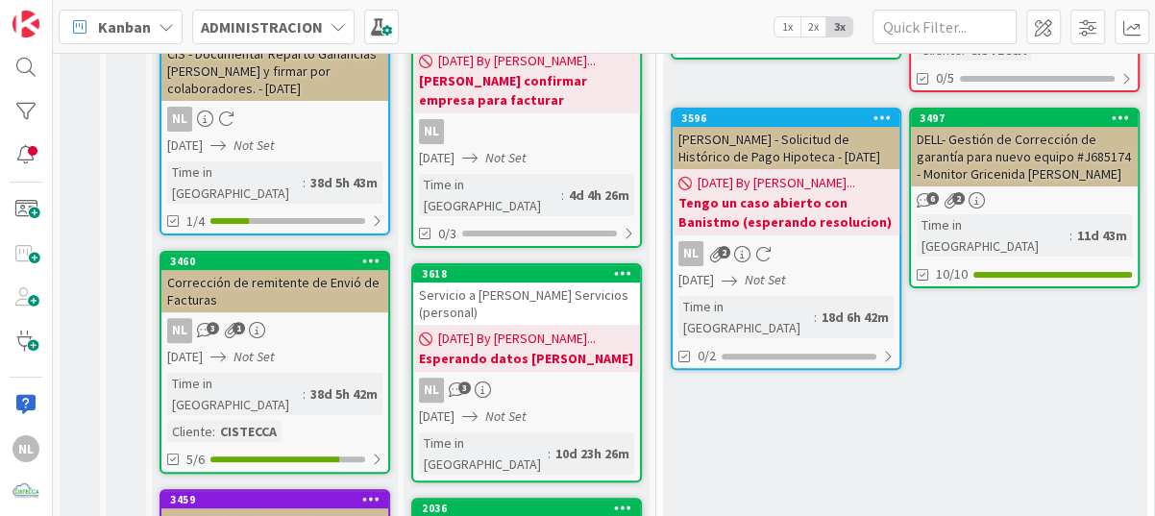
scroll to position [384, 0]
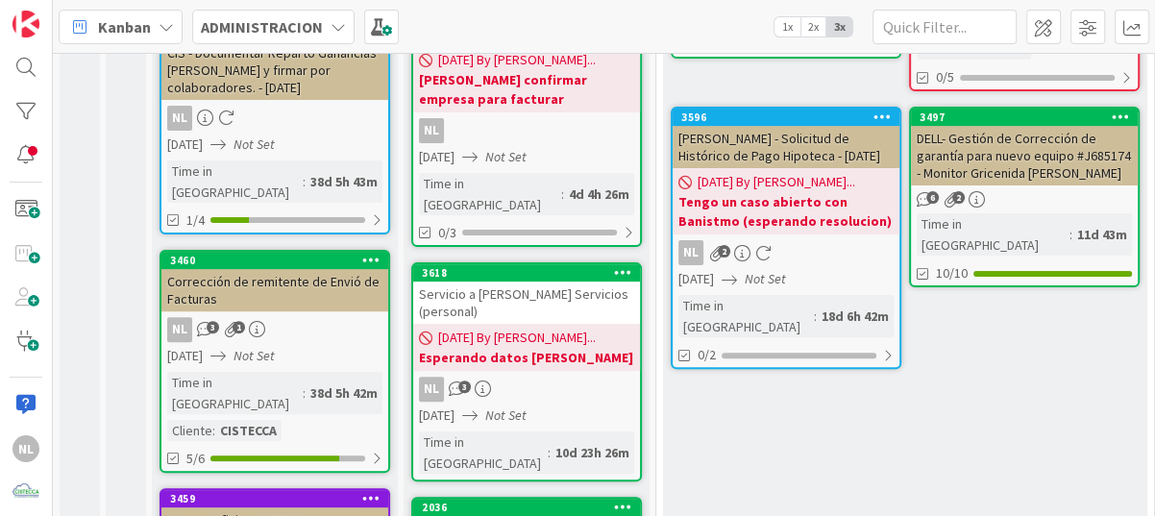
click at [540, 348] on b "Esperando datos [PERSON_NAME]" at bounding box center [526, 357] width 215 height 19
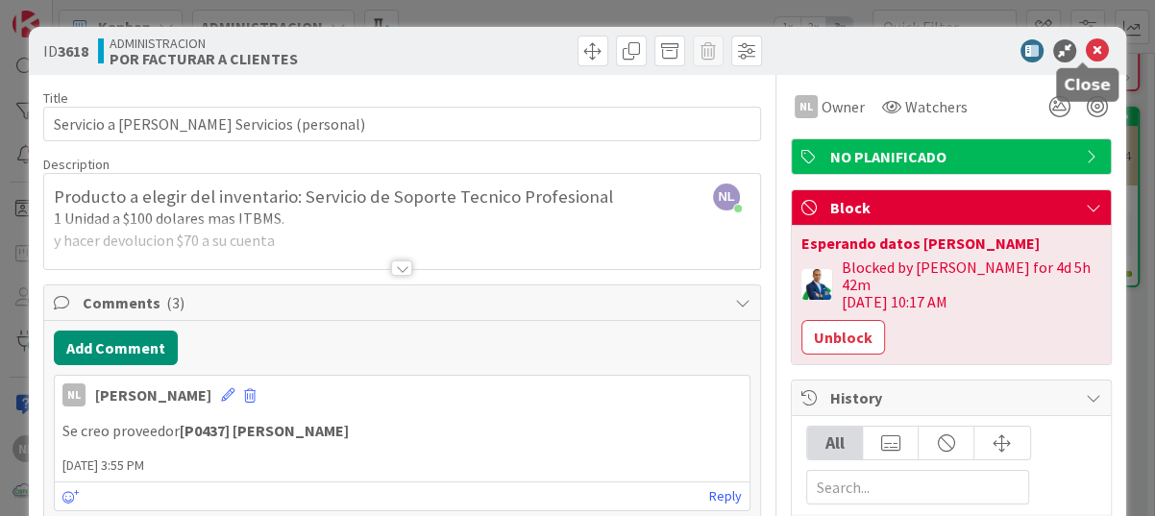
click at [1086, 52] on icon at bounding box center [1097, 50] width 23 height 23
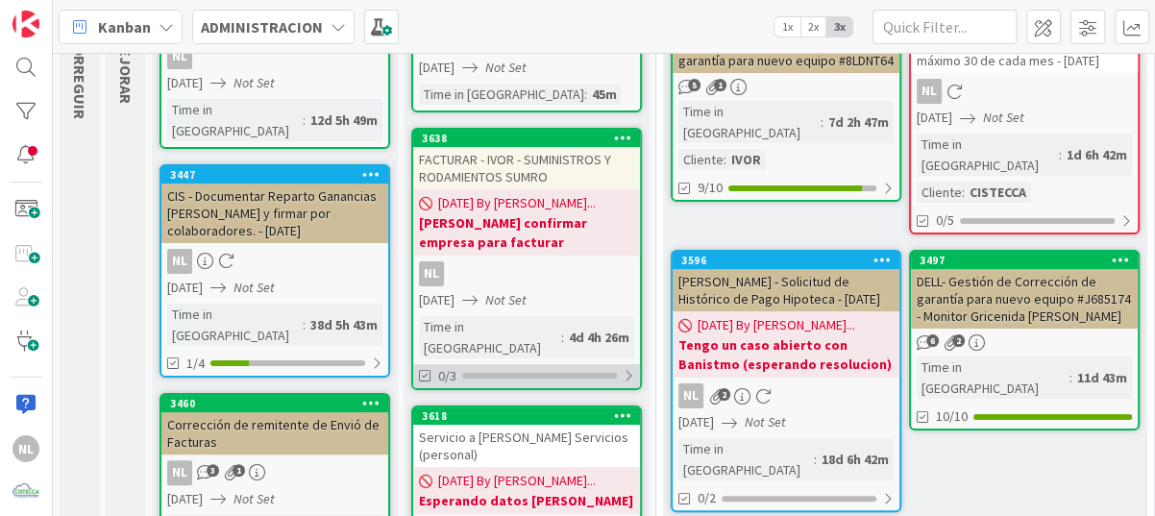
scroll to position [288, 0]
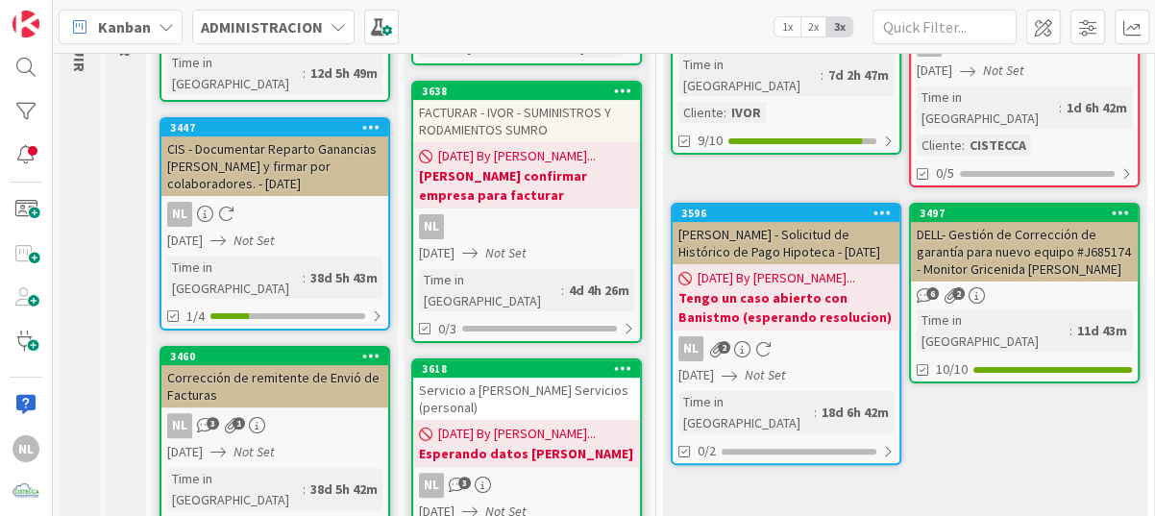
click at [486, 424] on span "[DATE] By [PERSON_NAME]..." at bounding box center [517, 434] width 158 height 20
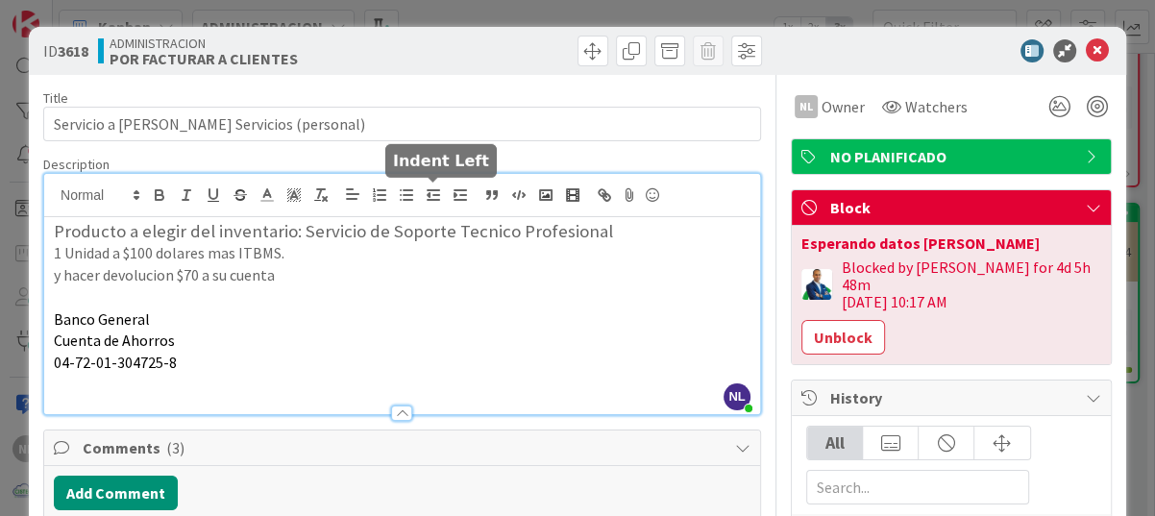
drag, startPoint x: 297, startPoint y: 195, endPoint x: 486, endPoint y: 211, distance: 190.0
click at [486, 211] on div "NL [PERSON_NAME] just joined Producto a elegir del inventario: Servicio de Sopo…" at bounding box center [402, 294] width 716 height 240
click at [550, 286] on p at bounding box center [402, 297] width 696 height 22
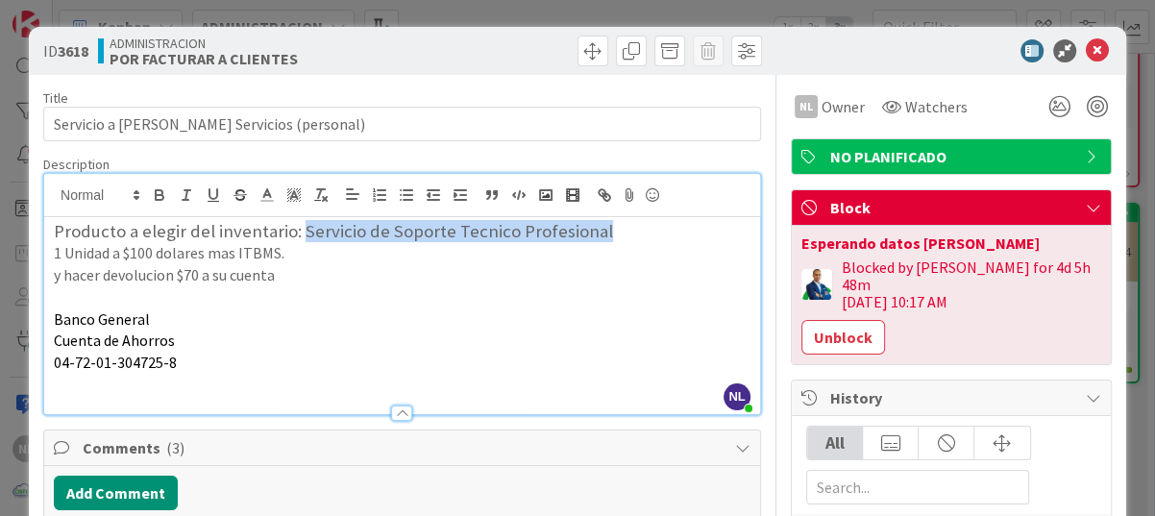
drag, startPoint x: 602, startPoint y: 235, endPoint x: 299, endPoint y: 232, distance: 303.6
click at [299, 232] on h3 "Producto a elegir del inventario: Servicio de Soporte Tecnico Profesional" at bounding box center [402, 231] width 696 height 21
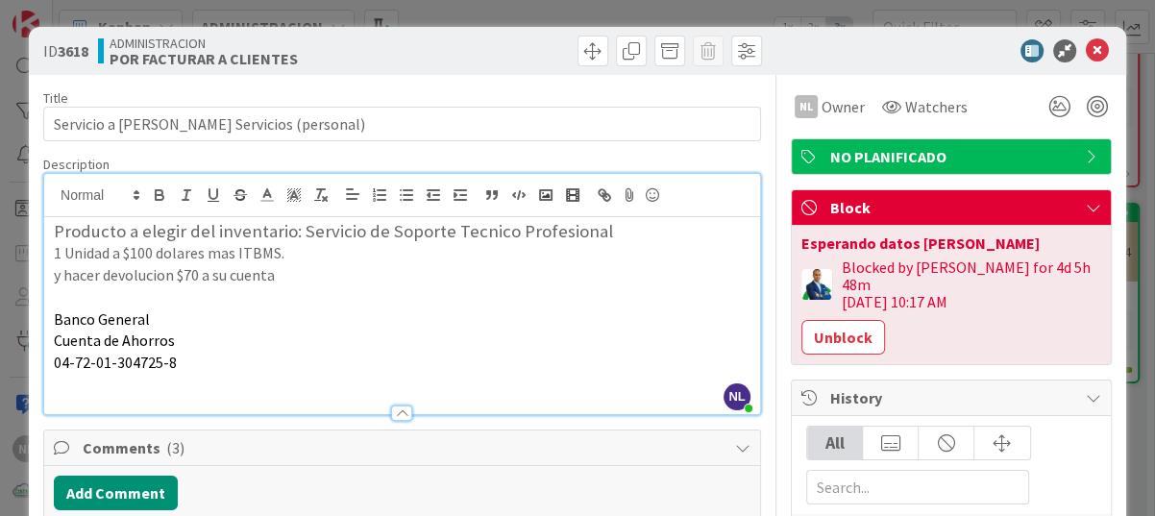
drag, startPoint x: 303, startPoint y: 234, endPoint x: 422, endPoint y: 346, distance: 163.1
click at [422, 346] on p "Cuenta de Ahorros" at bounding box center [402, 341] width 696 height 22
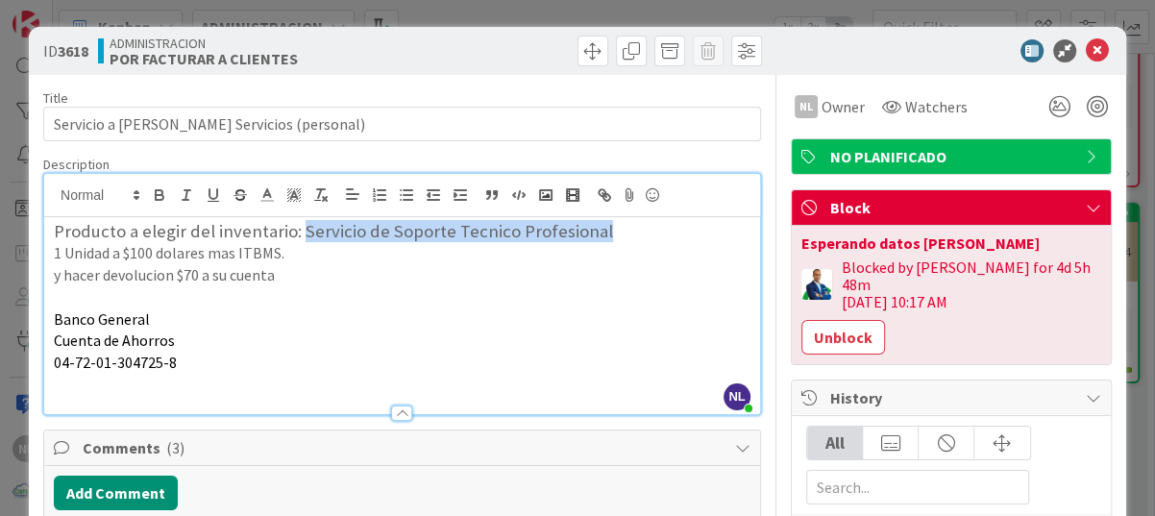
drag, startPoint x: 295, startPoint y: 232, endPoint x: 596, endPoint y: 235, distance: 300.7
click at [596, 235] on h3 "Producto a elegir del inventario: Servicio de Soporte Tecnico Profesional" at bounding box center [402, 231] width 696 height 21
copy h3 "Servicio de Soporte Tecnico Profesional"
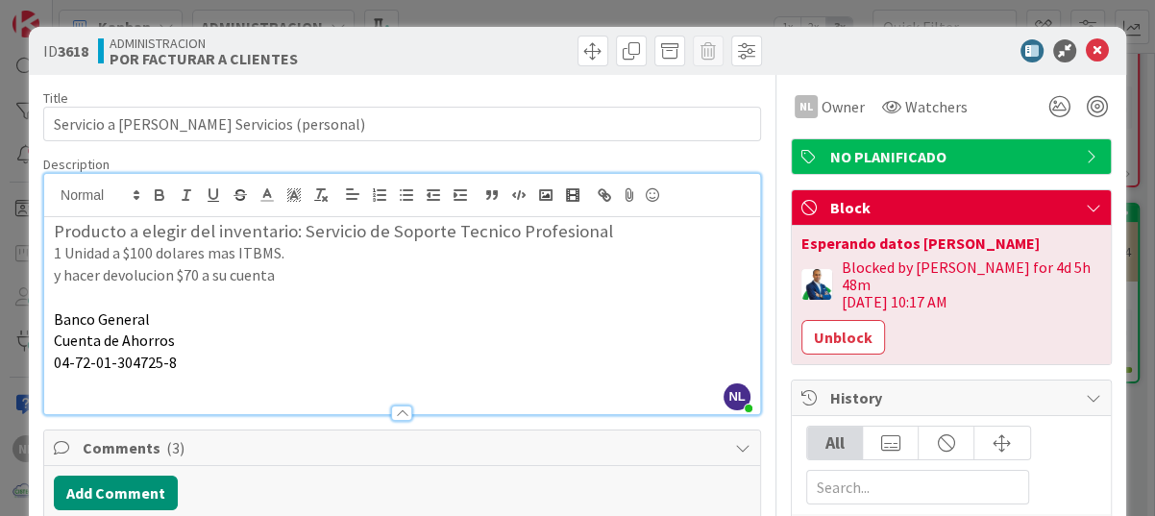
click at [452, 353] on p "04-72-01-304725-8" at bounding box center [402, 363] width 696 height 22
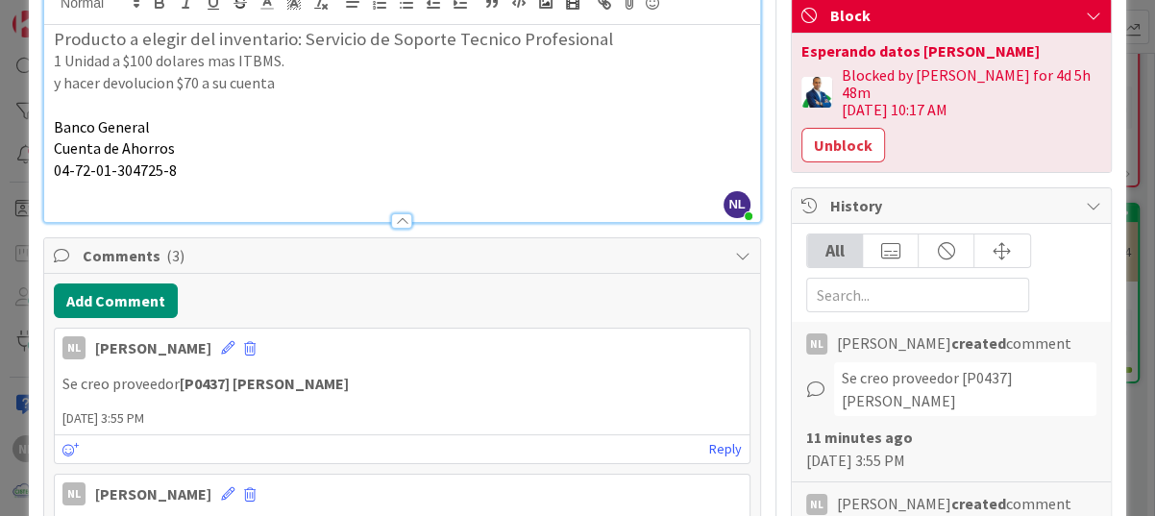
scroll to position [288, 0]
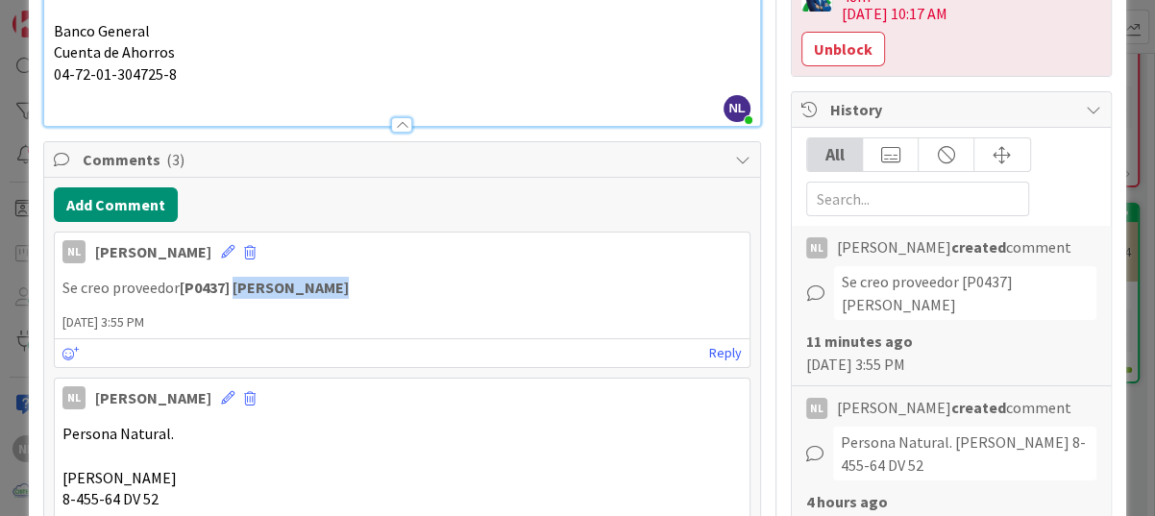
drag, startPoint x: 239, startPoint y: 284, endPoint x: 404, endPoint y: 291, distance: 165.4
click at [404, 291] on p "Se creo proveedor [P0437] [PERSON_NAME]" at bounding box center [401, 288] width 679 height 22
drag, startPoint x: 404, startPoint y: 291, endPoint x: 321, endPoint y: 291, distance: 83.6
copy strong "[PERSON_NAME]"
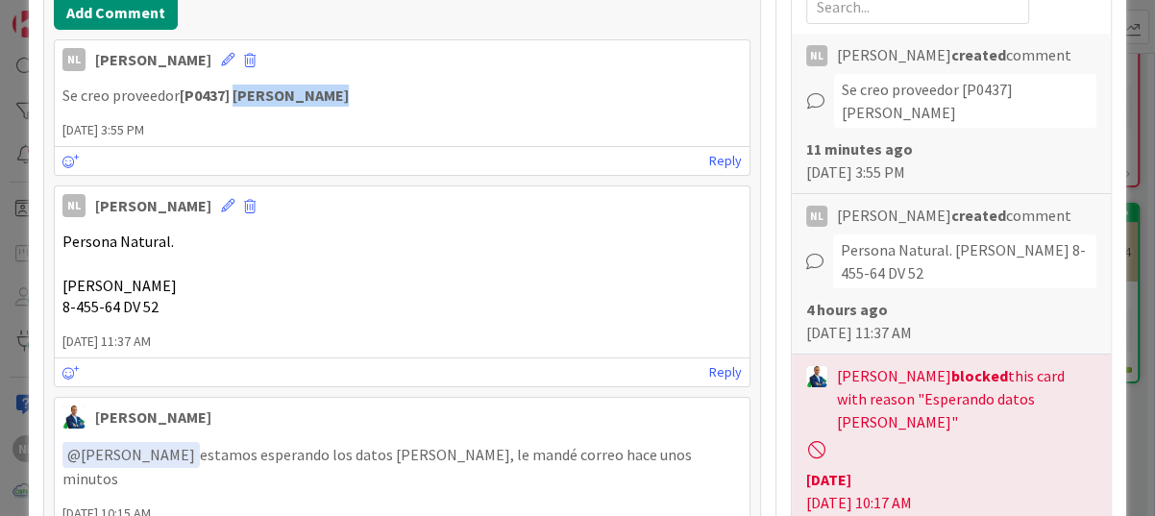
scroll to position [0, 0]
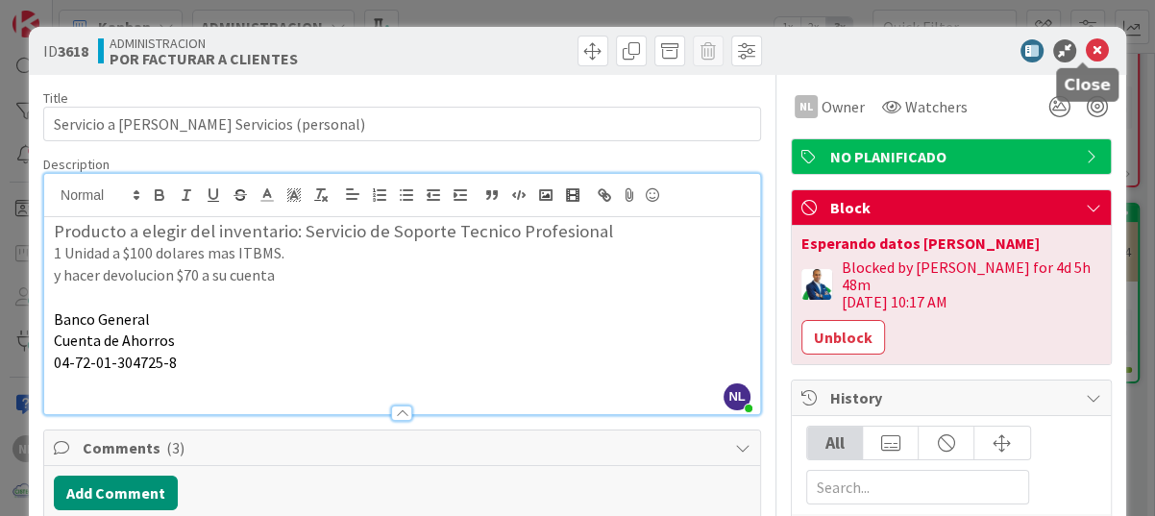
click at [1086, 41] on icon at bounding box center [1097, 50] width 23 height 23
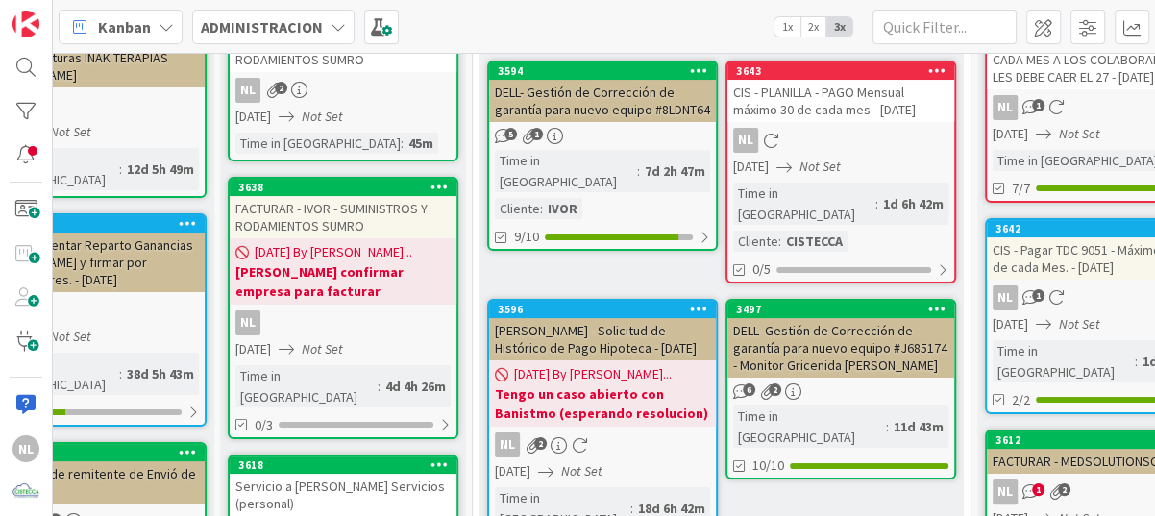
scroll to position [0, 183]
